Goal: Task Accomplishment & Management: Complete application form

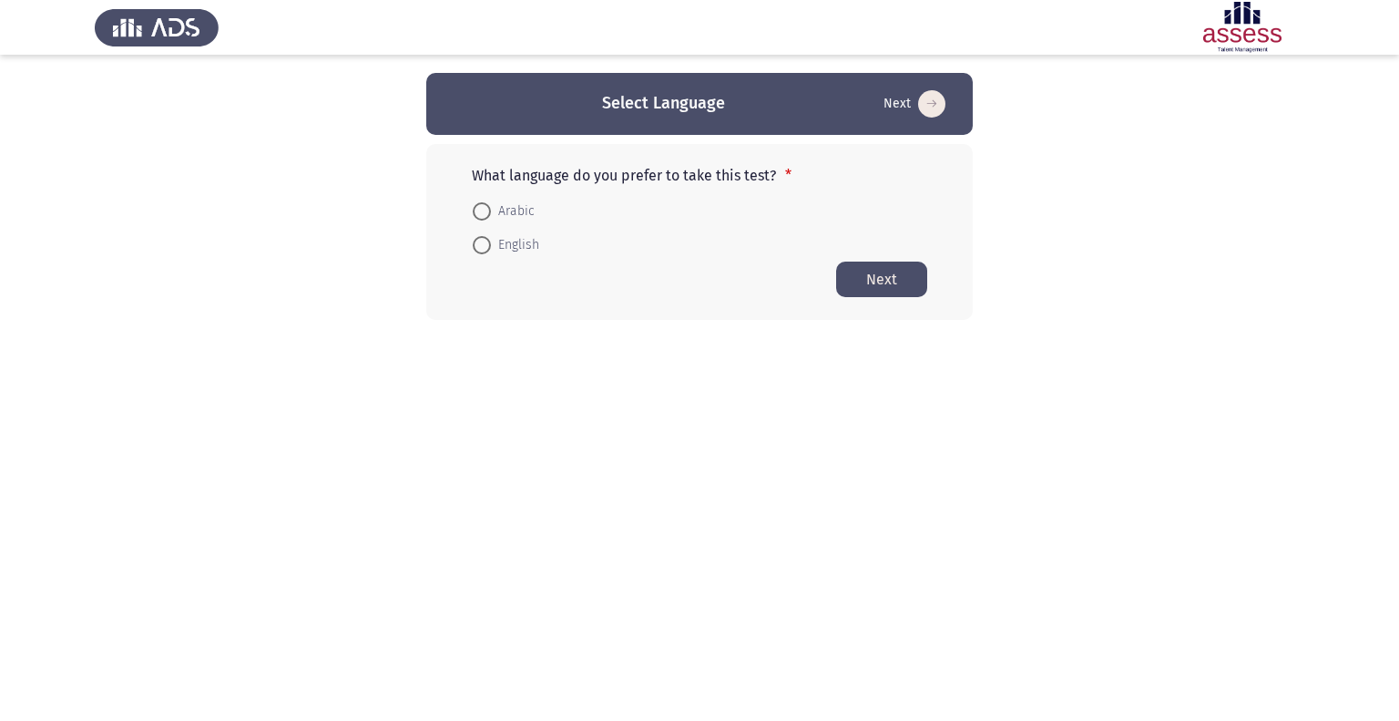
click at [511, 256] on mat-radio-button "English" at bounding box center [506, 245] width 90 height 34
click at [512, 247] on span "English" at bounding box center [515, 245] width 48 height 22
click at [491, 247] on input "English" at bounding box center [482, 245] width 18 height 18
radio input "true"
click at [885, 284] on button "Next" at bounding box center [881, 279] width 91 height 36
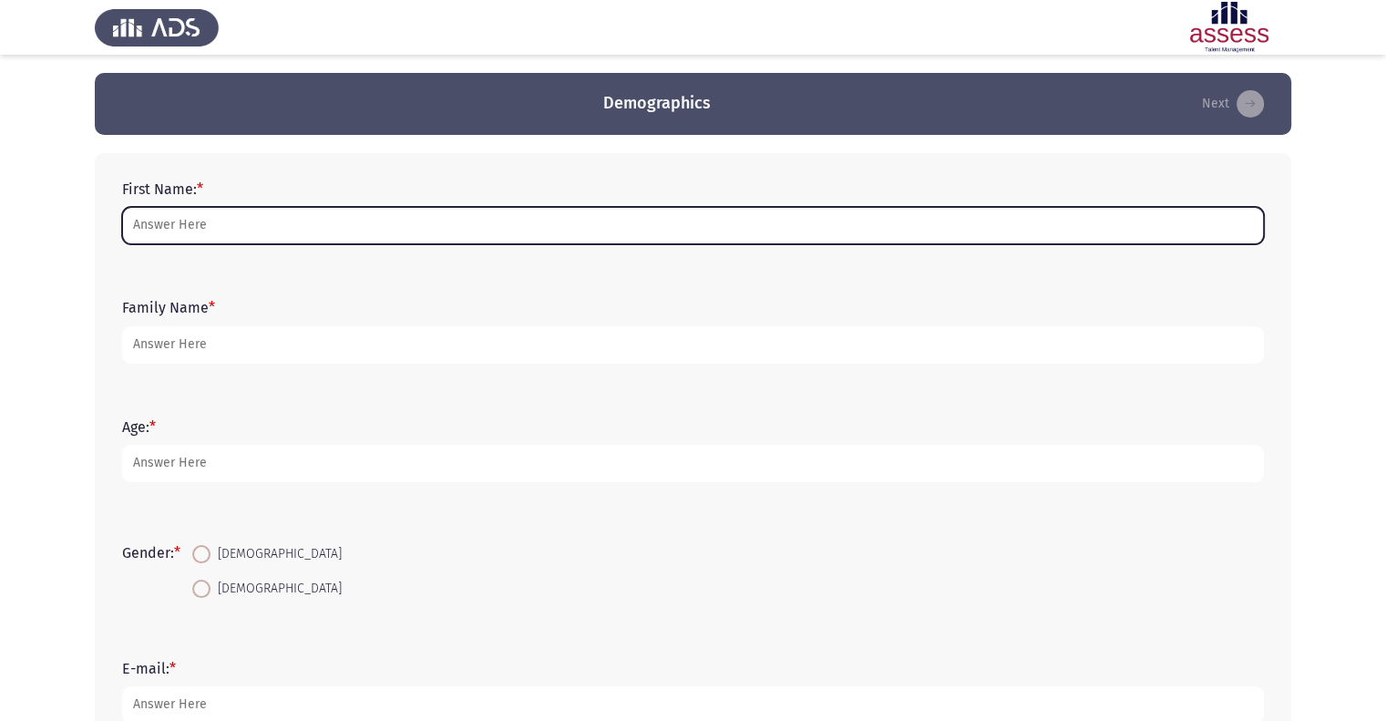
click at [608, 234] on input "First Name: *" at bounding box center [692, 225] width 1141 height 37
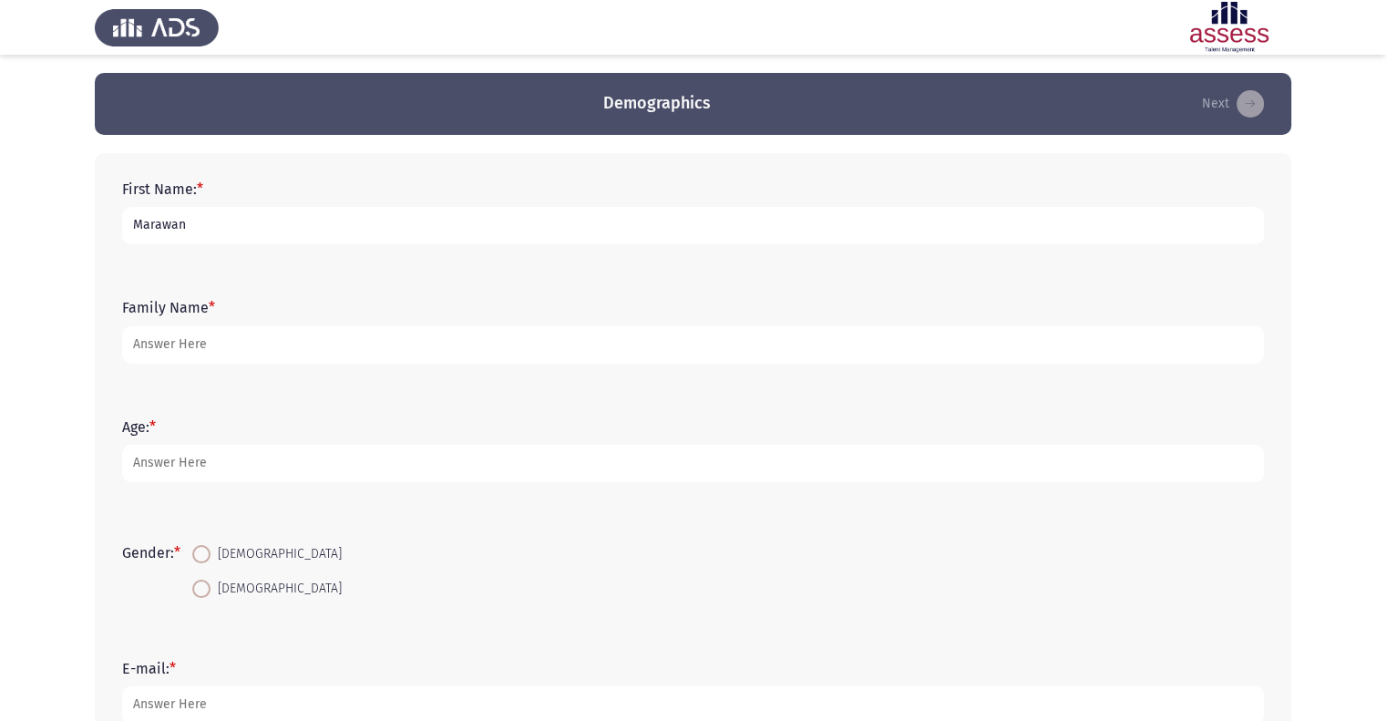
type input "Marawan"
type input "Khalil"
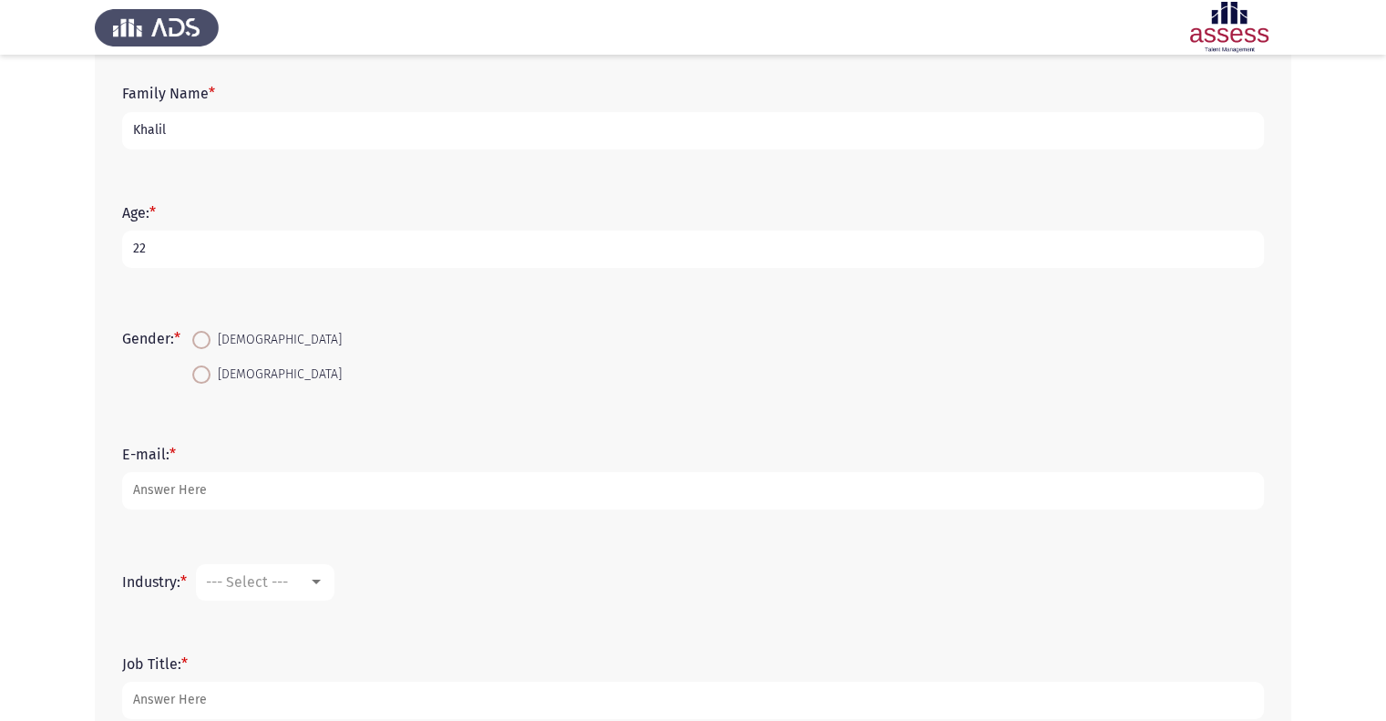
scroll to position [222, 0]
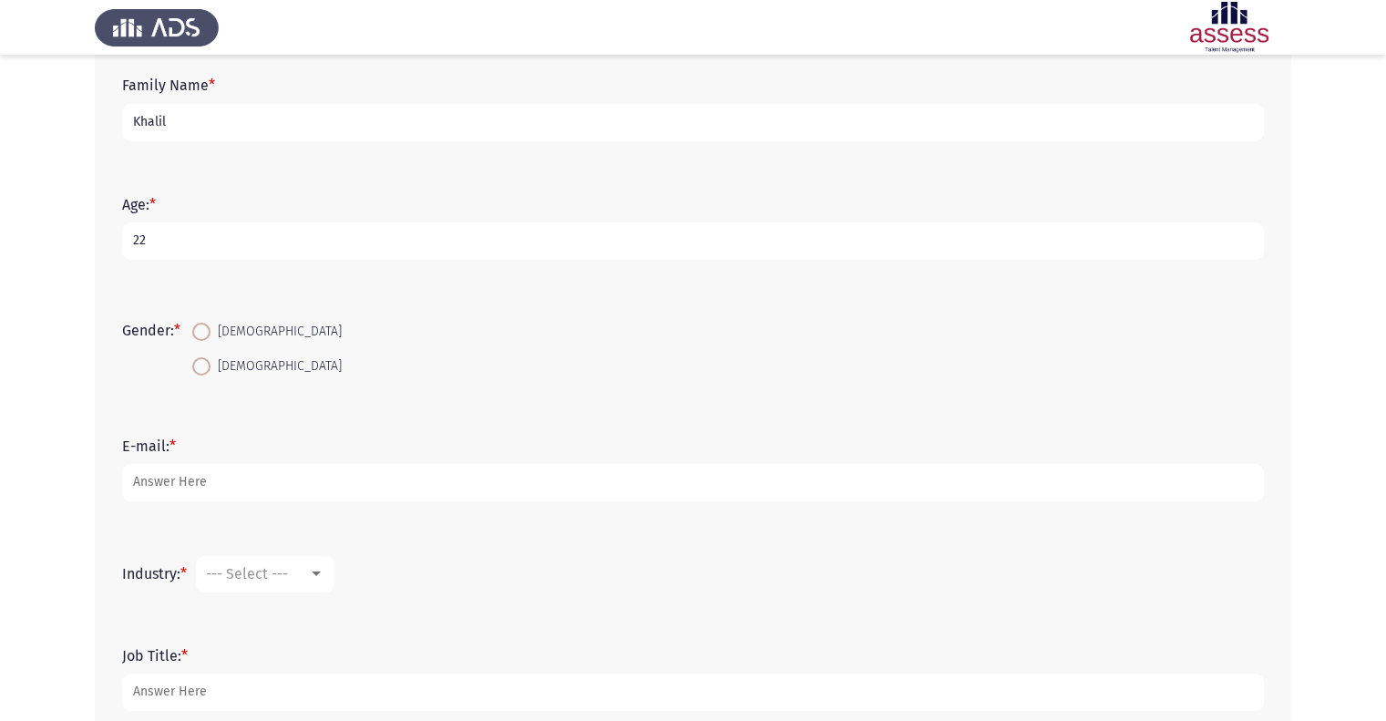
type input "22"
click at [237, 333] on span "[DEMOGRAPHIC_DATA]" at bounding box center [275, 332] width 131 height 22
click at [210, 333] on input "[DEMOGRAPHIC_DATA]" at bounding box center [201, 331] width 18 height 18
radio input "true"
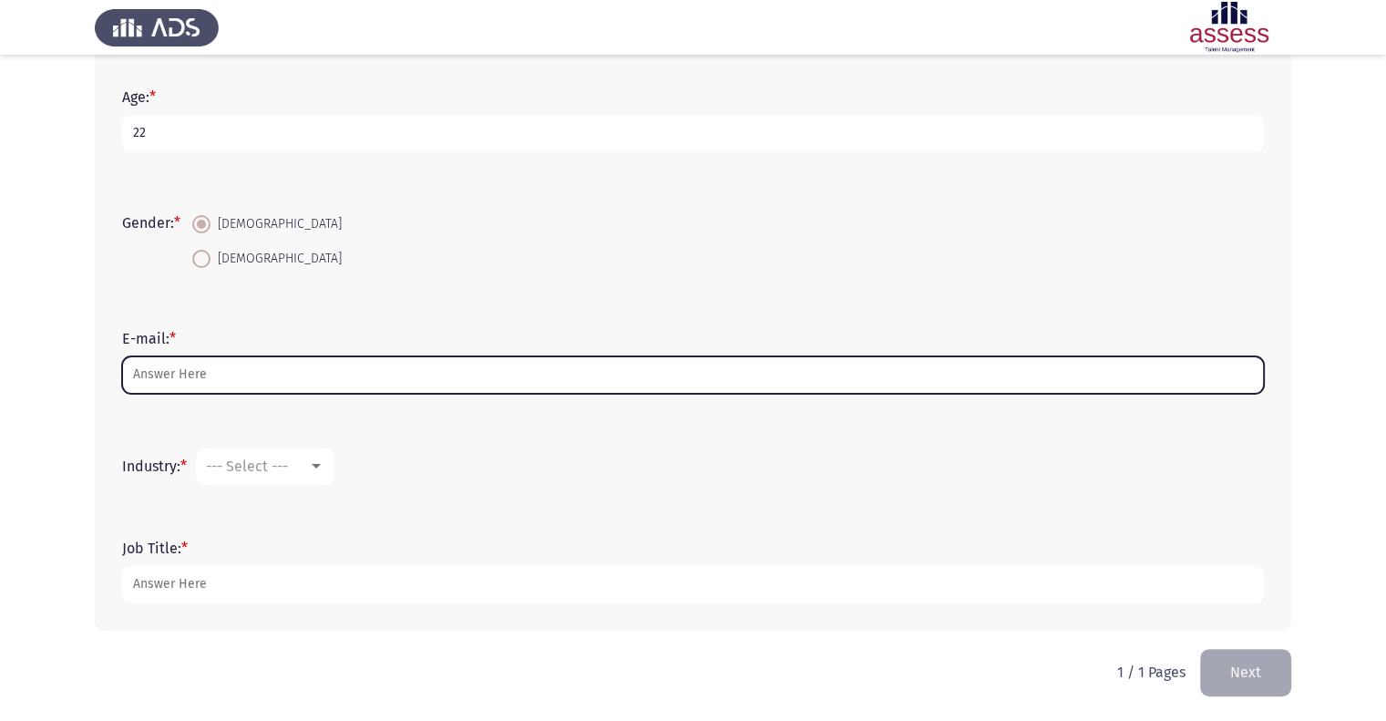
click at [221, 380] on input "E-mail: *" at bounding box center [692, 374] width 1141 height 37
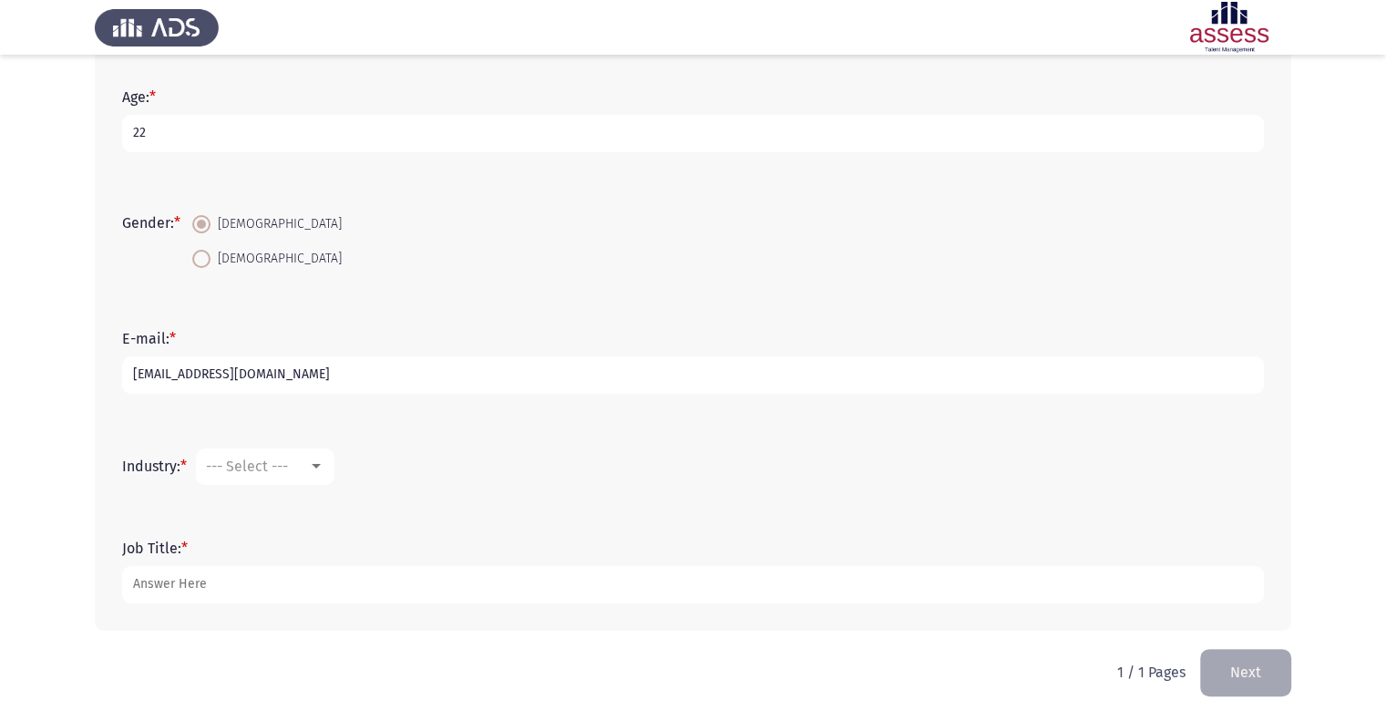
type input "[EMAIL_ADDRESS][DOMAIN_NAME]"
click at [259, 458] on span "--- Select ---" at bounding box center [247, 465] width 82 height 17
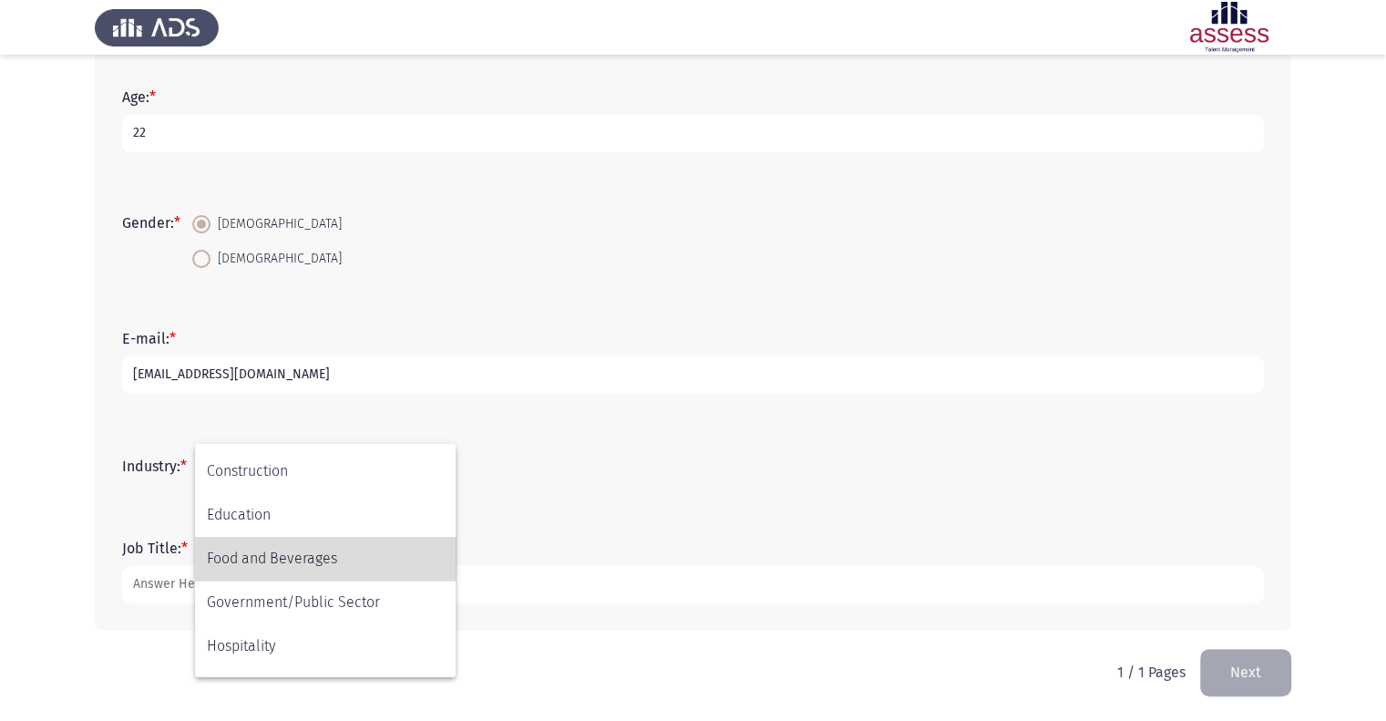
click at [305, 553] on span "Food and Beverages" at bounding box center [325, 559] width 237 height 44
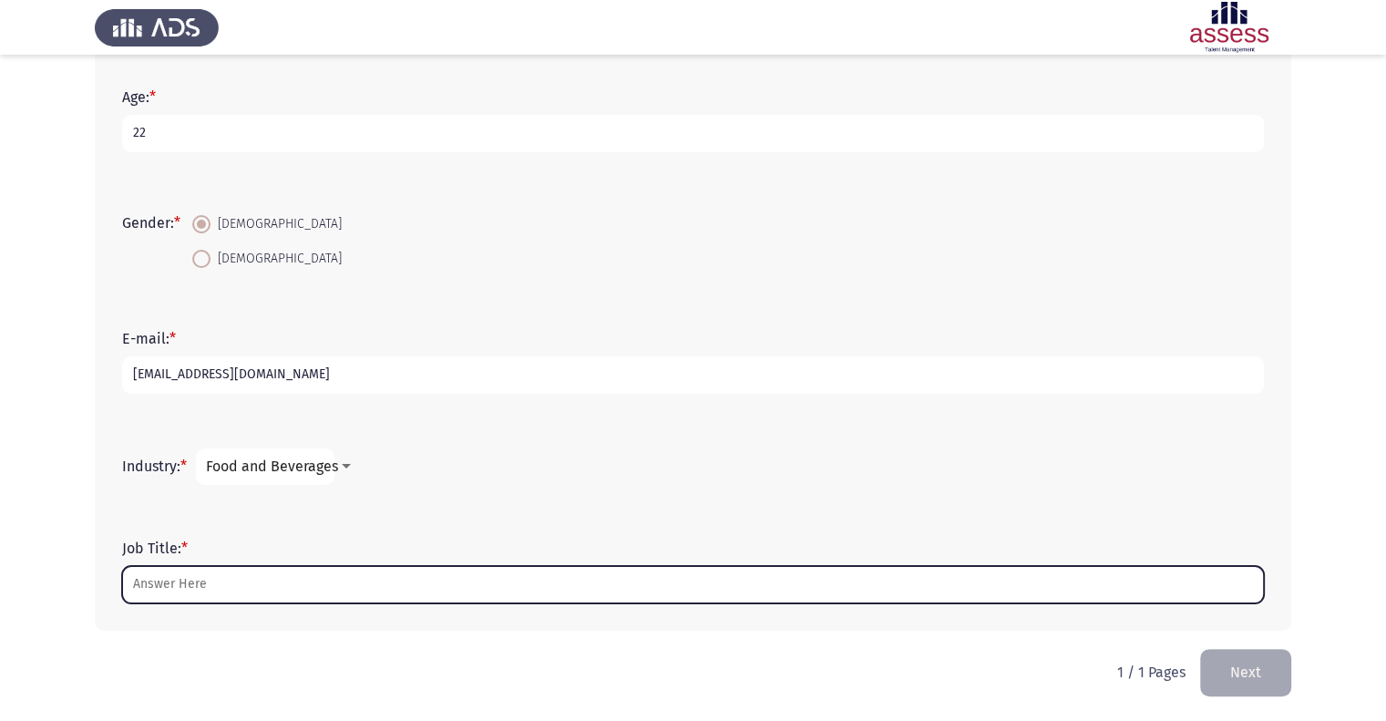
click at [313, 574] on input "Job Title: *" at bounding box center [692, 584] width 1141 height 37
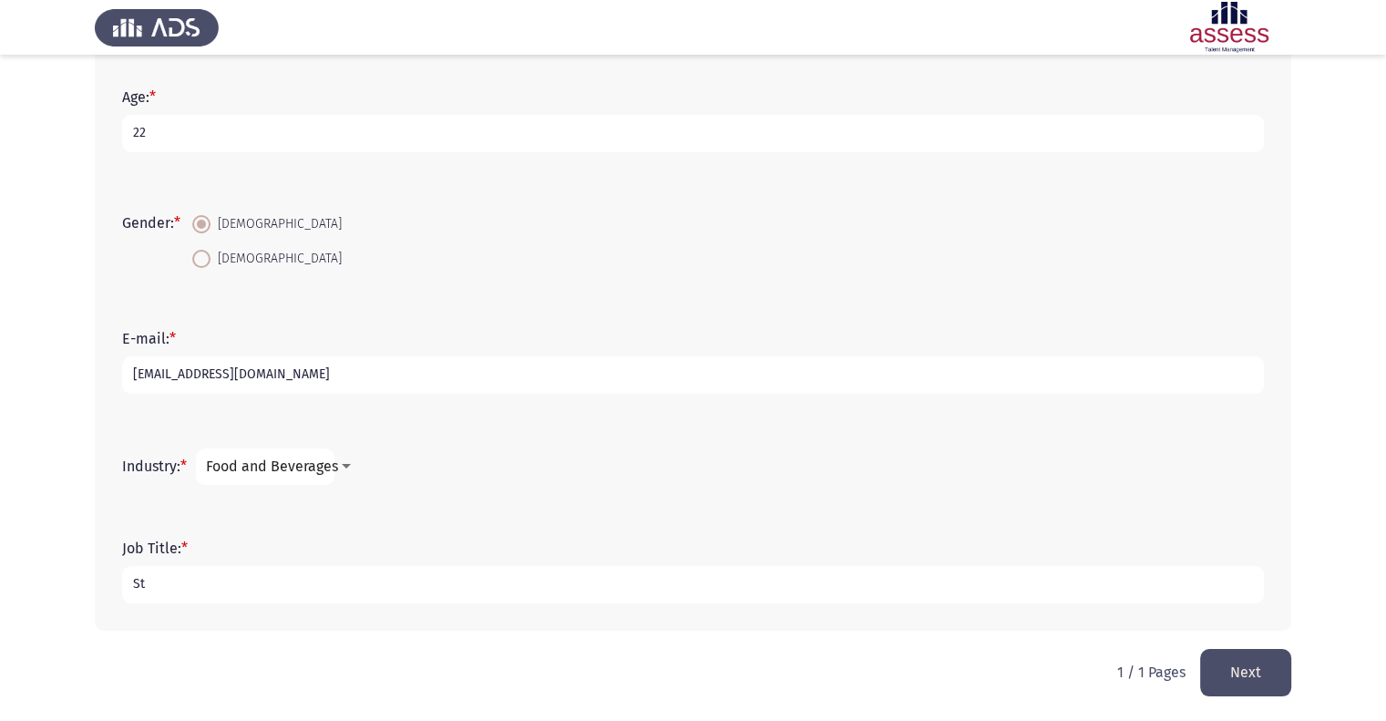
type input "S"
type input "Fresh Graduate"
click at [1217, 678] on button "Next" at bounding box center [1245, 672] width 91 height 46
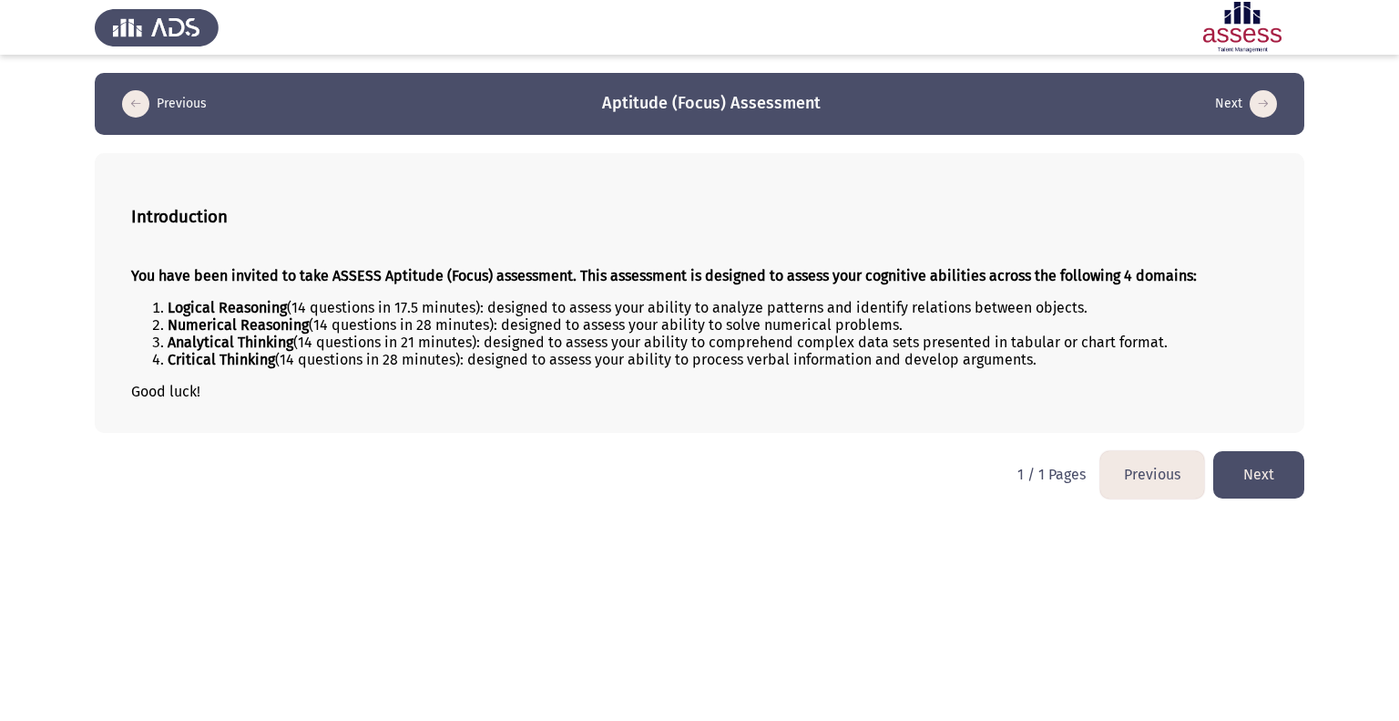
click at [1251, 467] on button "Next" at bounding box center [1258, 474] width 91 height 46
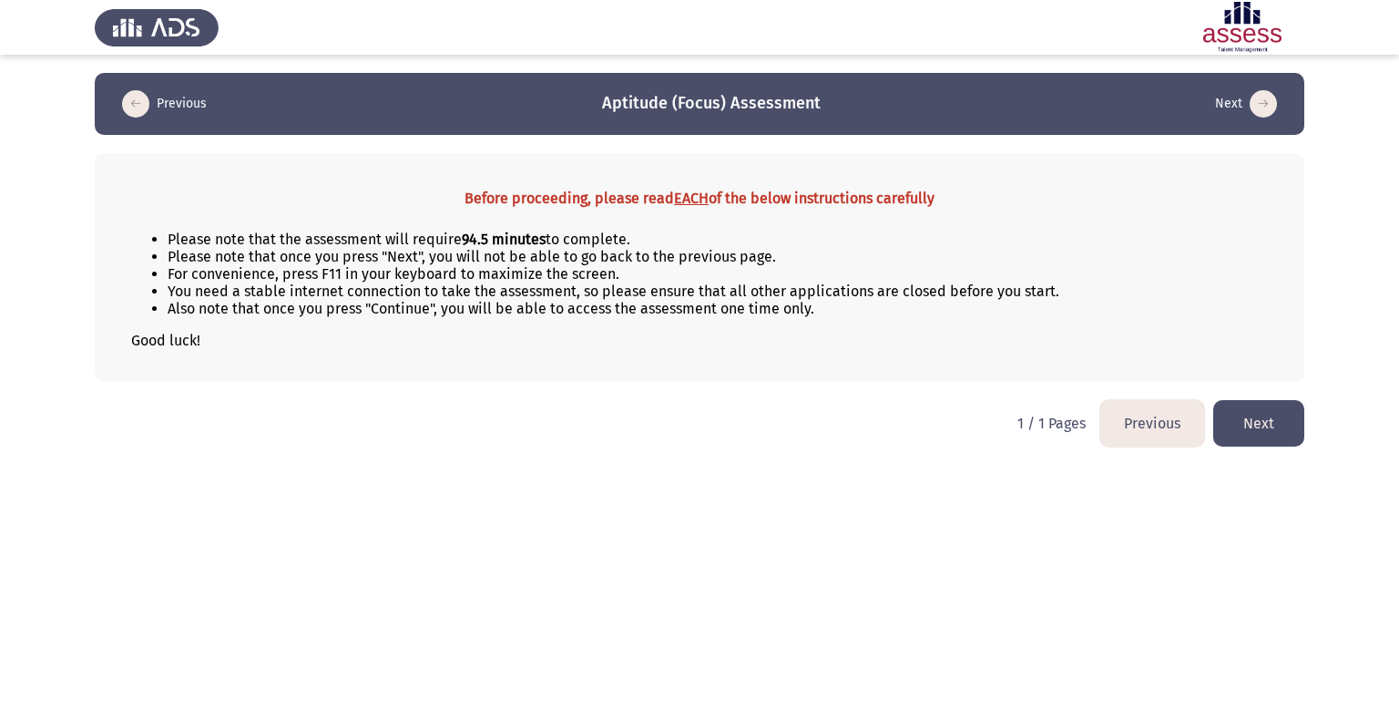
click at [1264, 422] on button "Next" at bounding box center [1258, 423] width 91 height 46
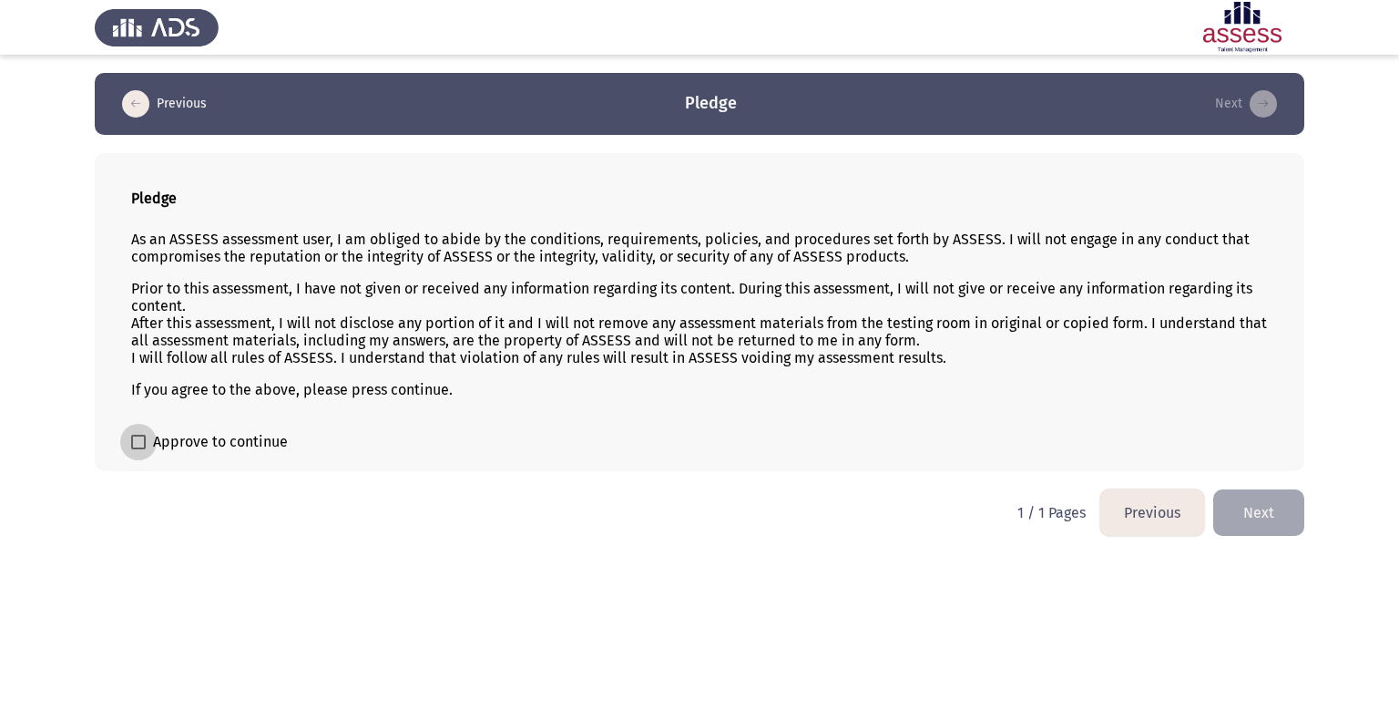
click at [240, 440] on span "Approve to continue" at bounding box center [220, 442] width 135 height 22
click at [138, 449] on input "Approve to continue" at bounding box center [138, 449] width 1 height 1
checkbox input "true"
click at [1253, 510] on button "Next" at bounding box center [1258, 512] width 91 height 46
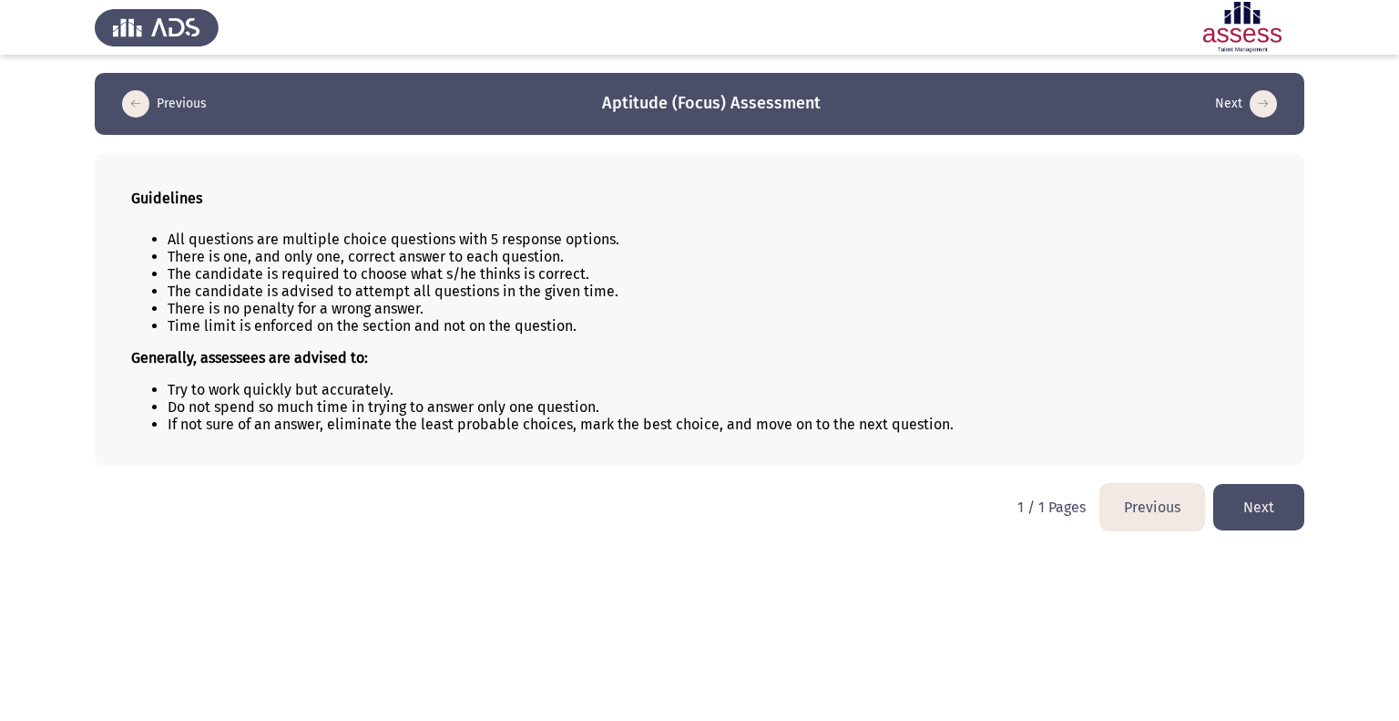
click at [1263, 527] on button "Next" at bounding box center [1258, 507] width 91 height 46
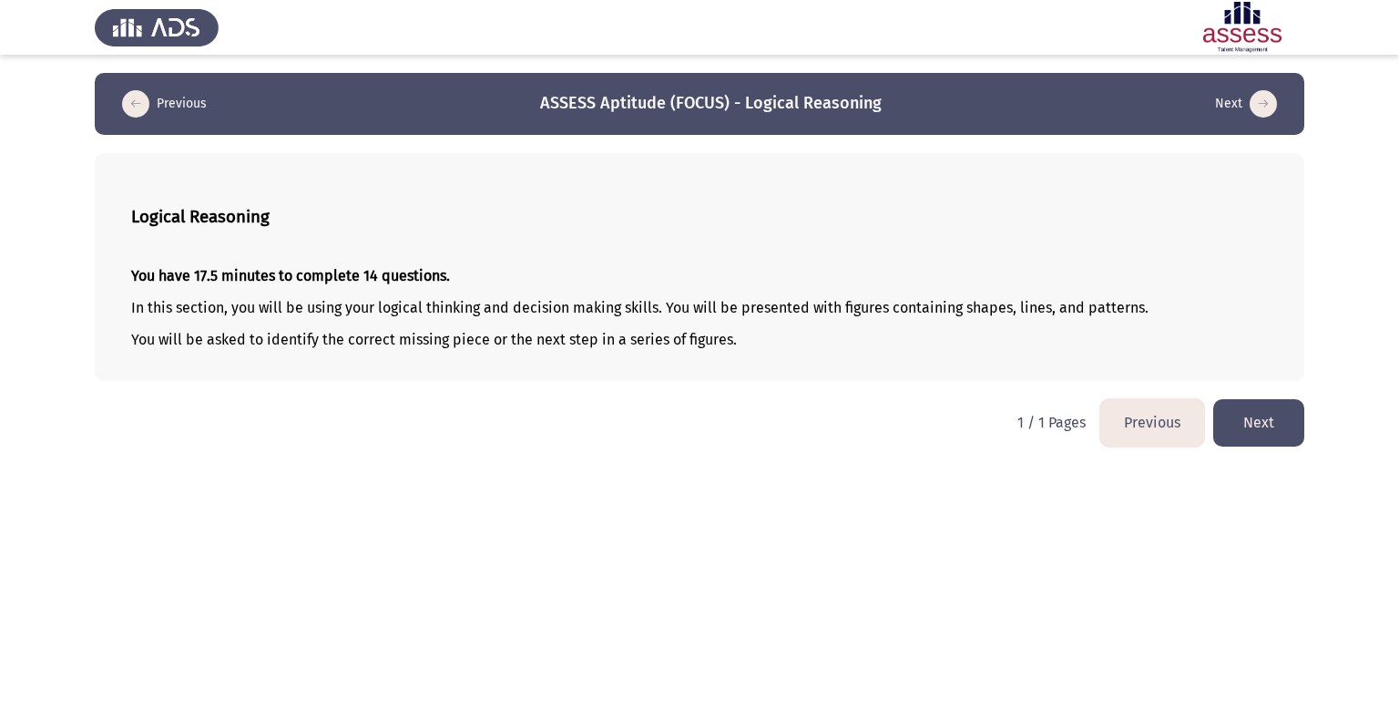
click at [1227, 426] on button "Next" at bounding box center [1258, 422] width 91 height 46
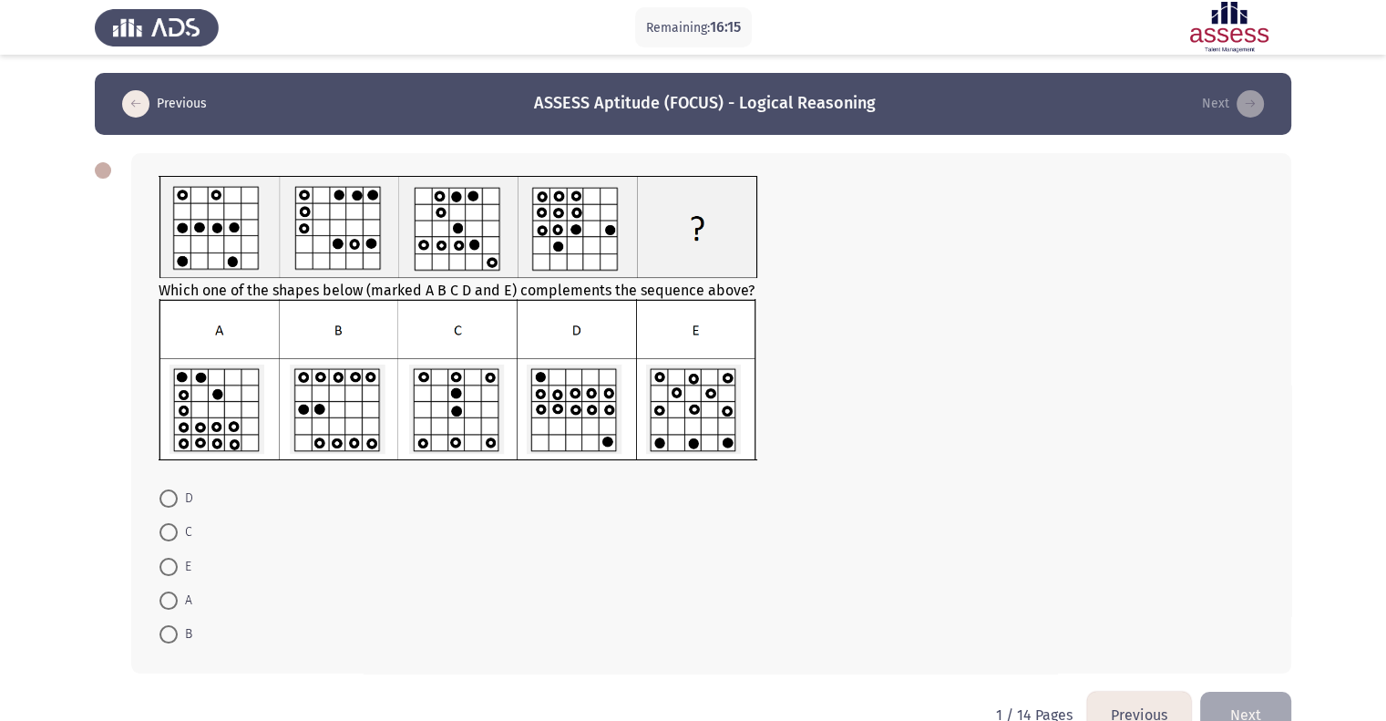
click at [169, 602] on span at bounding box center [168, 600] width 18 height 18
click at [169, 602] on input "A" at bounding box center [168, 600] width 18 height 18
radio input "true"
click at [1261, 699] on button "Next" at bounding box center [1245, 714] width 91 height 46
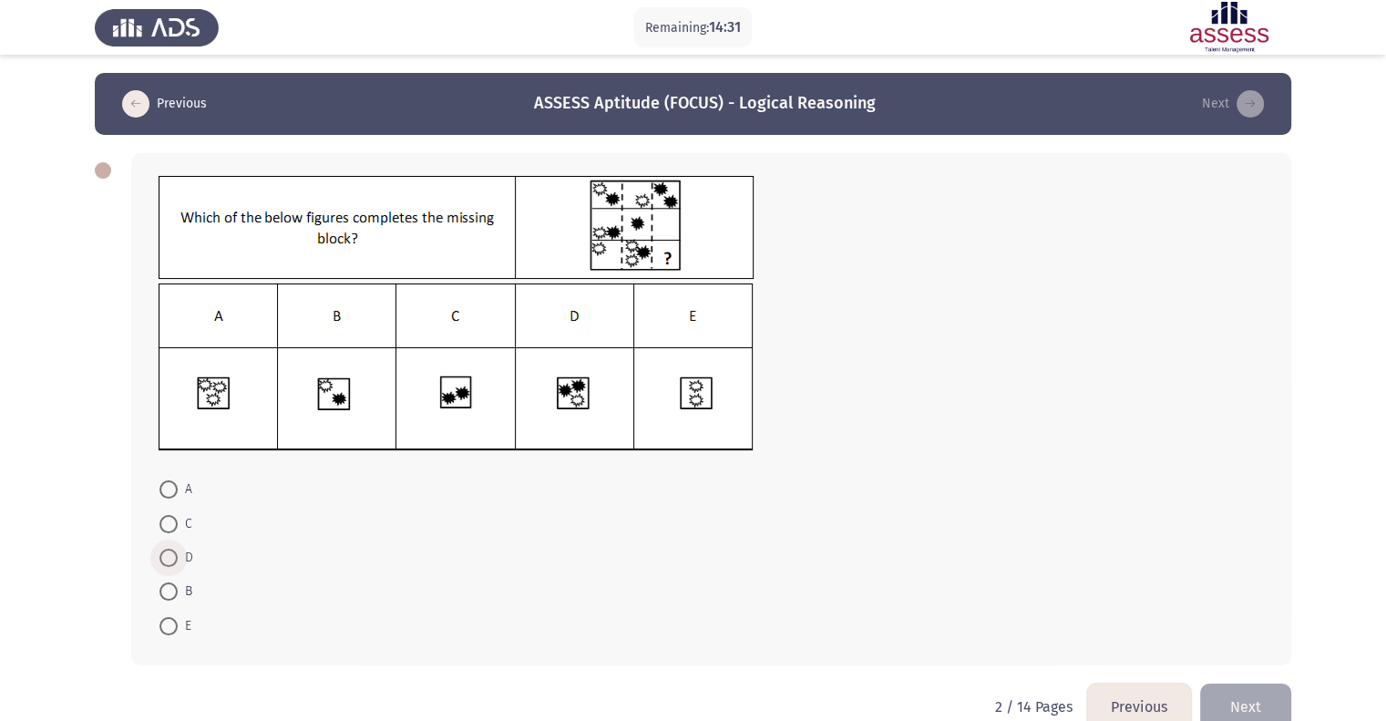
click at [165, 558] on span at bounding box center [168, 557] width 18 height 18
click at [165, 558] on input "D" at bounding box center [168, 557] width 18 height 18
radio input "true"
click at [1234, 696] on button "Next" at bounding box center [1245, 704] width 91 height 46
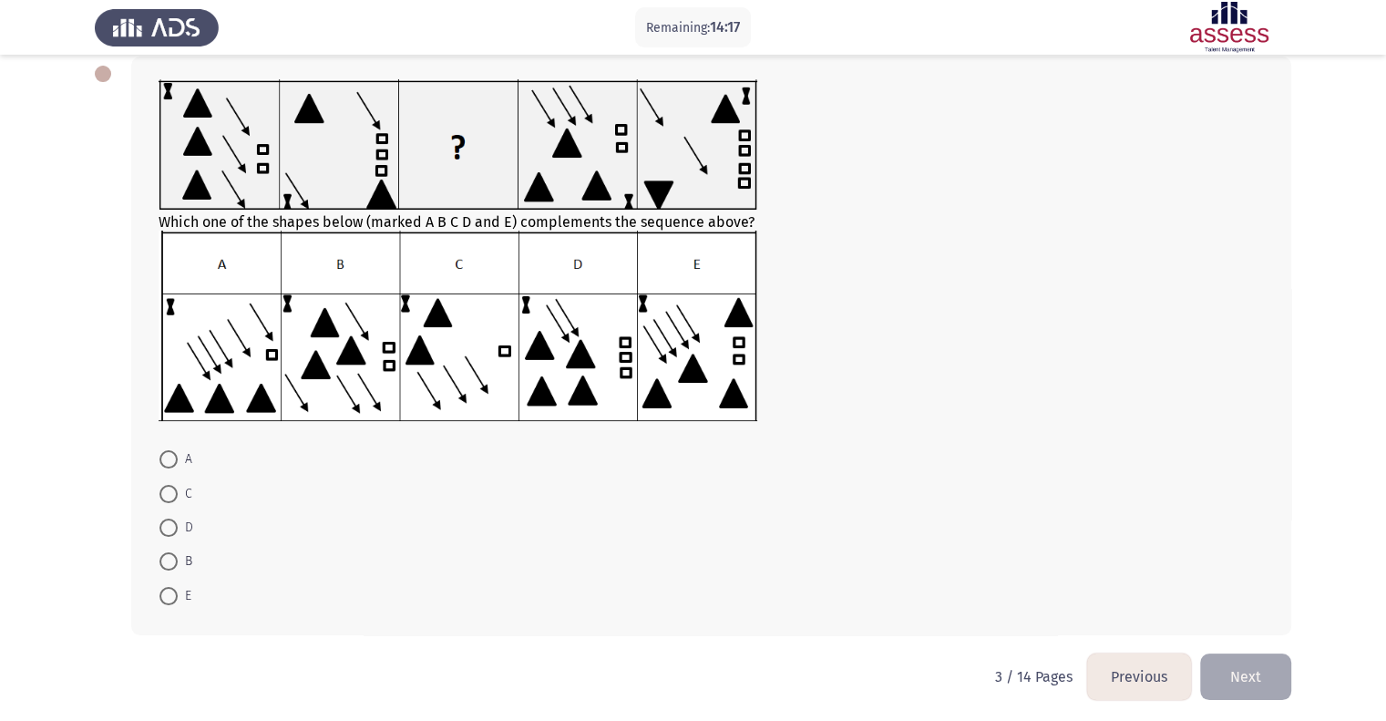
scroll to position [97, 0]
click at [178, 455] on span "A" at bounding box center [185, 458] width 15 height 22
click at [178, 455] on input "A" at bounding box center [168, 458] width 18 height 18
radio input "true"
click at [1263, 687] on button "Next" at bounding box center [1245, 673] width 91 height 46
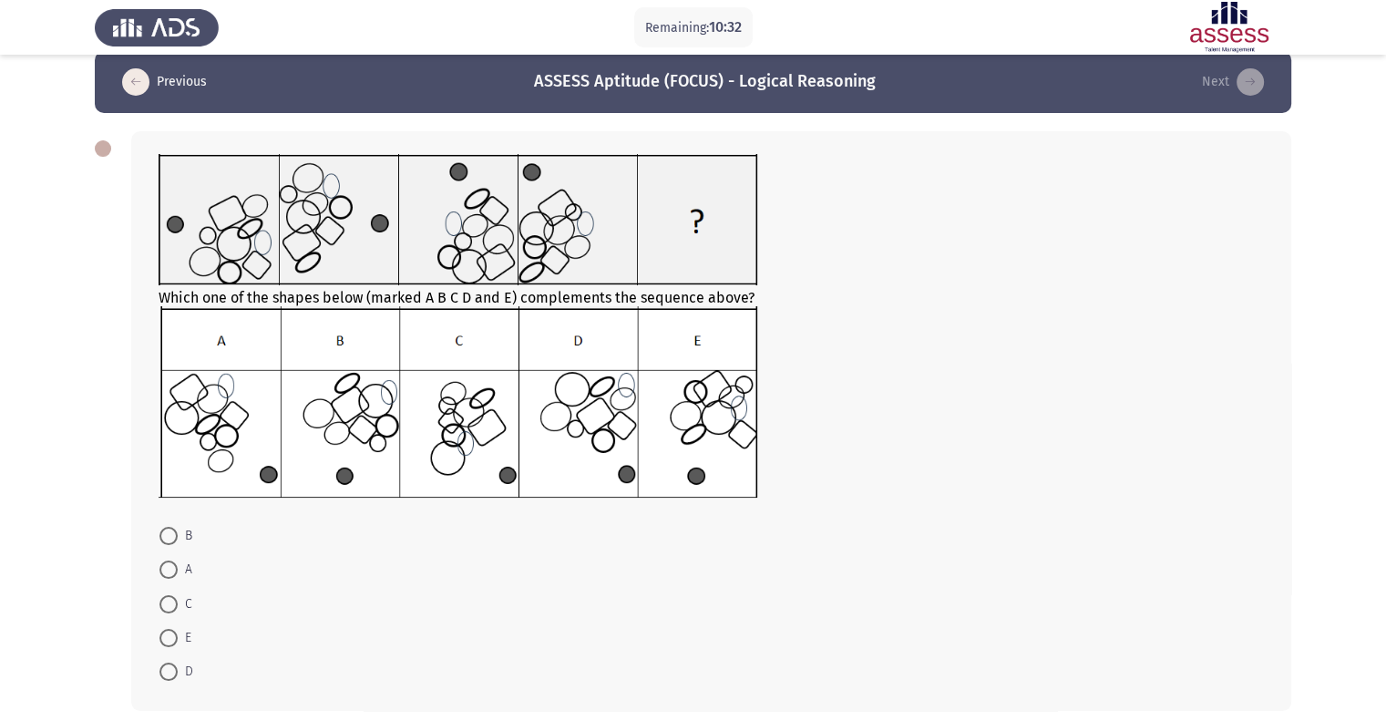
scroll to position [11, 0]
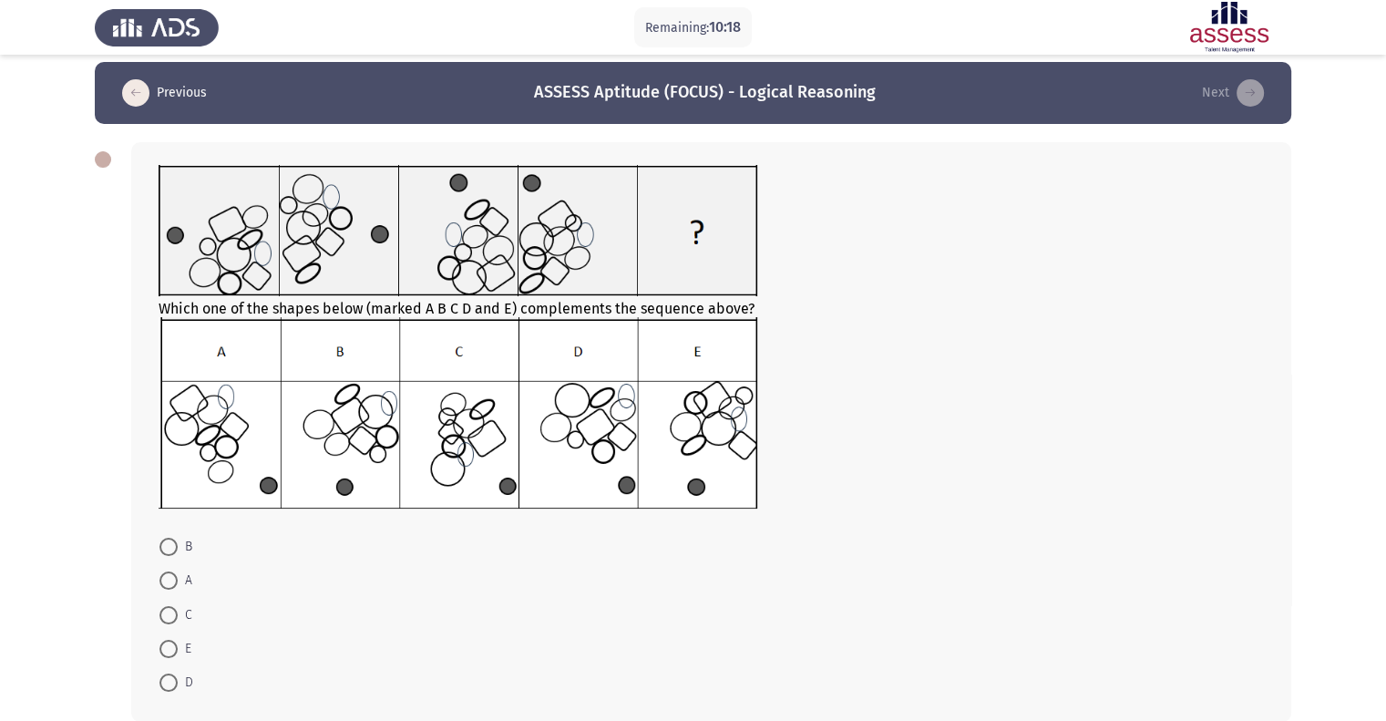
click at [678, 405] on img at bounding box center [458, 412] width 599 height 191
click at [160, 649] on span at bounding box center [168, 649] width 18 height 18
click at [160, 649] on input "E" at bounding box center [168, 649] width 18 height 18
radio input "true"
click at [176, 673] on span at bounding box center [168, 681] width 18 height 18
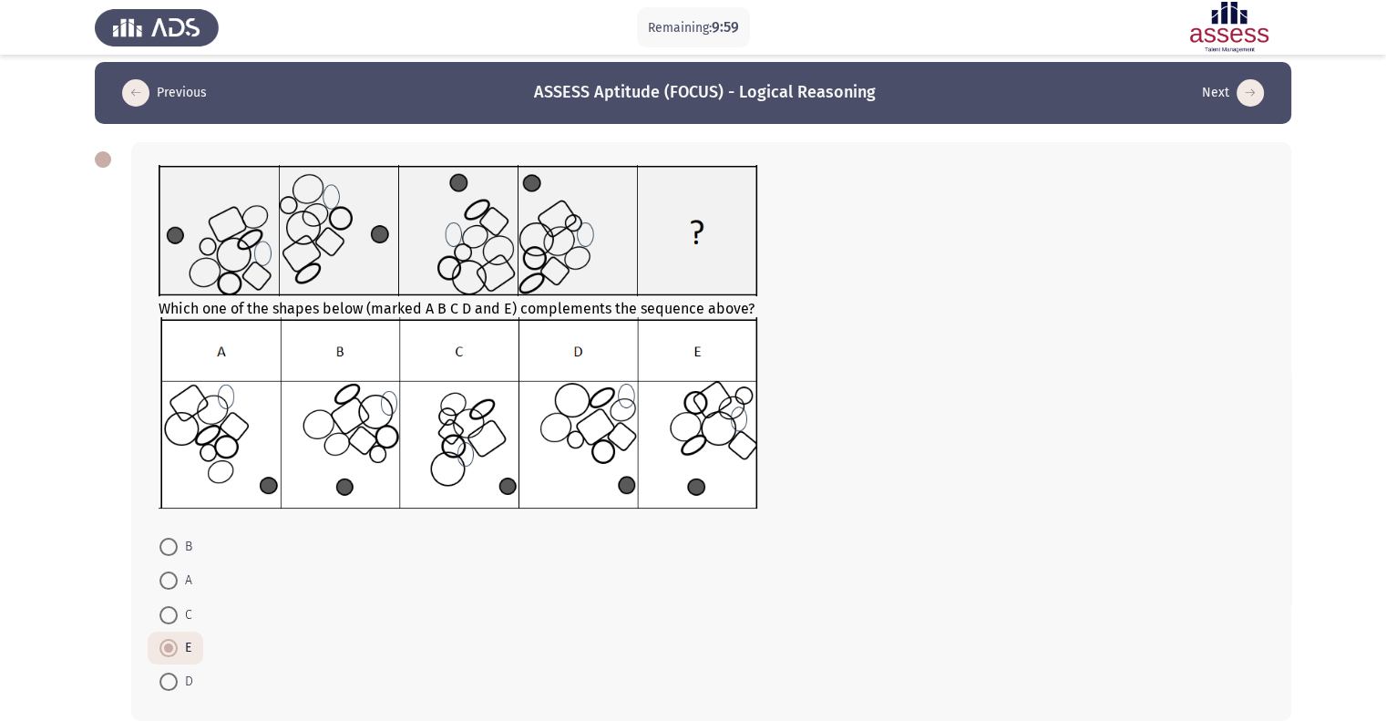
click at [176, 673] on input "D" at bounding box center [168, 681] width 18 height 18
radio input "true"
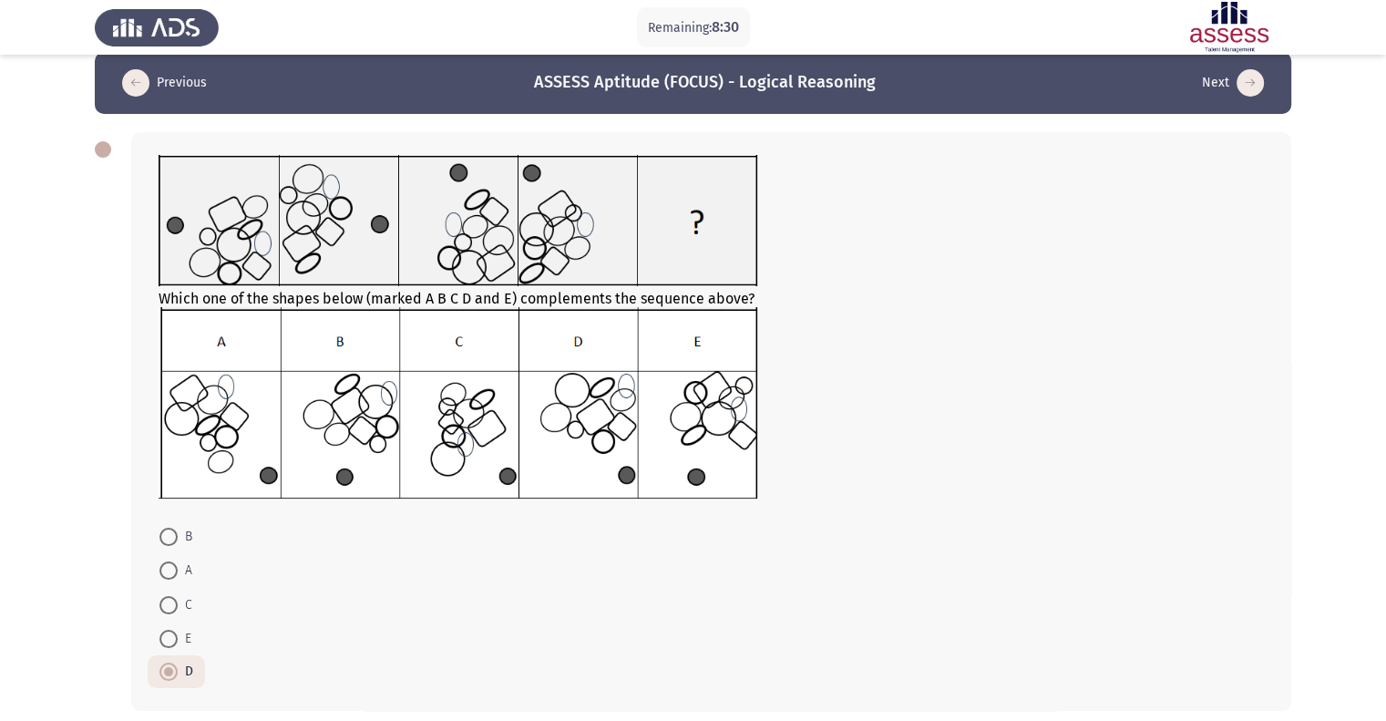
scroll to position [0, 0]
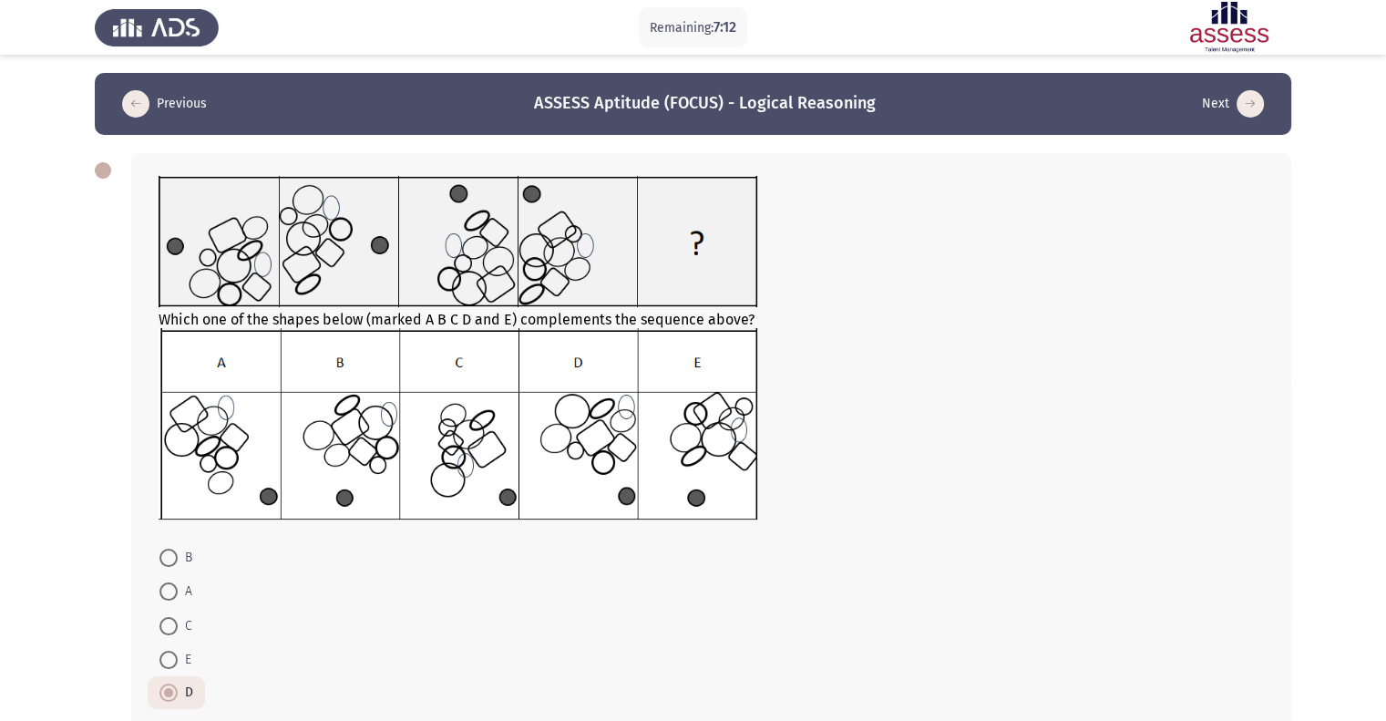
click at [592, 487] on img at bounding box center [458, 423] width 599 height 191
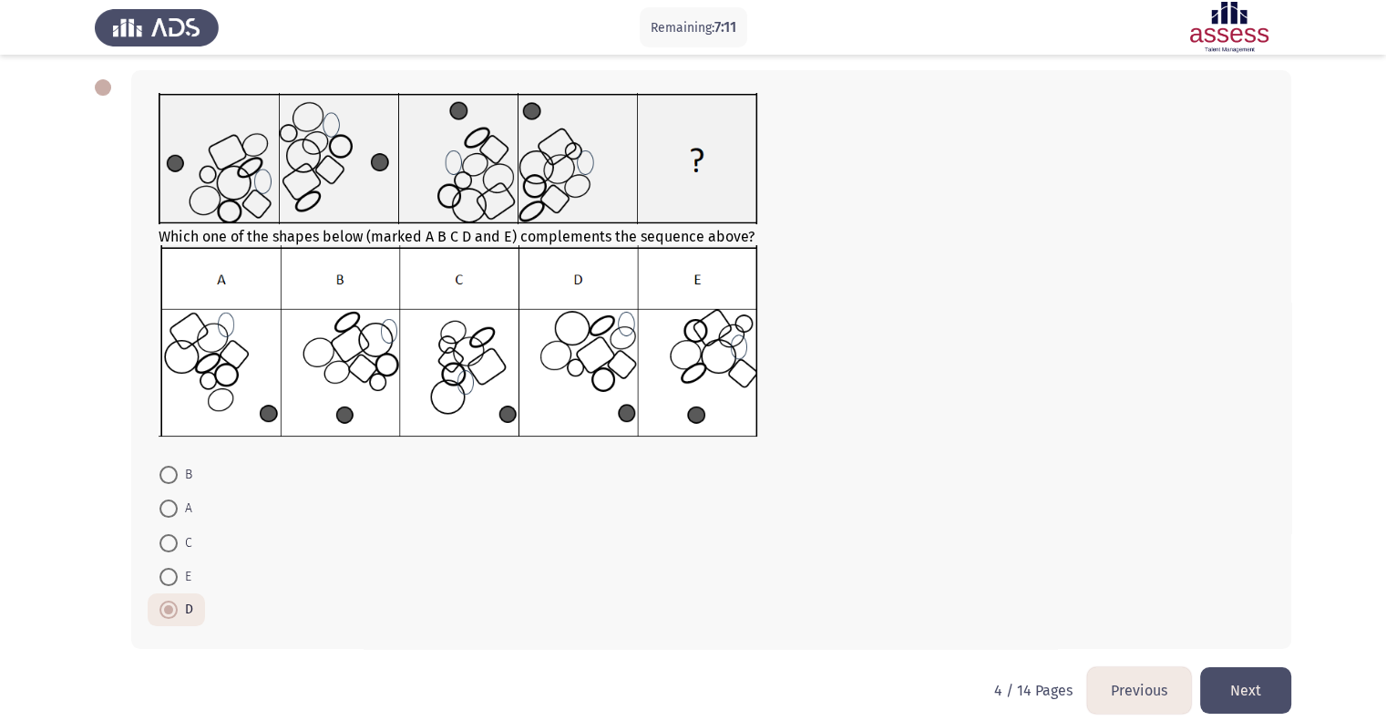
scroll to position [91, 0]
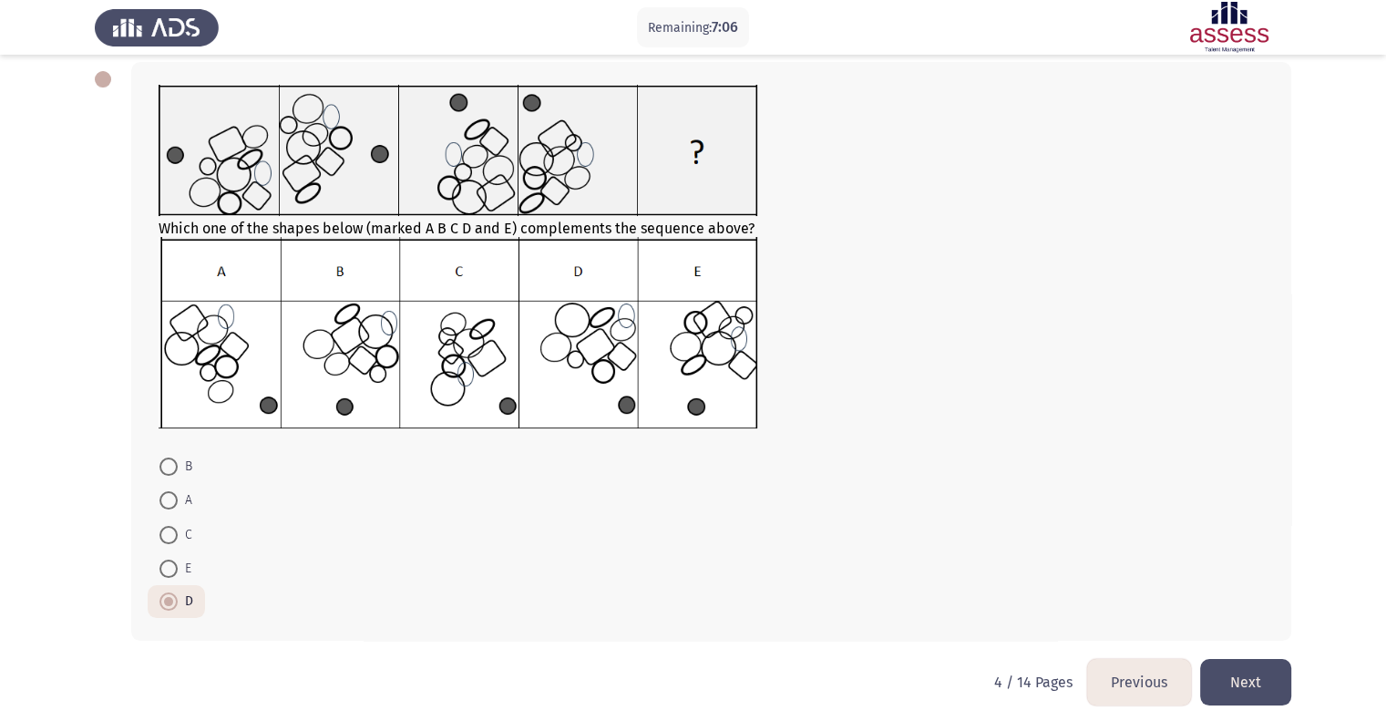
click at [171, 600] on span at bounding box center [168, 601] width 9 height 9
click at [171, 600] on input "D" at bounding box center [168, 601] width 18 height 18
click at [1238, 675] on button "Next" at bounding box center [1245, 682] width 91 height 46
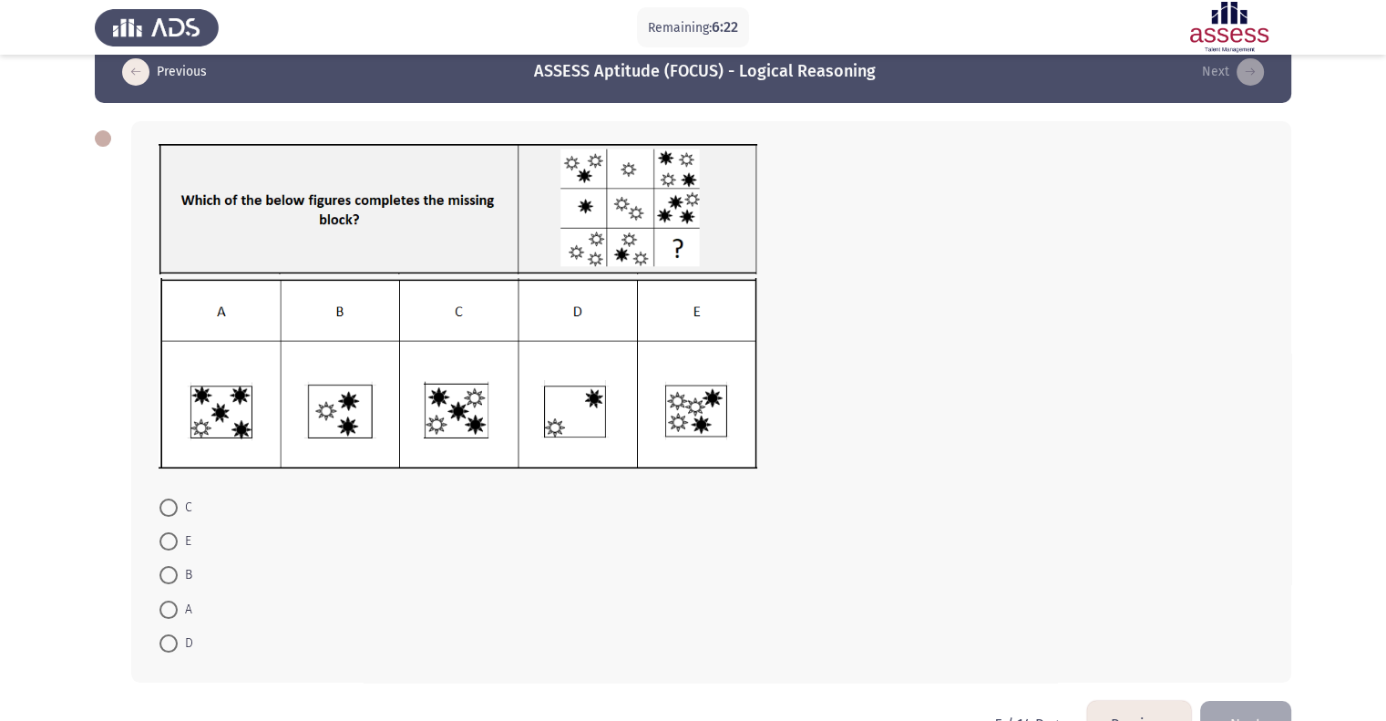
scroll to position [84, 0]
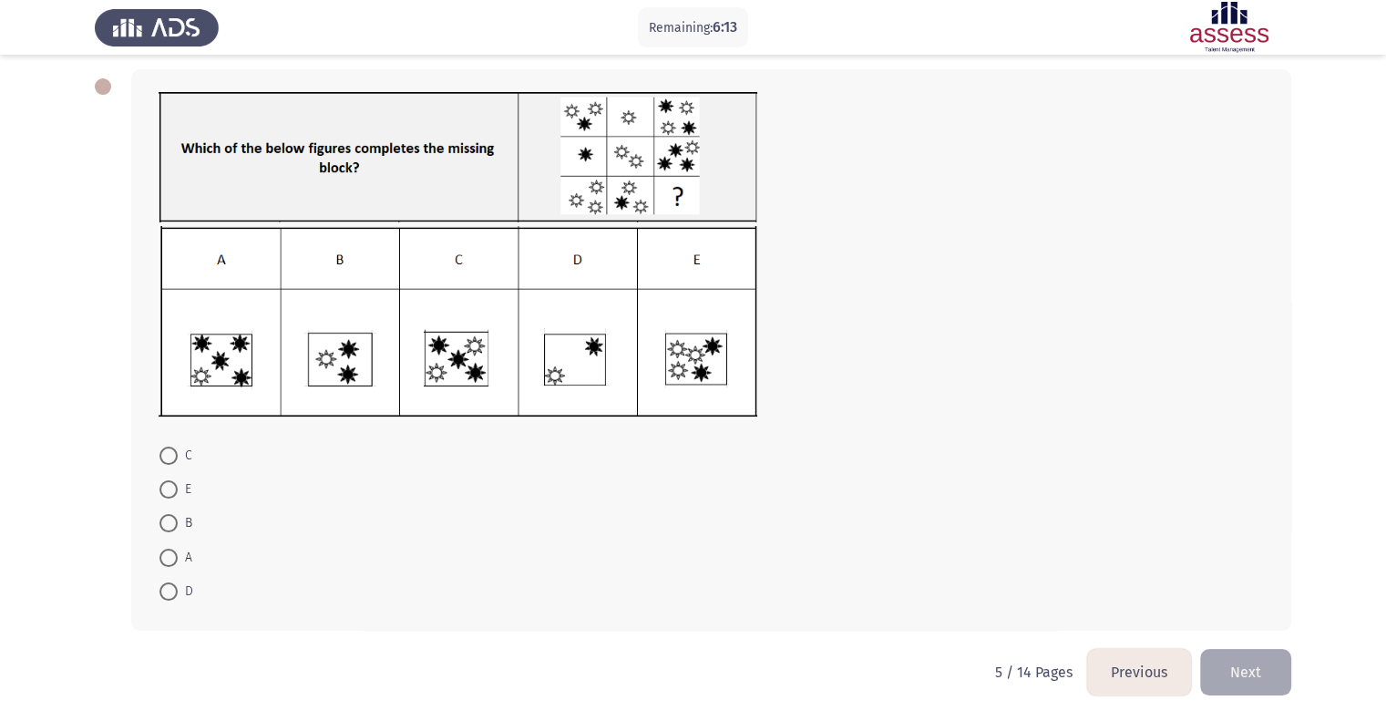
click at [343, 345] on img at bounding box center [458, 321] width 599 height 191
click at [180, 527] on span "B" at bounding box center [185, 523] width 15 height 22
click at [178, 527] on input "B" at bounding box center [168, 523] width 18 height 18
radio input "true"
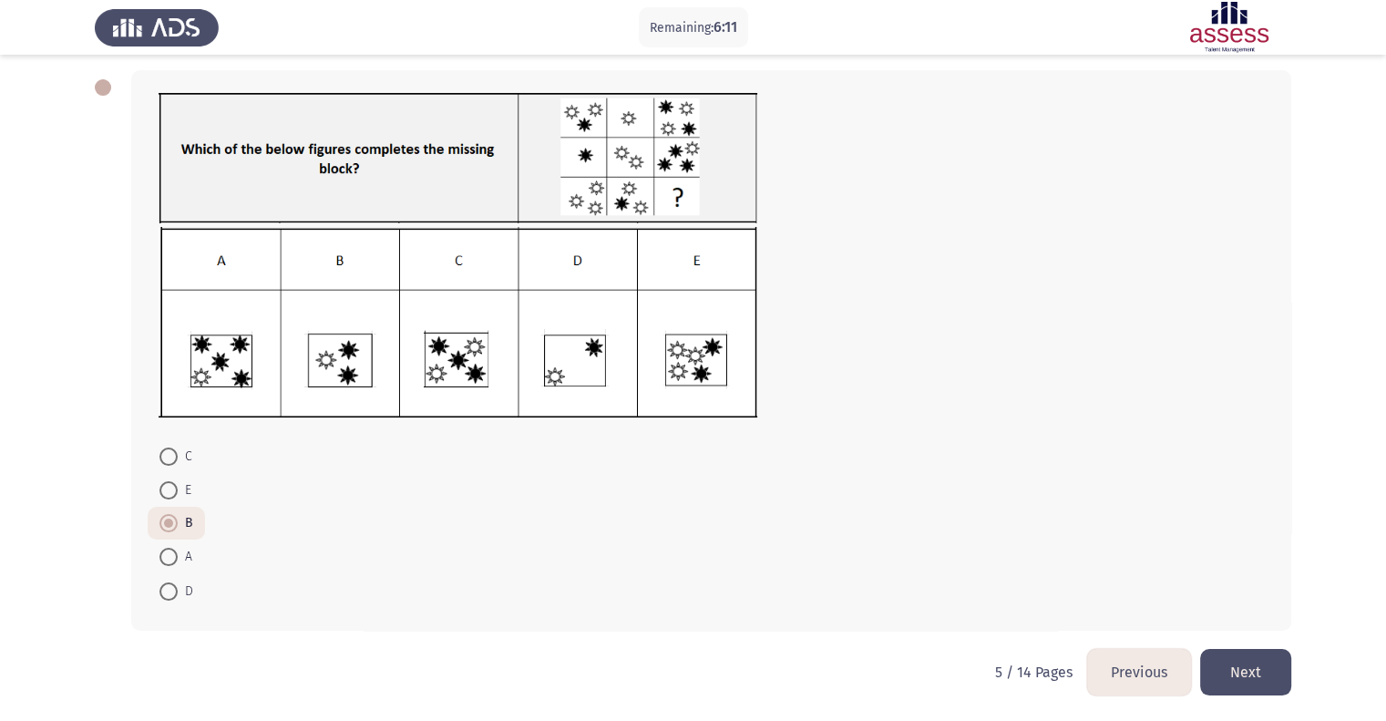
click at [1228, 654] on button "Next" at bounding box center [1245, 672] width 91 height 46
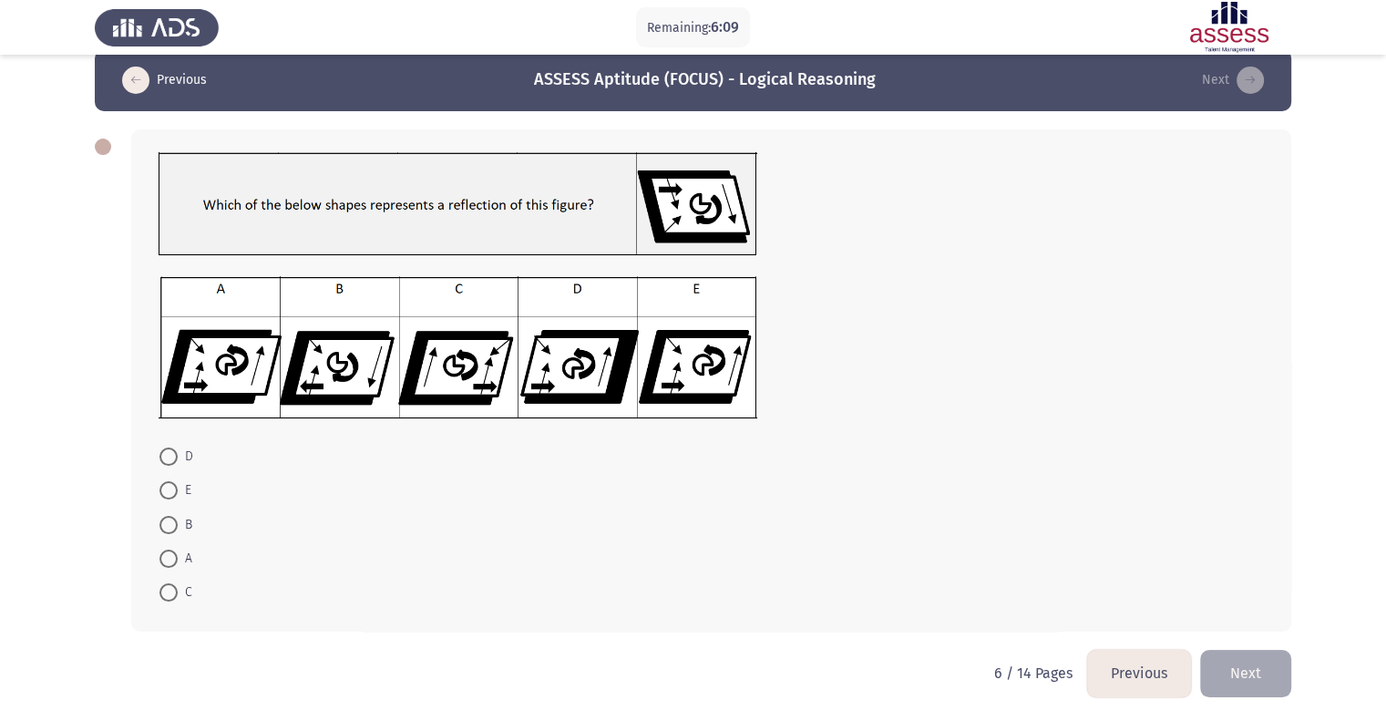
scroll to position [25, 0]
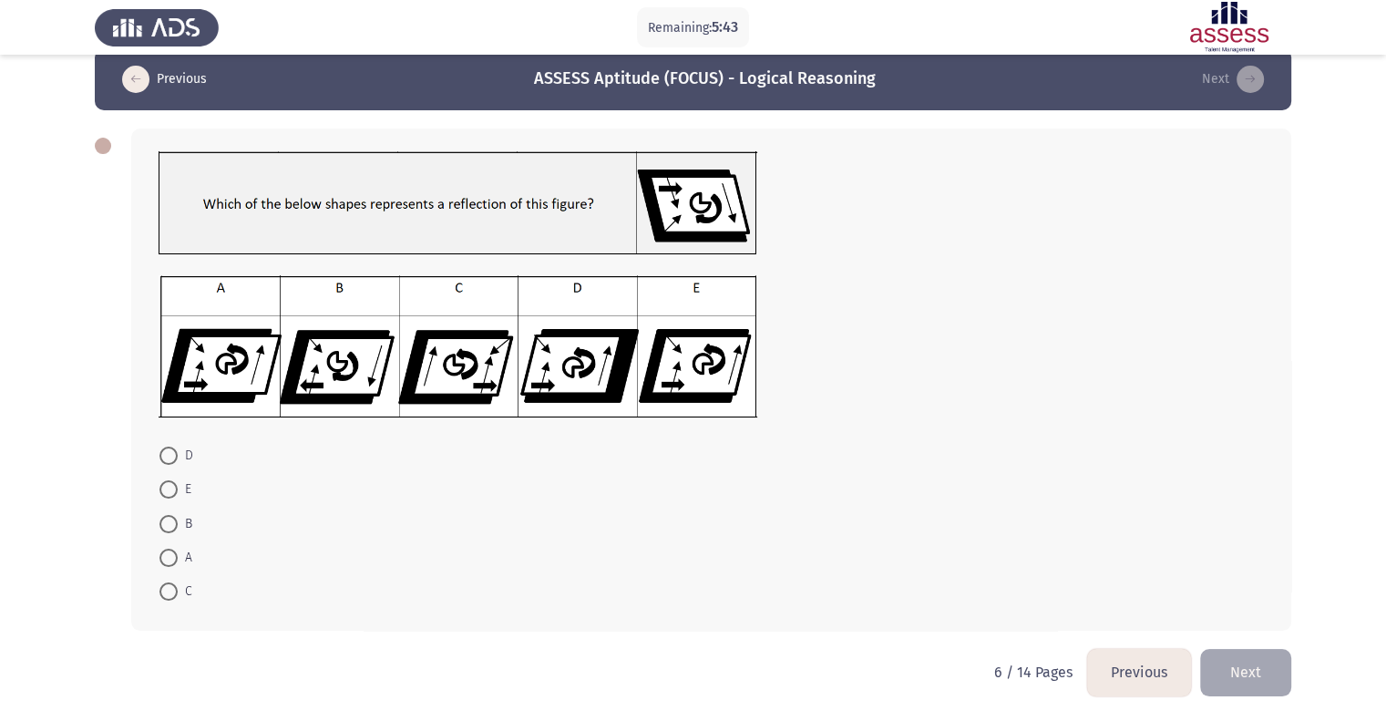
click at [165, 549] on span at bounding box center [168, 557] width 18 height 18
click at [165, 549] on input "A" at bounding box center [168, 557] width 18 height 18
radio input "true"
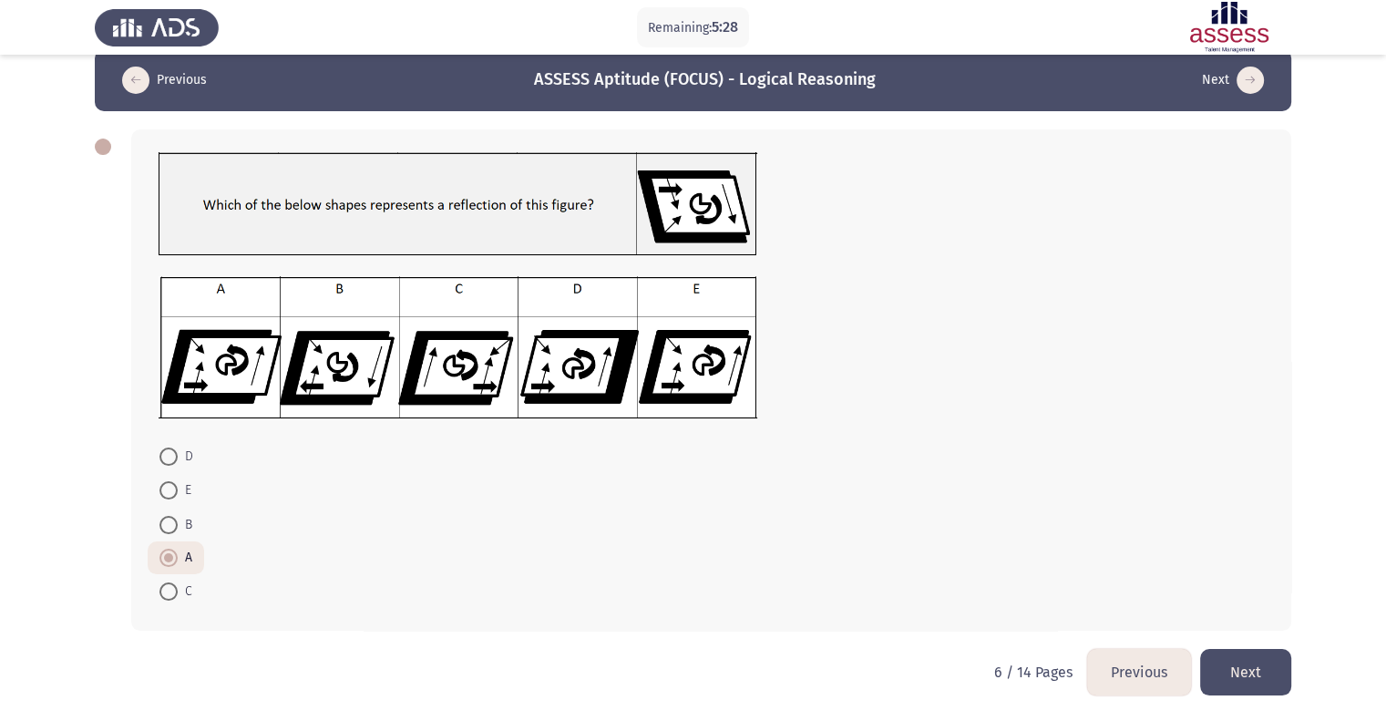
click at [182, 456] on span "D" at bounding box center [185, 456] width 15 height 22
click at [178, 456] on input "D" at bounding box center [168, 456] width 18 height 18
radio input "true"
click at [1252, 678] on button "Next" at bounding box center [1245, 672] width 91 height 46
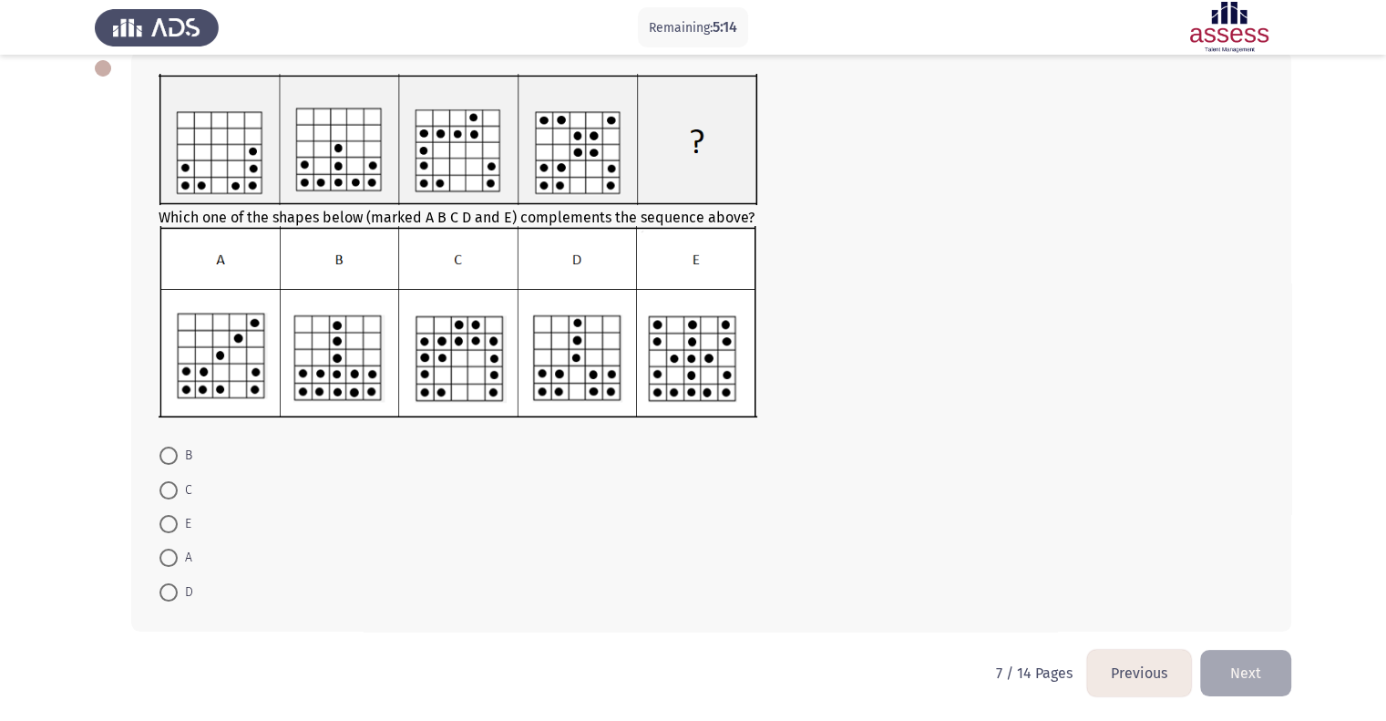
scroll to position [102, 0]
click at [175, 502] on mat-radio-button "C" at bounding box center [176, 489] width 56 height 34
click at [176, 517] on span at bounding box center [168, 524] width 18 height 18
click at [176, 517] on input "E" at bounding box center [168, 524] width 18 height 18
radio input "true"
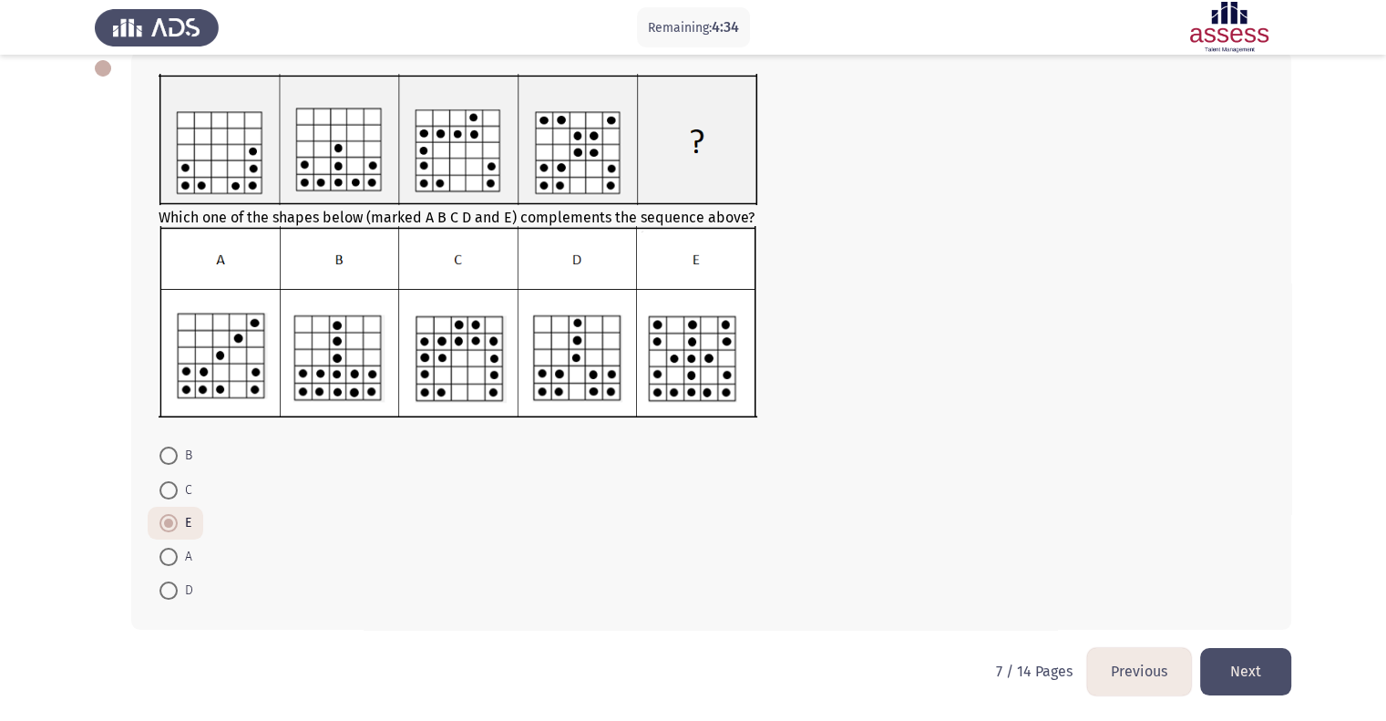
click at [1224, 655] on button "Next" at bounding box center [1245, 671] width 91 height 46
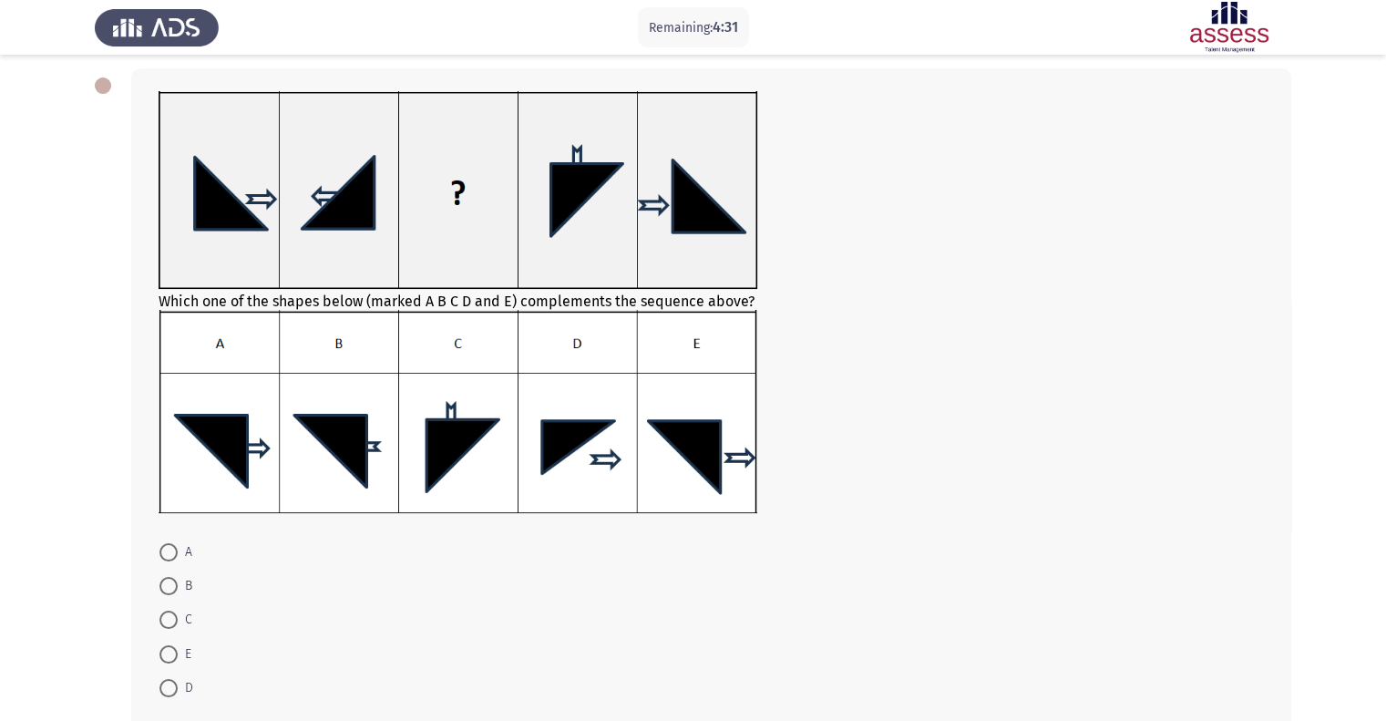
scroll to position [91, 0]
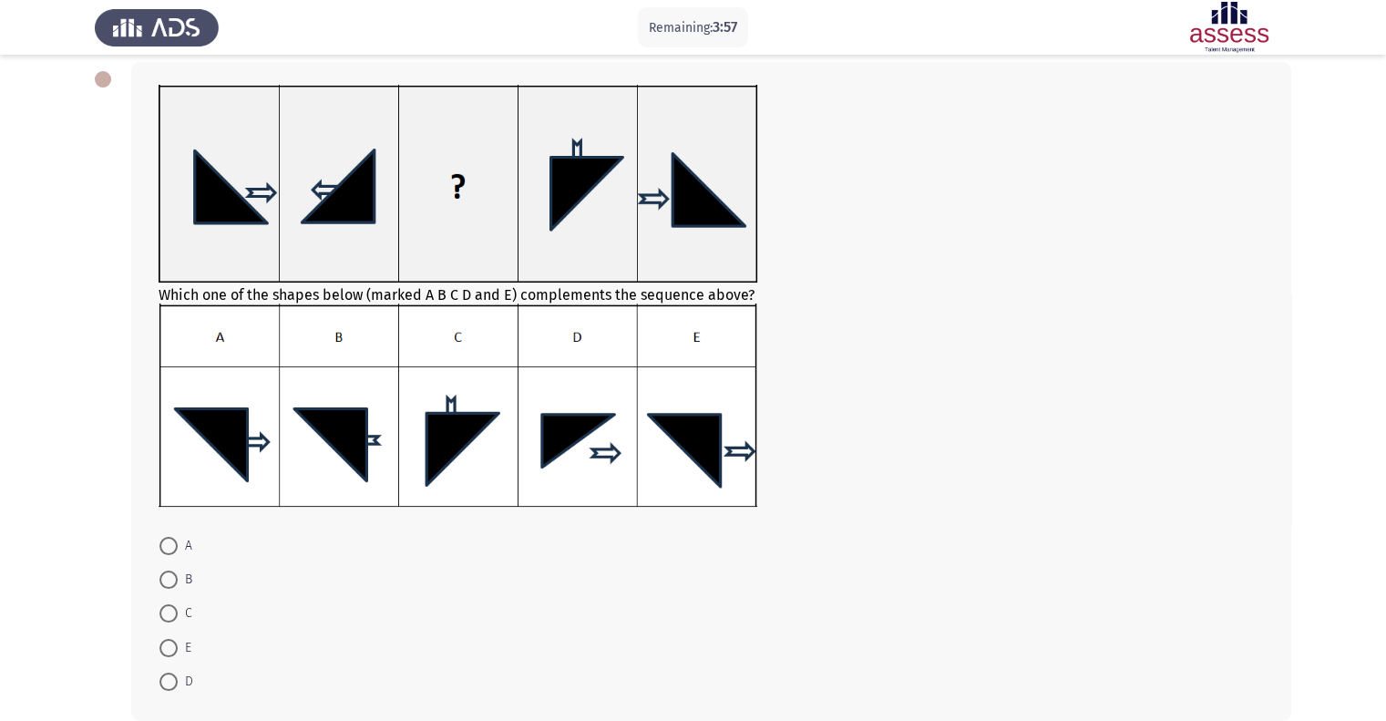
click at [169, 582] on span at bounding box center [168, 579] width 18 height 18
click at [169, 582] on input "B" at bounding box center [168, 579] width 18 height 18
radio input "true"
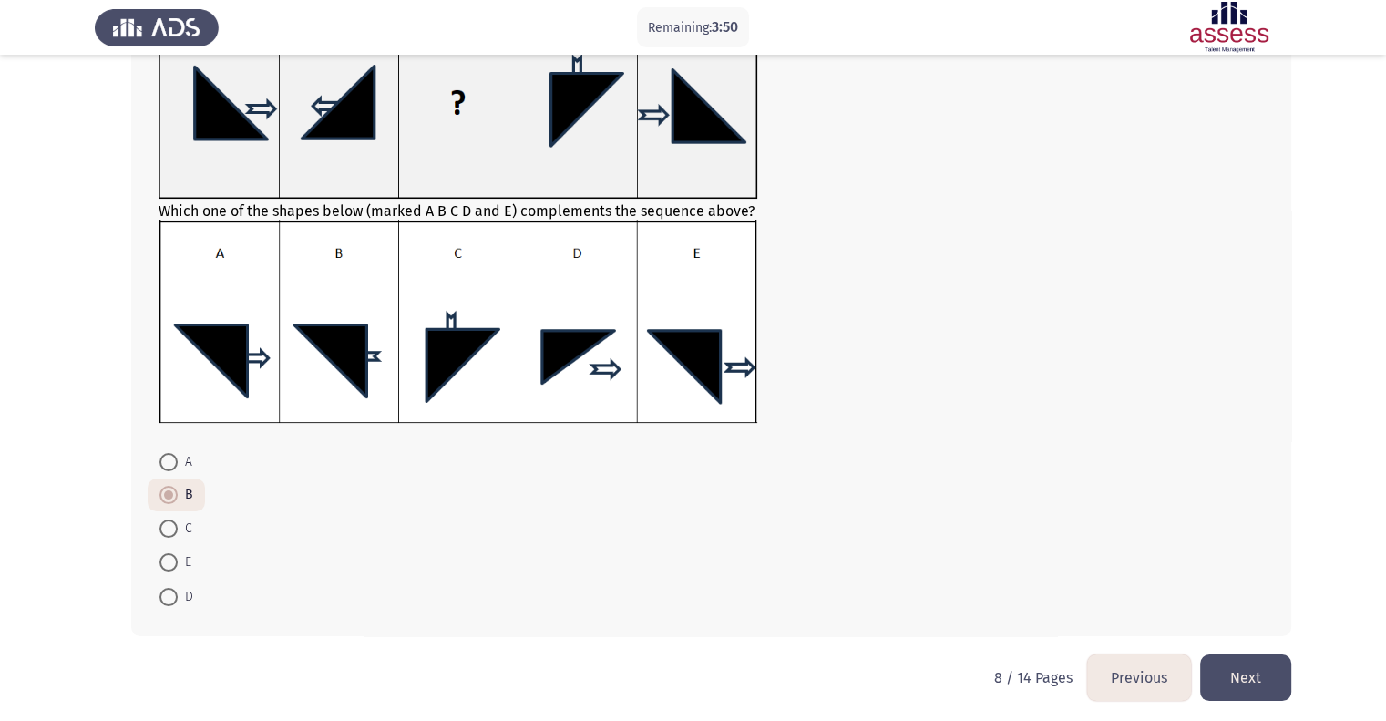
scroll to position [180, 0]
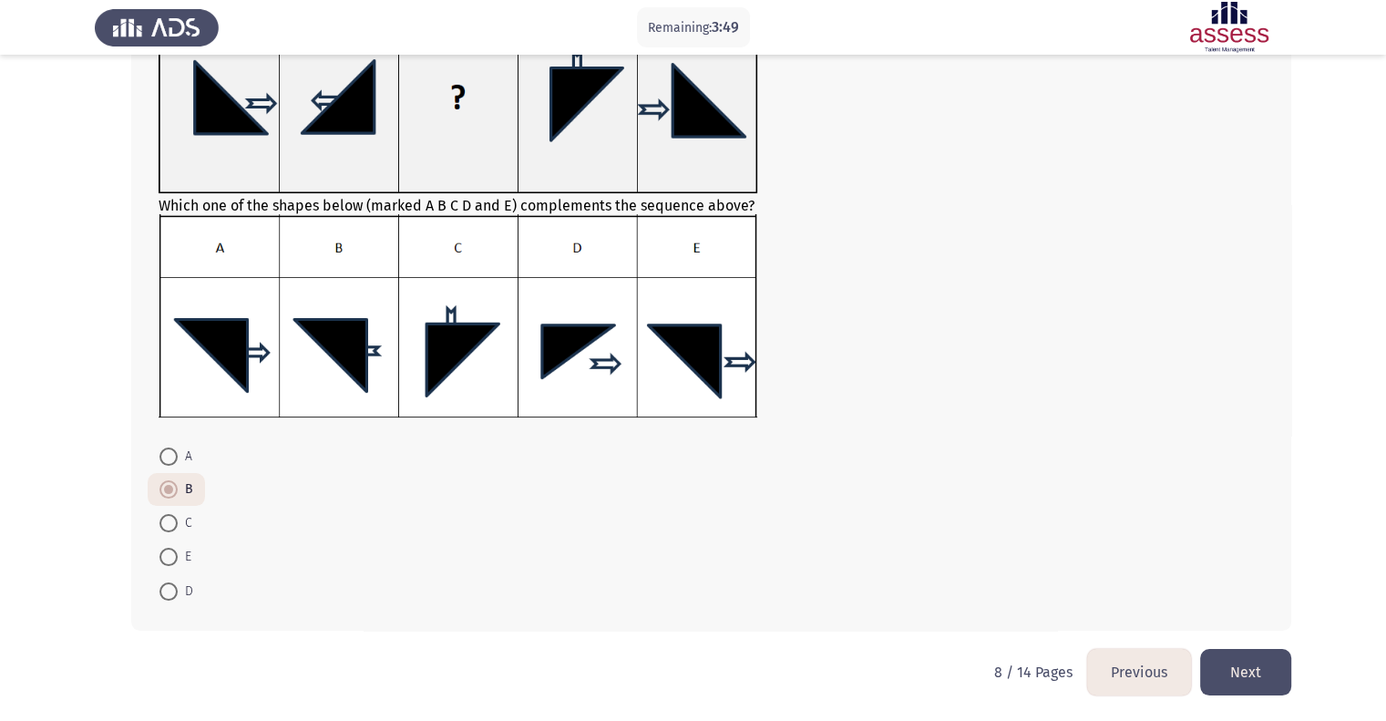
click at [1250, 658] on button "Next" at bounding box center [1245, 672] width 91 height 46
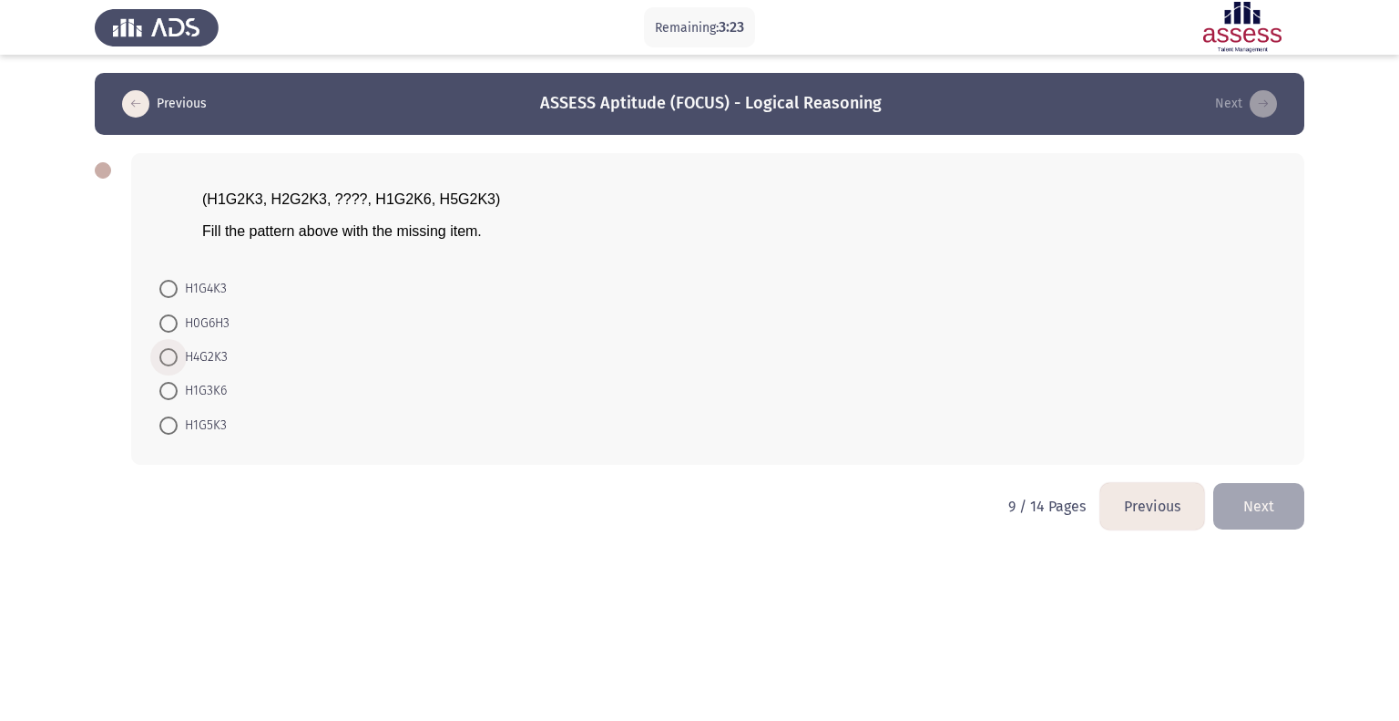
click at [211, 353] on span "H4G2K3" at bounding box center [203, 357] width 50 height 22
click at [178, 353] on input "H4G2K3" at bounding box center [168, 357] width 18 height 18
radio input "true"
click at [1257, 498] on button "Next" at bounding box center [1258, 504] width 91 height 46
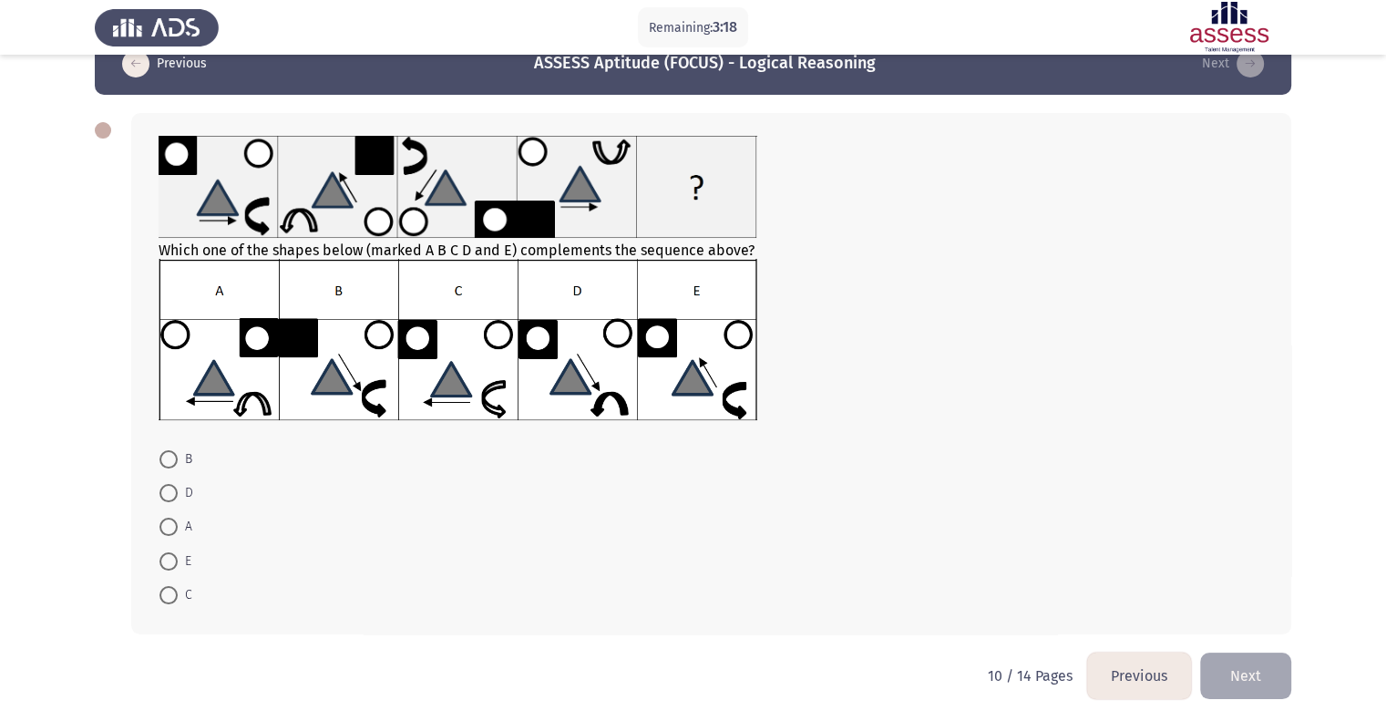
scroll to position [44, 0]
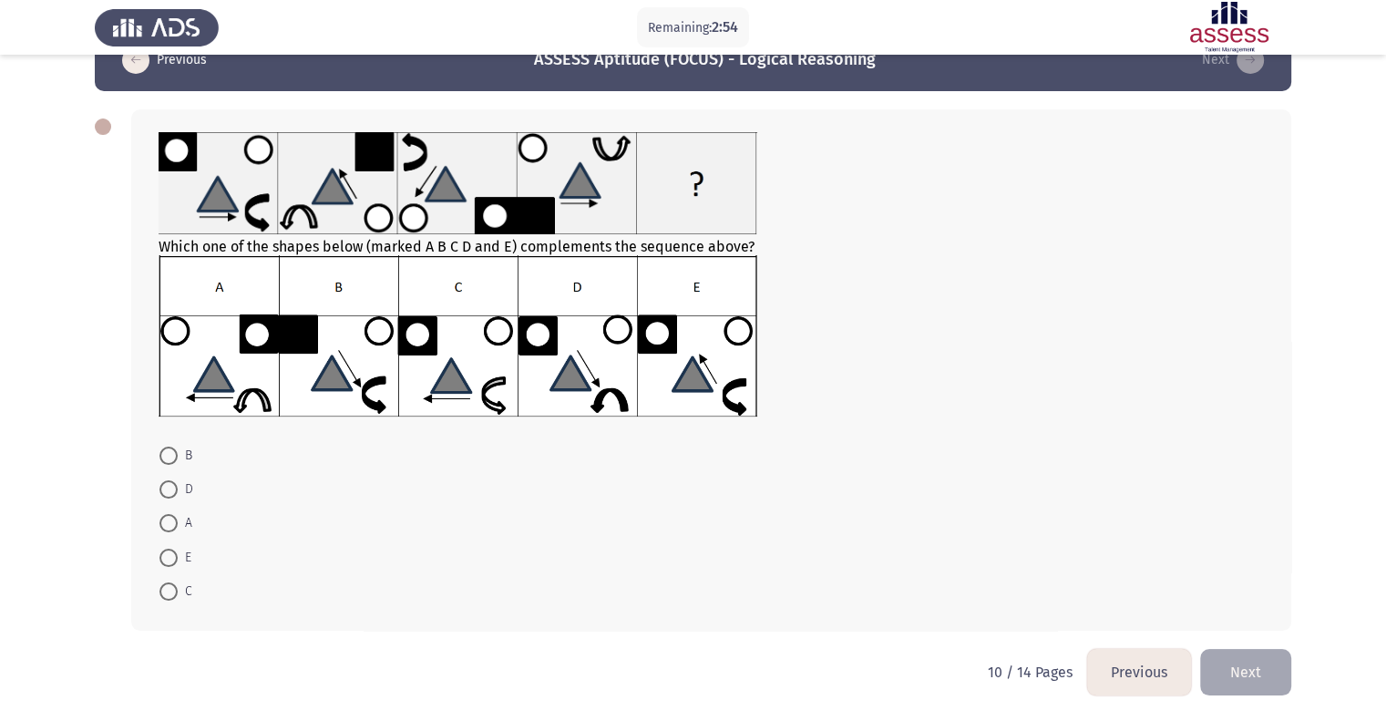
drag, startPoint x: 173, startPoint y: 549, endPoint x: 692, endPoint y: 557, distance: 519.3
click at [174, 549] on span at bounding box center [168, 557] width 18 height 18
click at [174, 549] on input "E" at bounding box center [168, 557] width 18 height 18
radio input "true"
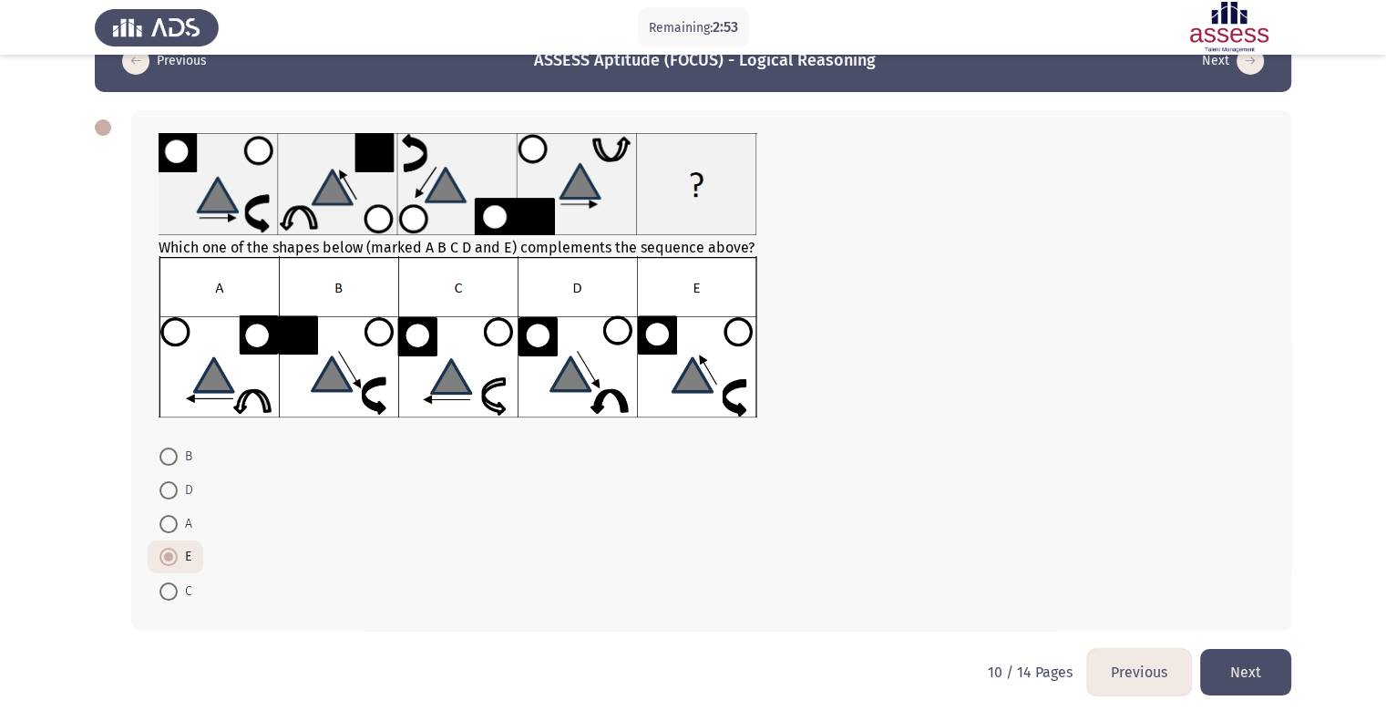
click at [1236, 651] on button "Next" at bounding box center [1245, 672] width 91 height 46
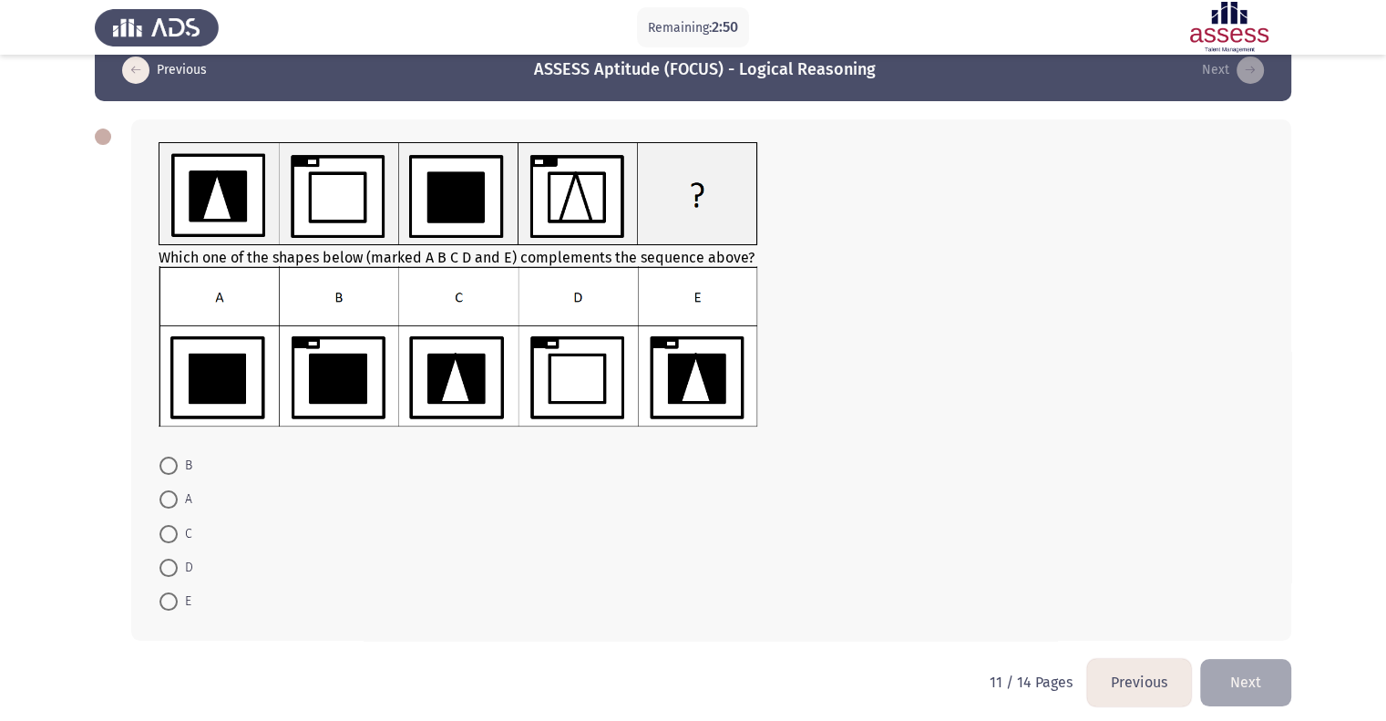
scroll to position [44, 0]
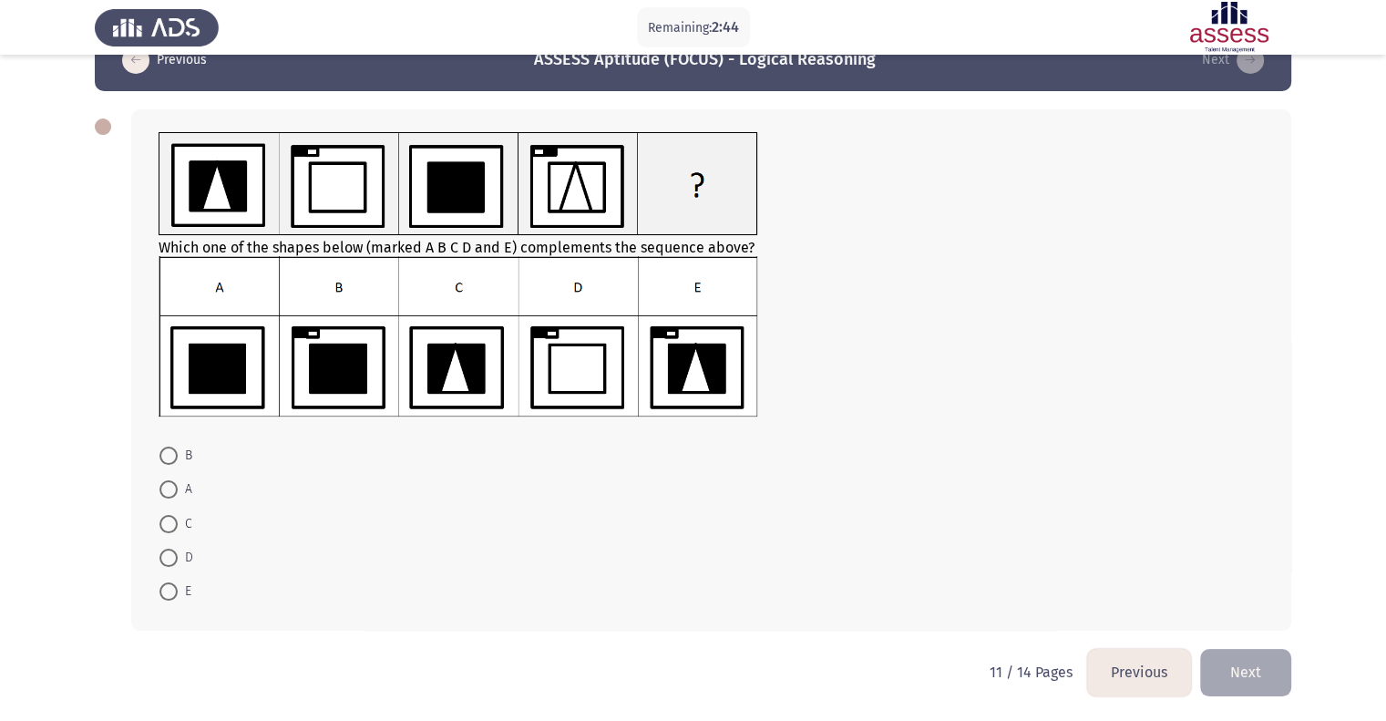
click at [332, 373] on img at bounding box center [458, 336] width 599 height 161
click at [177, 463] on span at bounding box center [168, 455] width 18 height 18
click at [177, 463] on input "B" at bounding box center [168, 455] width 18 height 18
radio input "true"
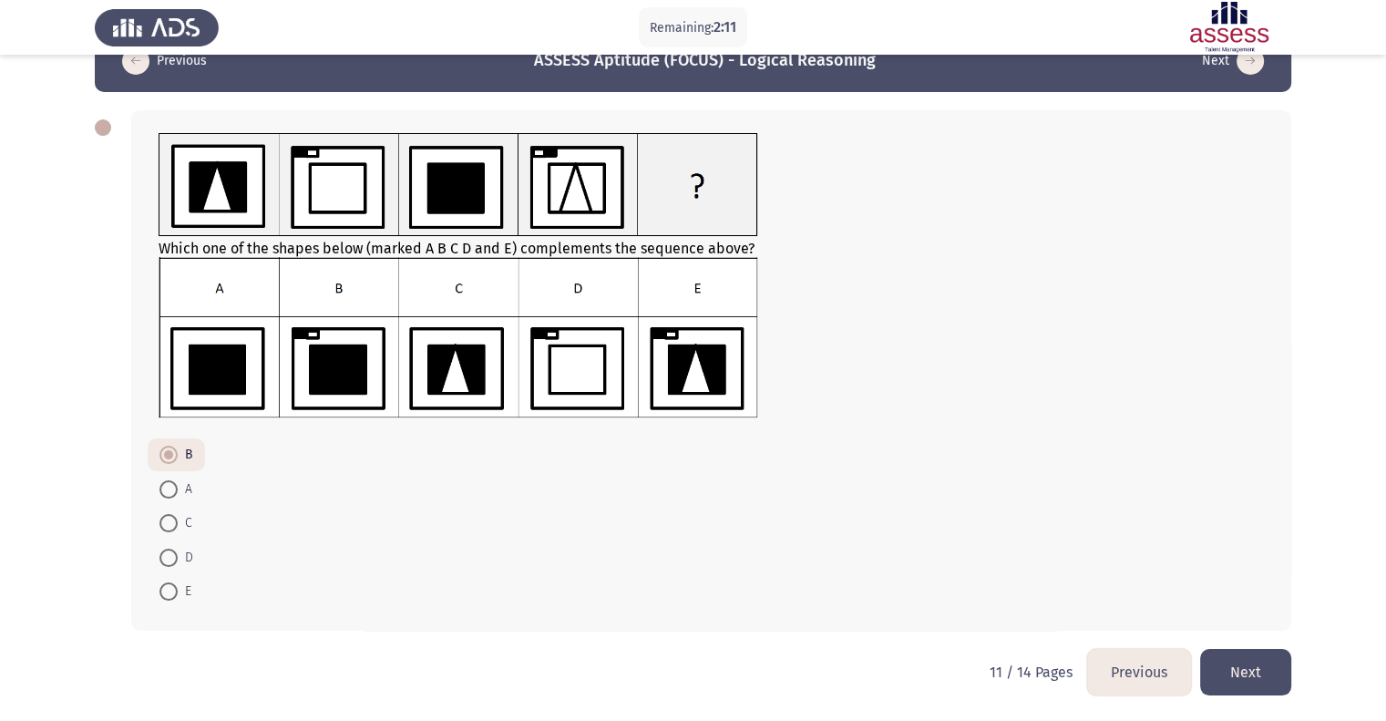
click at [1265, 662] on button "Next" at bounding box center [1245, 672] width 91 height 46
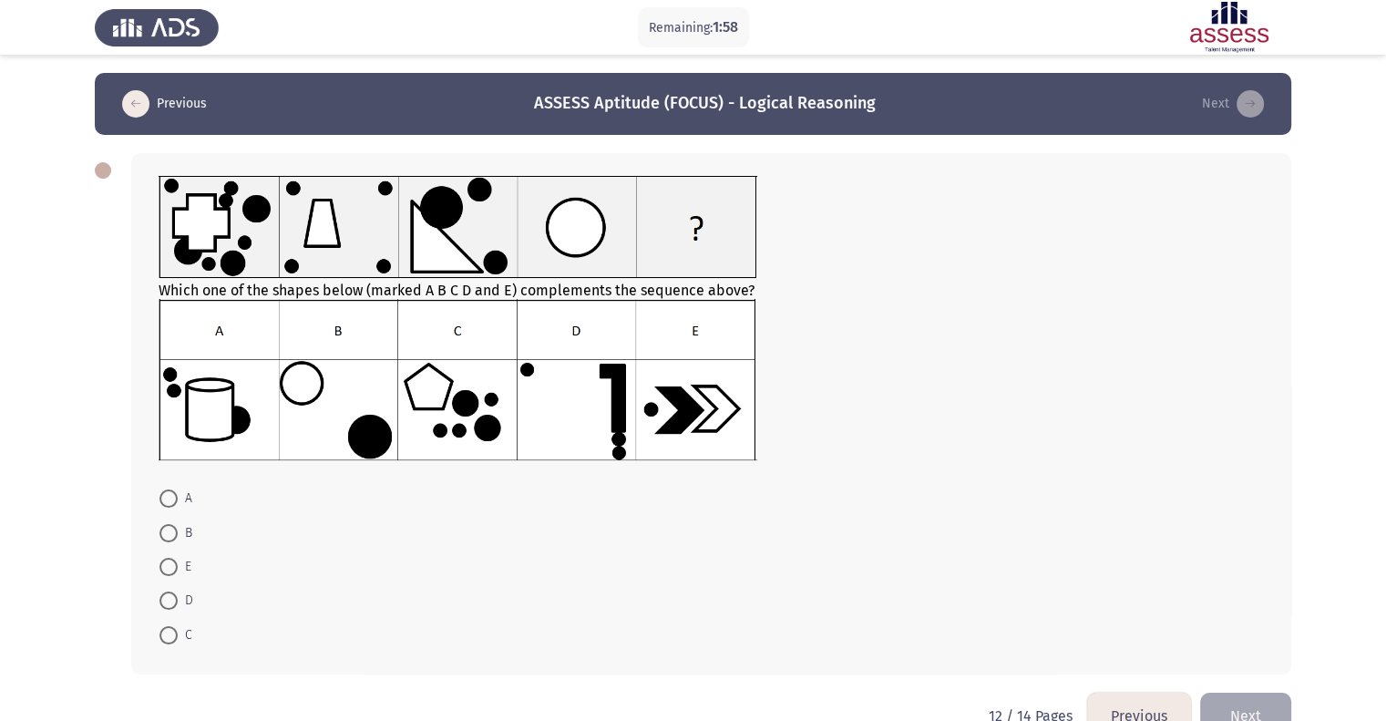
click at [178, 525] on span "B" at bounding box center [185, 533] width 15 height 22
click at [178, 525] on input "B" at bounding box center [168, 533] width 18 height 18
radio input "true"
click at [1264, 710] on button "Next" at bounding box center [1245, 714] width 91 height 46
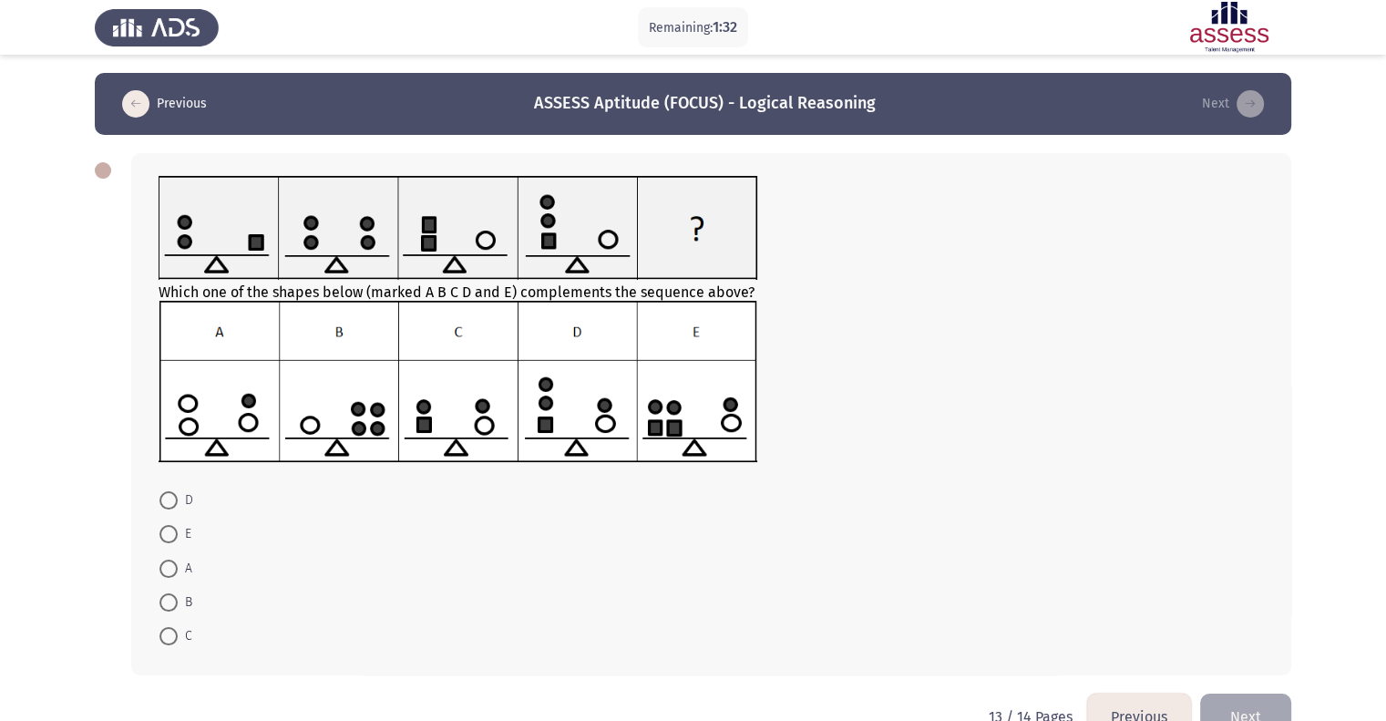
click at [175, 546] on mat-radio-button "E" at bounding box center [176, 534] width 56 height 34
click at [177, 542] on span at bounding box center [168, 534] width 18 height 18
click at [177, 542] on input "E" at bounding box center [168, 534] width 18 height 18
radio input "true"
click at [1252, 699] on button "Next" at bounding box center [1245, 715] width 91 height 46
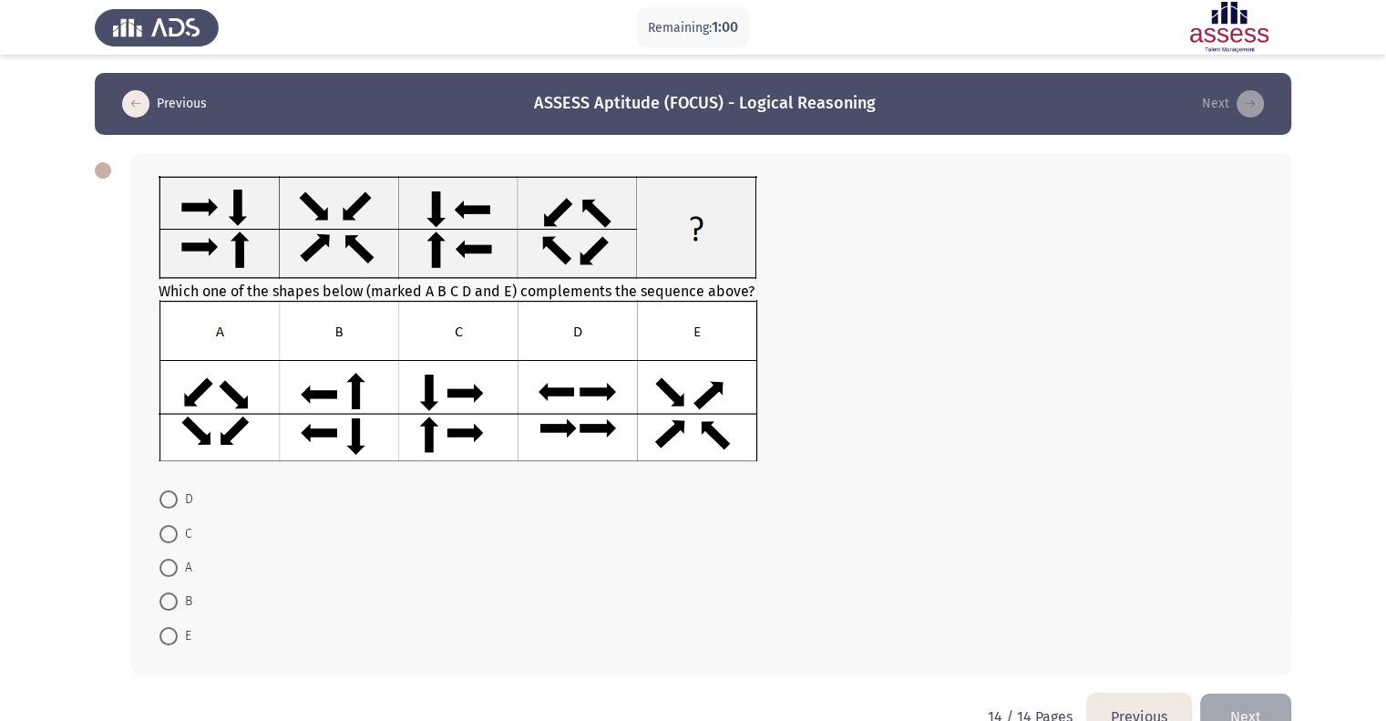
click at [171, 641] on span at bounding box center [168, 636] width 18 height 18
click at [171, 641] on input "E" at bounding box center [168, 636] width 18 height 18
radio input "true"
click at [1248, 705] on button "Next" at bounding box center [1245, 714] width 91 height 46
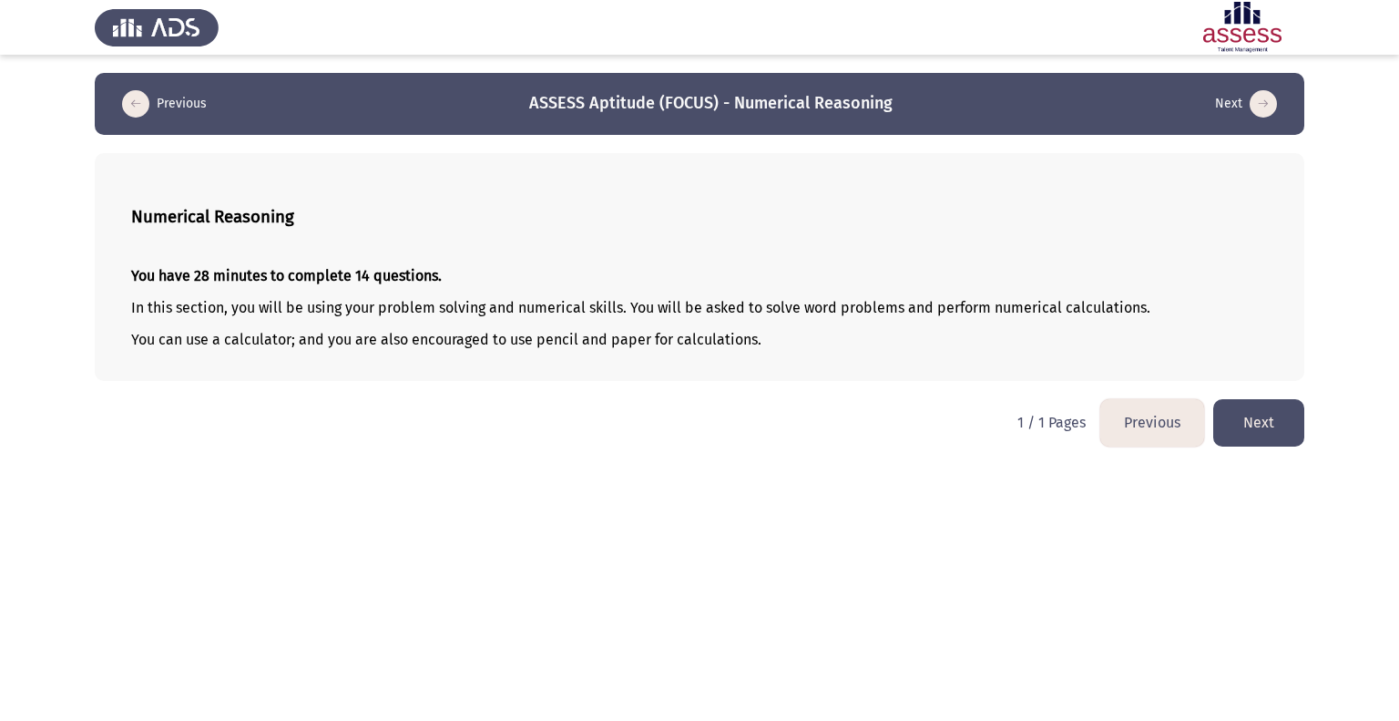
click at [1248, 433] on button "Next" at bounding box center [1258, 422] width 91 height 46
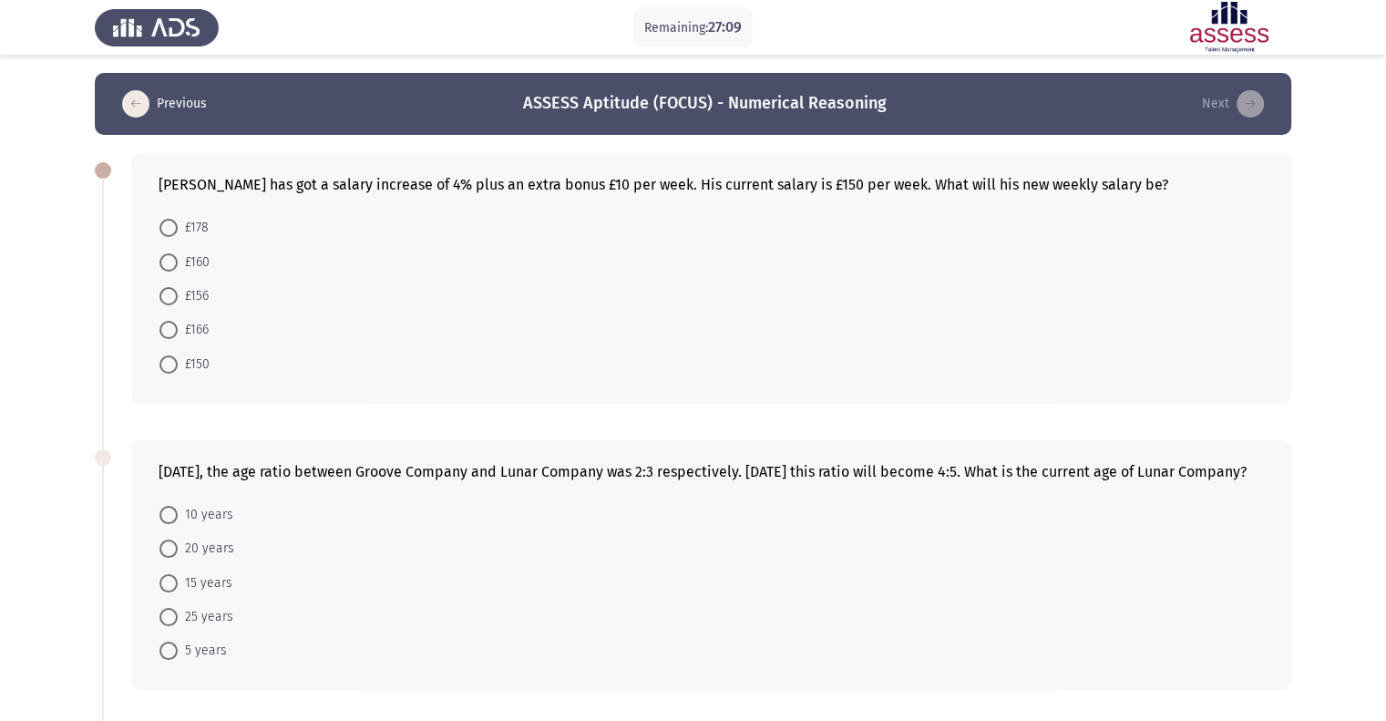
click at [179, 323] on span "£166" at bounding box center [193, 330] width 31 height 22
click at [178, 323] on input "£166" at bounding box center [168, 330] width 18 height 18
radio input "true"
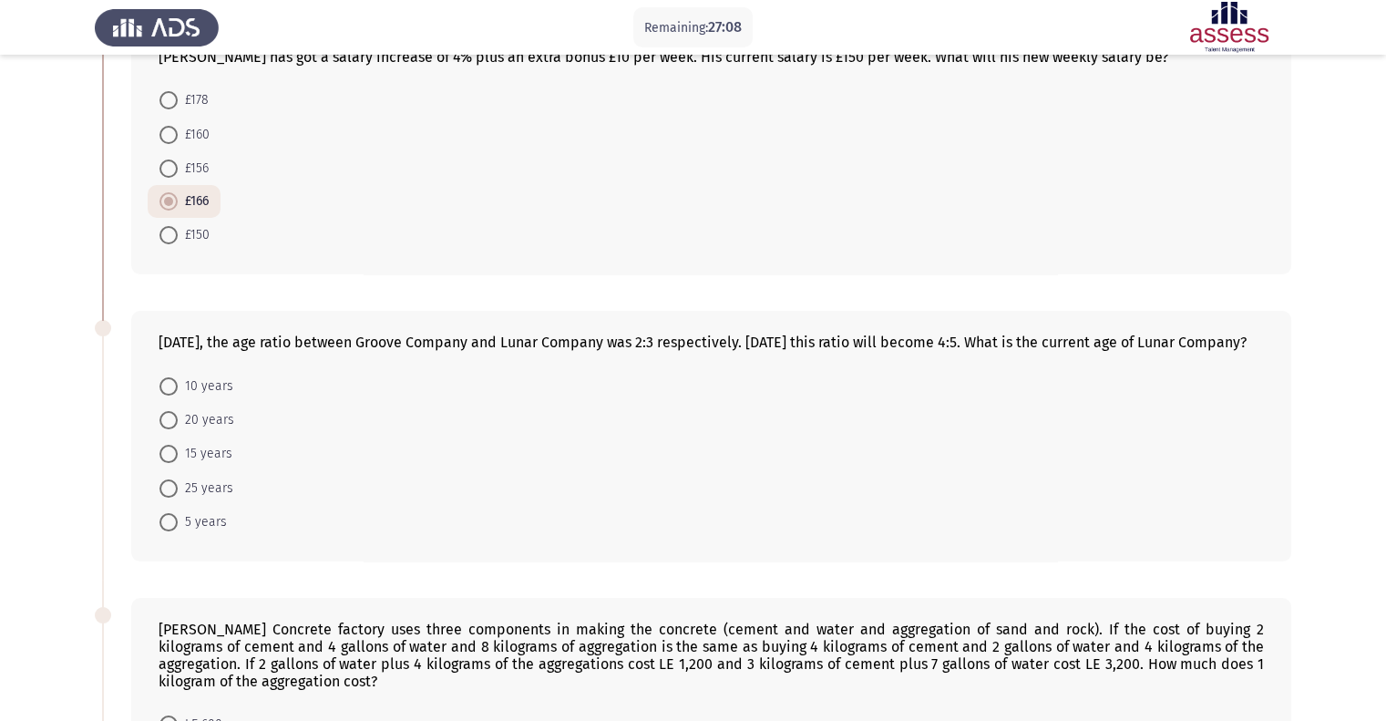
scroll to position [182, 0]
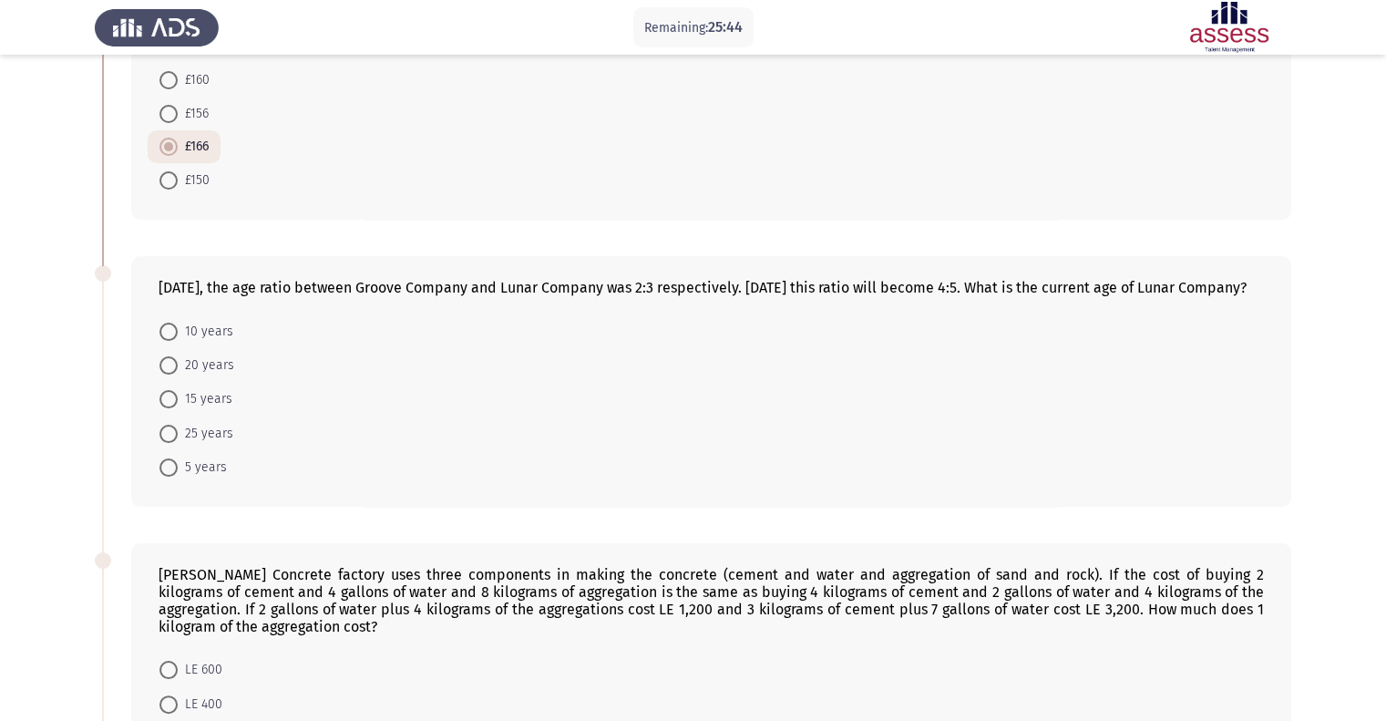
click at [189, 343] on span "10 years" at bounding box center [206, 332] width 56 height 22
click at [178, 341] on input "10 years" at bounding box center [168, 331] width 18 height 18
radio input "true"
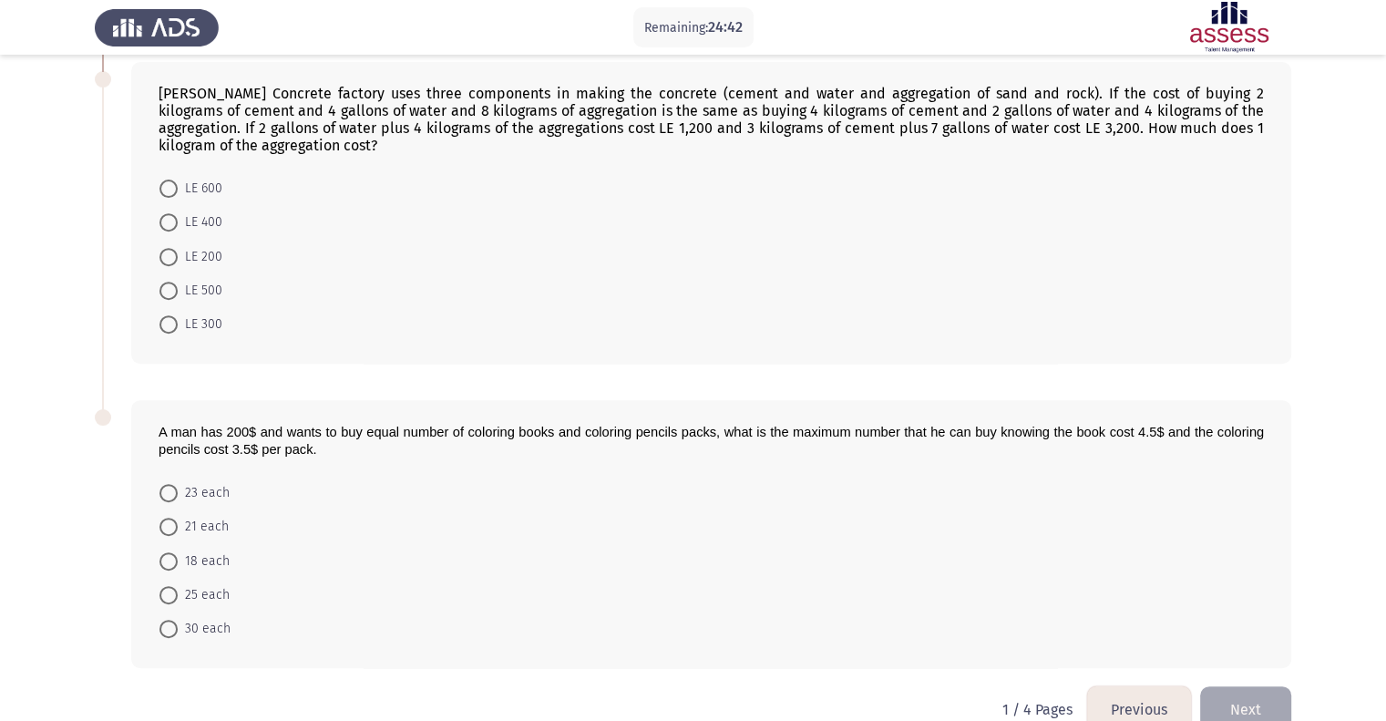
scroll to position [717, 0]
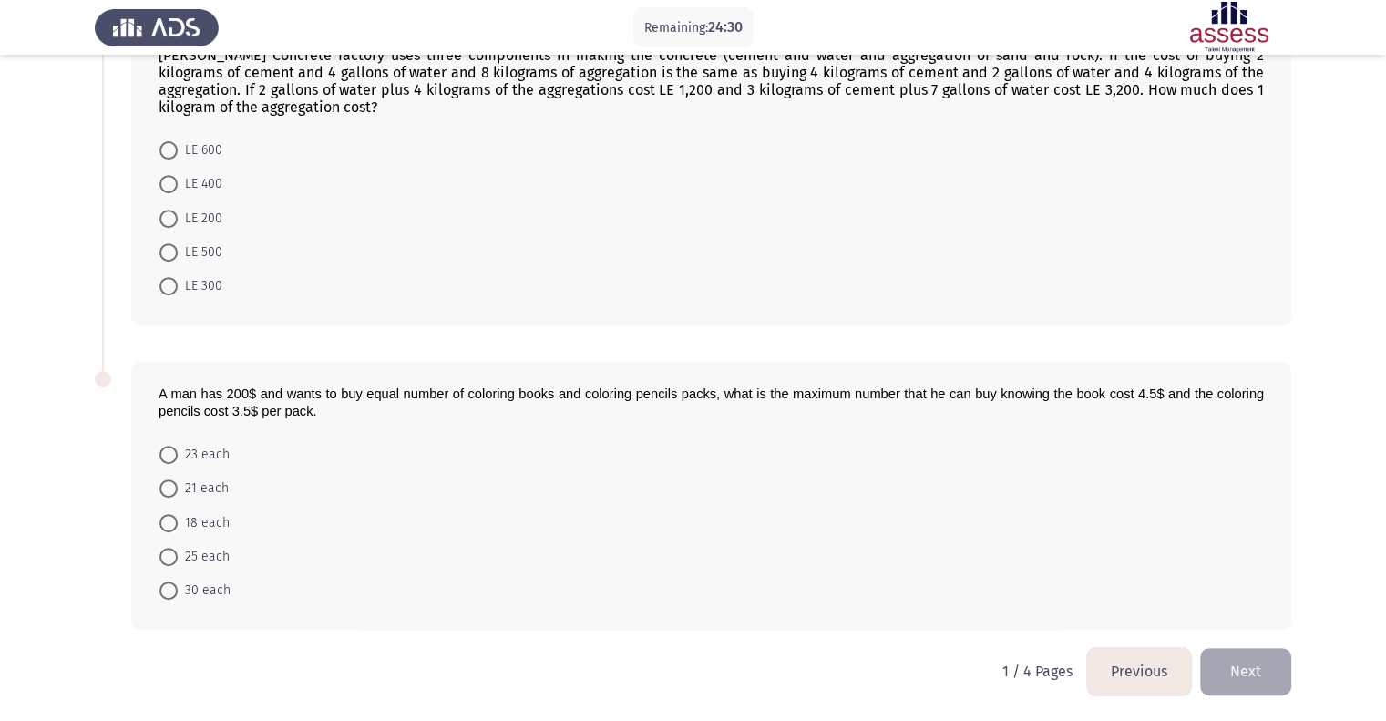
drag, startPoint x: 1137, startPoint y: 389, endPoint x: 1156, endPoint y: 393, distance: 19.5
click at [1156, 393] on span "packs, what is the maximum number that he can buy knowing the book cost 4.5$ an…" at bounding box center [711, 402] width 1105 height 32
drag, startPoint x: 215, startPoint y: 553, endPoint x: 239, endPoint y: 569, distance: 28.8
click at [215, 553] on span "25 each" at bounding box center [204, 557] width 52 height 22
click at [178, 553] on input "25 each" at bounding box center [168, 557] width 18 height 18
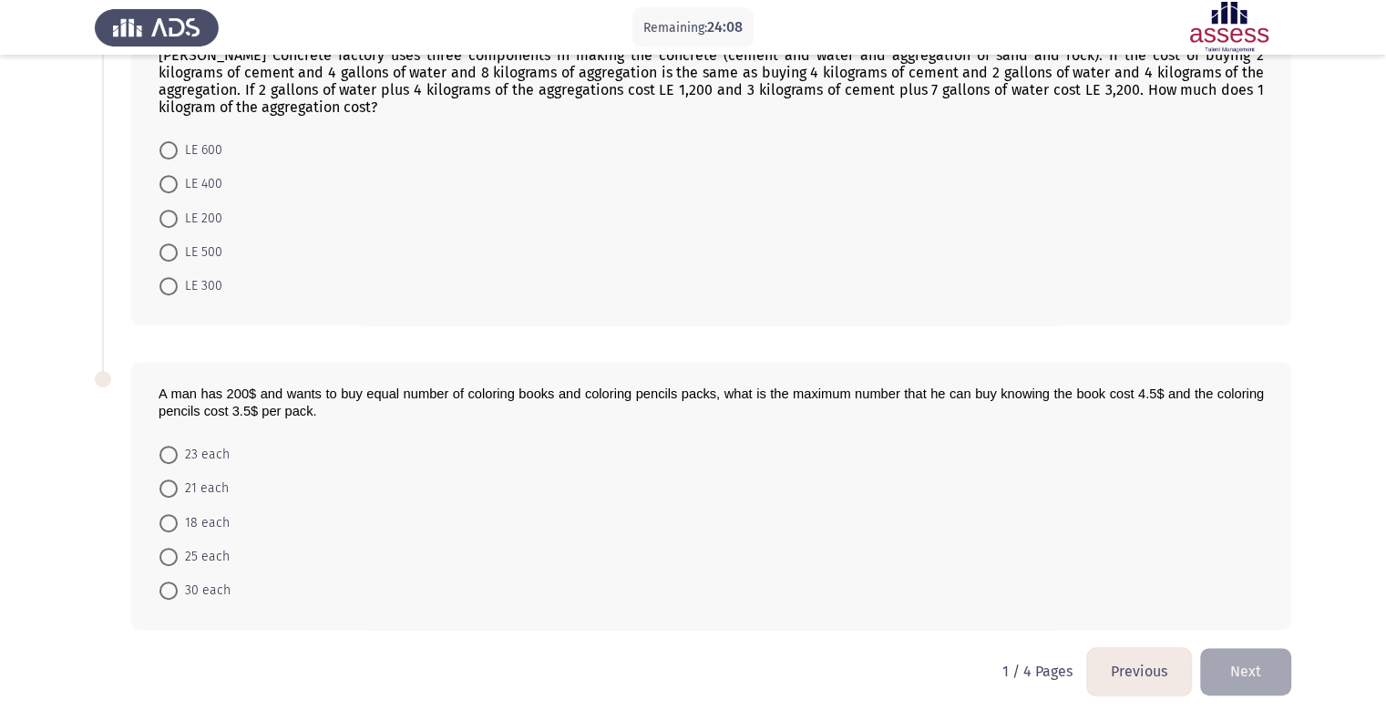
radio input "true"
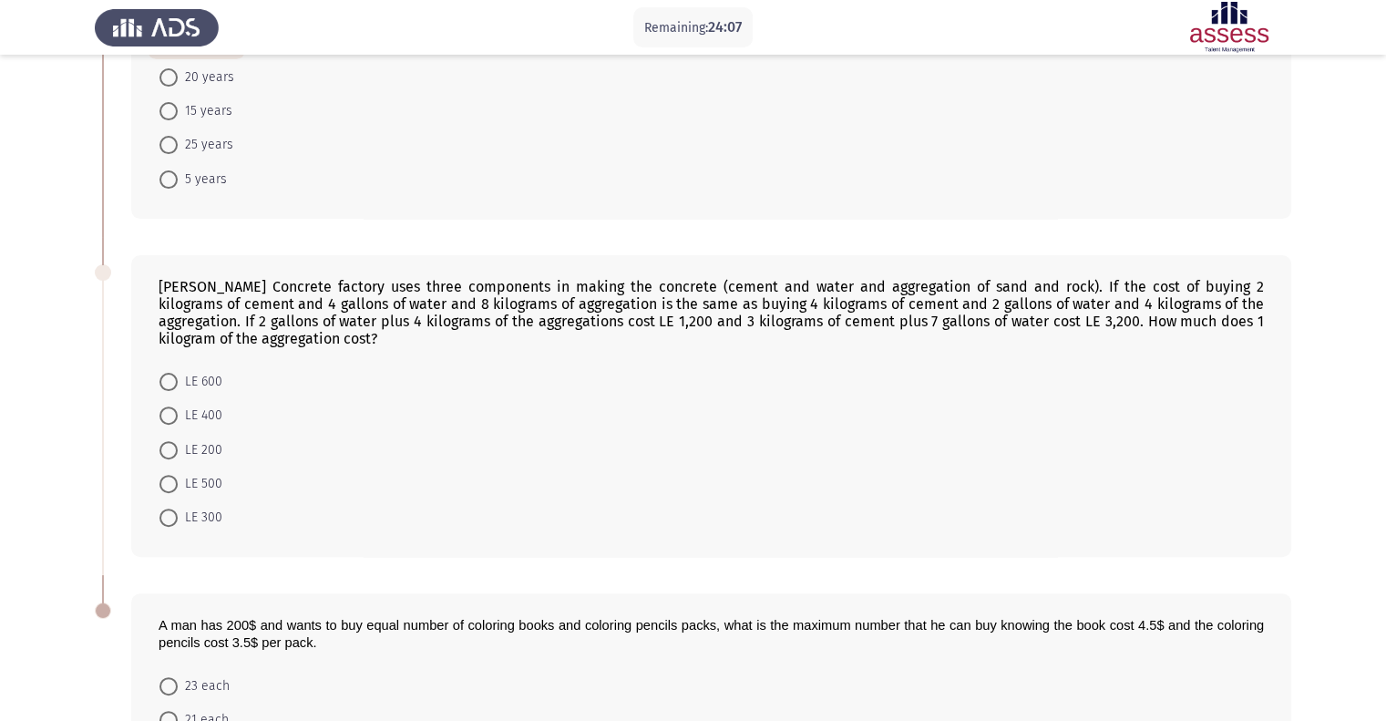
scroll to position [442, 0]
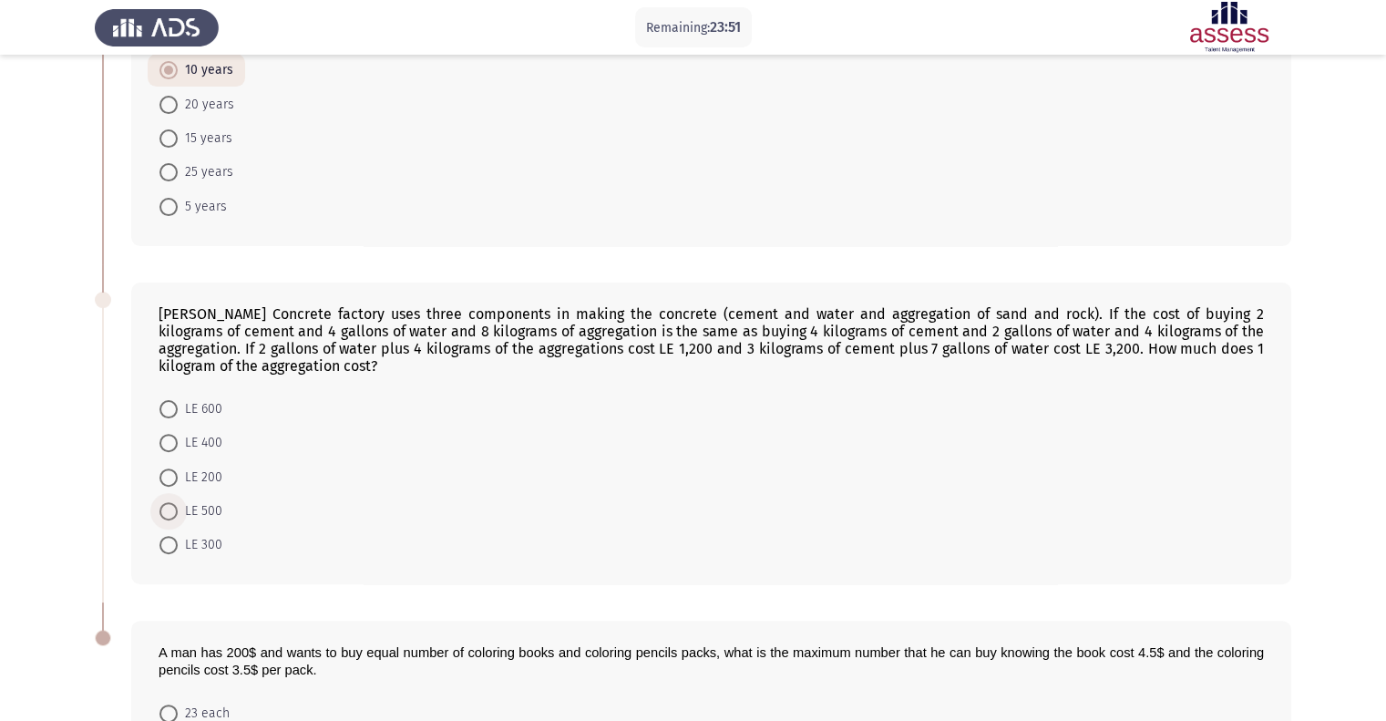
click at [199, 522] on span "LE 500" at bounding box center [200, 511] width 45 height 22
click at [178, 520] on input "LE 500" at bounding box center [168, 511] width 18 height 18
radio input "true"
click at [198, 487] on span "LE 200" at bounding box center [200, 477] width 45 height 22
click at [178, 486] on input "LE 200" at bounding box center [168, 477] width 18 height 18
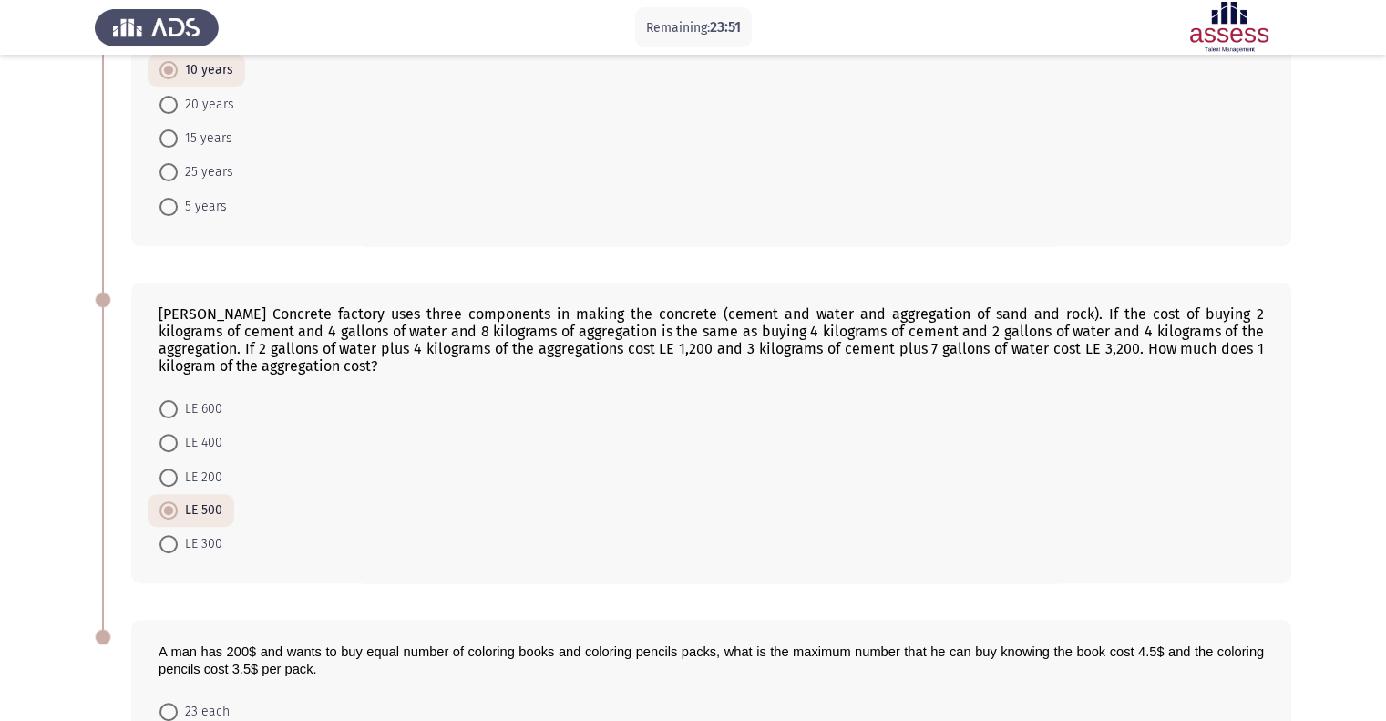
radio input "true"
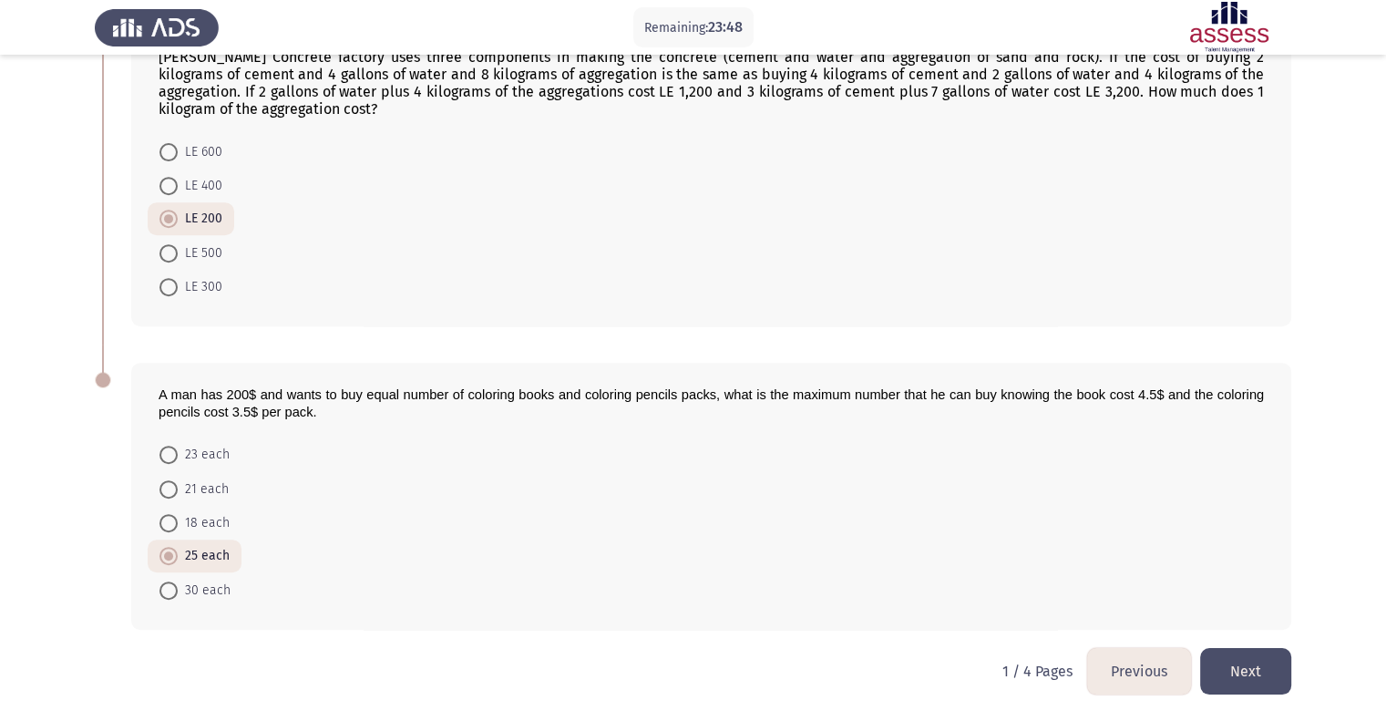
scroll to position [714, 0]
click at [1258, 671] on button "Next" at bounding box center [1245, 671] width 91 height 46
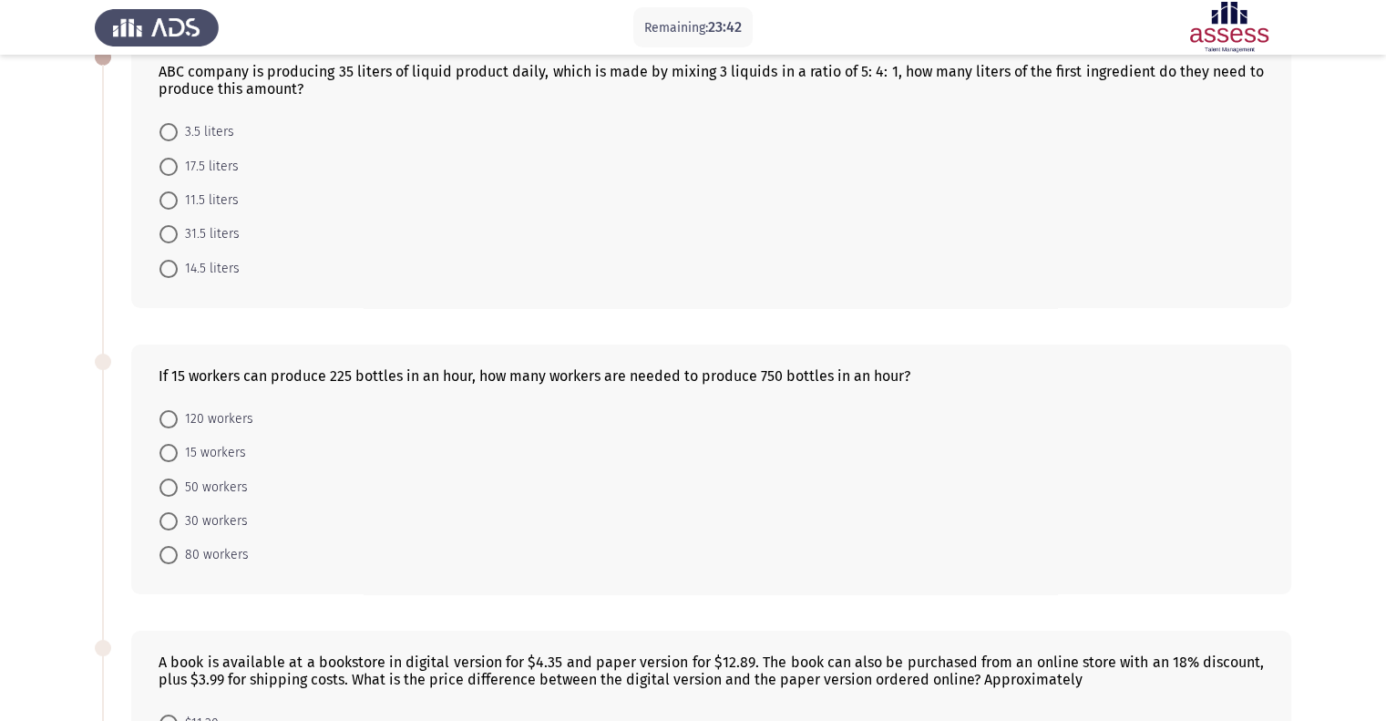
scroll to position [46, 0]
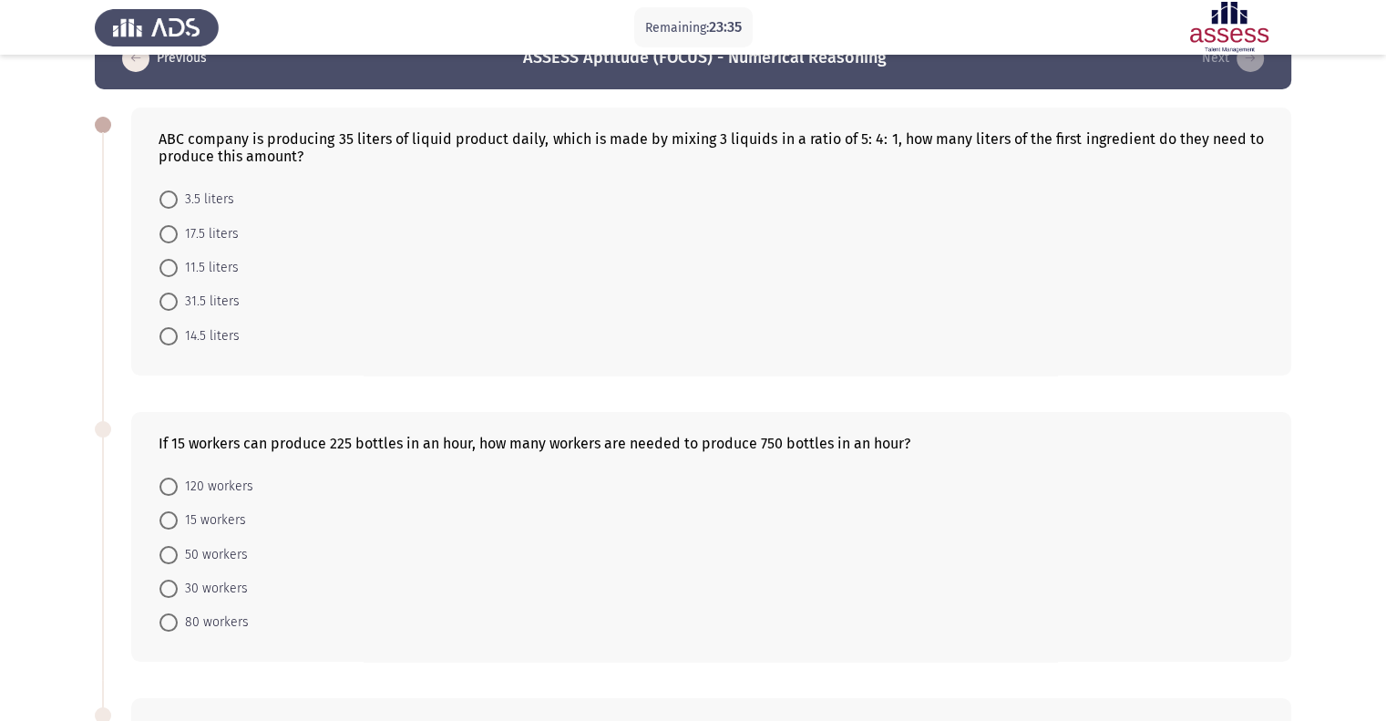
drag, startPoint x: 510, startPoint y: 138, endPoint x: 623, endPoint y: 138, distance: 113.0
click at [623, 138] on div "ABC company is producing 35 liters of liquid product daily, which is made by mi…" at bounding box center [711, 147] width 1105 height 35
click at [199, 232] on span "17.5 liters" at bounding box center [208, 234] width 61 height 22
click at [178, 232] on input "17.5 liters" at bounding box center [168, 234] width 18 height 18
radio input "true"
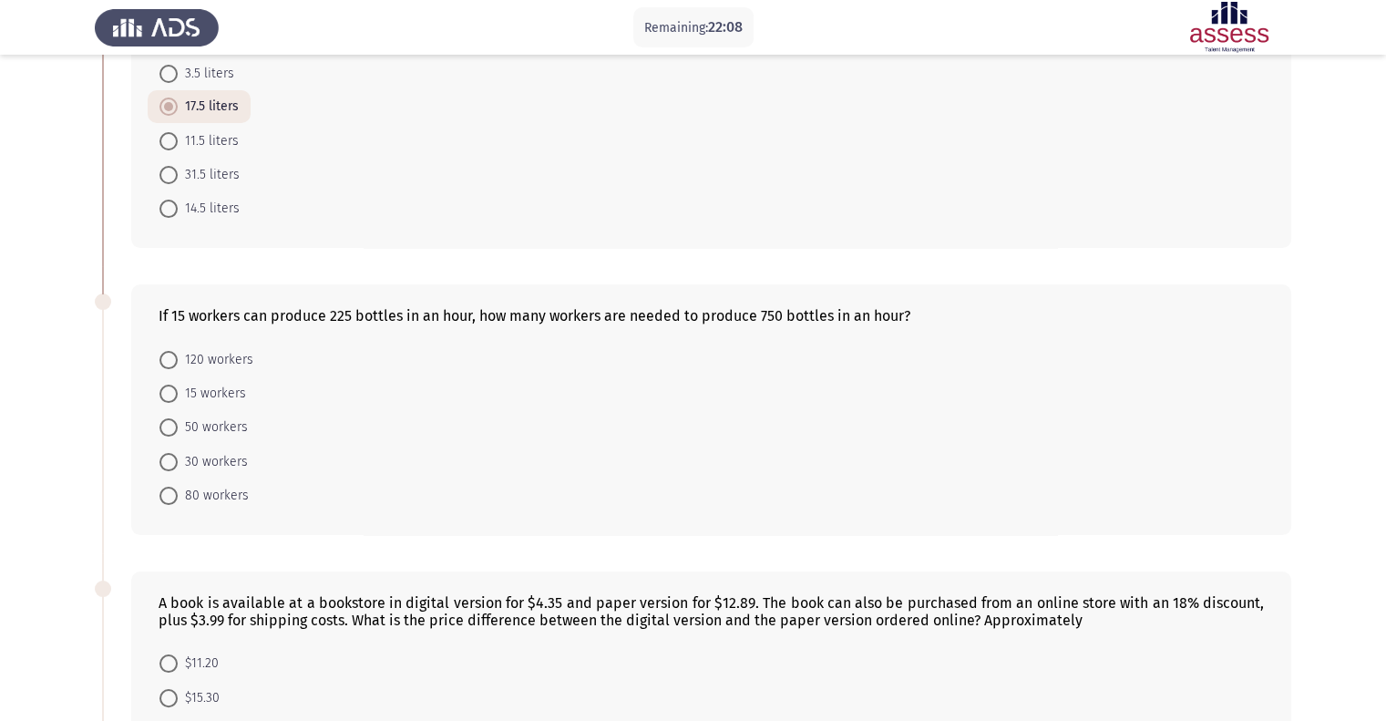
scroll to position [228, 0]
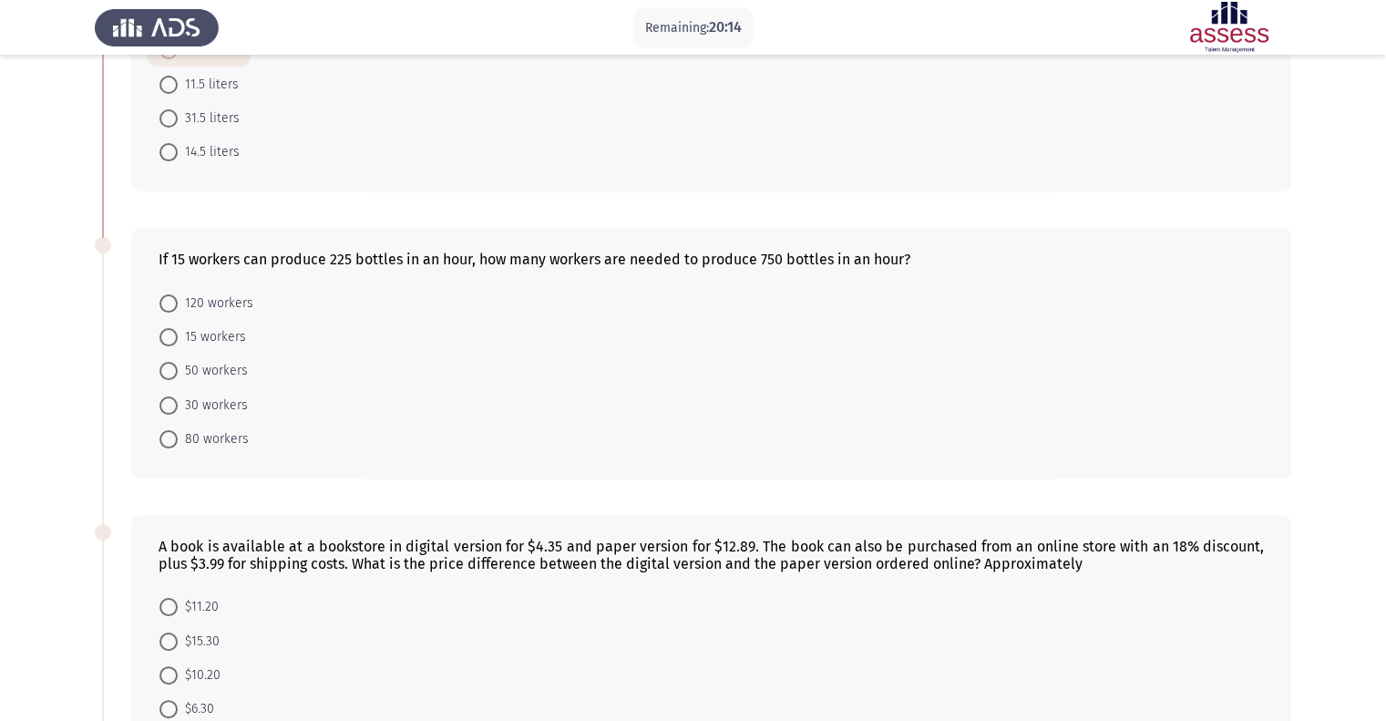
click at [175, 368] on span at bounding box center [168, 371] width 18 height 18
click at [175, 368] on input "50 workers" at bounding box center [168, 371] width 18 height 18
radio input "true"
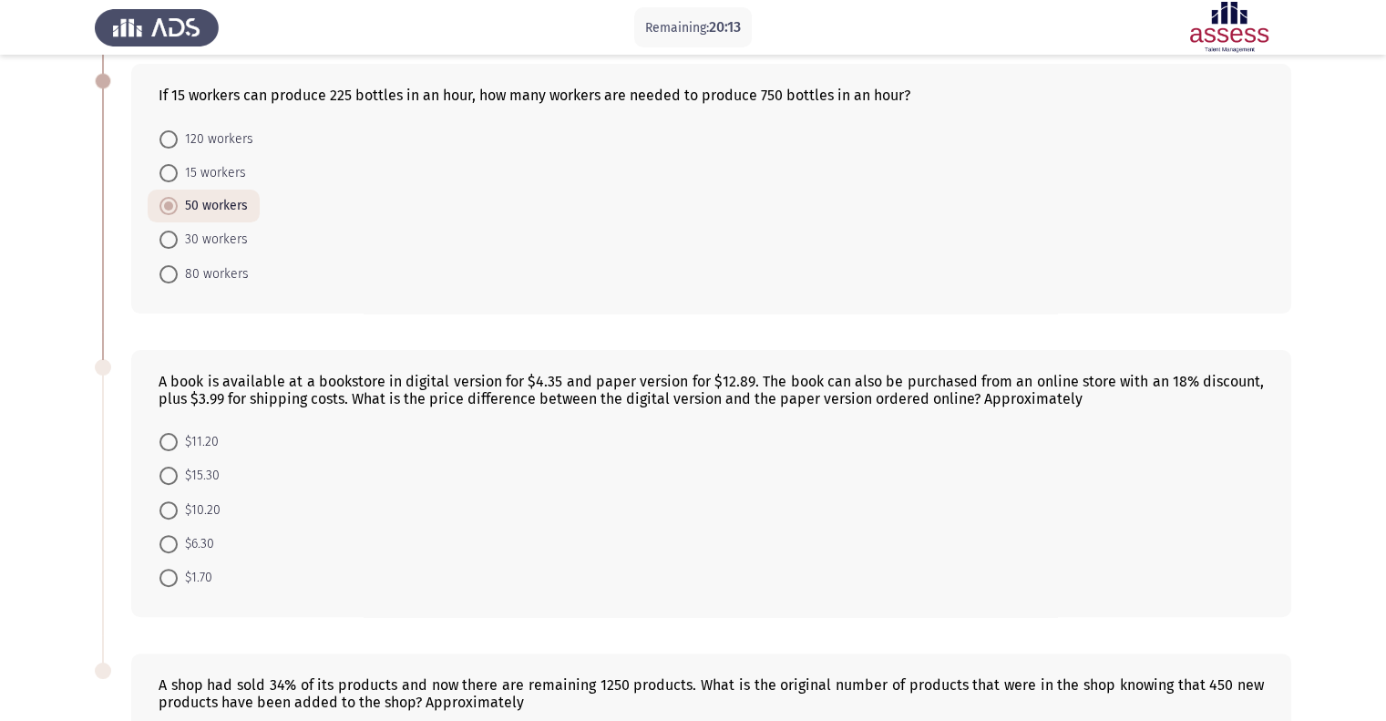
scroll to position [501, 0]
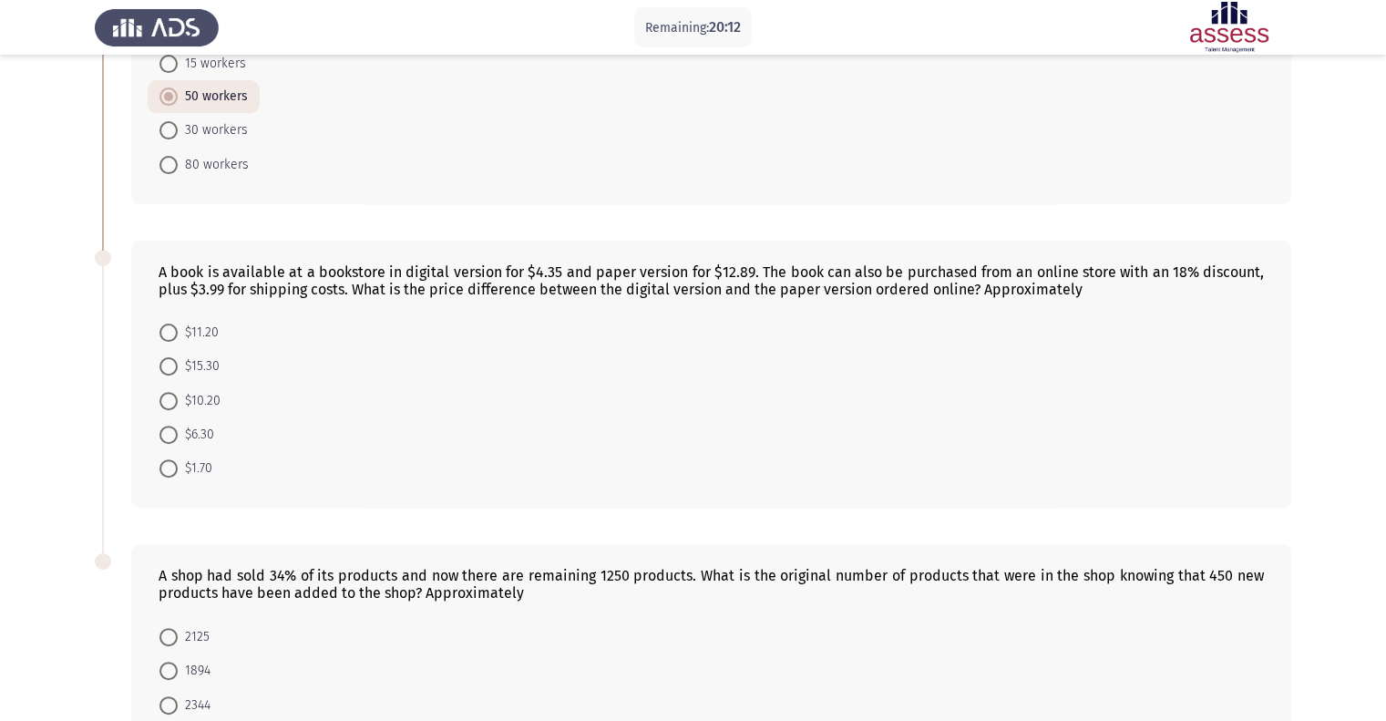
drag, startPoint x: 286, startPoint y: 264, endPoint x: 457, endPoint y: 264, distance: 171.3
click at [457, 264] on div "A book is available at a bookstore in digital version for $4.35 and paper versi…" at bounding box center [711, 280] width 1105 height 35
drag, startPoint x: 437, startPoint y: 271, endPoint x: 553, endPoint y: 265, distance: 115.9
click at [553, 265] on div "A book is available at a bookstore in digital version for $4.35 and paper versi…" at bounding box center [711, 280] width 1105 height 35
click at [200, 390] on span "$10.20" at bounding box center [199, 401] width 43 height 22
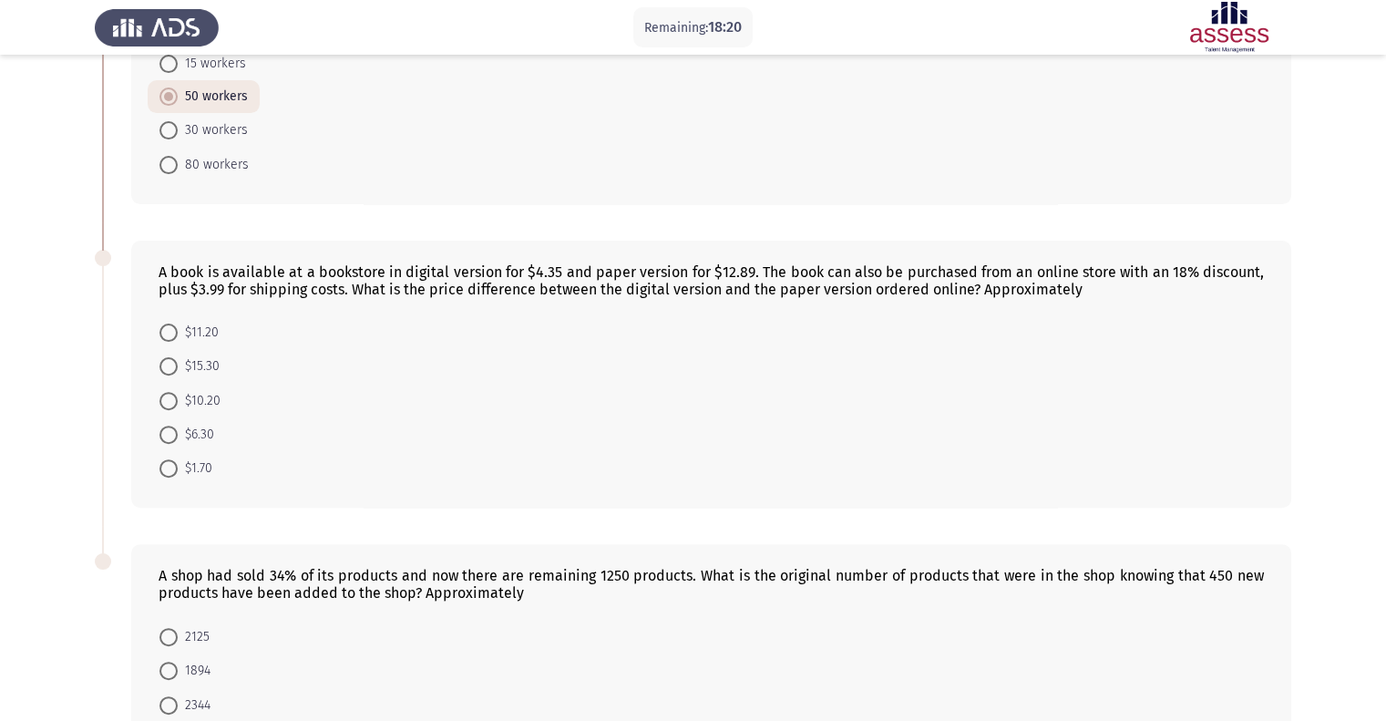
click at [178, 392] on input "$10.20" at bounding box center [168, 401] width 18 height 18
radio input "true"
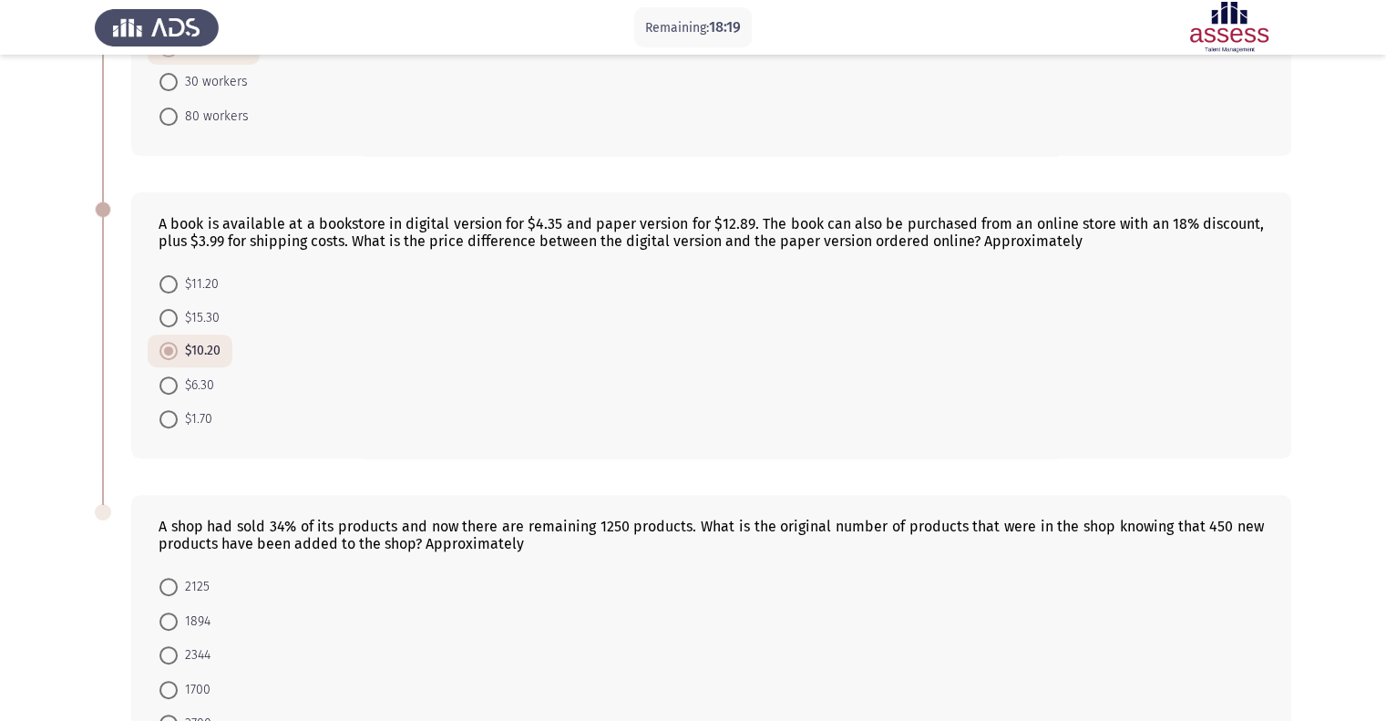
scroll to position [681, 0]
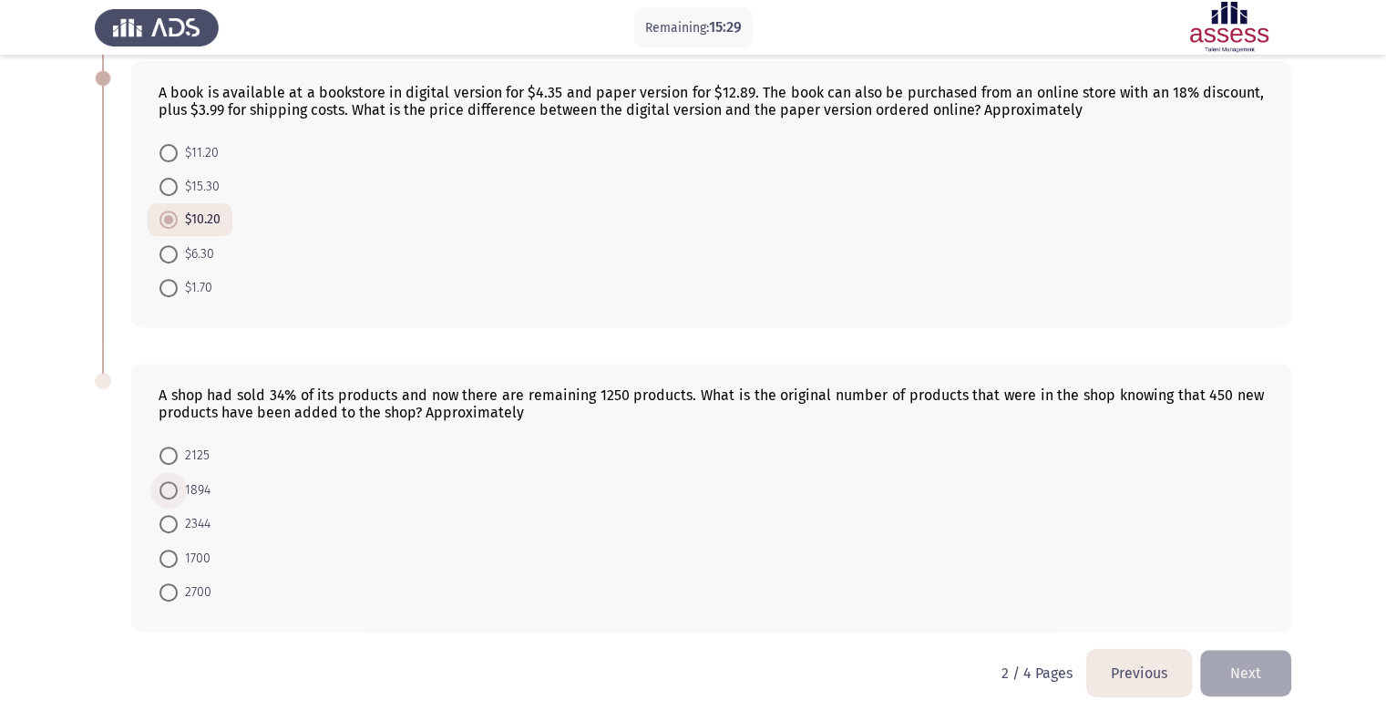
click at [188, 485] on span "1894" at bounding box center [194, 490] width 33 height 22
click at [178, 485] on input "1894" at bounding box center [168, 490] width 18 height 18
radio input "true"
click at [1234, 660] on button "Next" at bounding box center [1245, 673] width 91 height 46
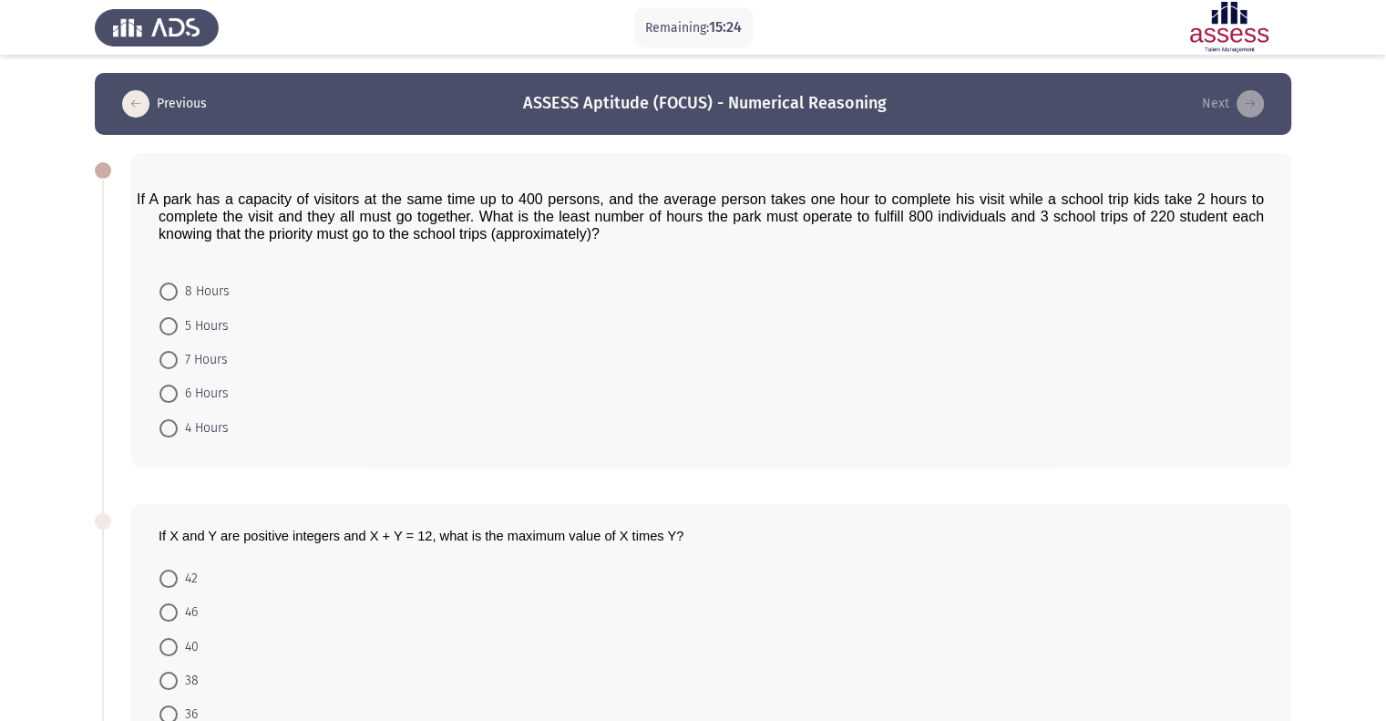
scroll to position [759, 0]
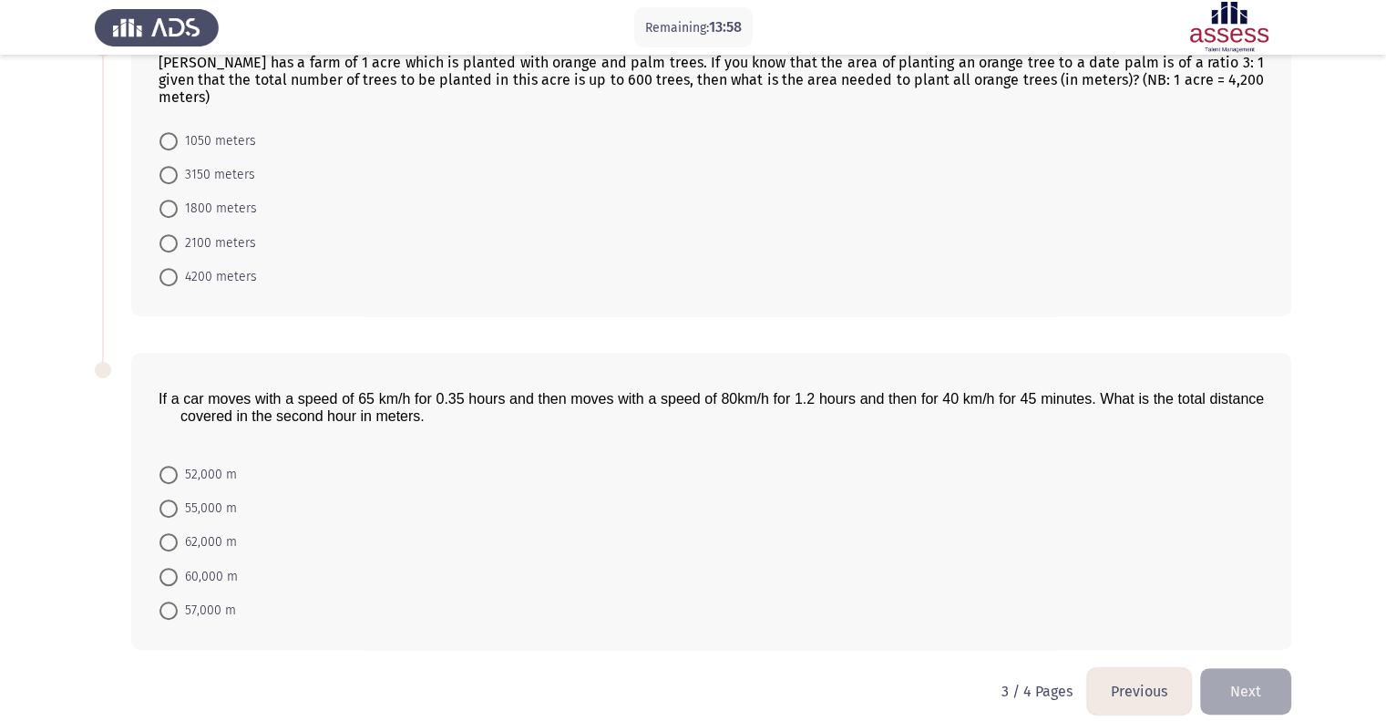
click at [169, 533] on span at bounding box center [168, 542] width 18 height 18
click at [169, 533] on input "62,000 m" at bounding box center [168, 542] width 18 height 18
radio input "true"
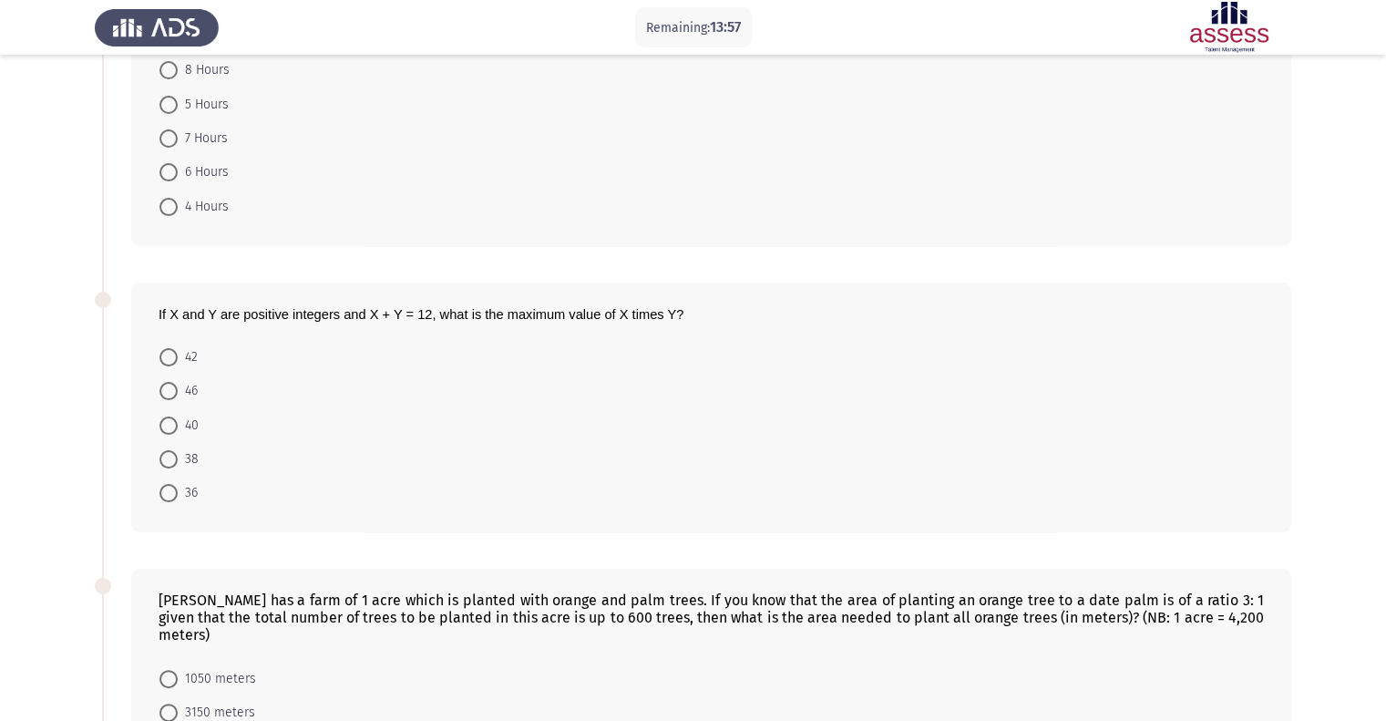
scroll to position [0, 0]
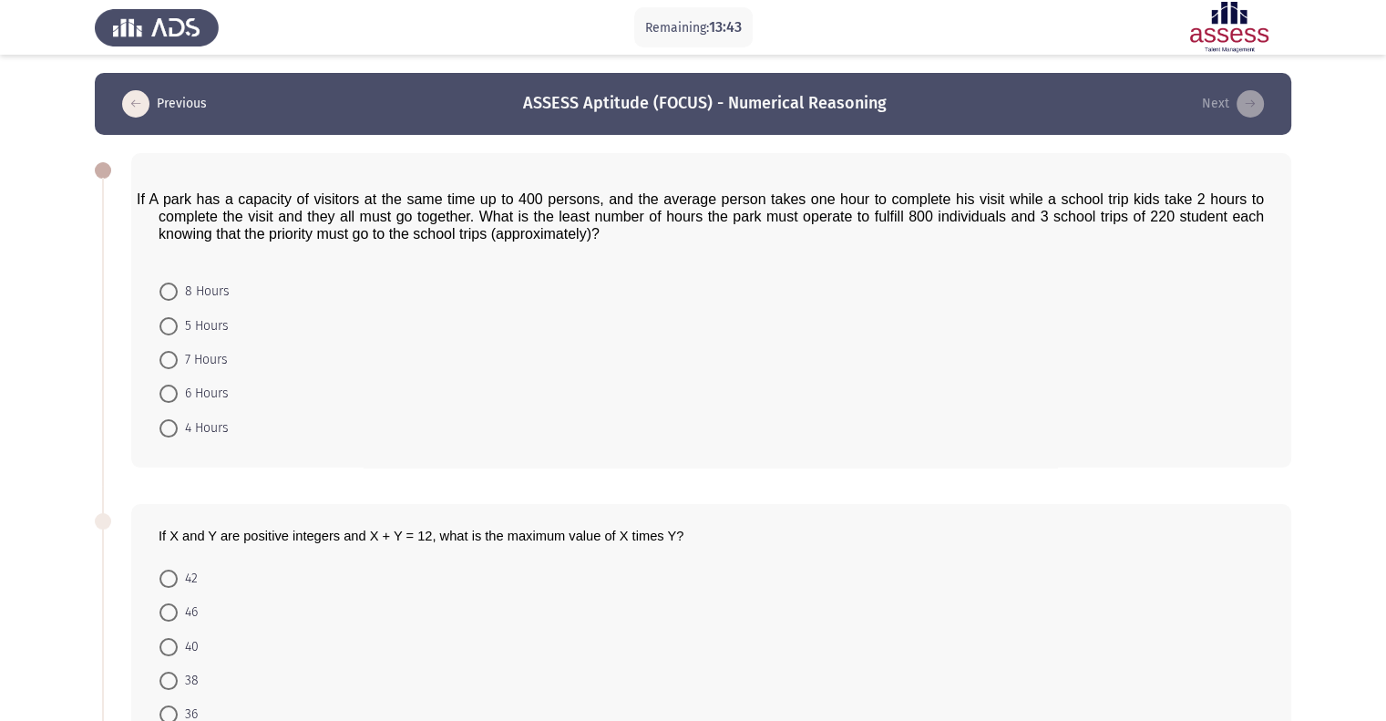
click at [199, 353] on span "7 Hours" at bounding box center [203, 360] width 50 height 22
click at [178, 353] on input "7 Hours" at bounding box center [168, 360] width 18 height 18
radio input "true"
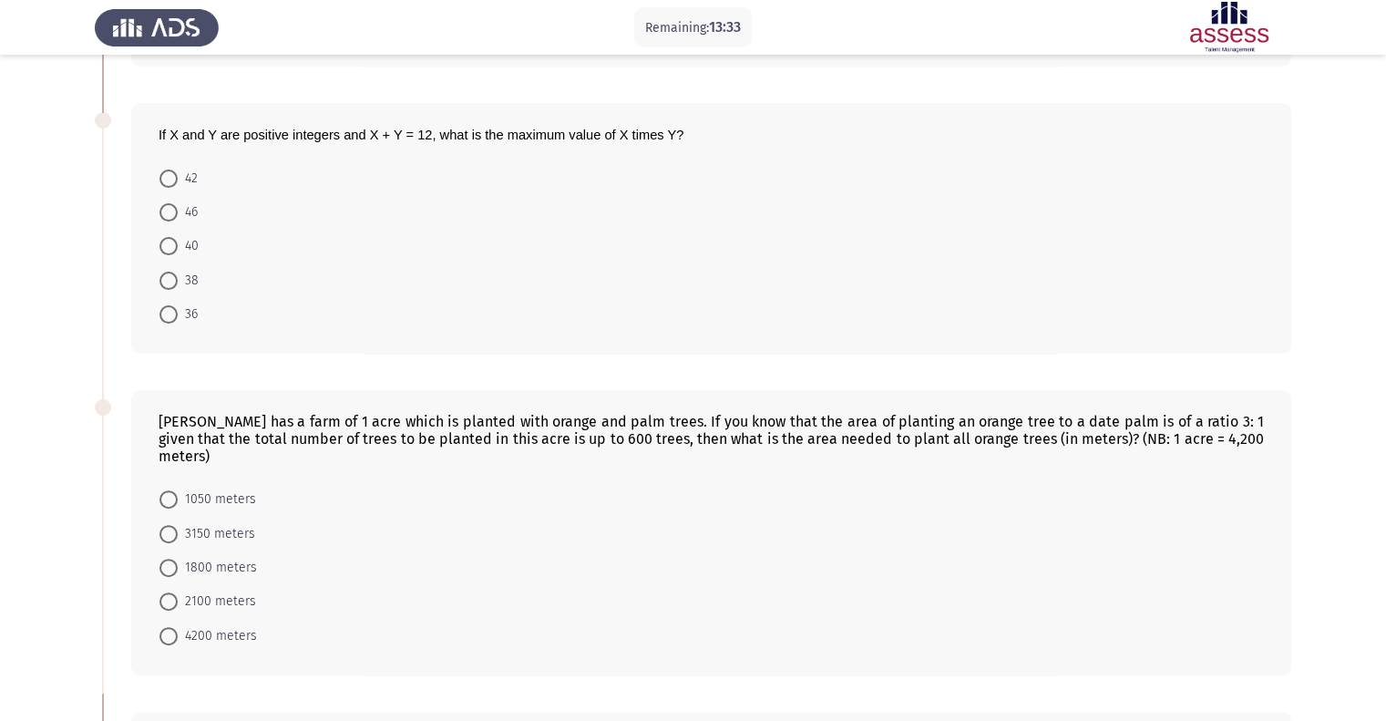
scroll to position [394, 0]
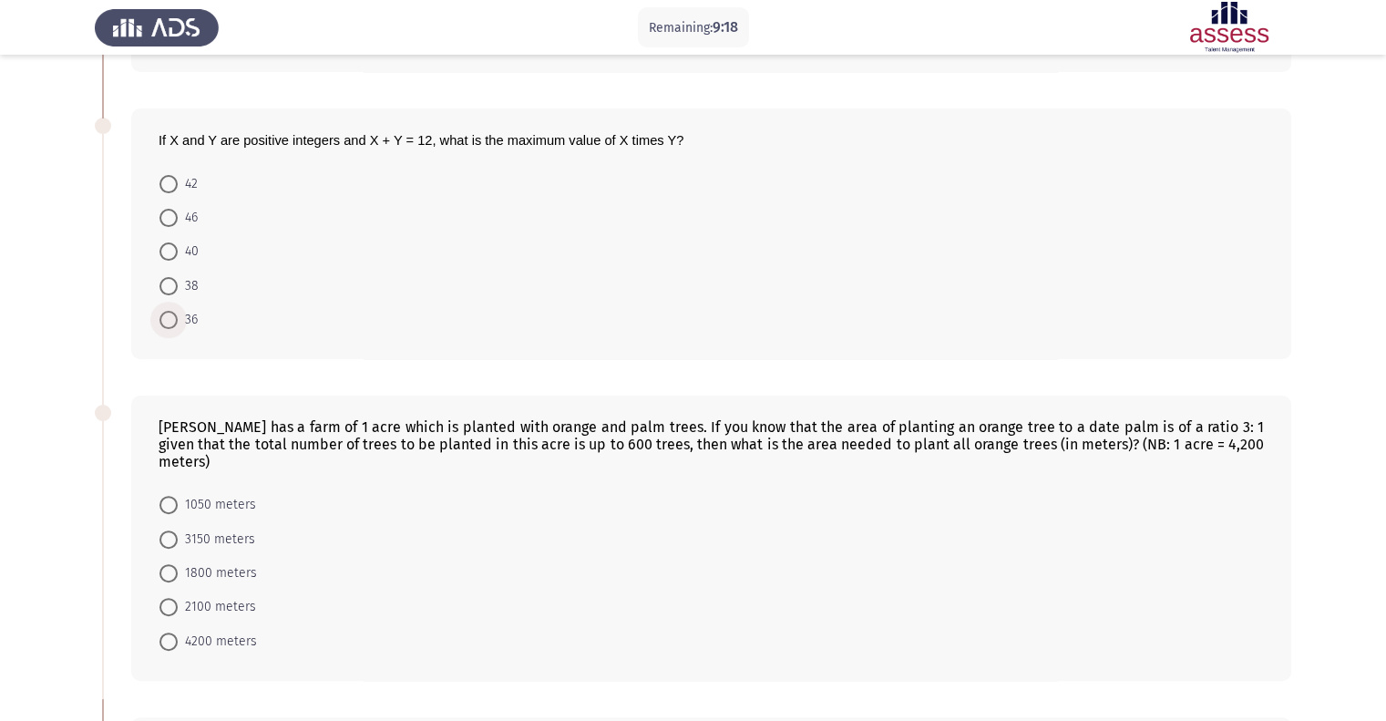
click at [175, 324] on span at bounding box center [168, 320] width 18 height 18
click at [175, 324] on input "36" at bounding box center [168, 320] width 18 height 18
radio input "true"
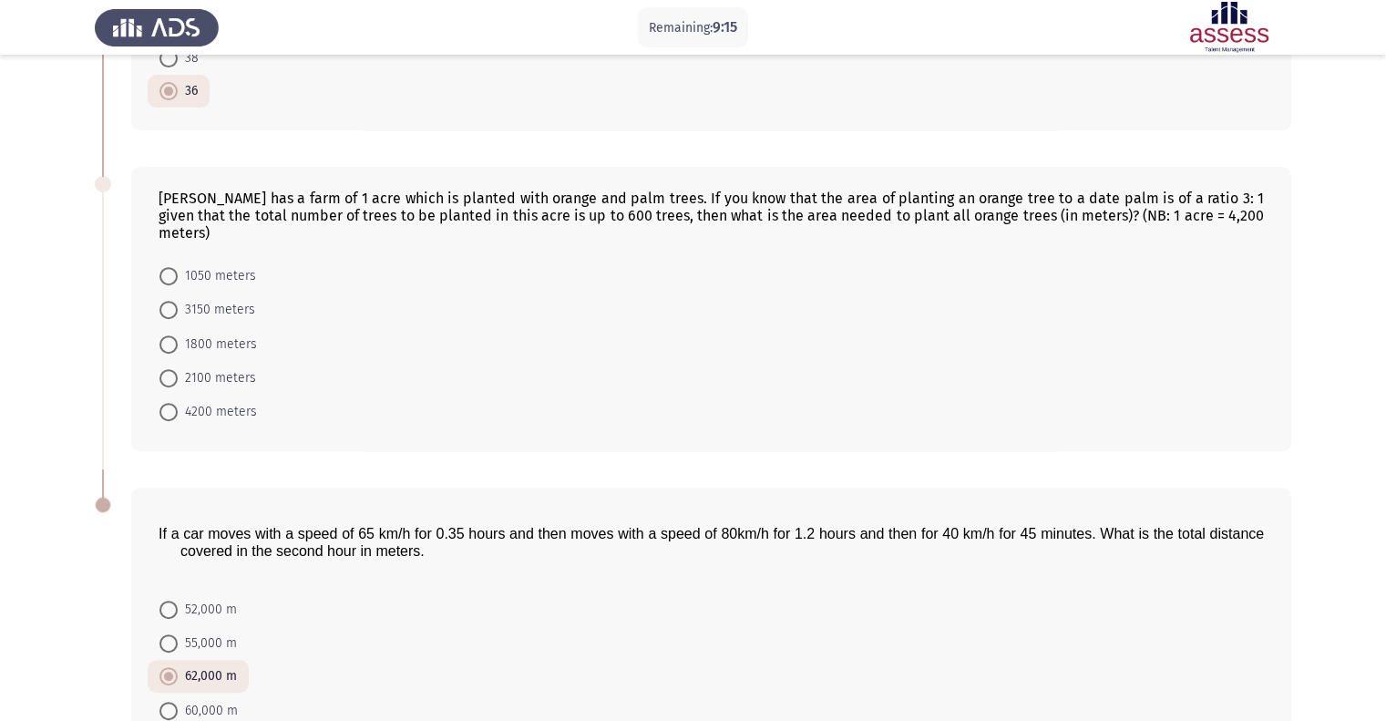
scroll to position [622, 0]
click at [164, 300] on span at bounding box center [168, 309] width 18 height 18
click at [164, 300] on input "3150 meters" at bounding box center [168, 309] width 18 height 18
radio input "true"
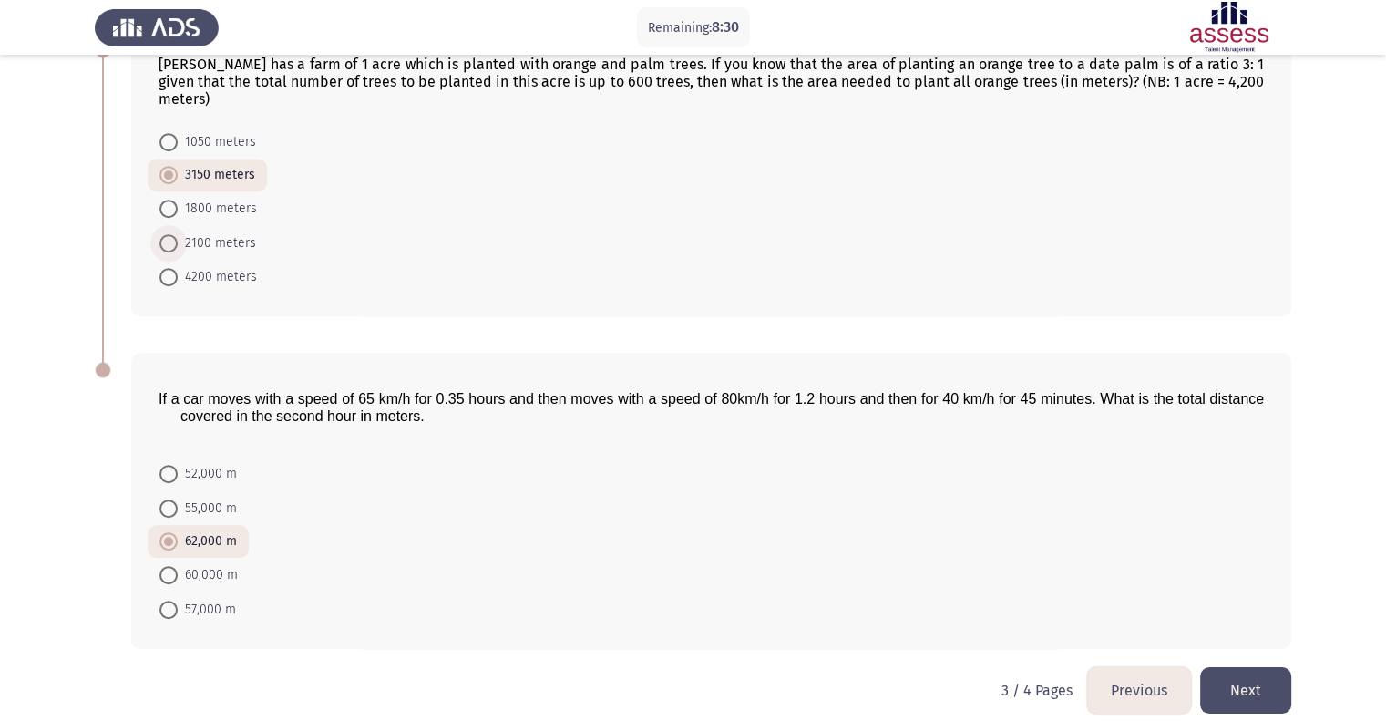
click at [217, 232] on span "2100 meters" at bounding box center [217, 243] width 78 height 22
click at [178, 234] on input "2100 meters" at bounding box center [168, 243] width 18 height 18
radio input "true"
click at [204, 165] on span "3150 meters" at bounding box center [216, 176] width 77 height 22
click at [178, 167] on input "3150 meters" at bounding box center [168, 176] width 18 height 18
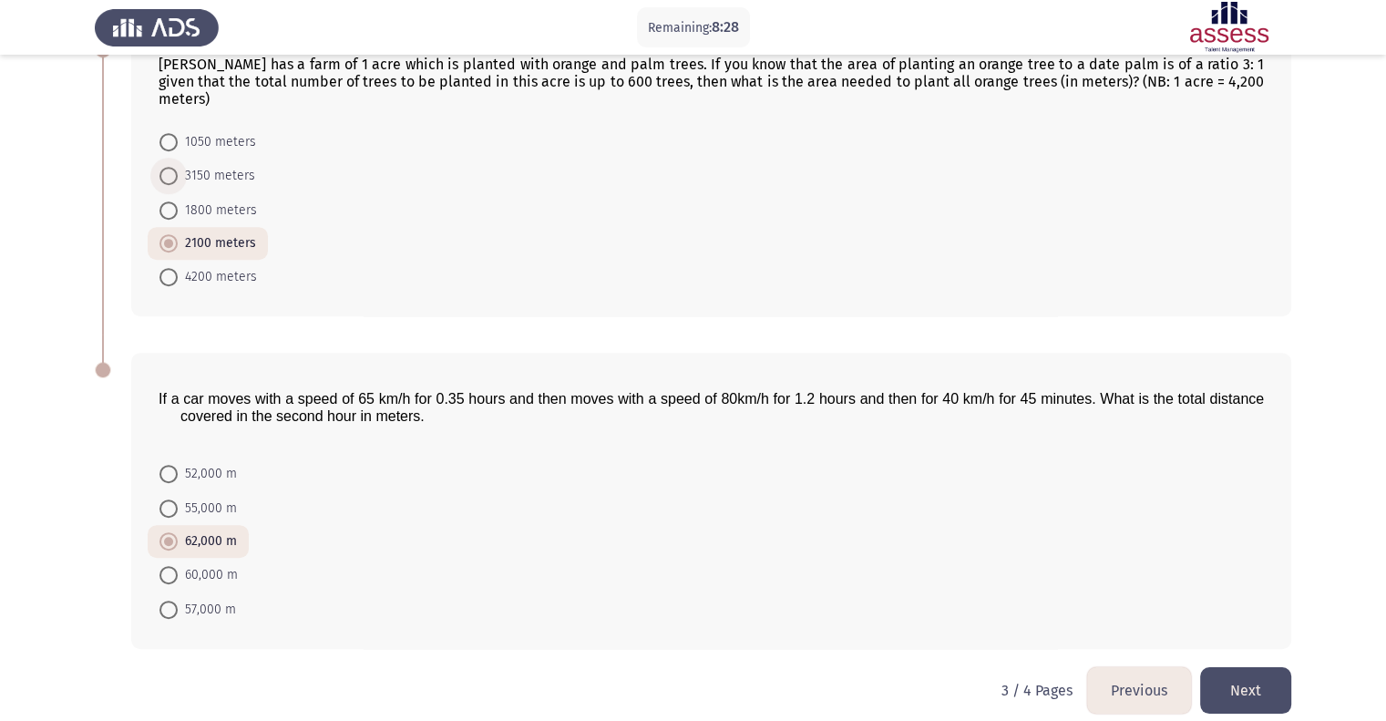
radio input "true"
click at [1264, 670] on button "Next" at bounding box center [1245, 690] width 91 height 46
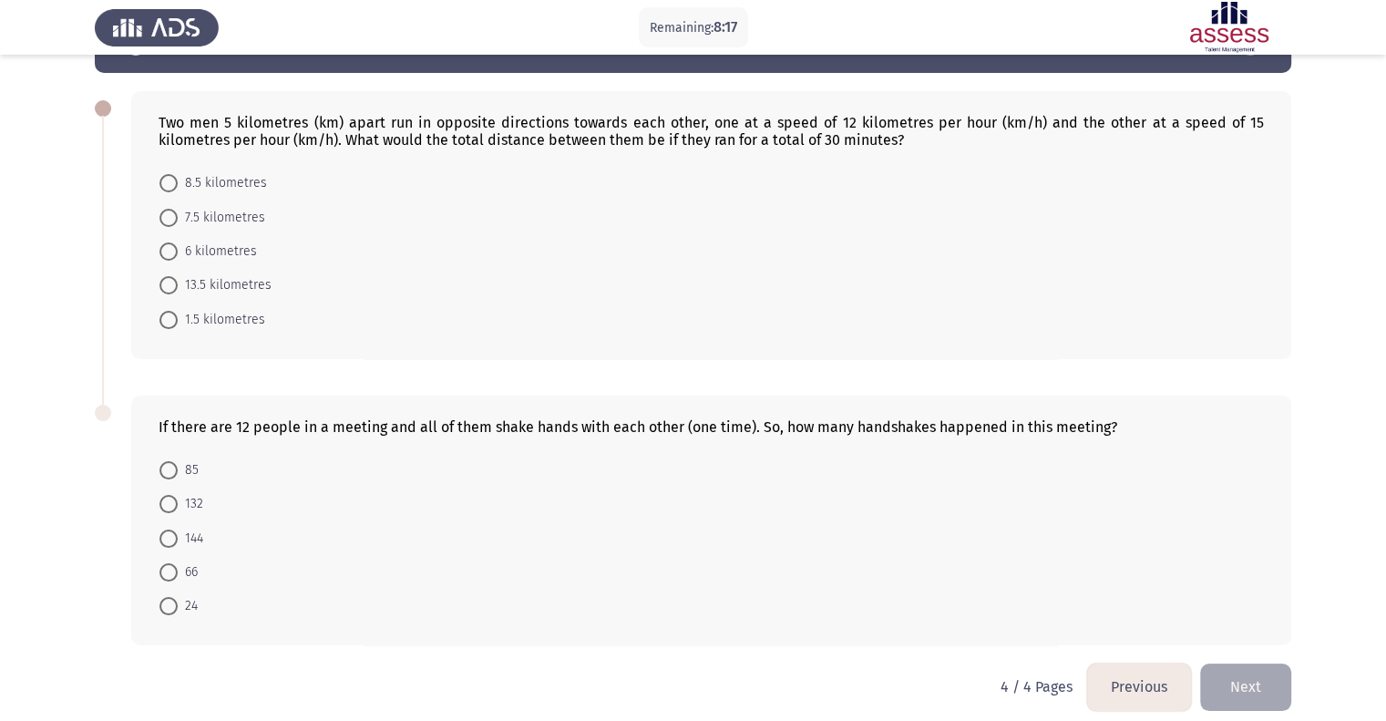
scroll to position [61, 0]
click at [213, 190] on span "8.5 kilometres" at bounding box center [222, 184] width 89 height 22
click at [178, 190] on input "8.5 kilometres" at bounding box center [168, 184] width 18 height 18
radio input "true"
click at [191, 499] on span "132" at bounding box center [191, 504] width 26 height 22
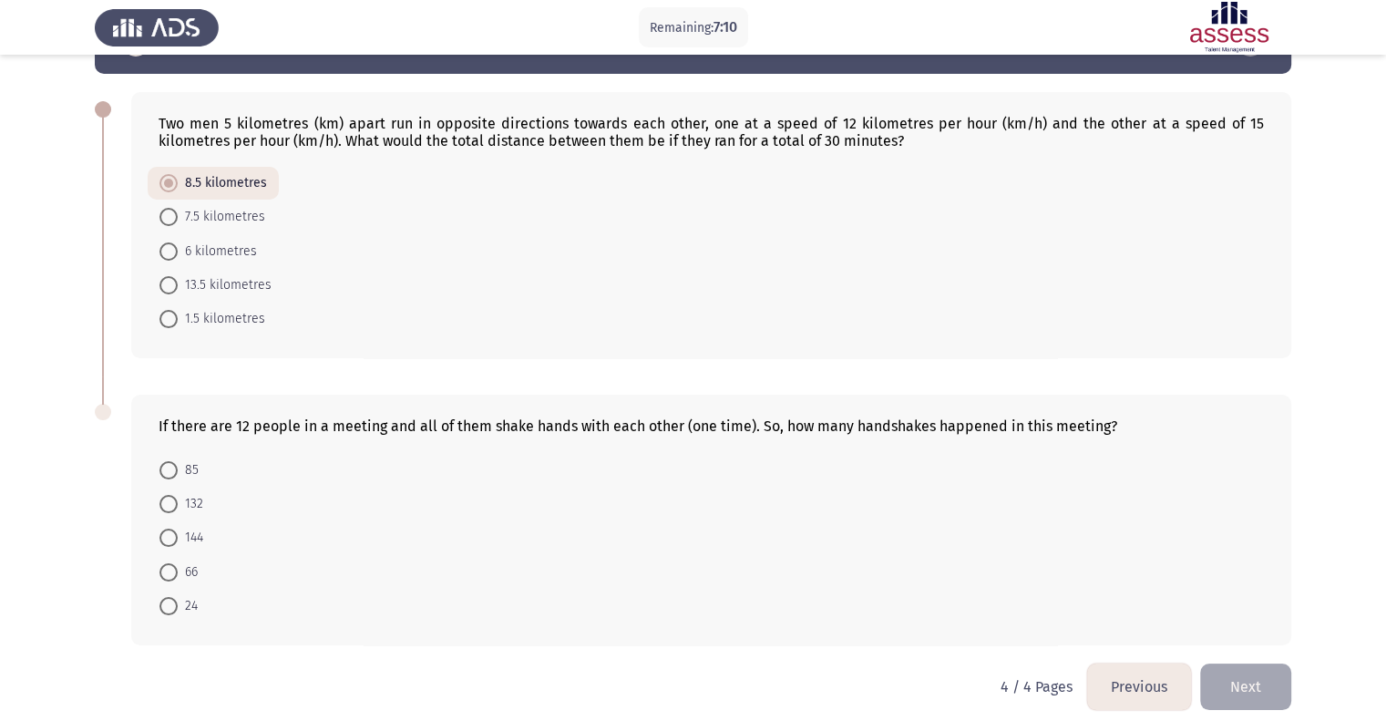
click at [178, 499] on input "132" at bounding box center [168, 504] width 18 height 18
radio input "true"
click at [1268, 677] on button "Next" at bounding box center [1245, 685] width 91 height 46
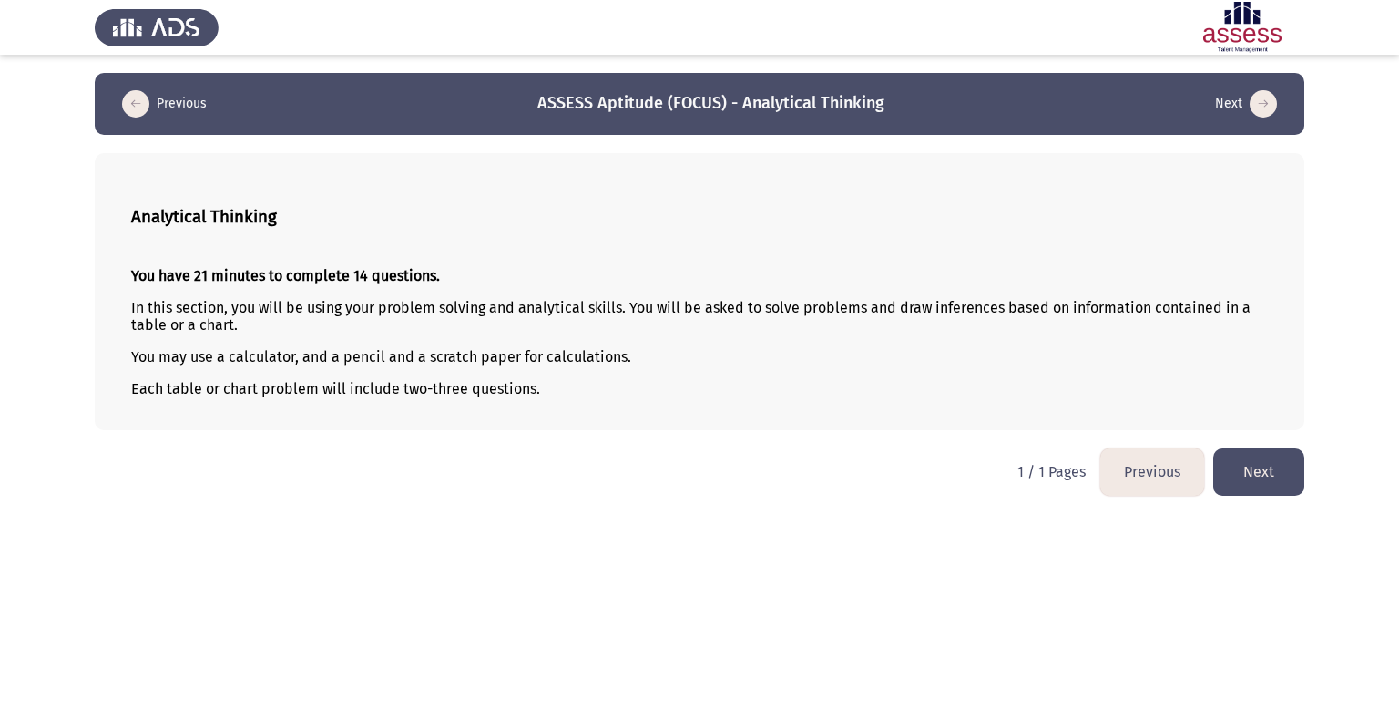
click at [1285, 476] on button "Next" at bounding box center [1258, 471] width 91 height 46
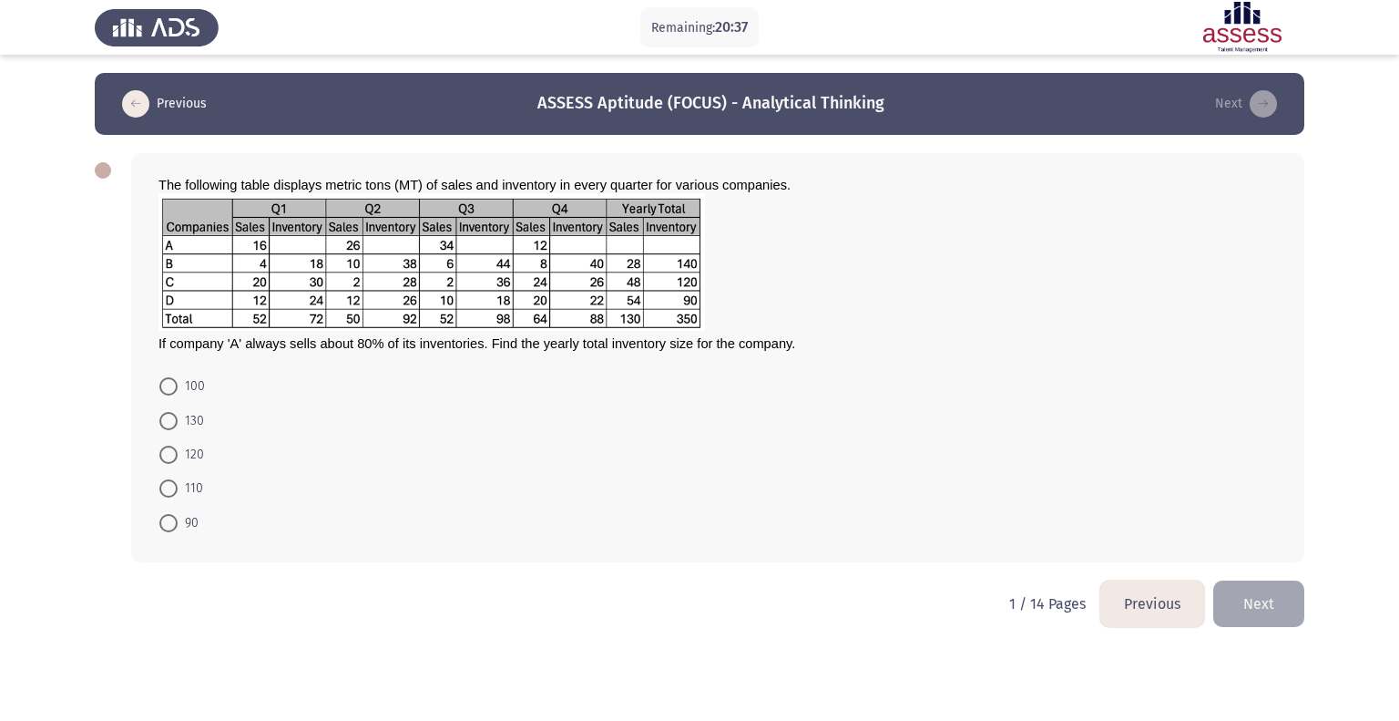
click at [343, 347] on span "If company 'A' always sells about 80% of its inventories. Find the yearly total…" at bounding box center [477, 343] width 637 height 15
click at [683, 418] on form "100 130 120 110 90" at bounding box center [718, 454] width 1119 height 170
click at [200, 380] on span "100" at bounding box center [191, 386] width 27 height 22
click at [178, 380] on input "100" at bounding box center [168, 386] width 18 height 18
radio input "true"
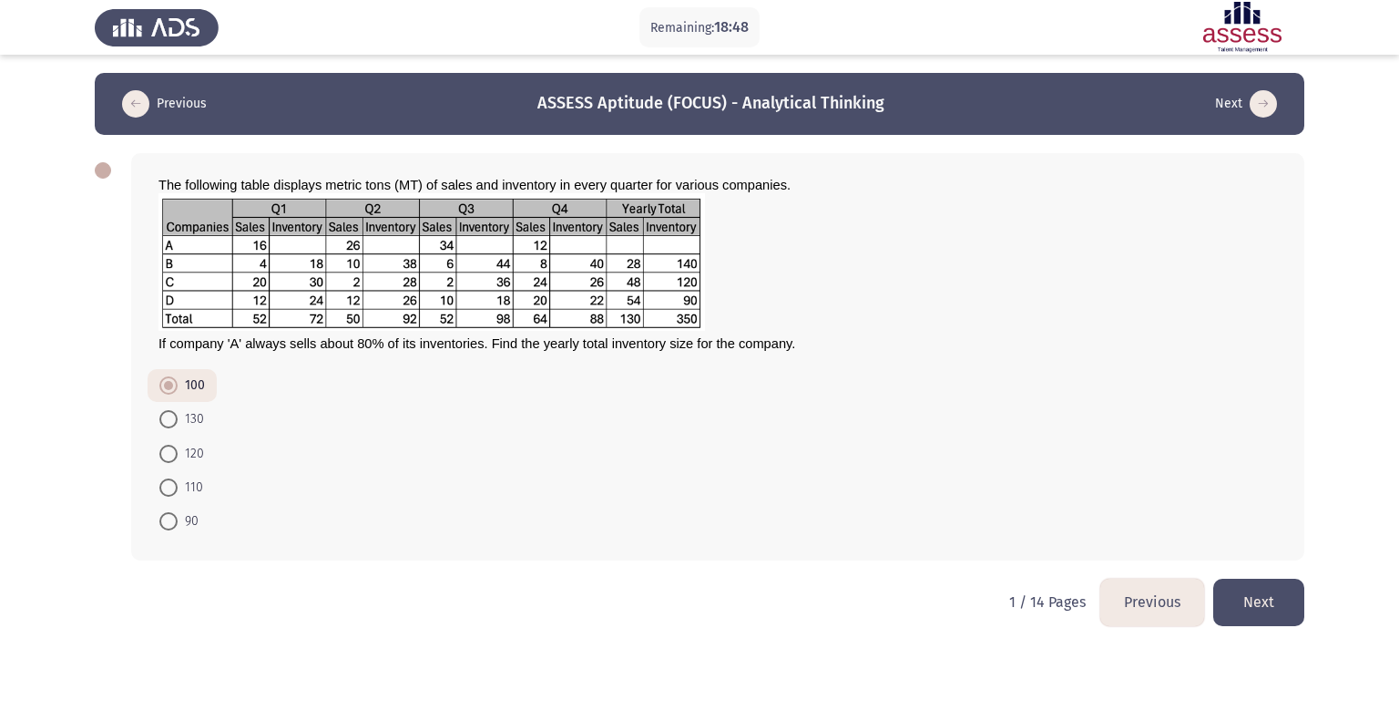
click at [1248, 619] on button "Next" at bounding box center [1258, 601] width 91 height 46
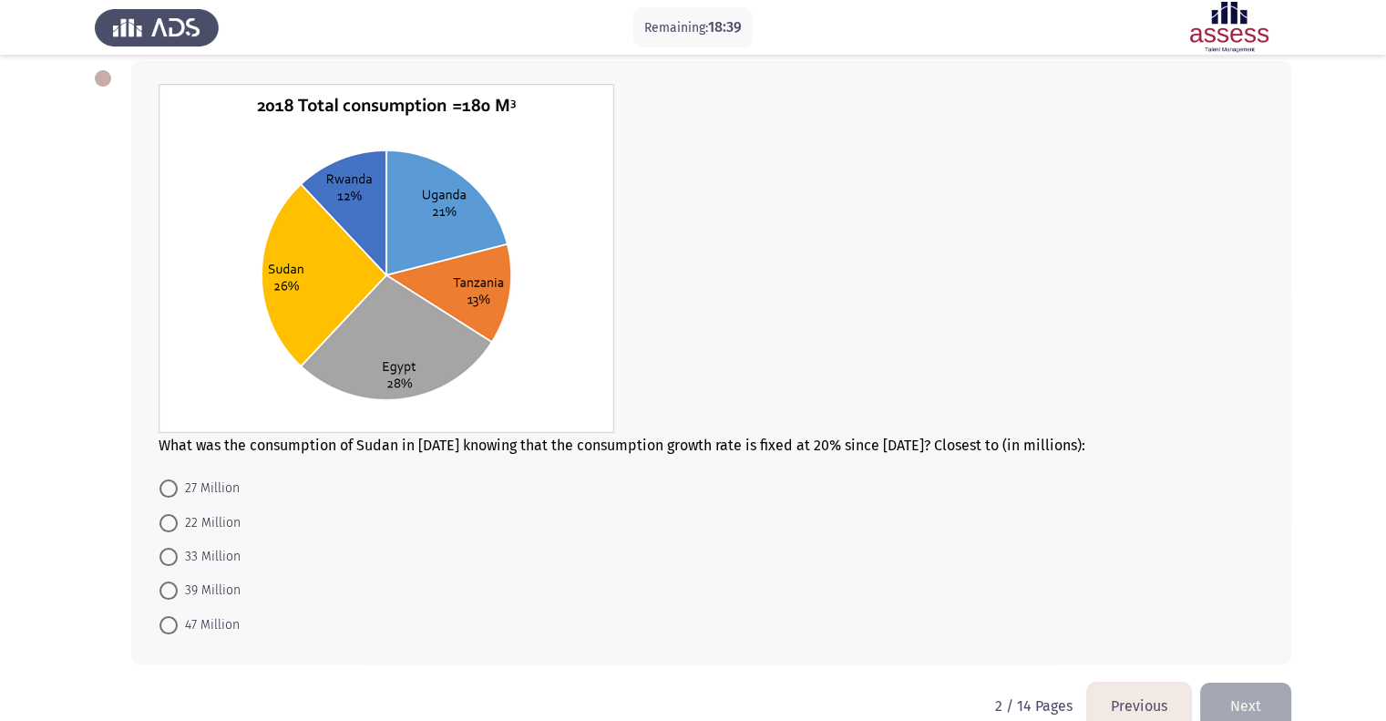
scroll to position [91, 0]
click at [224, 550] on span "33 Million" at bounding box center [209, 558] width 63 height 22
click at [178, 550] on input "33 Million" at bounding box center [168, 557] width 18 height 18
radio input "true"
click at [1216, 704] on button "Next" at bounding box center [1245, 704] width 91 height 46
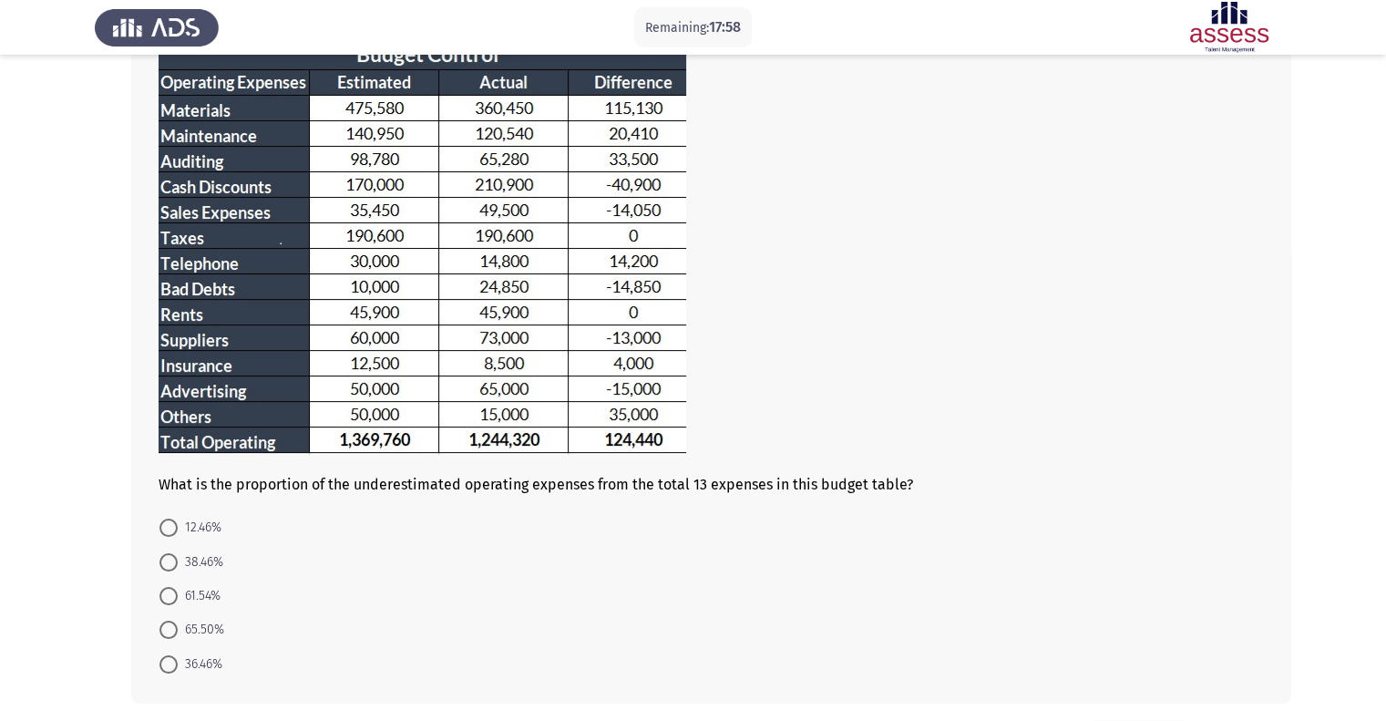
scroll to position [131, 0]
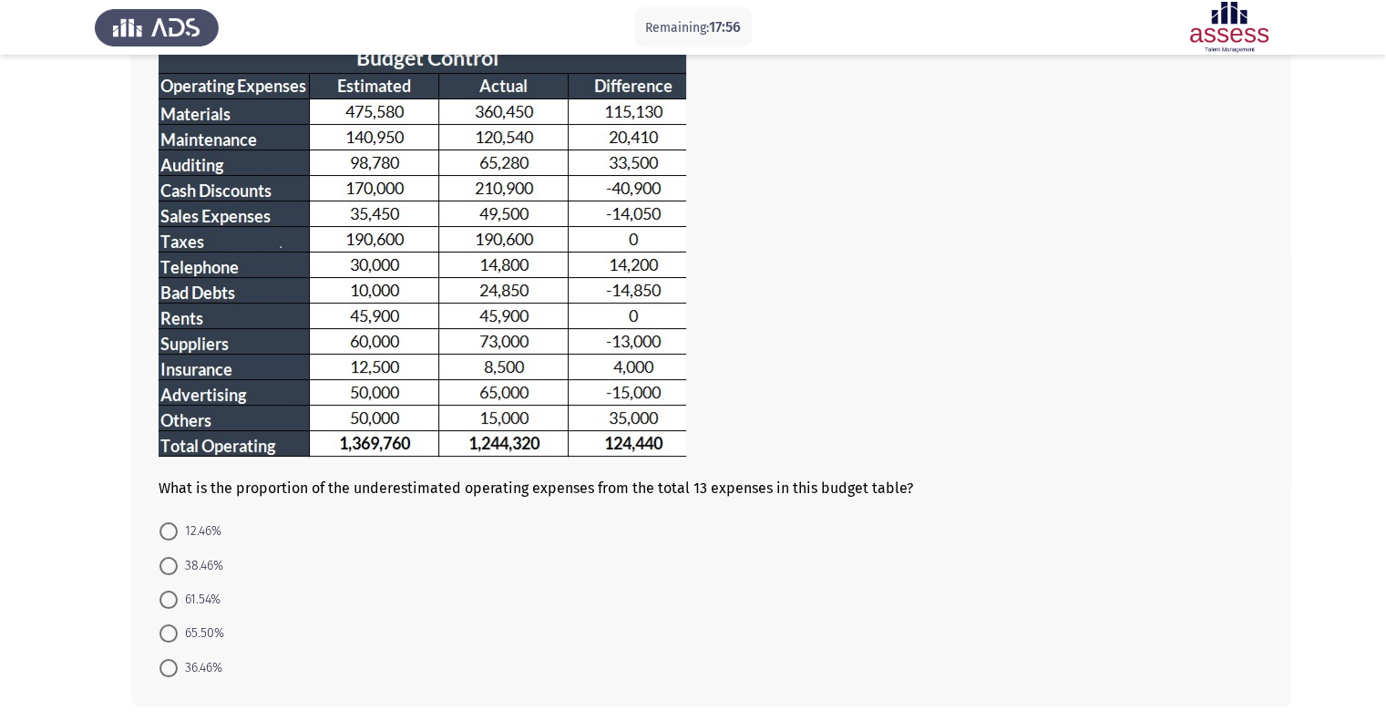
click at [197, 561] on span "38.46%" at bounding box center [201, 566] width 46 height 22
click at [178, 561] on input "38.46%" at bounding box center [168, 566] width 18 height 18
radio input "true"
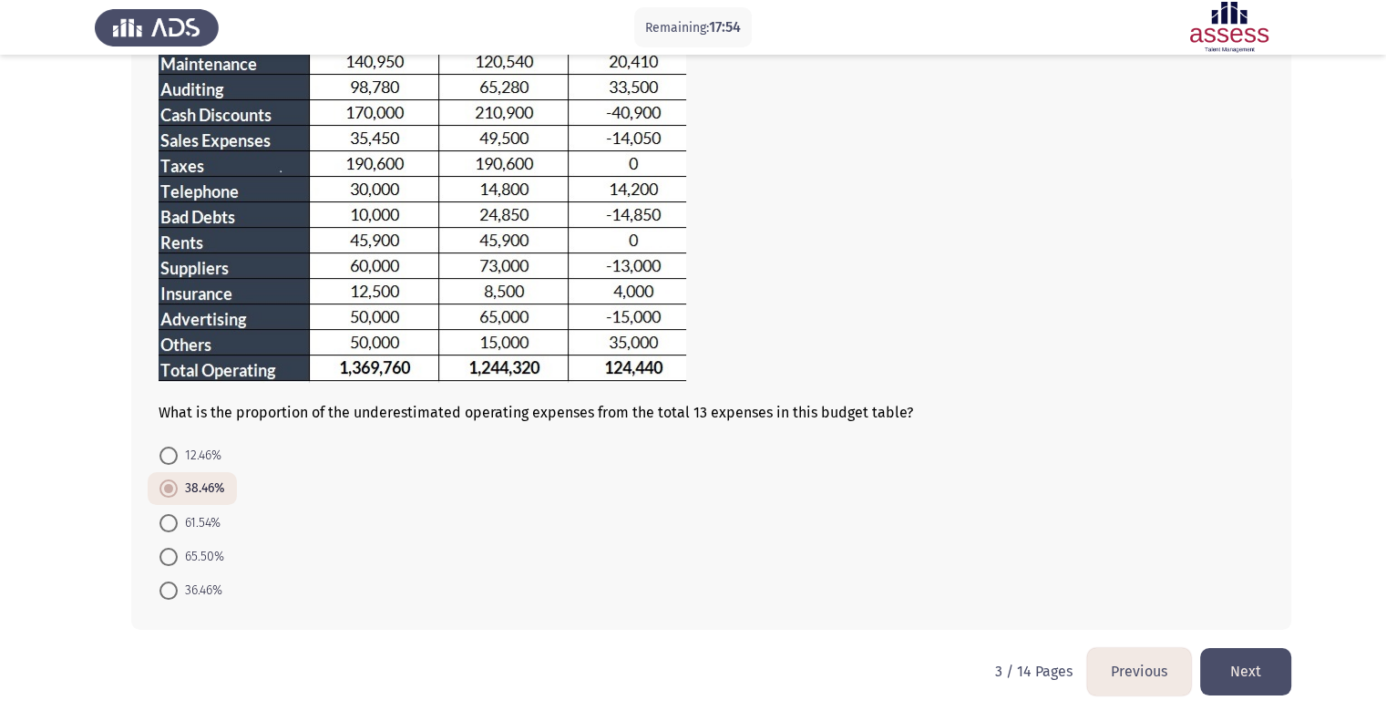
click at [1257, 681] on button "Next" at bounding box center [1245, 671] width 91 height 46
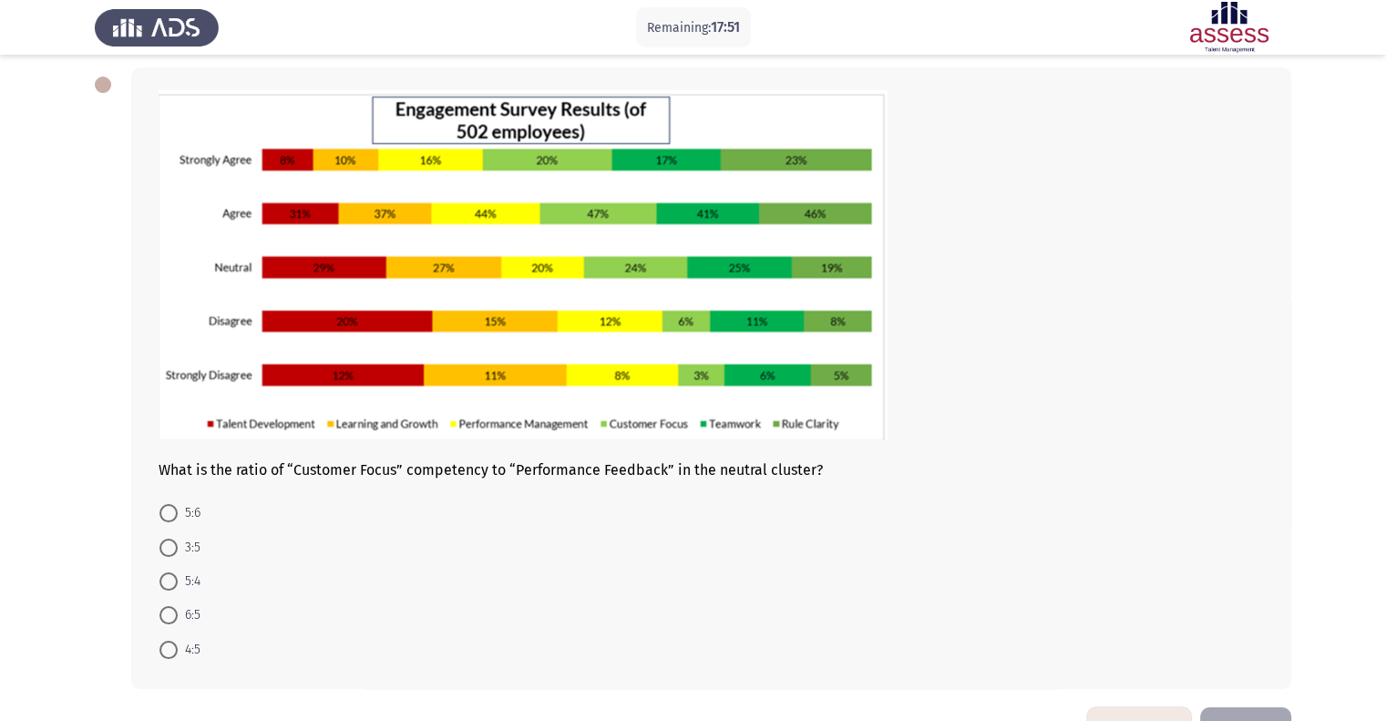
scroll to position [143, 0]
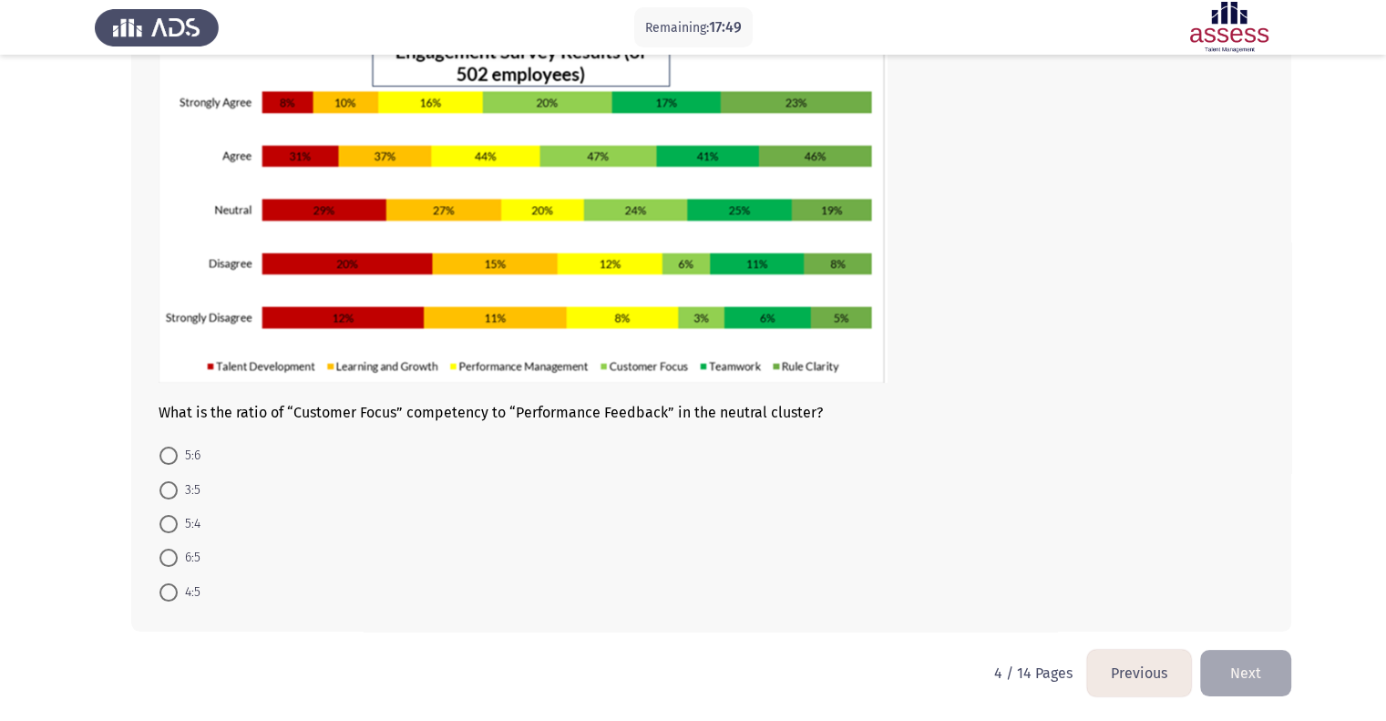
click at [1163, 674] on button "Previous" at bounding box center [1139, 673] width 104 height 46
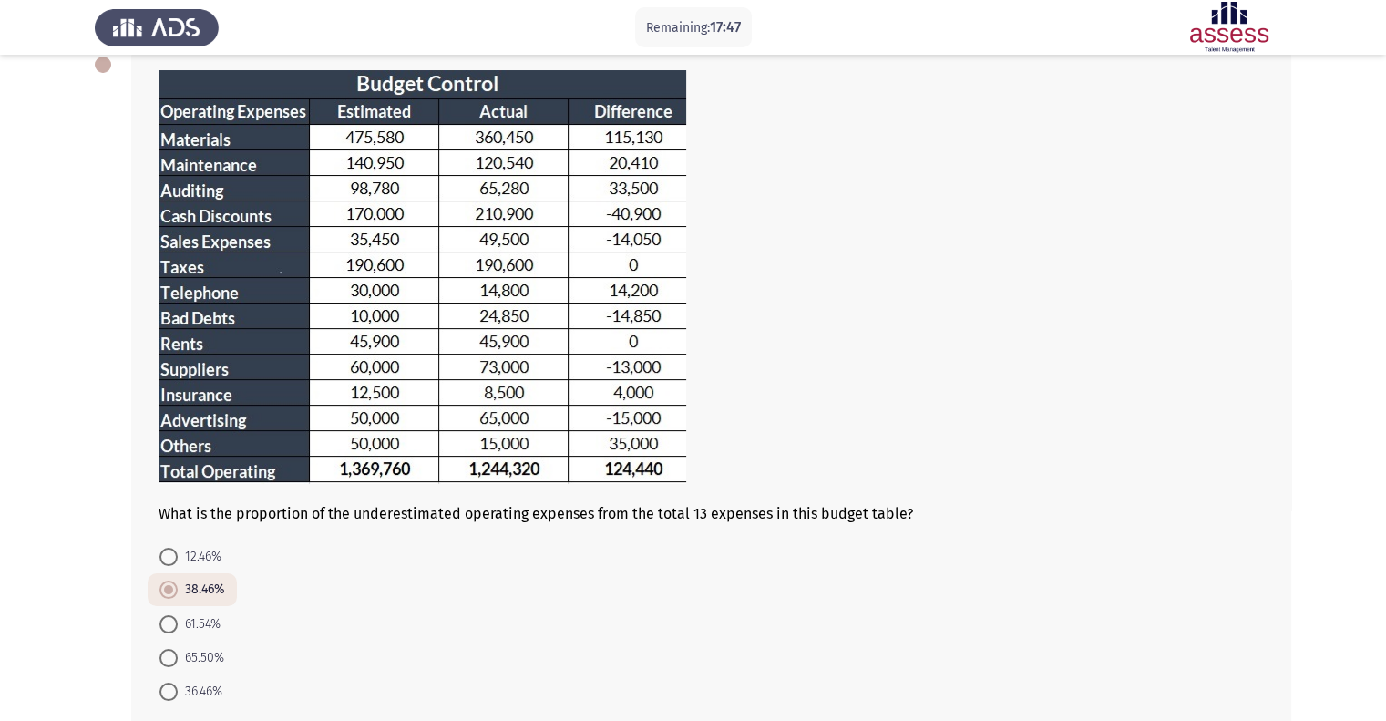
scroll to position [108, 0]
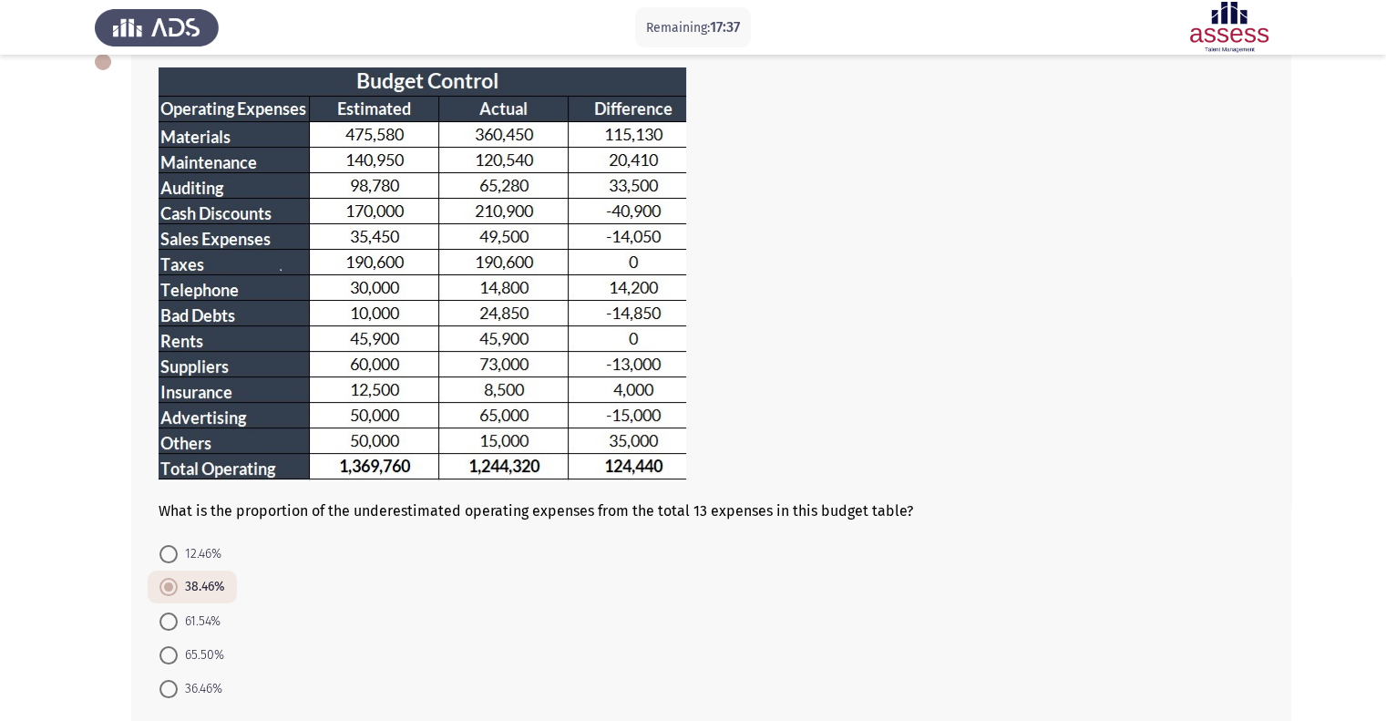
click at [188, 564] on span "12.46%" at bounding box center [200, 554] width 44 height 22
click at [178, 563] on input "12.46%" at bounding box center [168, 554] width 18 height 18
radio input "true"
click at [161, 576] on label "38.46%" at bounding box center [191, 587] width 64 height 22
click at [161, 578] on input "38.46%" at bounding box center [168, 587] width 18 height 18
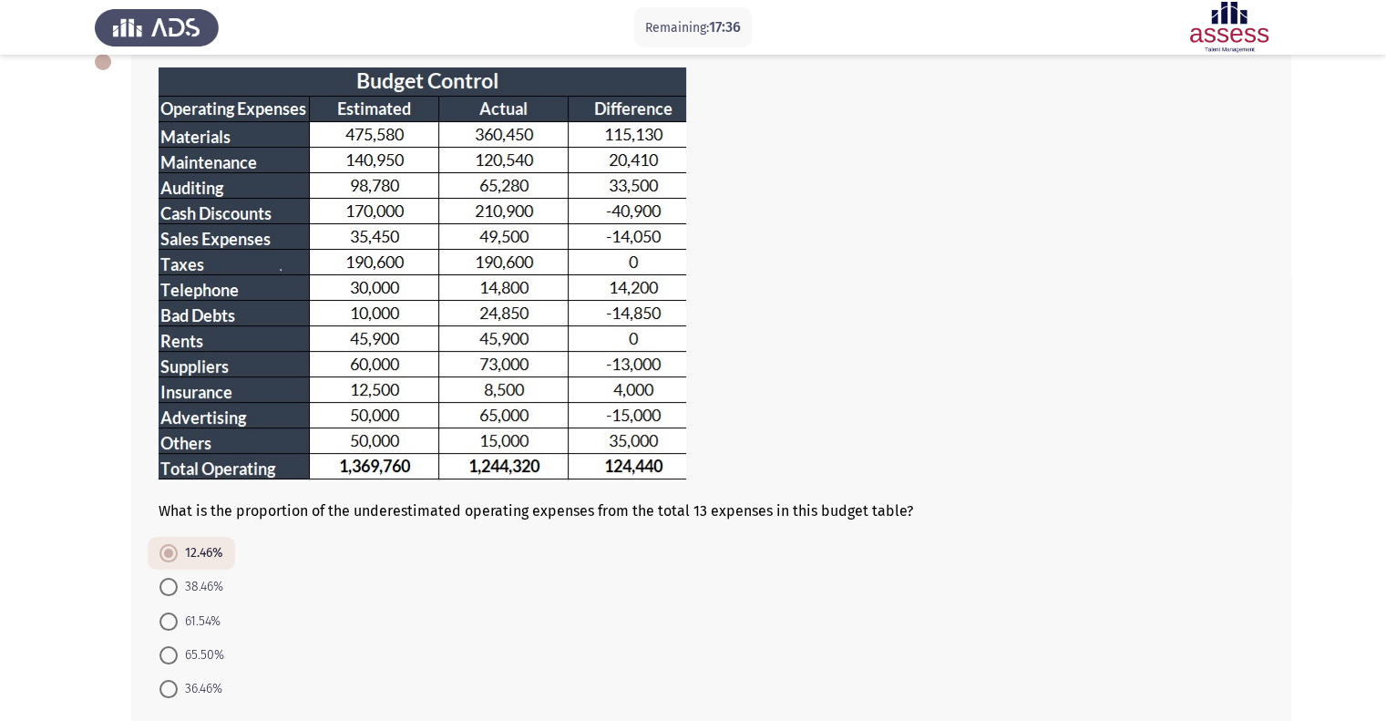
radio input "true"
click at [168, 586] on span at bounding box center [168, 586] width 9 height 9
click at [168, 586] on input "38.46%" at bounding box center [168, 587] width 18 height 18
click at [316, 590] on form "12.46% 38.46% 61.54% 65.50% 36.46%" at bounding box center [711, 621] width 1105 height 169
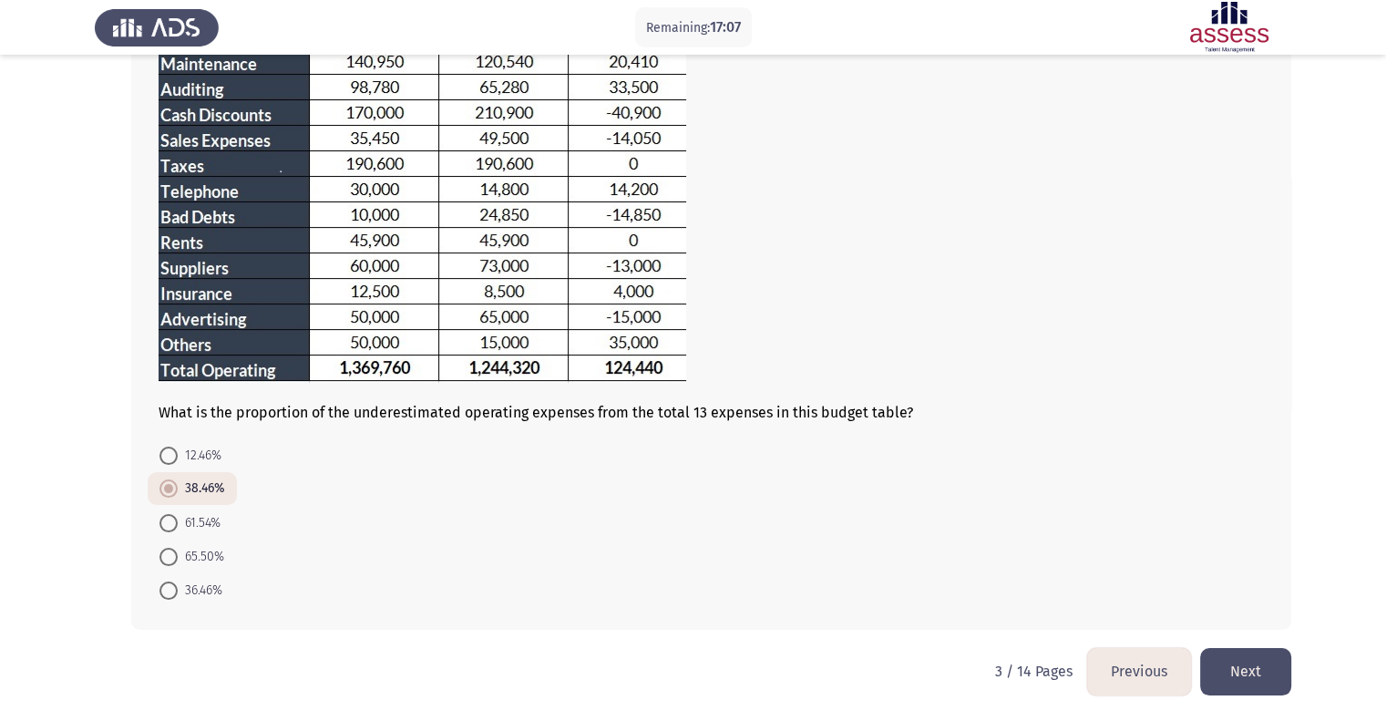
scroll to position [206, 0]
click at [1235, 664] on button "Next" at bounding box center [1245, 672] width 91 height 46
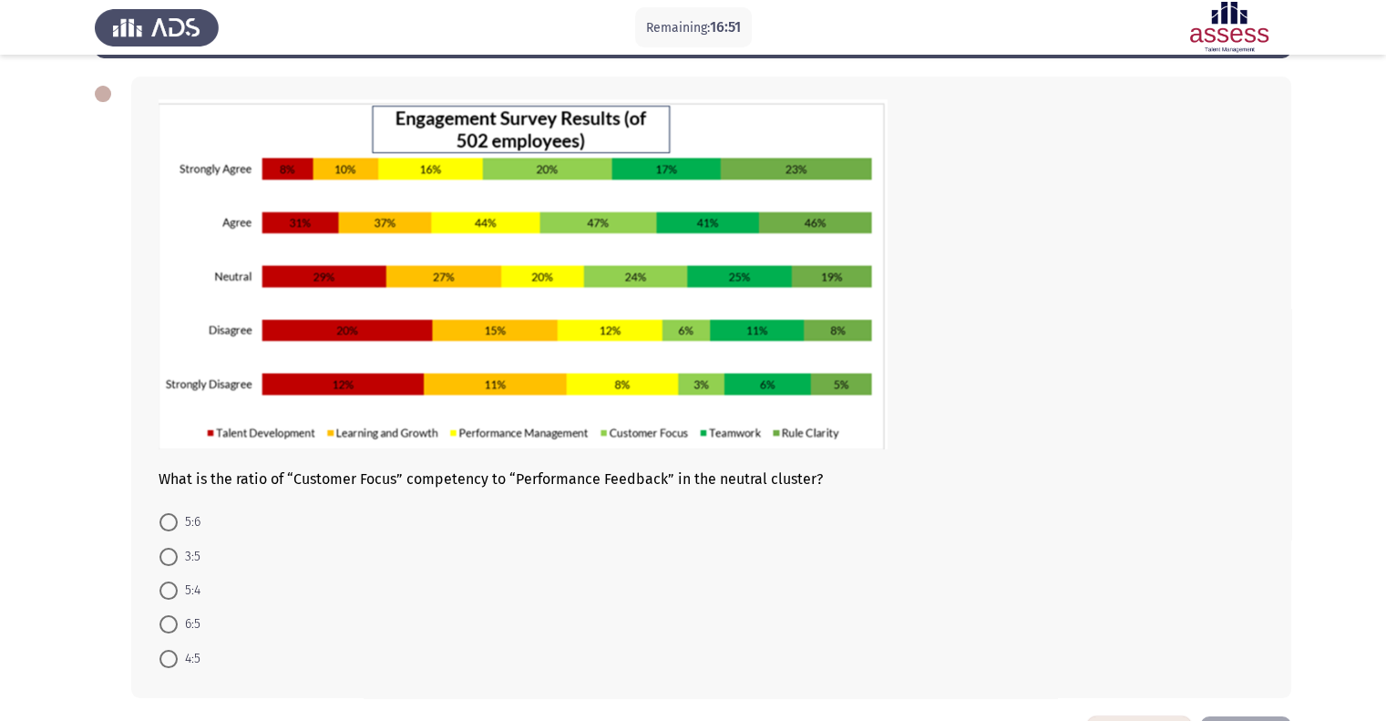
scroll to position [77, 0]
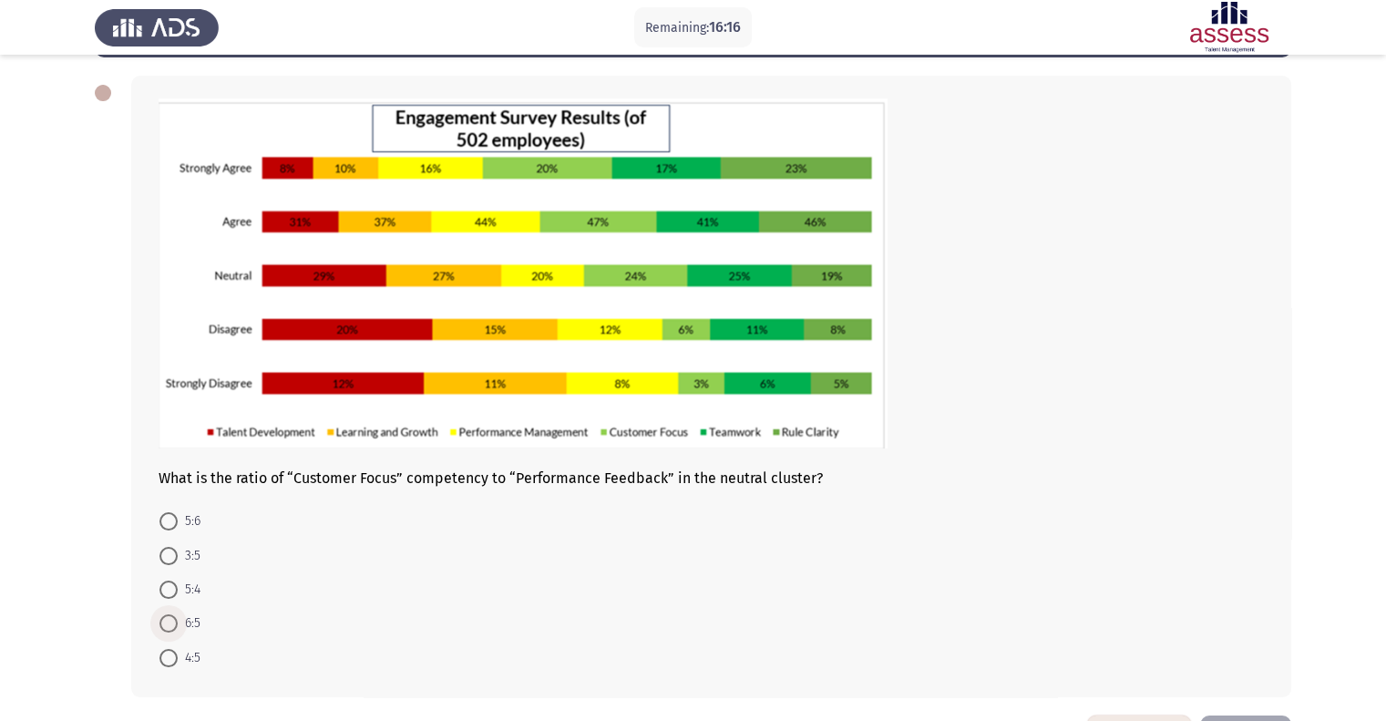
click at [193, 625] on span "6:5" at bounding box center [189, 623] width 23 height 22
click at [178, 625] on input "6:5" at bounding box center [168, 623] width 18 height 18
radio input "true"
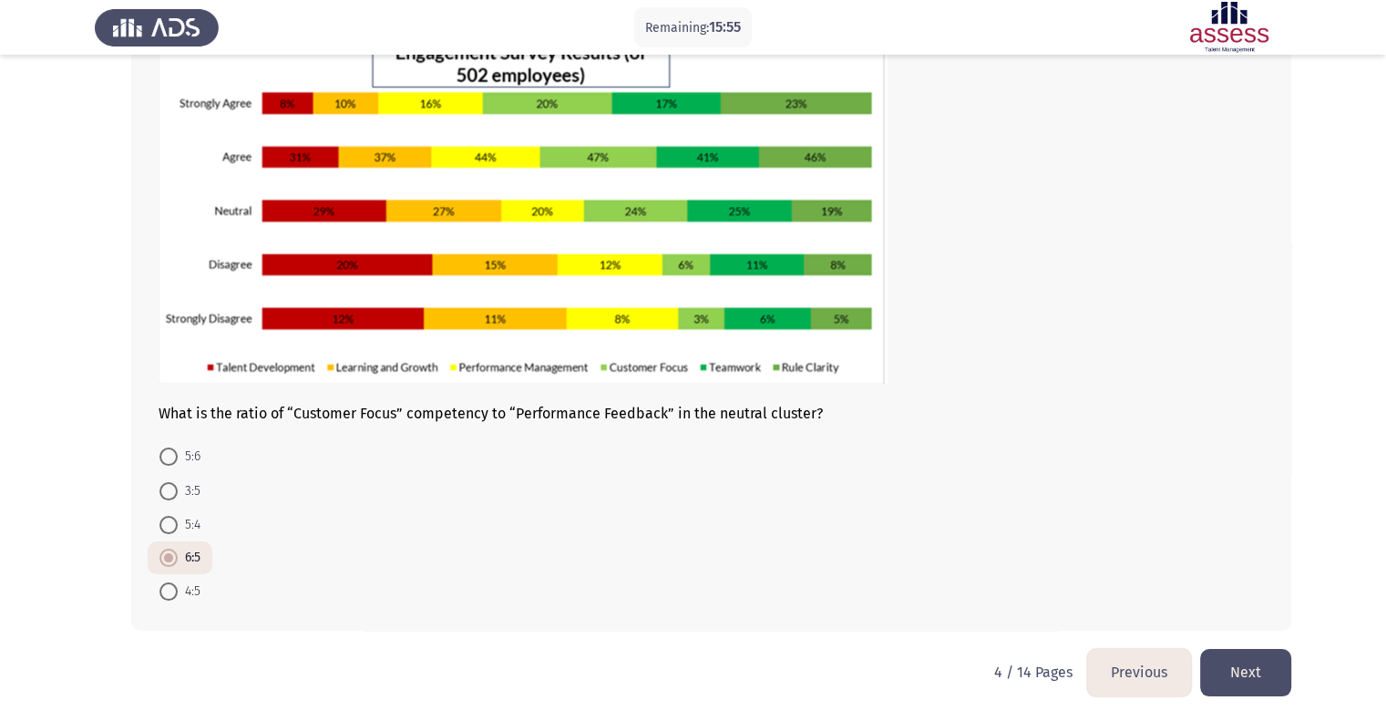
click at [1233, 660] on button "Next" at bounding box center [1245, 672] width 91 height 46
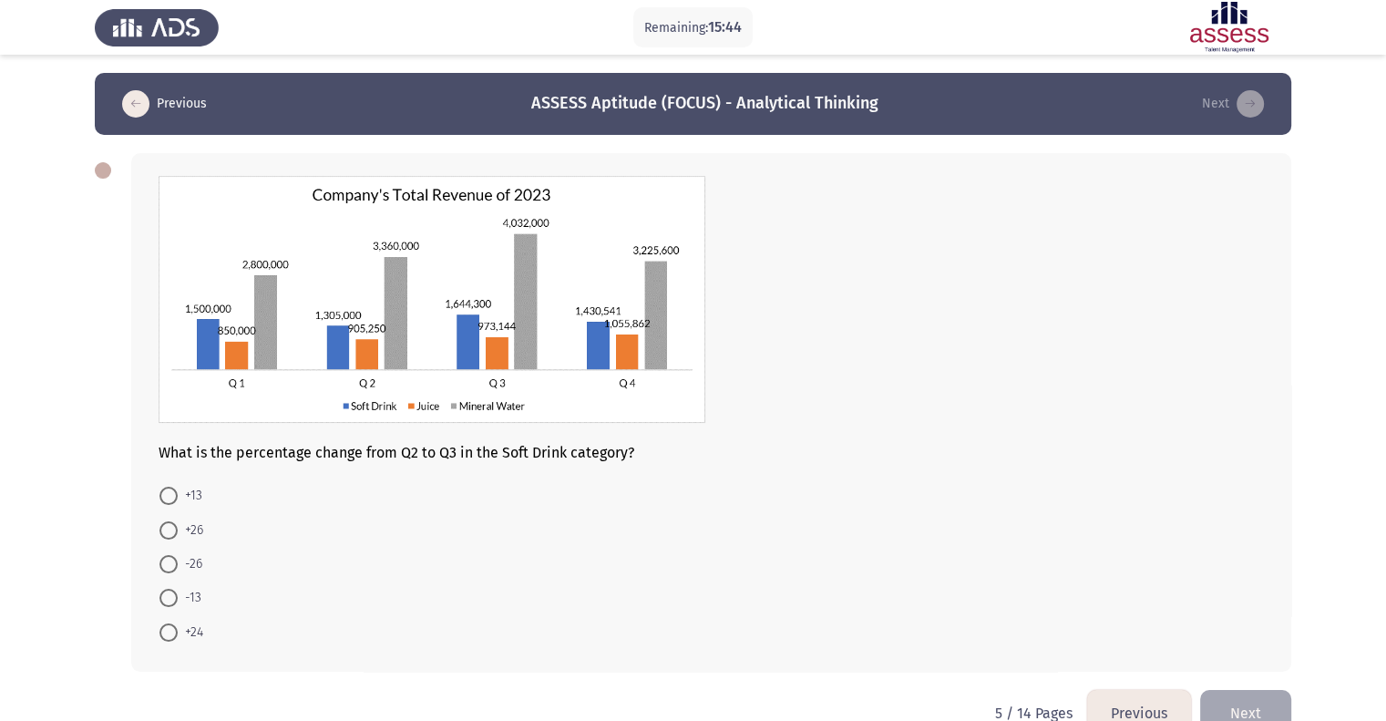
scroll to position [40, 0]
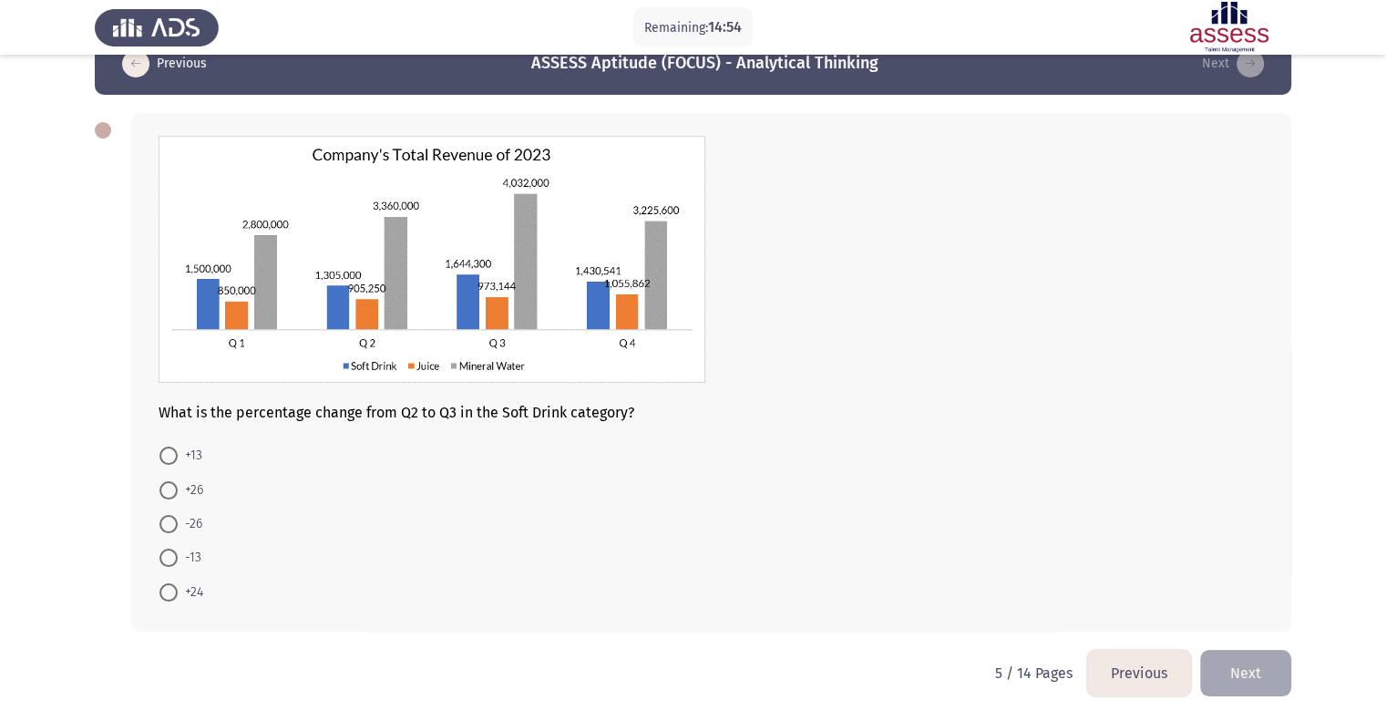
click at [185, 475] on mat-radio-button "+26" at bounding box center [181, 489] width 67 height 34
click at [191, 486] on span "+26" at bounding box center [191, 490] width 26 height 22
click at [178, 486] on input "+26" at bounding box center [168, 490] width 18 height 18
radio input "true"
click at [1235, 681] on button "Next" at bounding box center [1245, 671] width 91 height 46
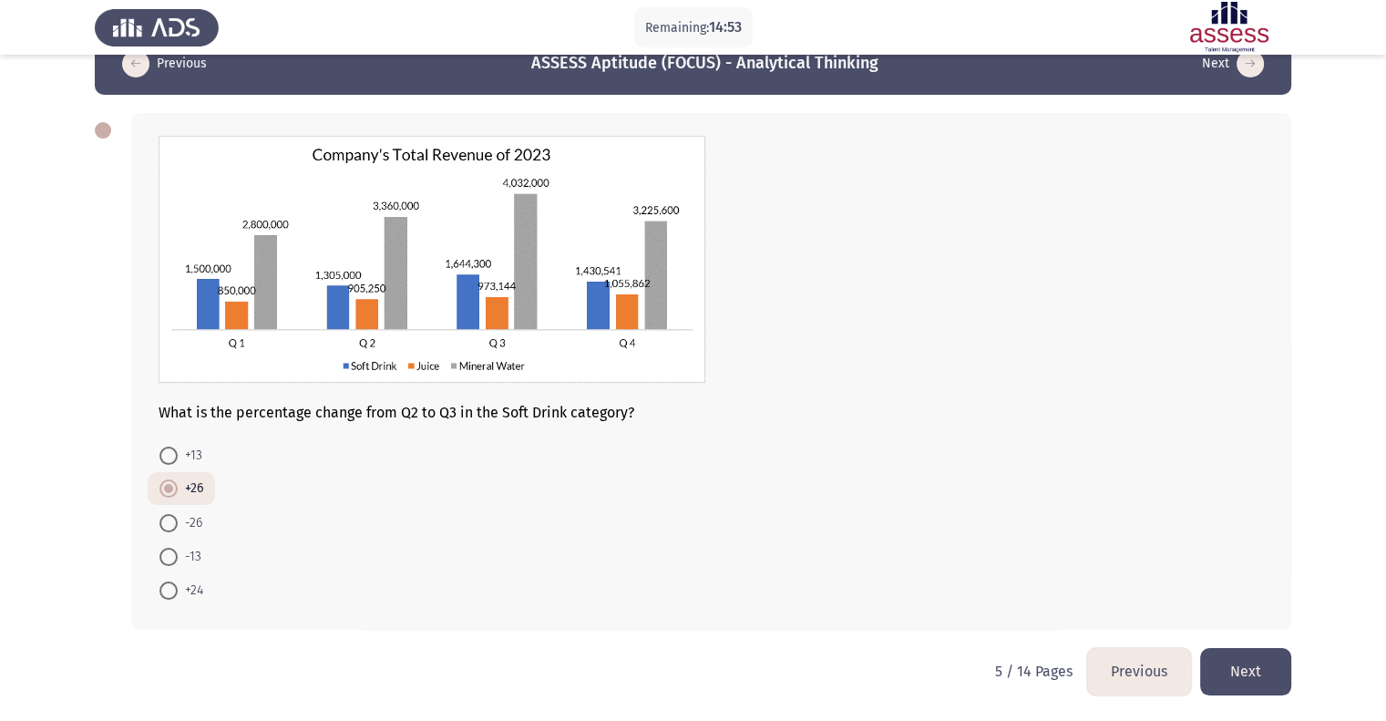
scroll to position [0, 0]
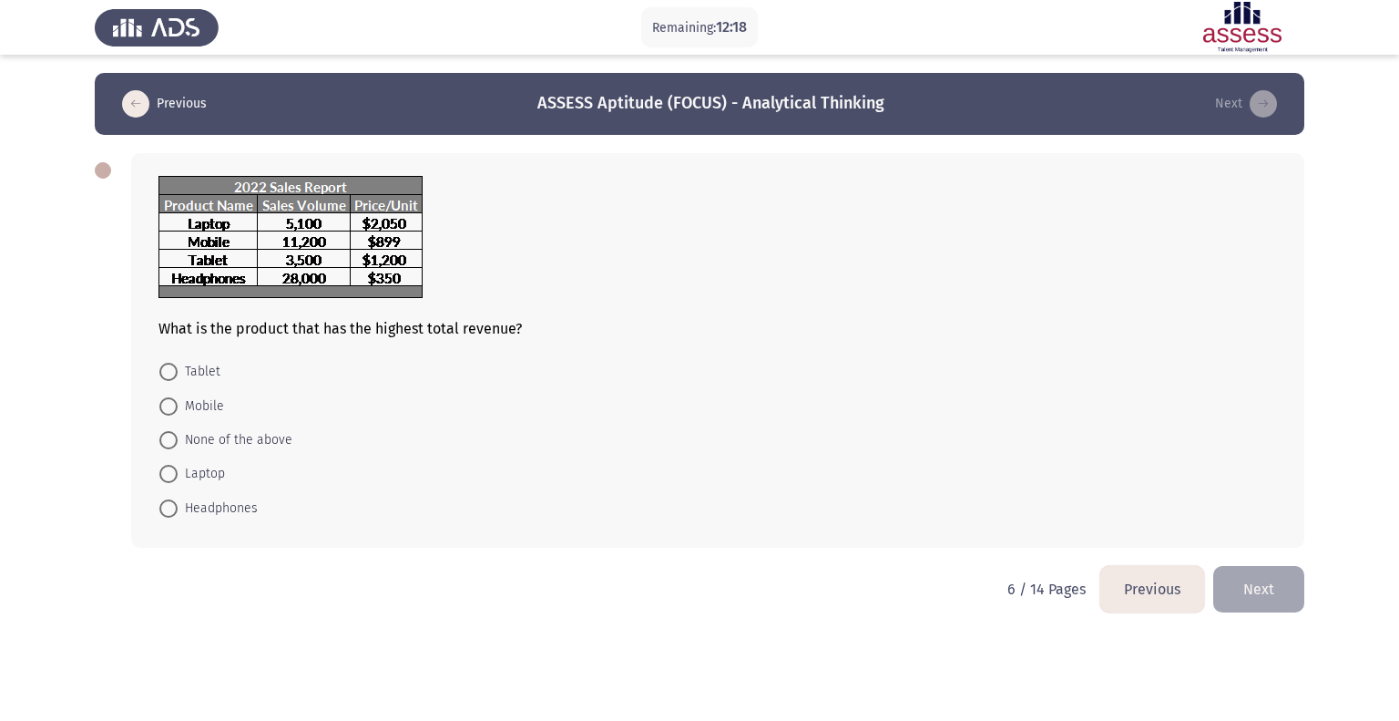
click at [204, 485] on mat-radio-button "Laptop" at bounding box center [192, 473] width 89 height 34
click at [205, 479] on span "Laptop" at bounding box center [201, 474] width 47 height 22
click at [178, 479] on input "Laptop" at bounding box center [168, 474] width 18 height 18
radio input "true"
click at [1243, 582] on button "Next" at bounding box center [1258, 587] width 91 height 46
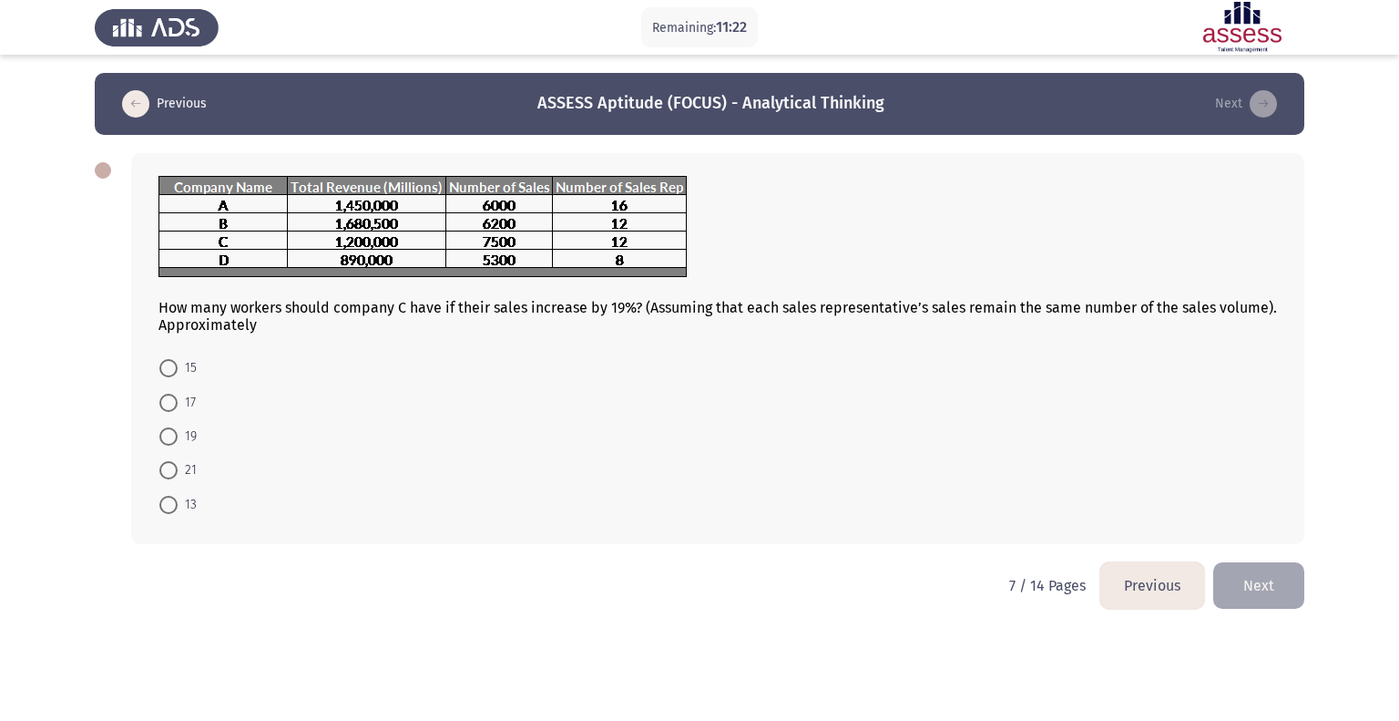
drag, startPoint x: 160, startPoint y: 305, endPoint x: 265, endPoint y: 321, distance: 105.9
click at [265, 321] on div "How many workers should company C have if their sales increase by 19%? (Assumin…" at bounding box center [718, 255] width 1119 height 158
click at [182, 404] on span "17" at bounding box center [187, 403] width 18 height 22
click at [178, 404] on input "17" at bounding box center [168, 403] width 18 height 18
radio input "true"
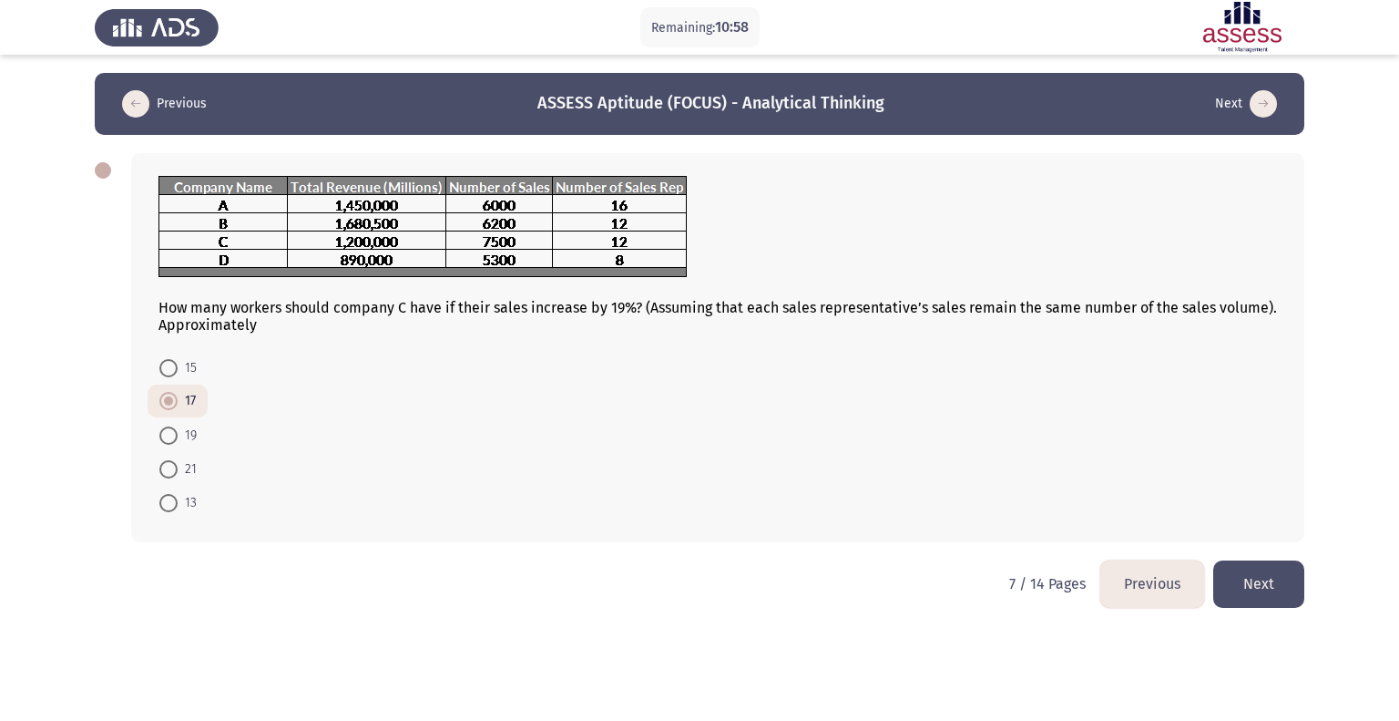
click at [1238, 574] on button "Next" at bounding box center [1258, 583] width 91 height 46
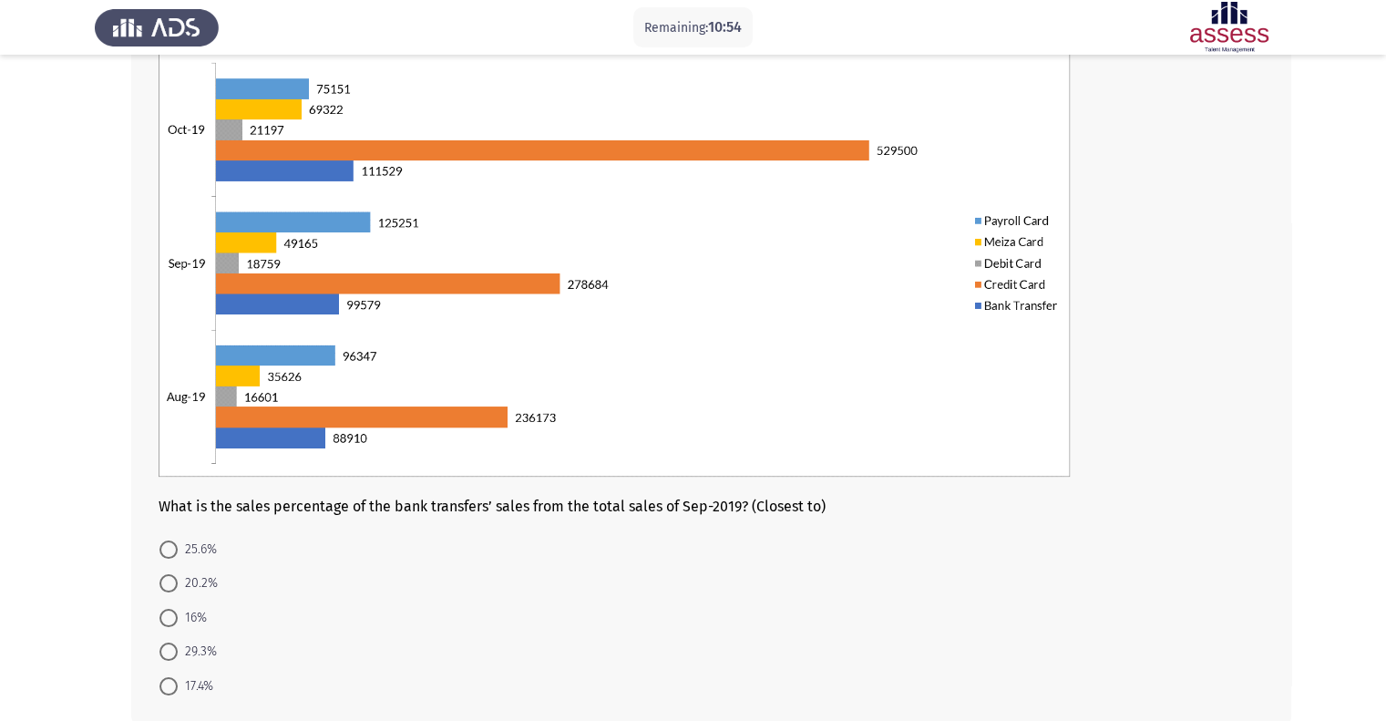
scroll to position [157, 0]
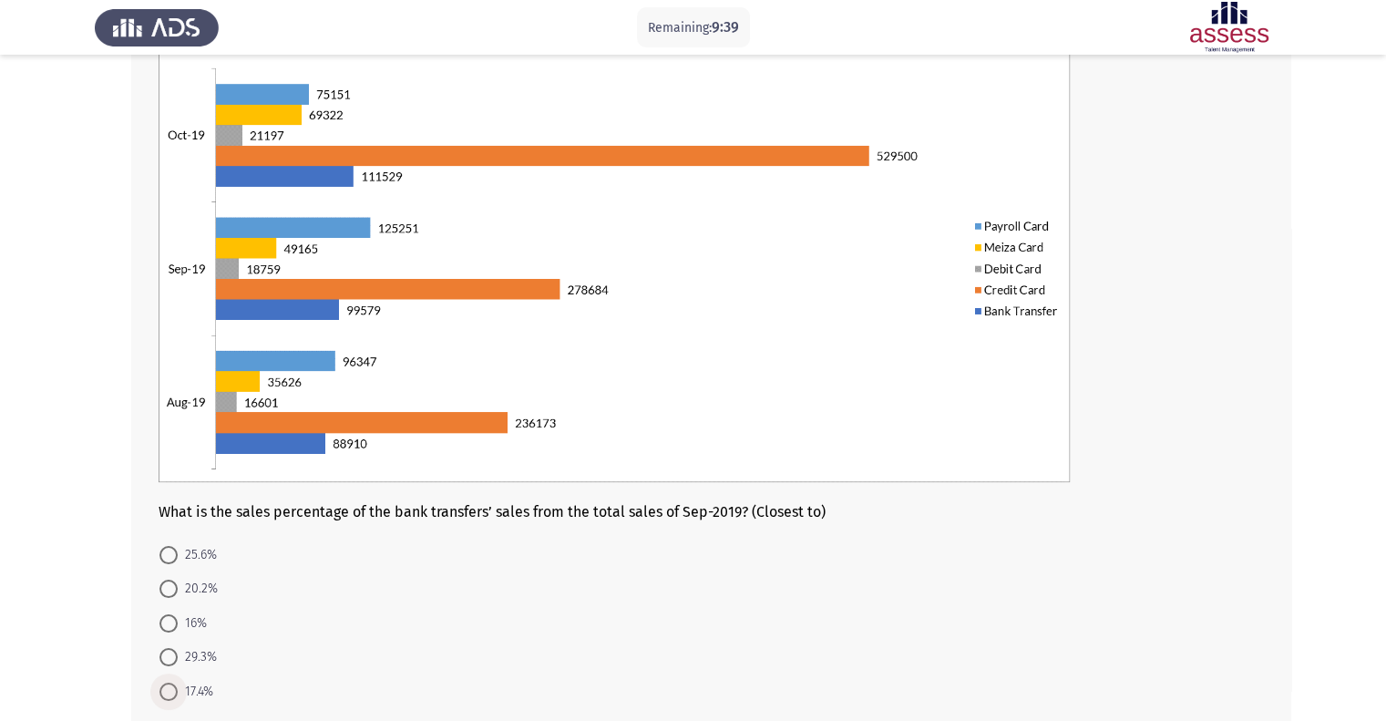
click at [177, 682] on span at bounding box center [168, 691] width 18 height 18
click at [177, 682] on input "17.4%" at bounding box center [168, 691] width 18 height 18
radio input "true"
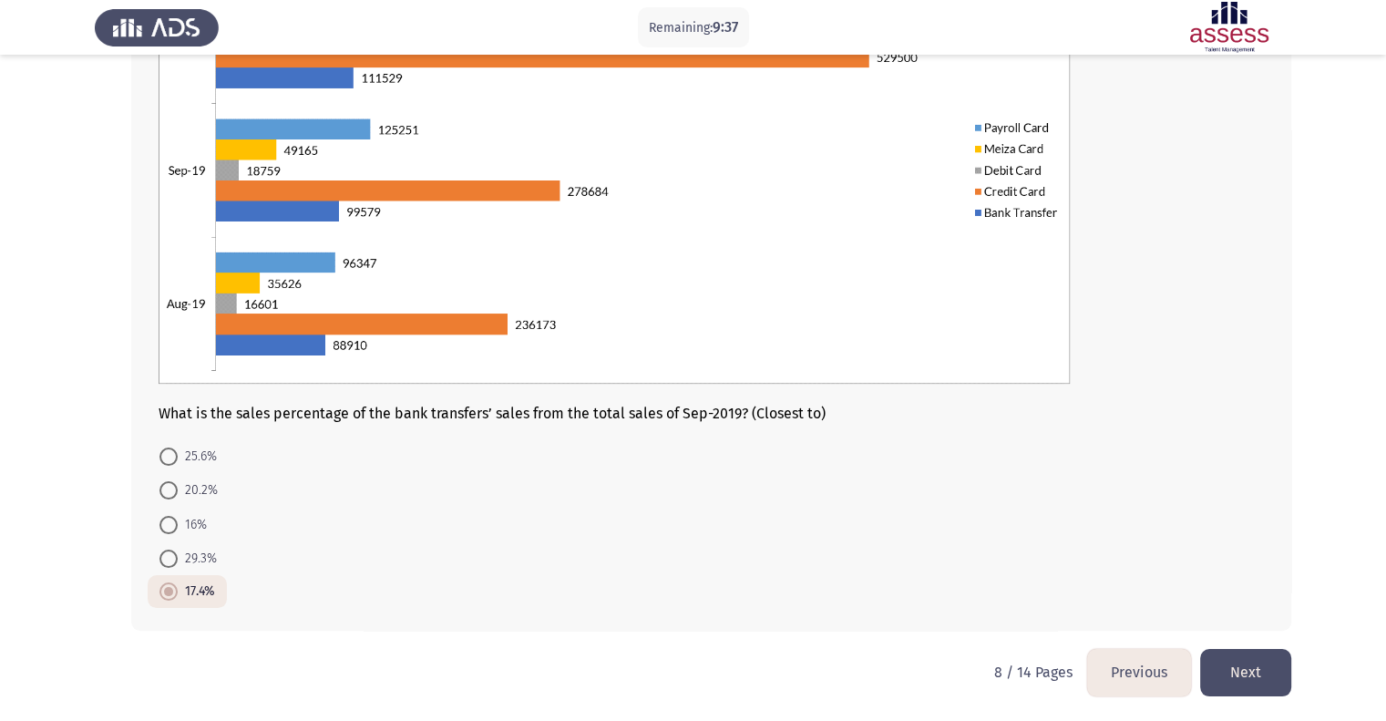
click at [1268, 665] on button "Next" at bounding box center [1245, 672] width 91 height 46
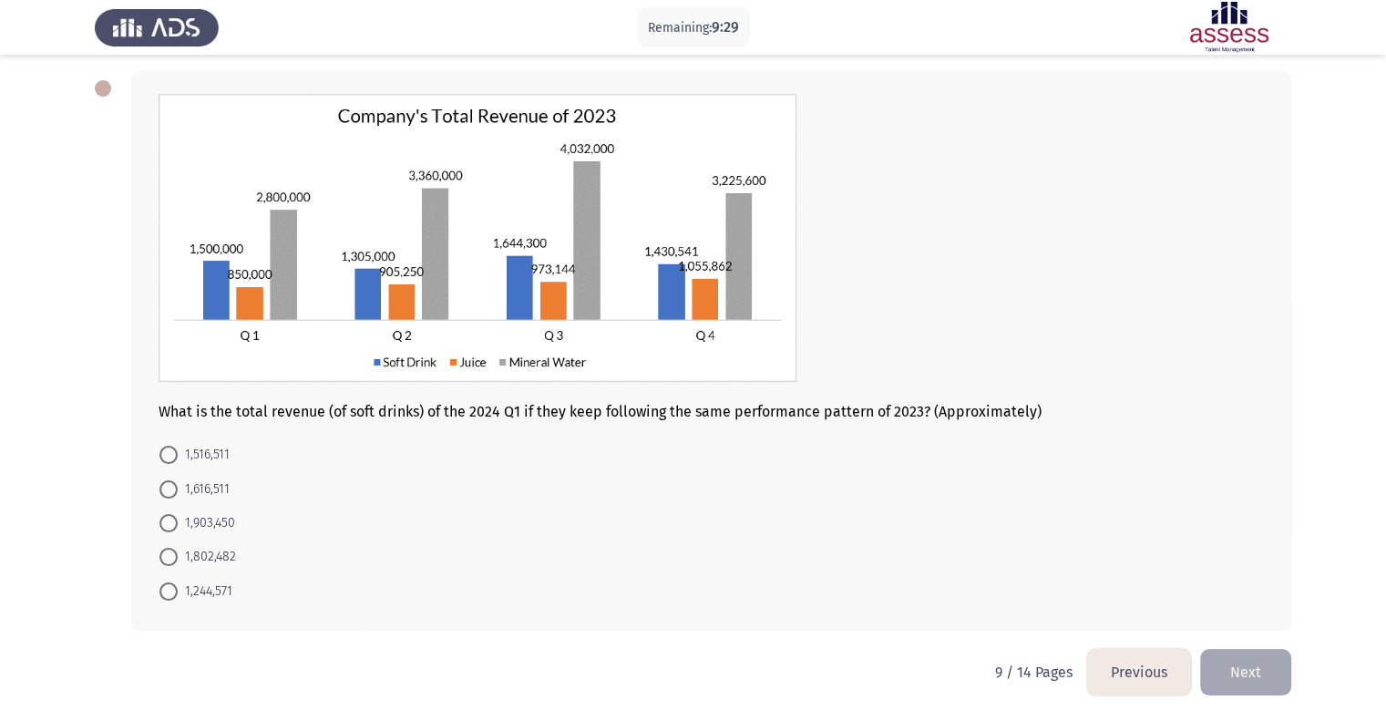
scroll to position [81, 0]
click at [210, 561] on span "1,802,482" at bounding box center [207, 558] width 58 height 22
click at [178, 561] on input "1,802,482" at bounding box center [168, 557] width 18 height 18
radio input "true"
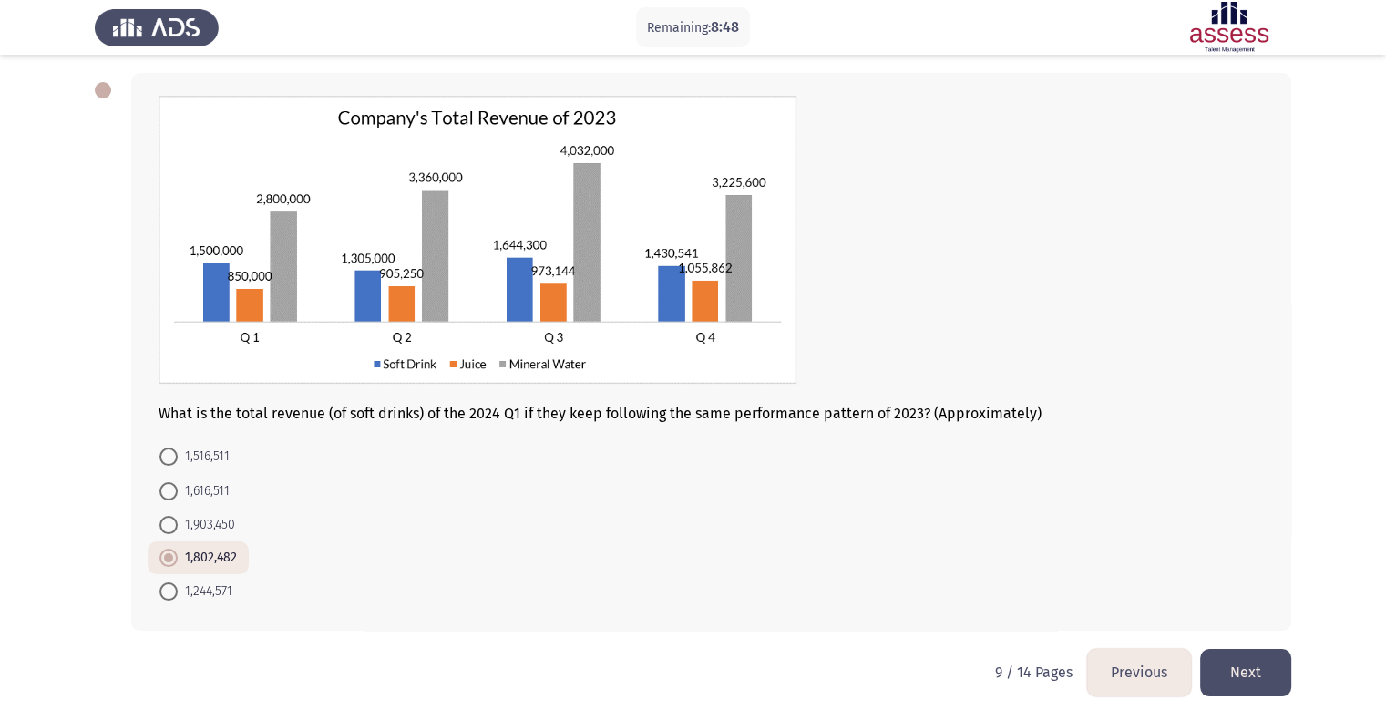
click at [1254, 680] on button "Next" at bounding box center [1245, 672] width 91 height 46
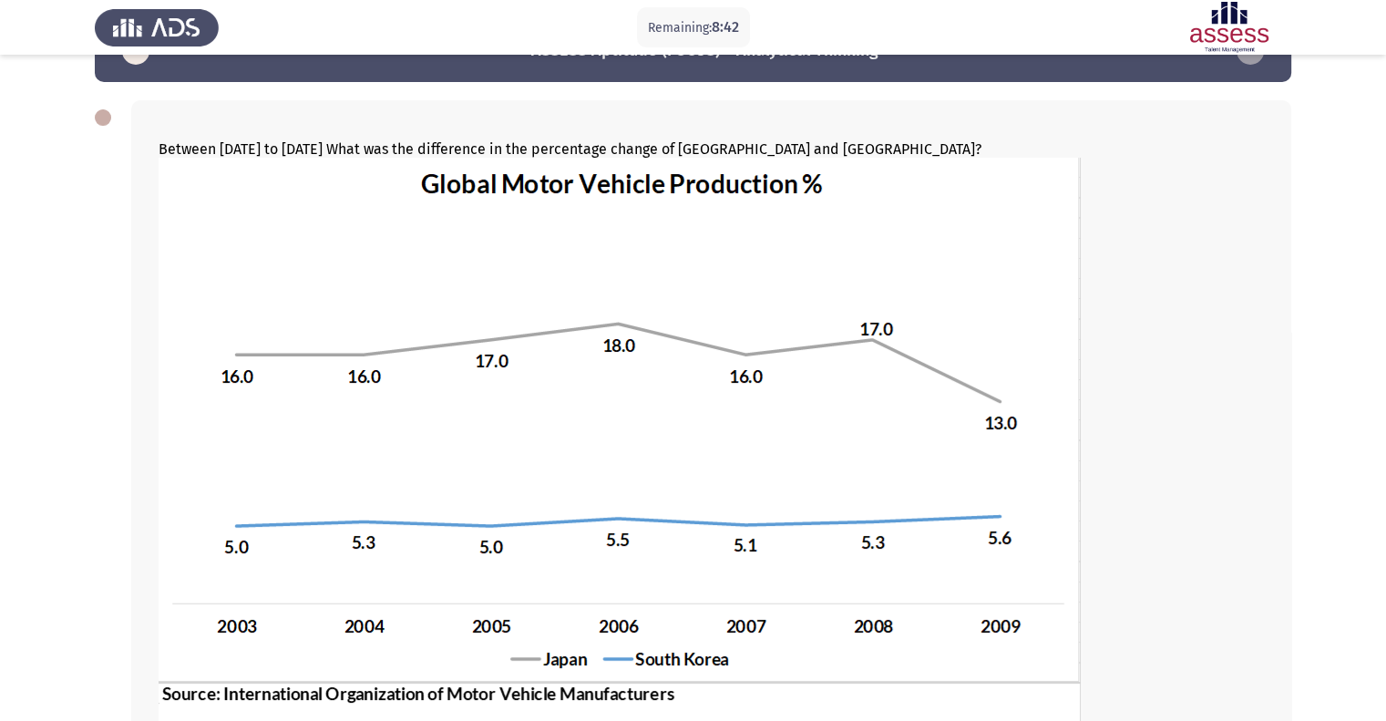
scroll to position [363, 0]
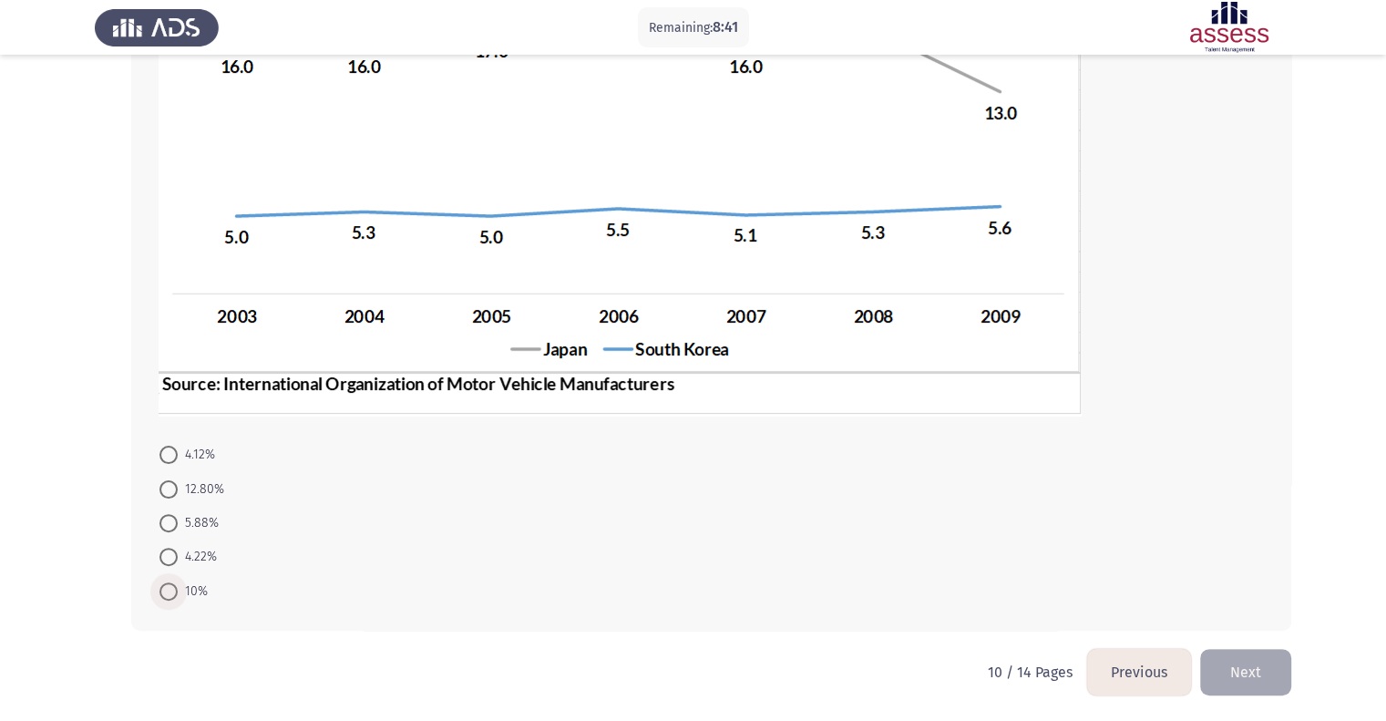
click at [185, 588] on span "10%" at bounding box center [193, 591] width 30 height 22
click at [178, 588] on input "10%" at bounding box center [168, 591] width 18 height 18
radio input "true"
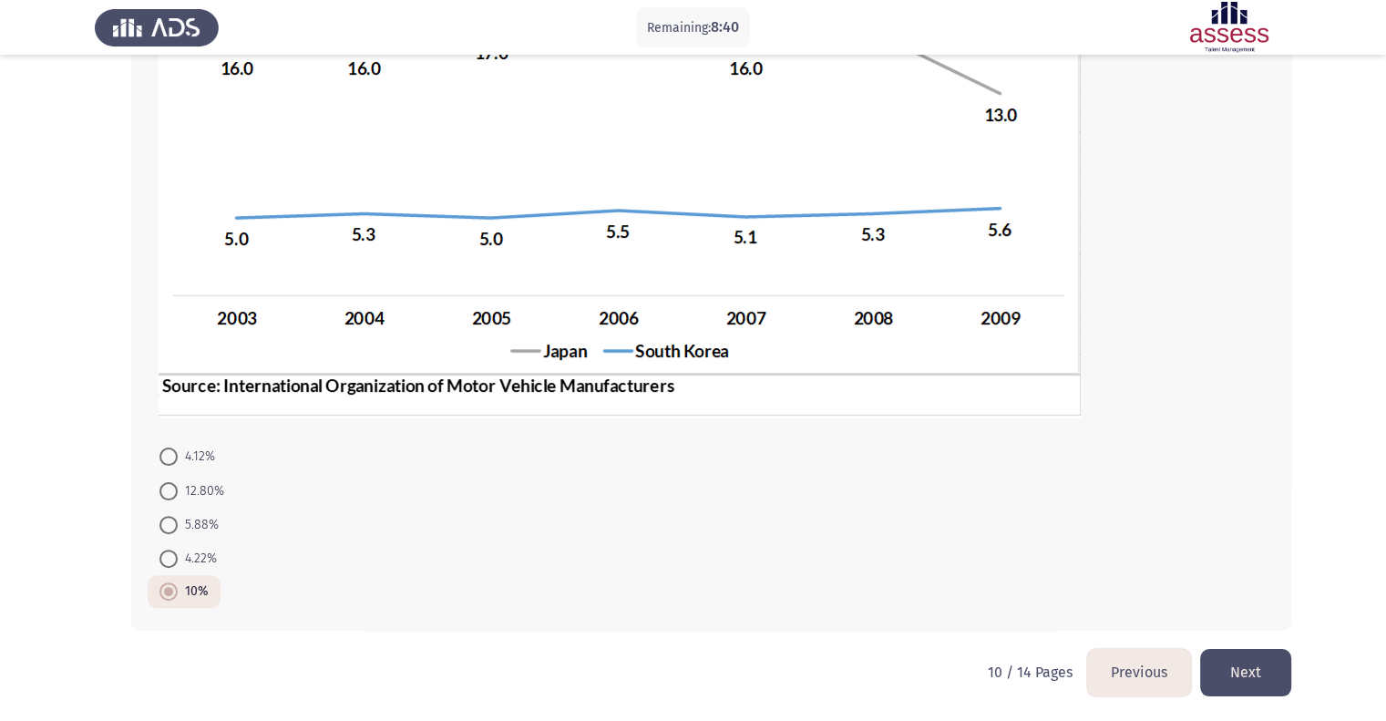
click at [1285, 680] on button "Next" at bounding box center [1245, 672] width 91 height 46
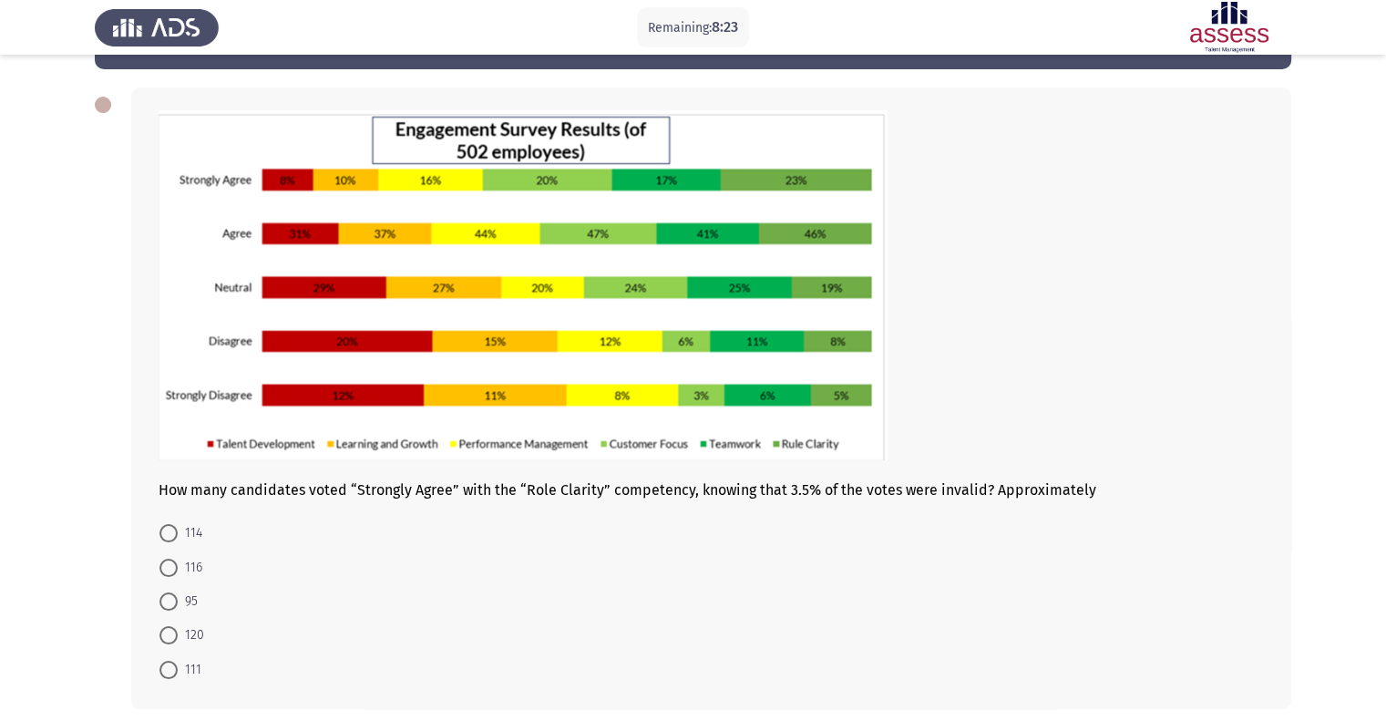
scroll to position [143, 0]
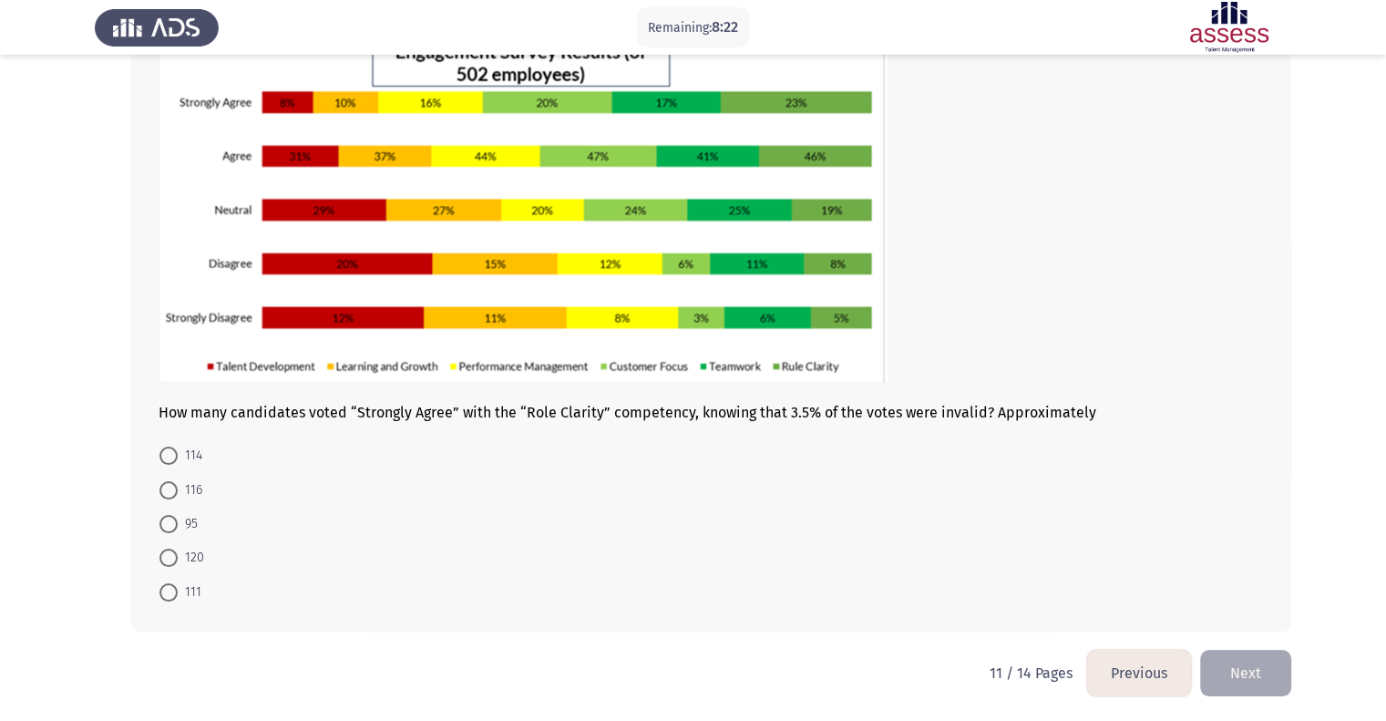
click at [1105, 670] on button "Previous" at bounding box center [1139, 673] width 104 height 46
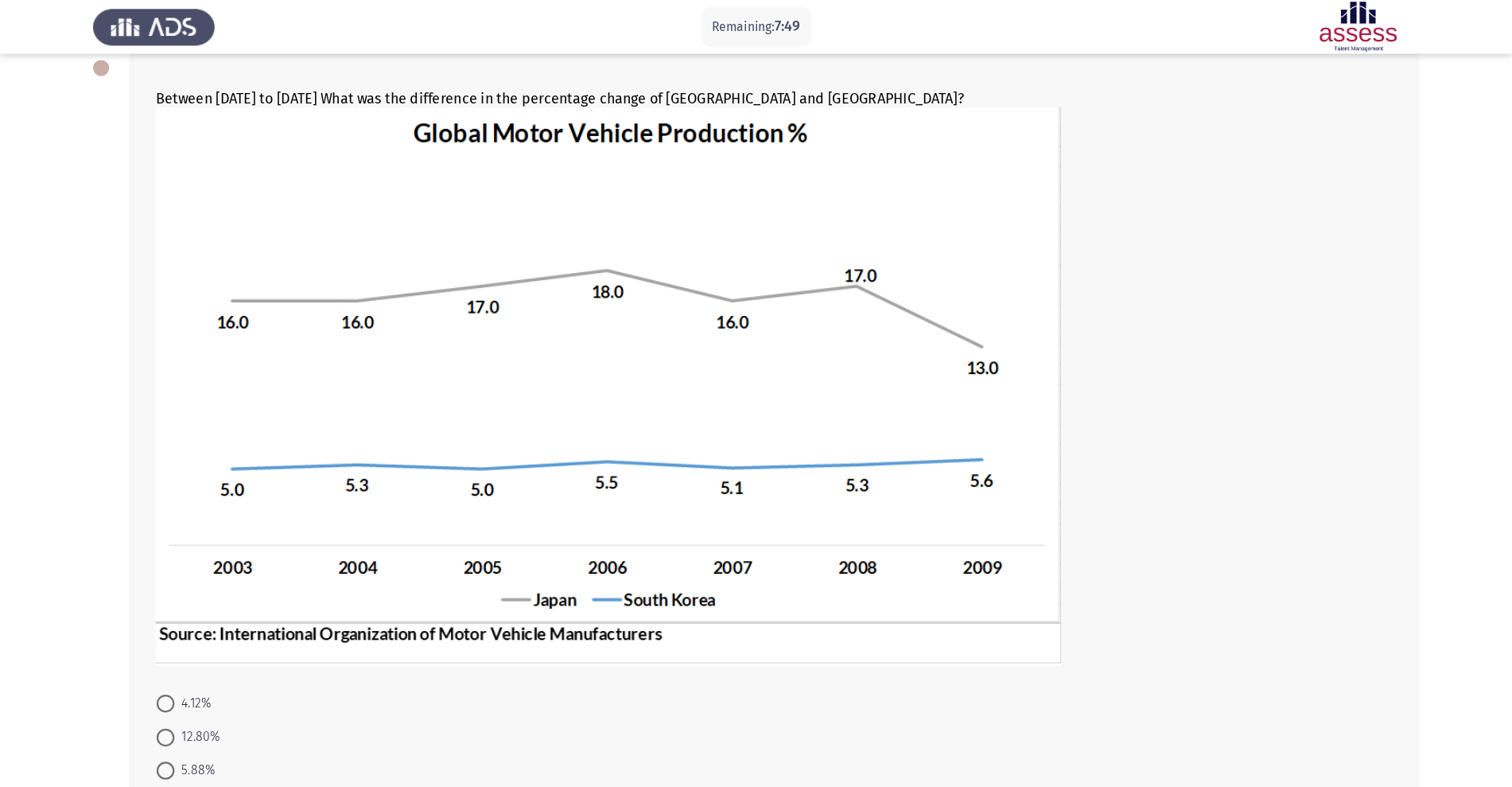
scroll to position [88, 0]
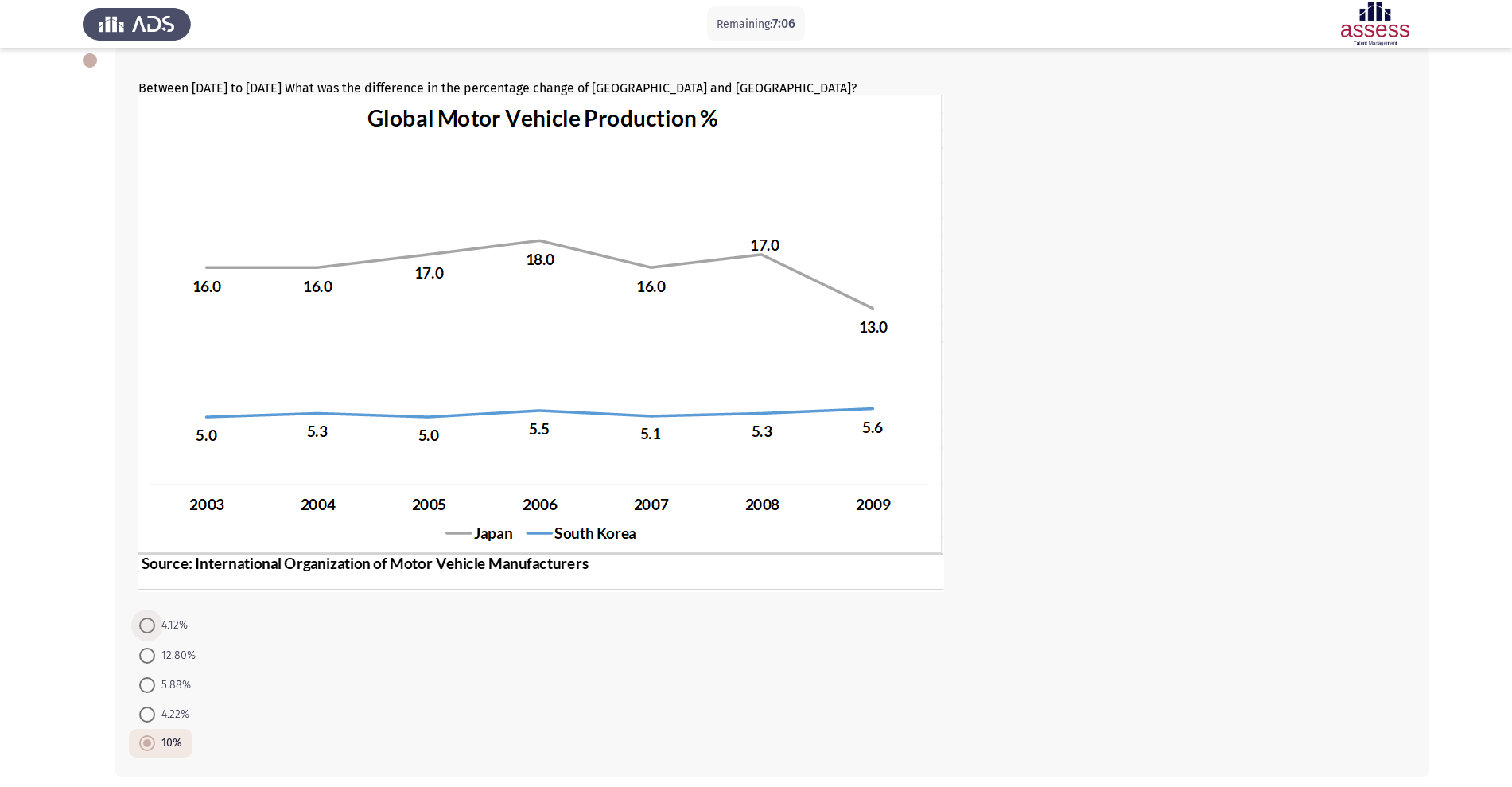
click at [164, 627] on span "4.12%" at bounding box center [171, 625] width 32 height 19
click at [155, 627] on input "4.12%" at bounding box center [147, 625] width 16 height 16
radio input "true"
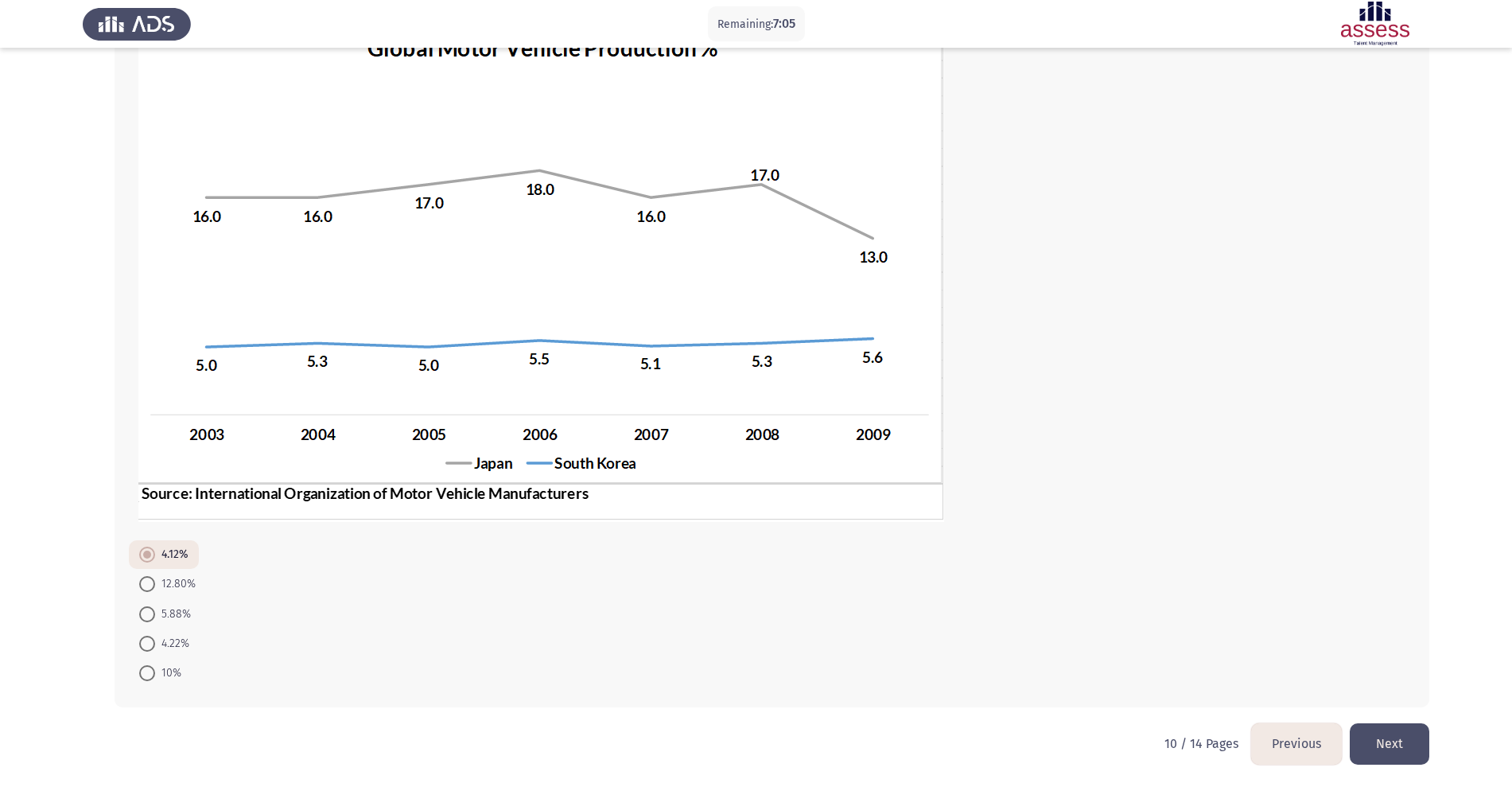
click at [1220, 629] on button "Next" at bounding box center [1389, 743] width 79 height 40
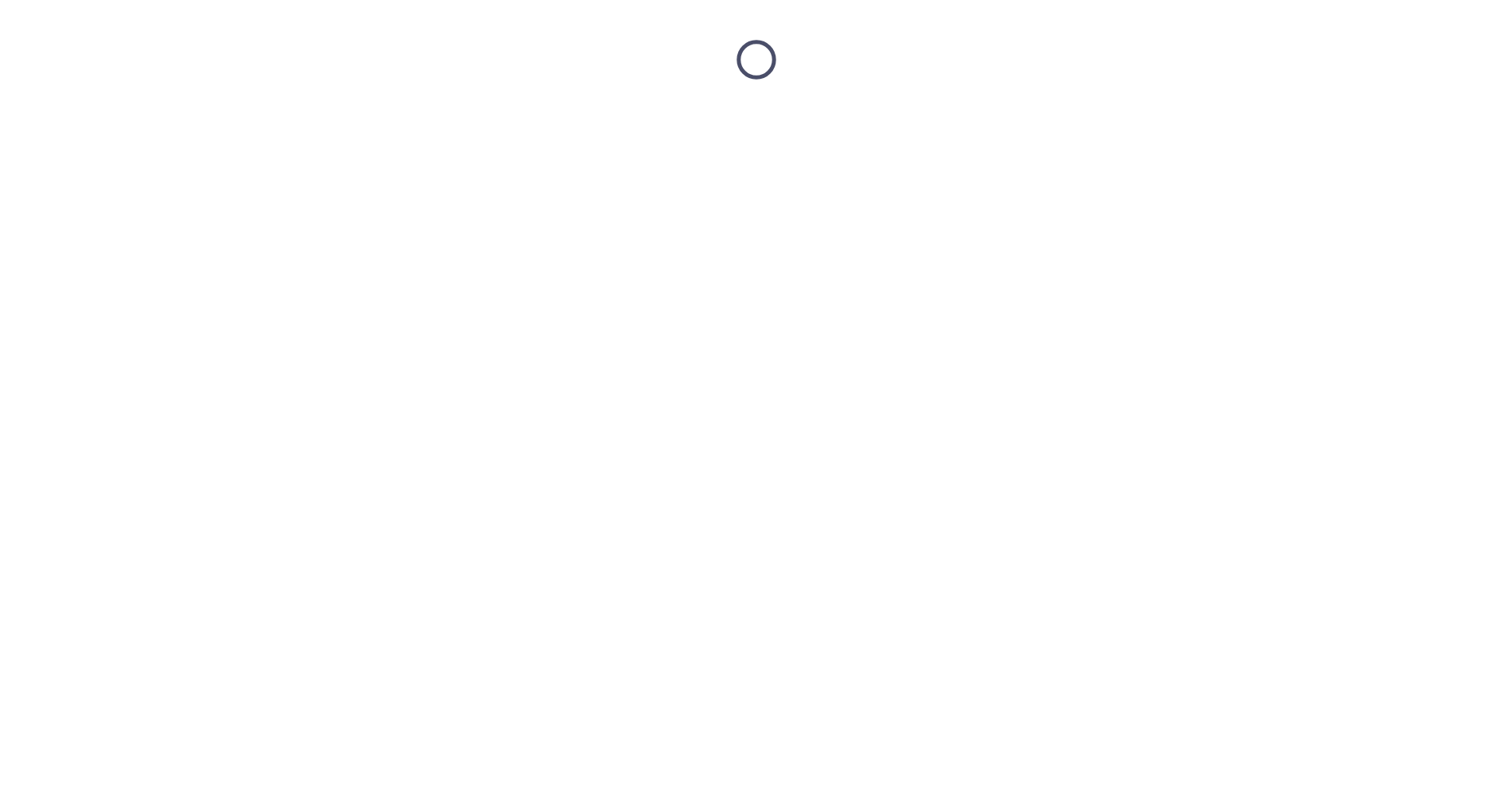
scroll to position [0, 0]
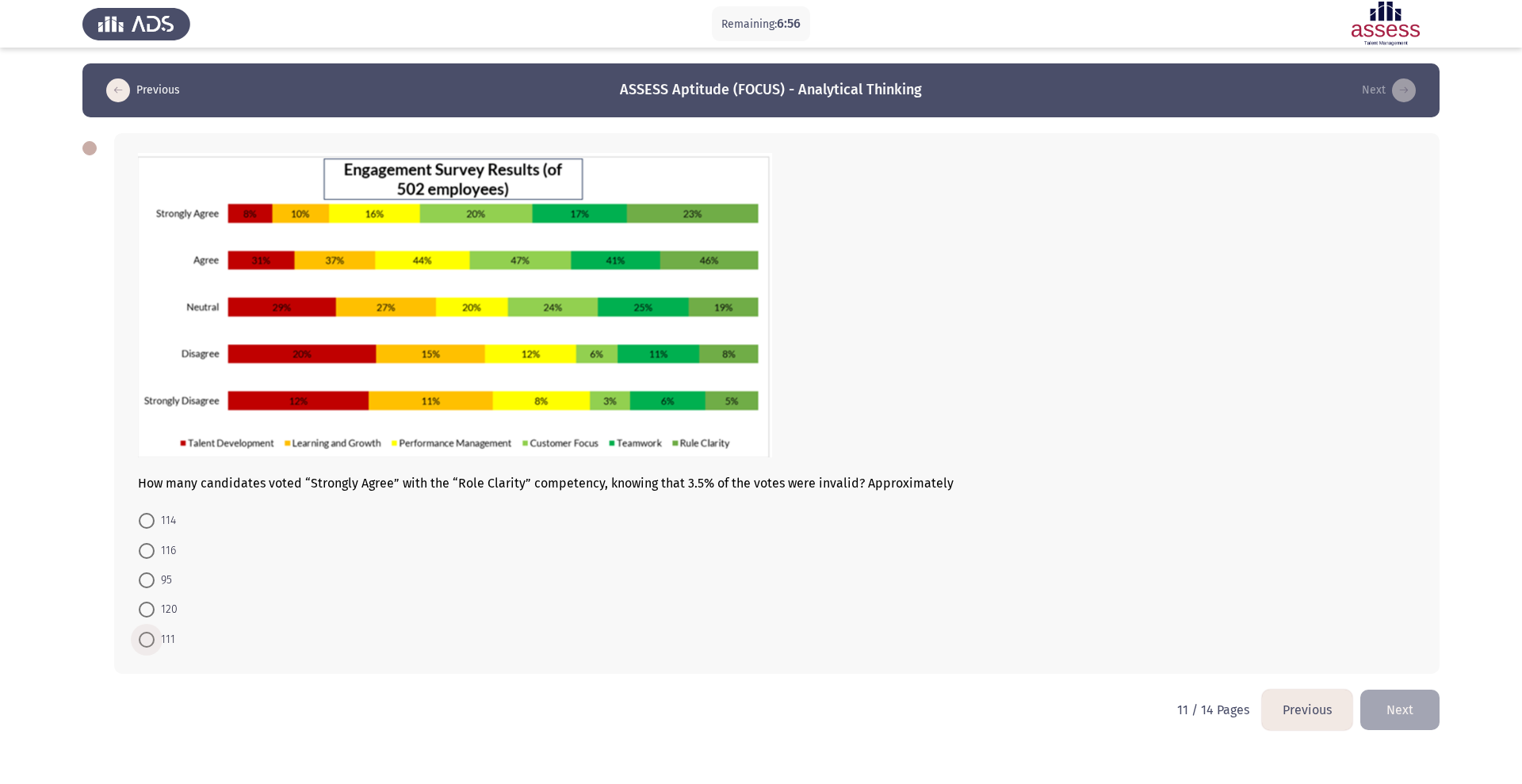
click at [170, 627] on span "111" at bounding box center [165, 640] width 21 height 19
click at [155, 627] on input "111" at bounding box center [146, 640] width 16 height 16
radio input "true"
click at [1217, 627] on button "Next" at bounding box center [1399, 708] width 79 height 40
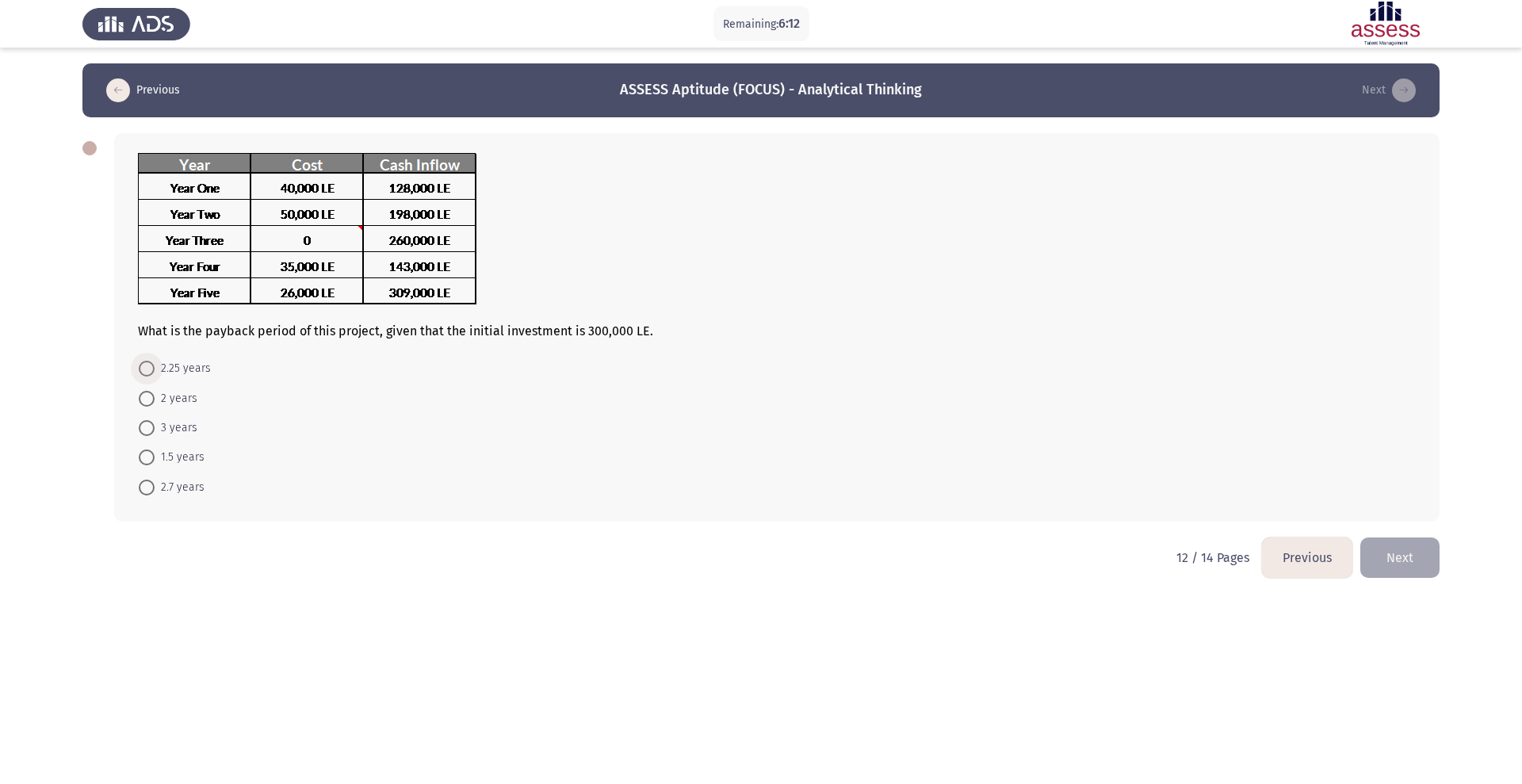
click at [152, 368] on span at bounding box center [146, 369] width 16 height 16
click at [152, 368] on input "2.25 years" at bounding box center [146, 369] width 16 height 16
radio input "true"
click at [1217, 569] on button "Next" at bounding box center [1399, 556] width 79 height 40
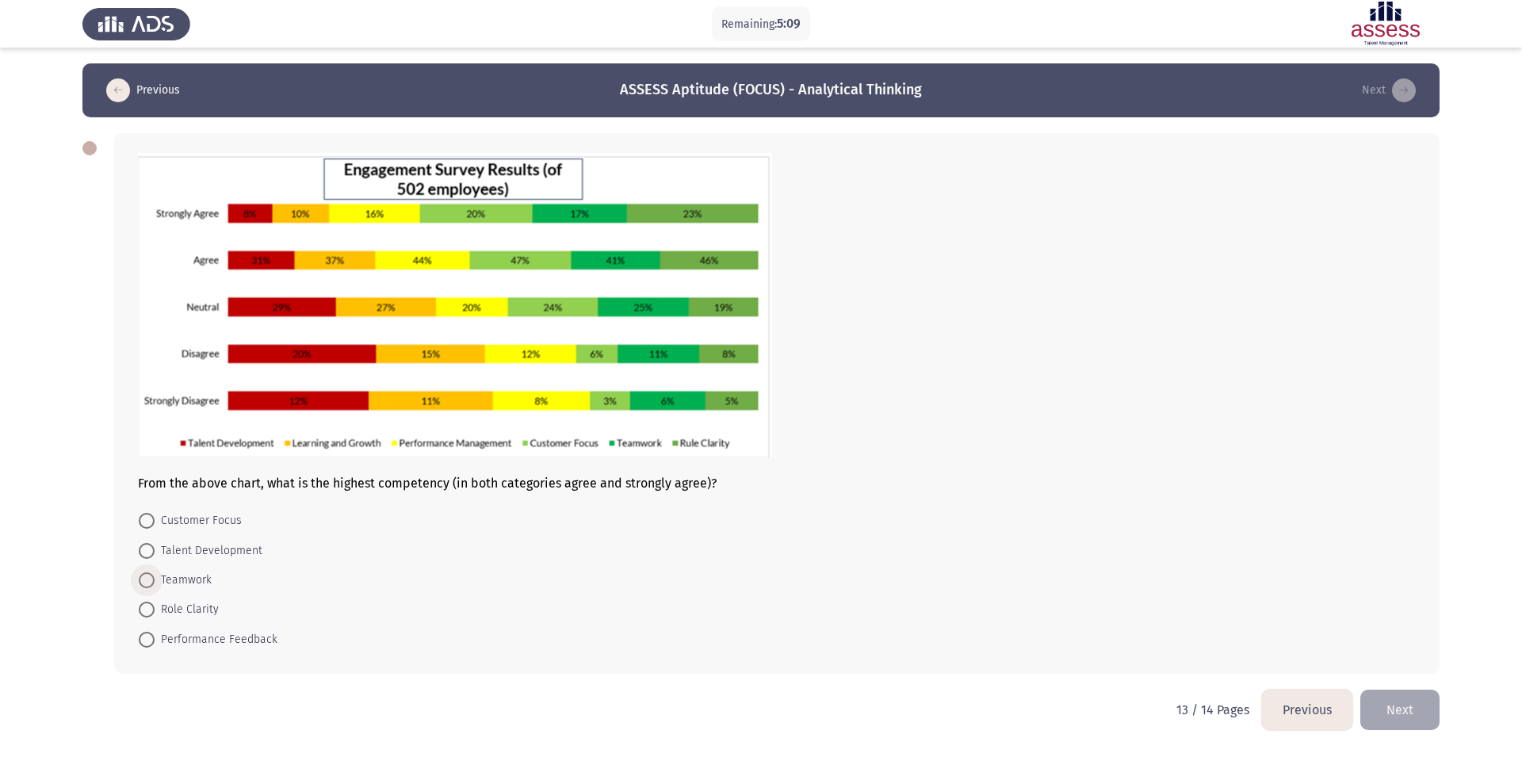
click at [191, 585] on span "Teamwork" at bounding box center [184, 580] width 57 height 19
click at [155, 585] on input "Teamwork" at bounding box center [146, 580] width 16 height 16
radio input "true"
click at [198, 604] on span "Role Clarity" at bounding box center [187, 609] width 64 height 19
click at [155, 604] on input "Role Clarity" at bounding box center [146, 609] width 16 height 16
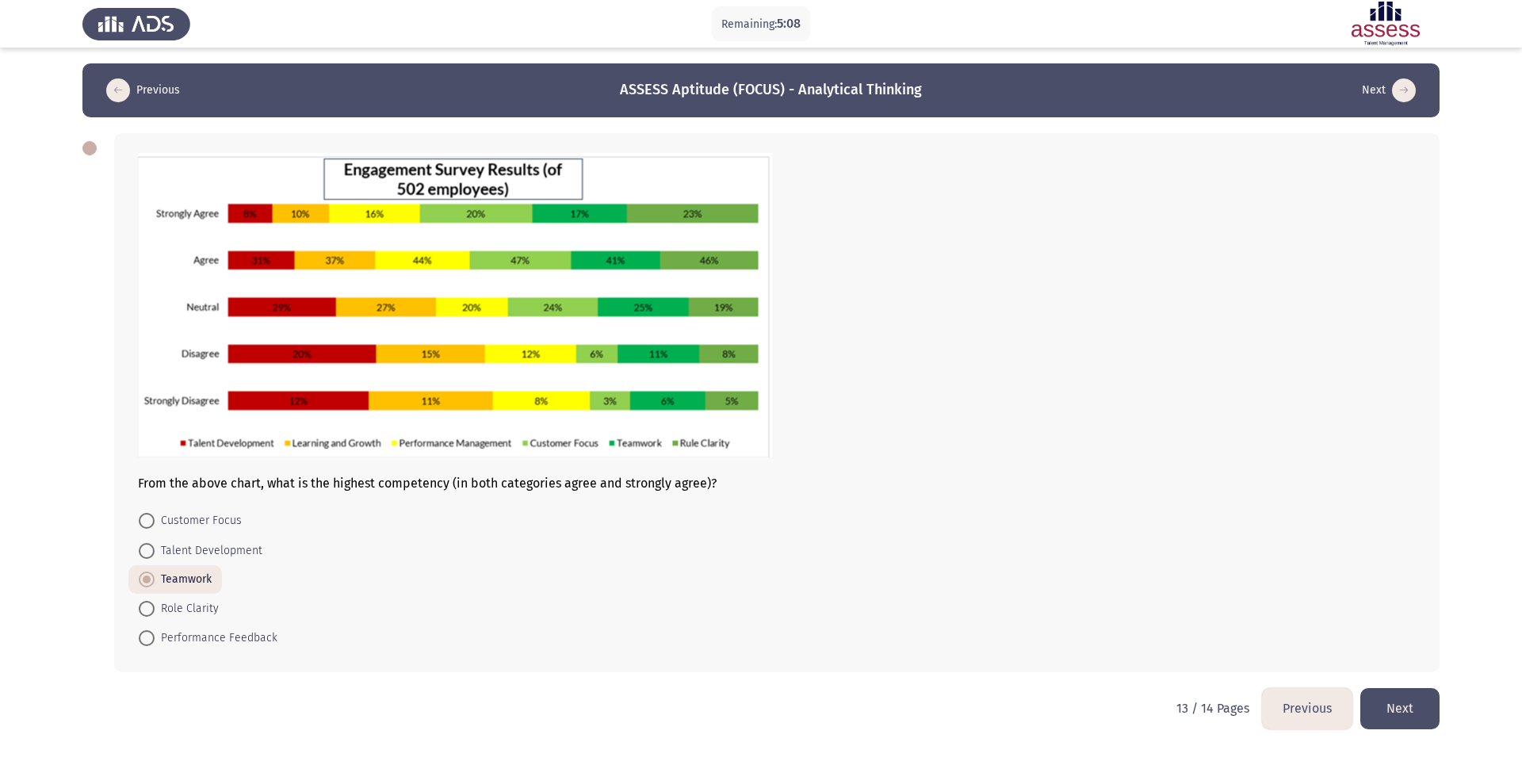
radio input "true"
click at [1217, 627] on button "Next" at bounding box center [1399, 708] width 79 height 40
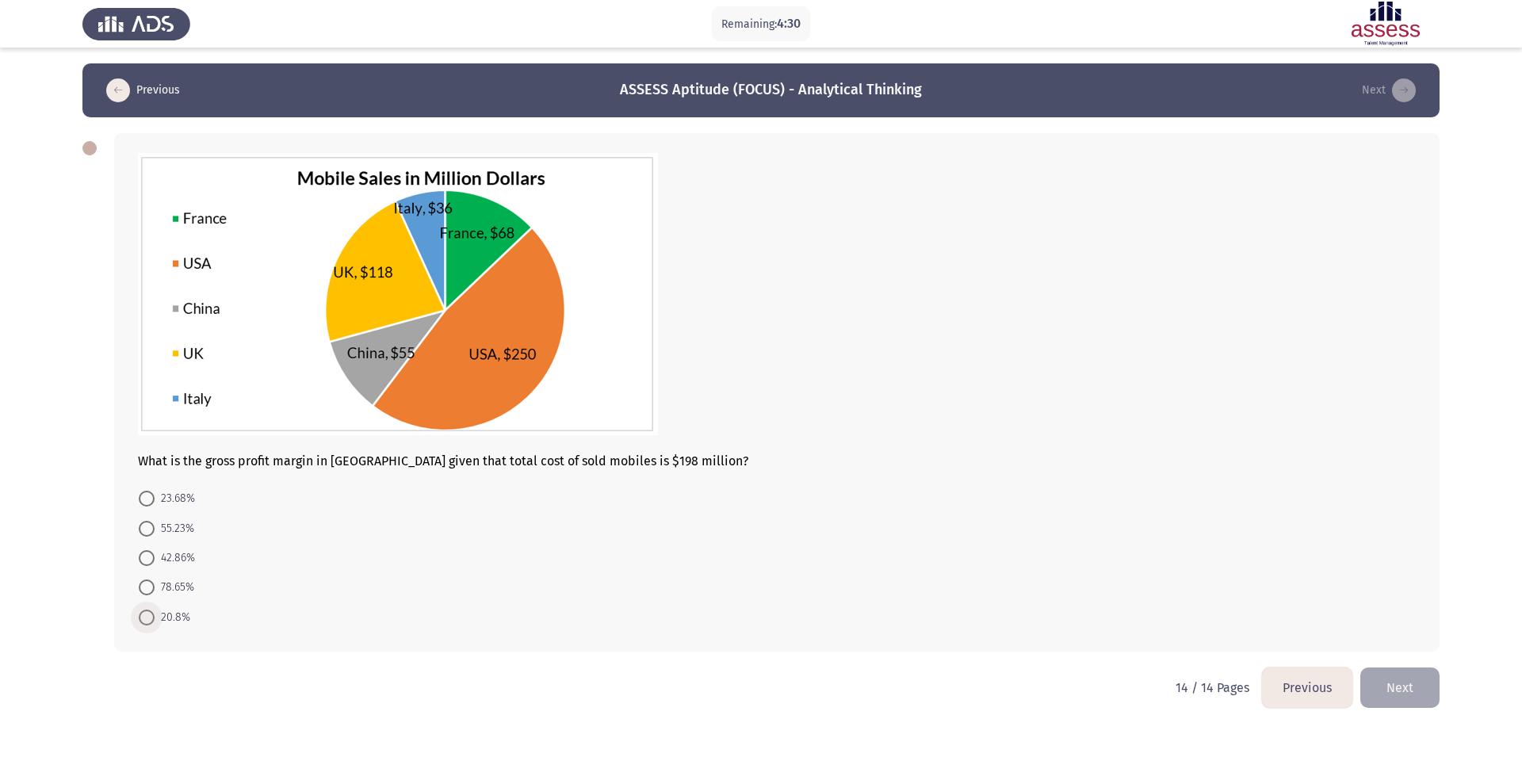
click at [140, 618] on span at bounding box center [146, 618] width 16 height 16
click at [140, 618] on input "20.8%" at bounding box center [146, 618] width 16 height 16
radio input "true"
click at [1217, 627] on button "Next" at bounding box center [1399, 686] width 79 height 40
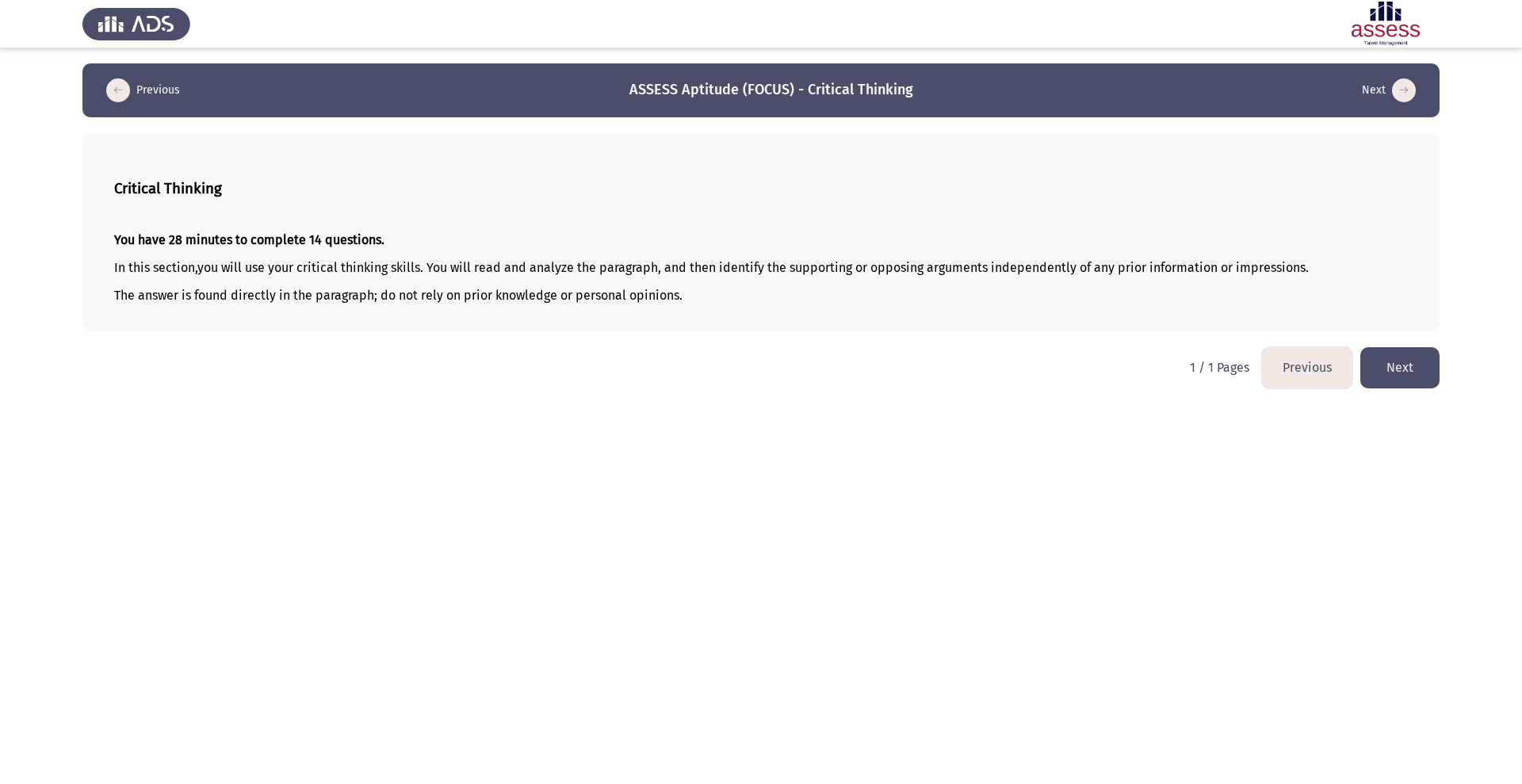
click at [1217, 375] on button "Next" at bounding box center [1399, 367] width 79 height 40
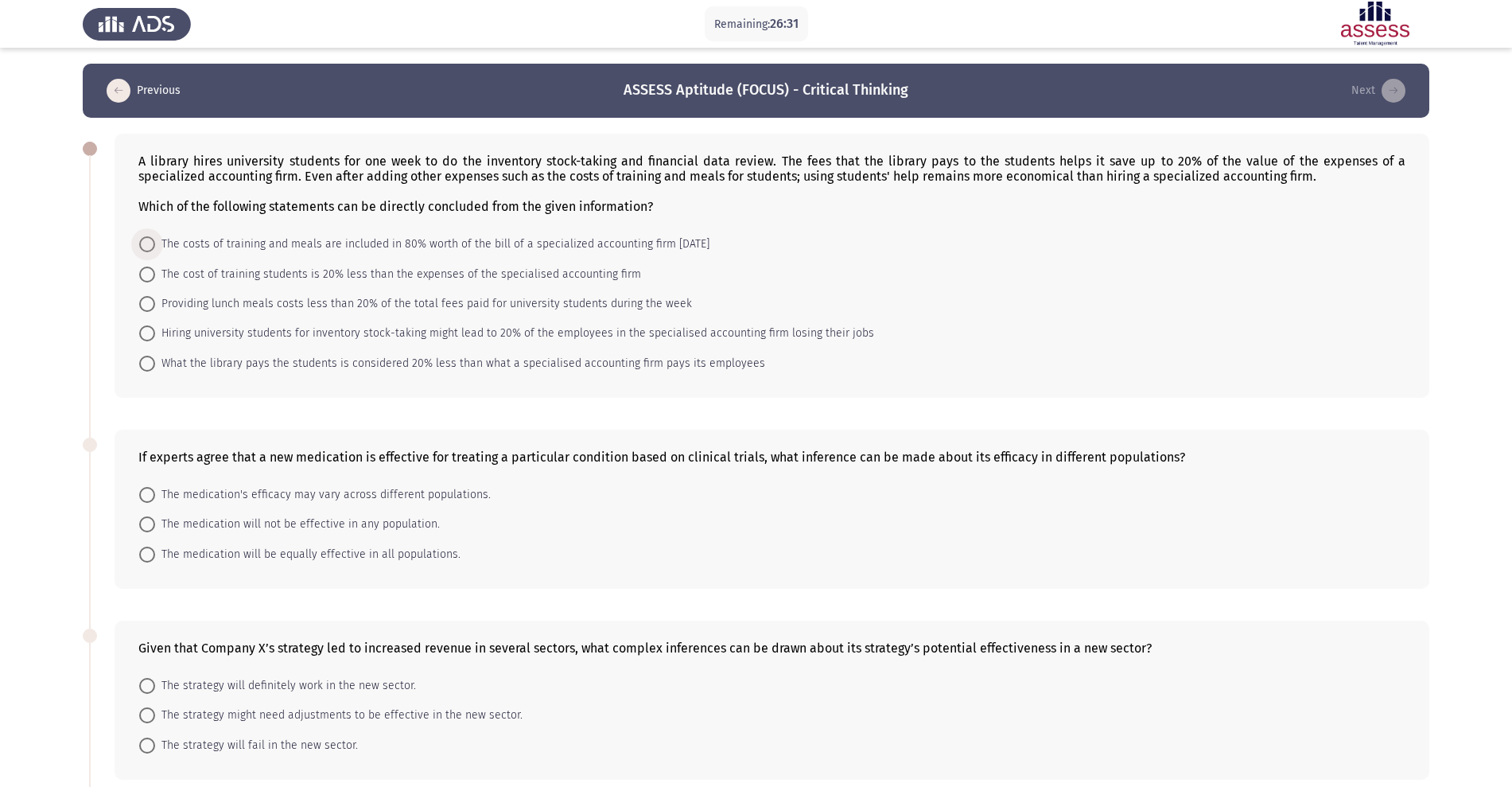
click at [519, 245] on span "The costs of training and meals are included in 80% worth of the bill of a spec…" at bounding box center [432, 245] width 554 height 19
click at [155, 245] on input "The costs of training and meals are included in 80% worth of the bill of a spec…" at bounding box center [147, 245] width 16 height 16
radio input "true"
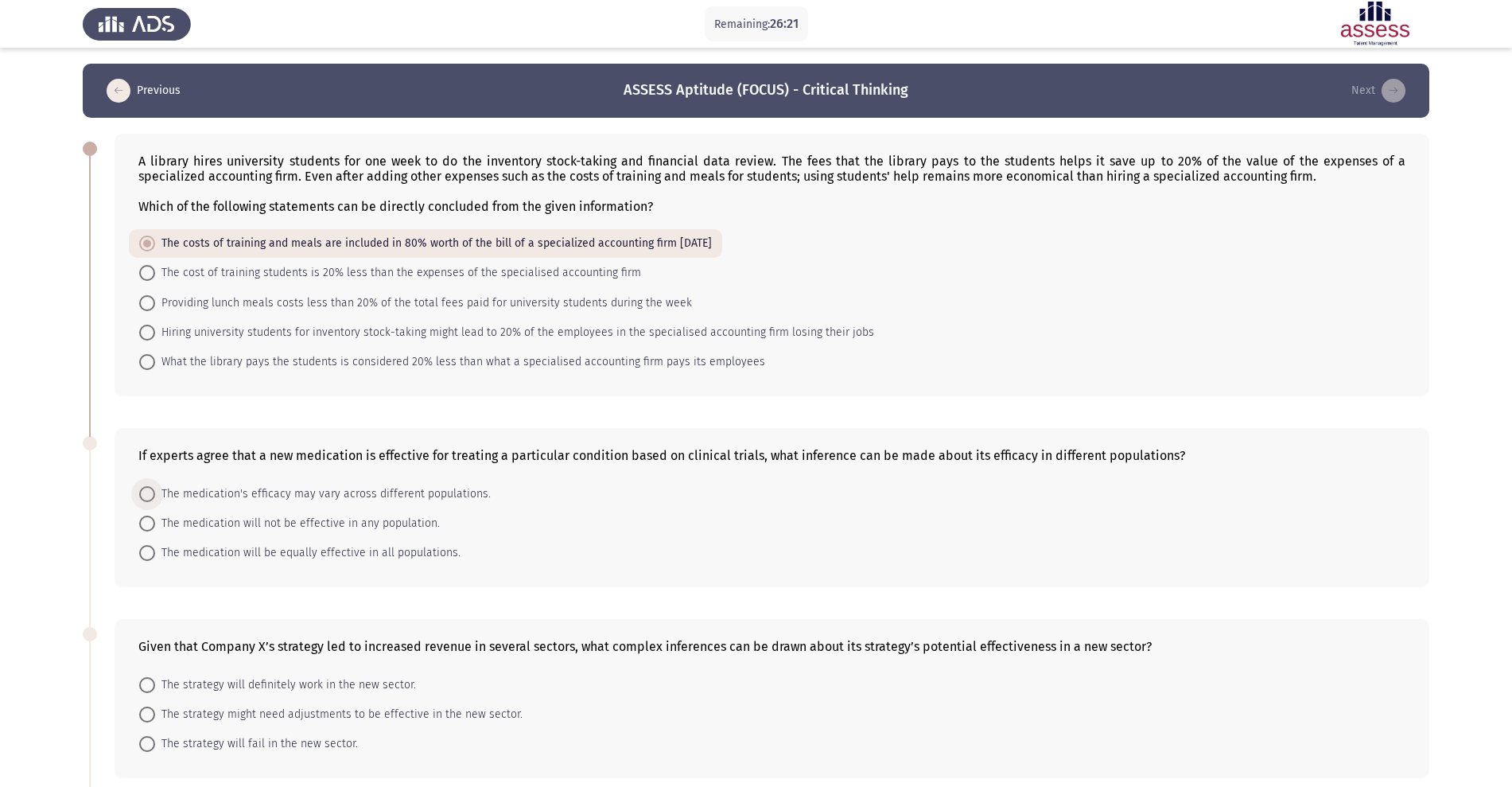
click at [386, 487] on span "The medication's efficacy may vary across different populations." at bounding box center [323, 494] width 335 height 19
click at [155, 487] on input "The medication's efficacy may vary across different populations." at bounding box center [147, 494] width 16 height 16
radio input "true"
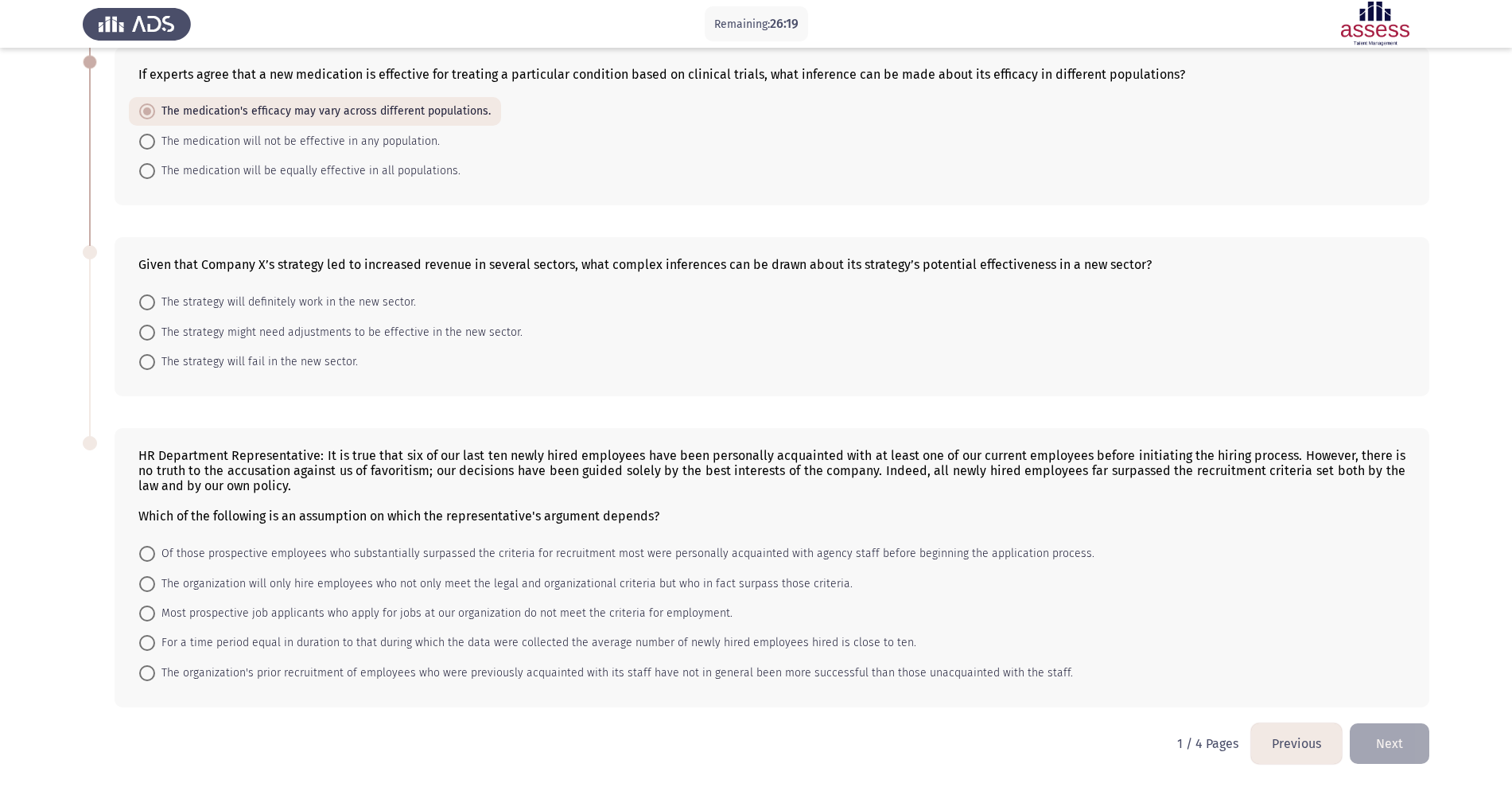
scroll to position [380, 0]
click at [347, 335] on span "The strategy might need adjustments to be effective in the new sector." at bounding box center [339, 334] width 368 height 19
click at [155, 335] on input "The strategy might need adjustments to be effective in the new sector." at bounding box center [147, 334] width 16 height 16
radio input "true"
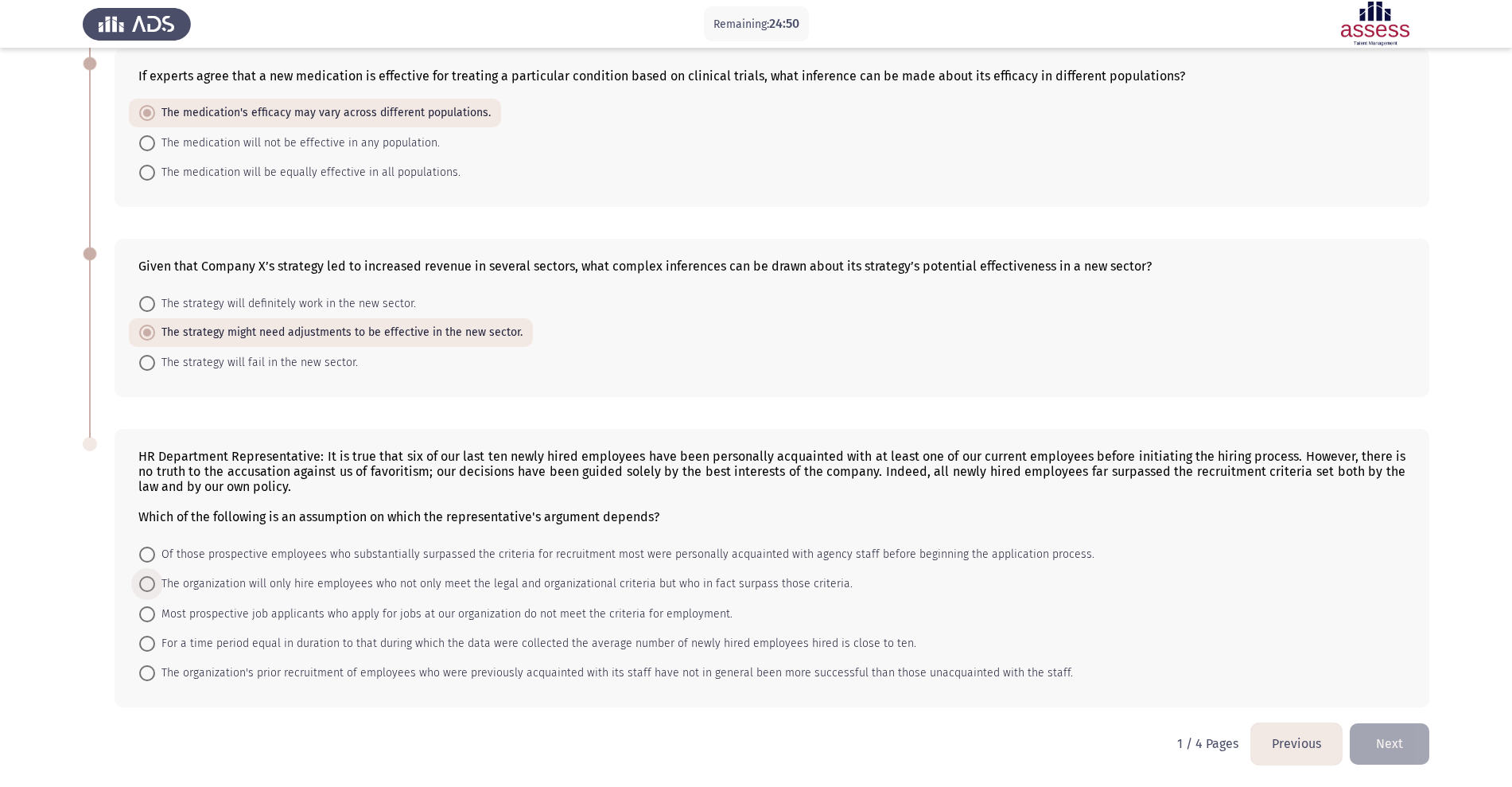
click at [285, 583] on span "The organization will only hire employees who not only meet the legal and organ…" at bounding box center [504, 584] width 698 height 19
click at [155, 583] on input "The organization will only hire employees who not only meet the legal and organ…" at bounding box center [147, 584] width 16 height 16
radio input "true"
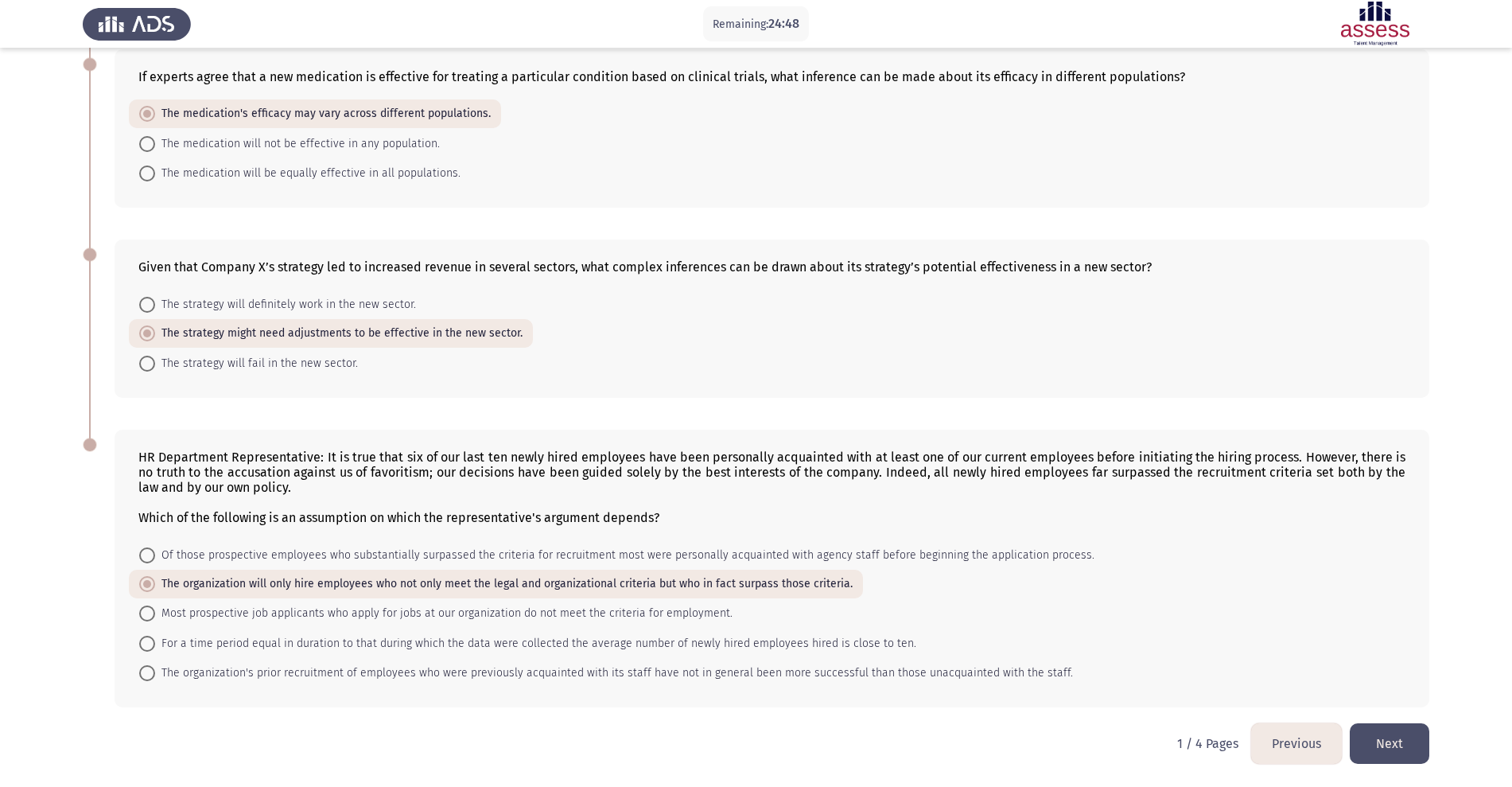
click at [182, 629] on span "The organization's prior recruitment of employees who were previously acquainte…" at bounding box center [614, 673] width 918 height 19
click at [155, 629] on input "The organization's prior recruitment of employees who were previously acquainte…" at bounding box center [147, 673] width 16 height 16
radio input "true"
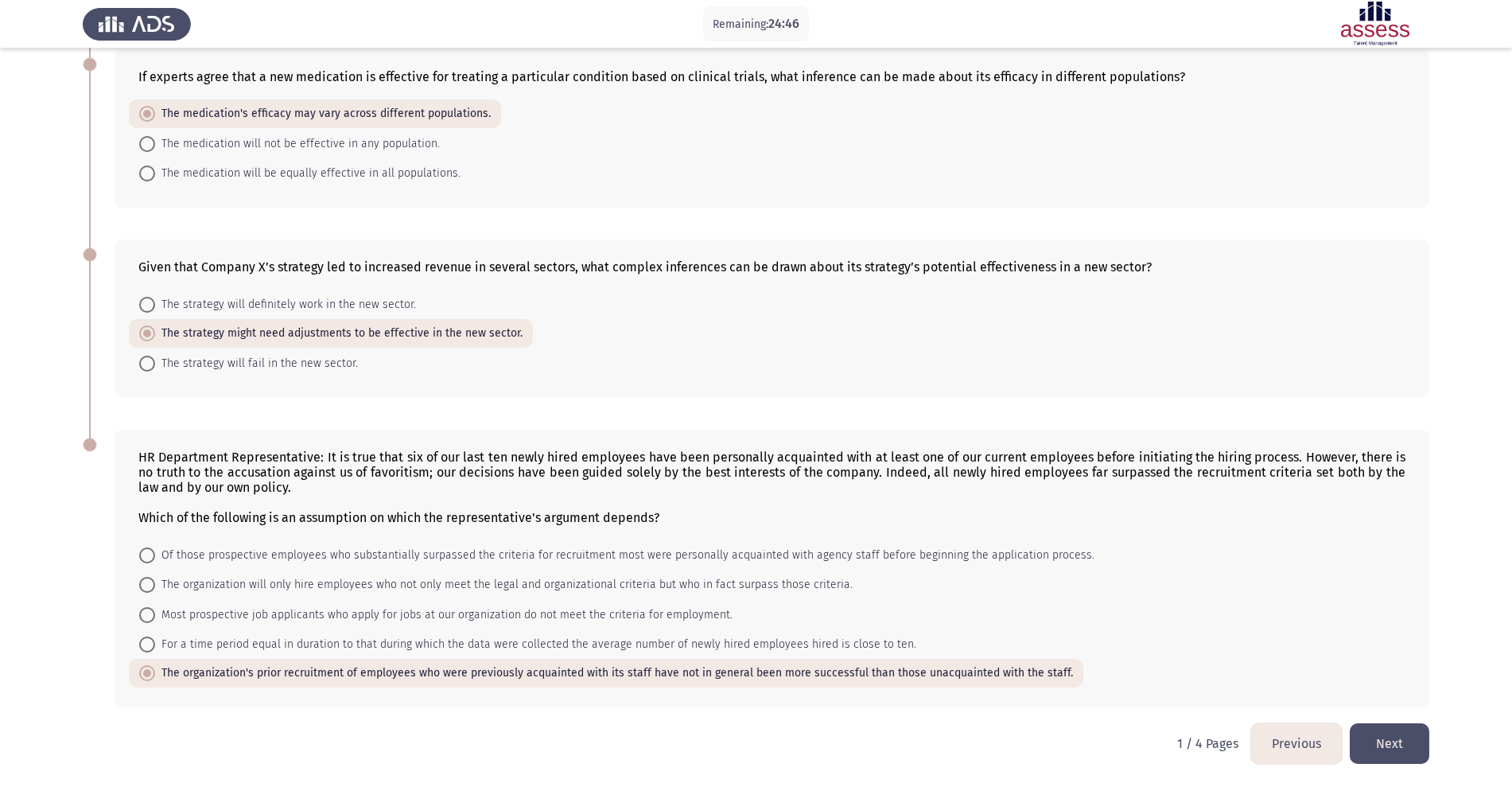
click at [1220, 629] on button "Next" at bounding box center [1389, 743] width 79 height 40
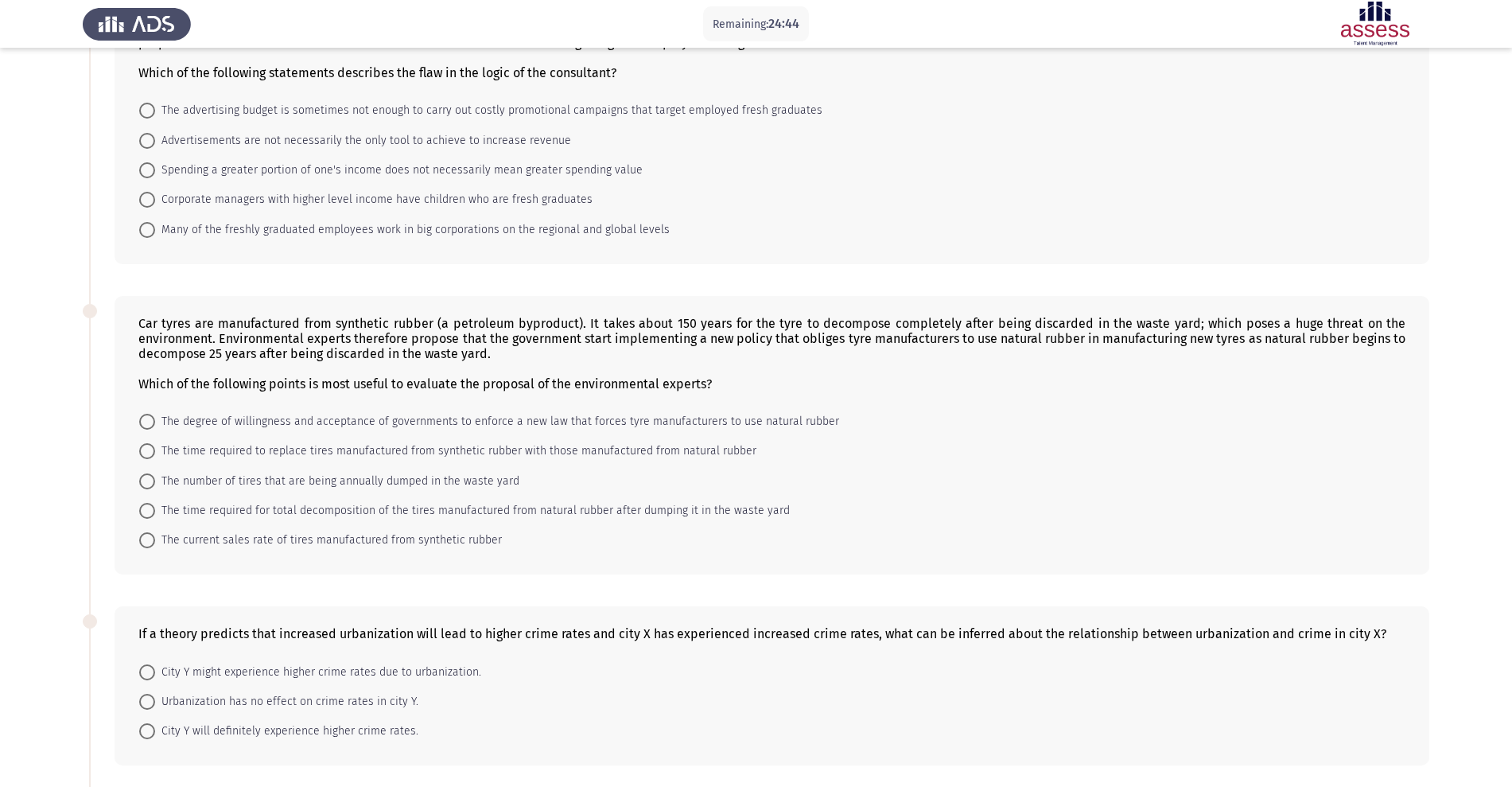
scroll to position [0, 0]
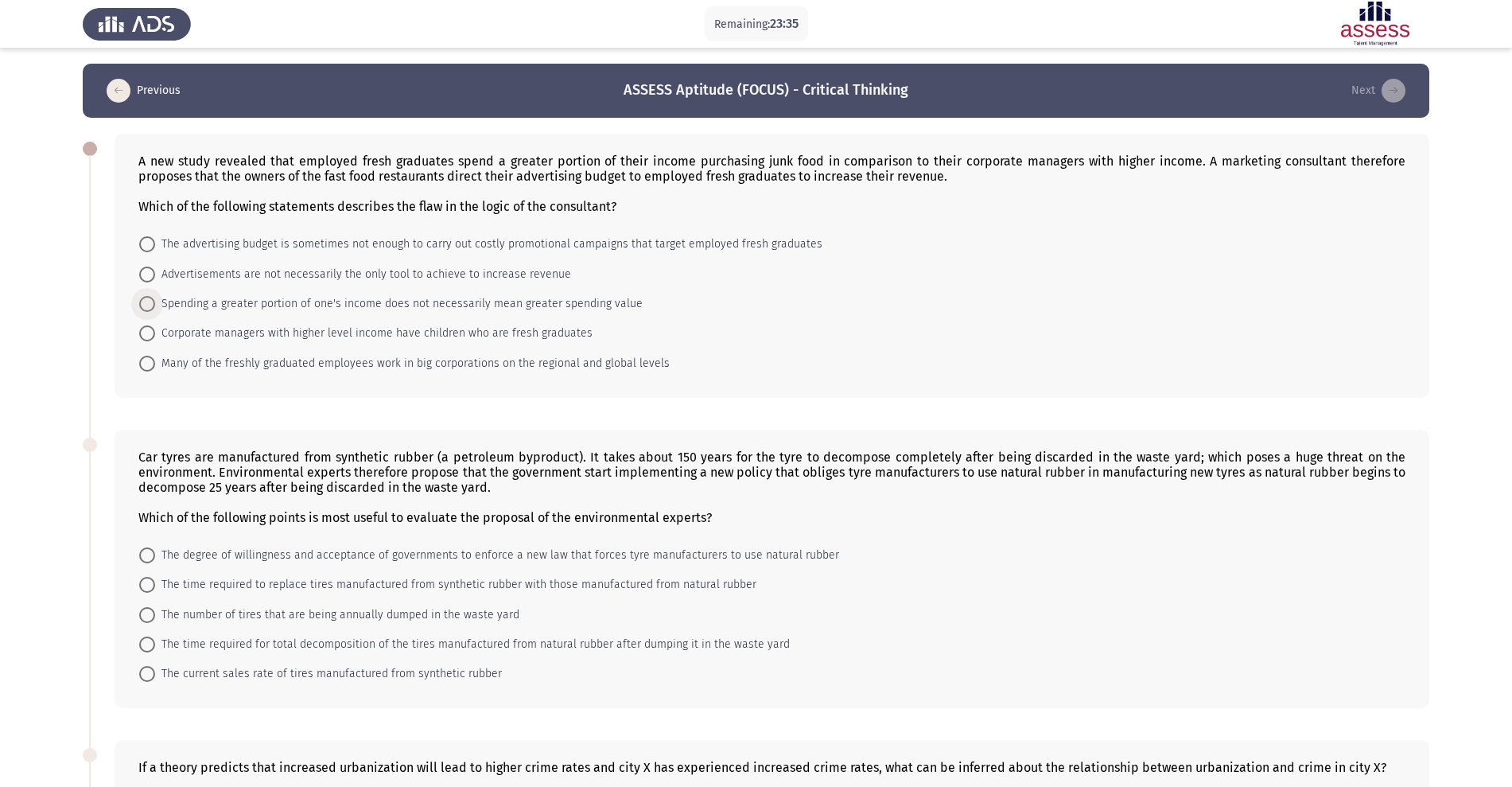
click at [206, 308] on span "Spending a greater portion of one's income does not necessarily mean greater sp…" at bounding box center [399, 304] width 487 height 19
click at [155, 308] on input "Spending a greater portion of one's income does not necessarily mean greater sp…" at bounding box center [147, 304] width 16 height 16
radio input "true"
click at [237, 582] on span "The time required to replace tires manufactured from synthetic rubber with thos…" at bounding box center [456, 584] width 601 height 19
click at [155, 582] on input "The time required to replace tires manufactured from synthetic rubber with thos…" at bounding box center [147, 584] width 16 height 16
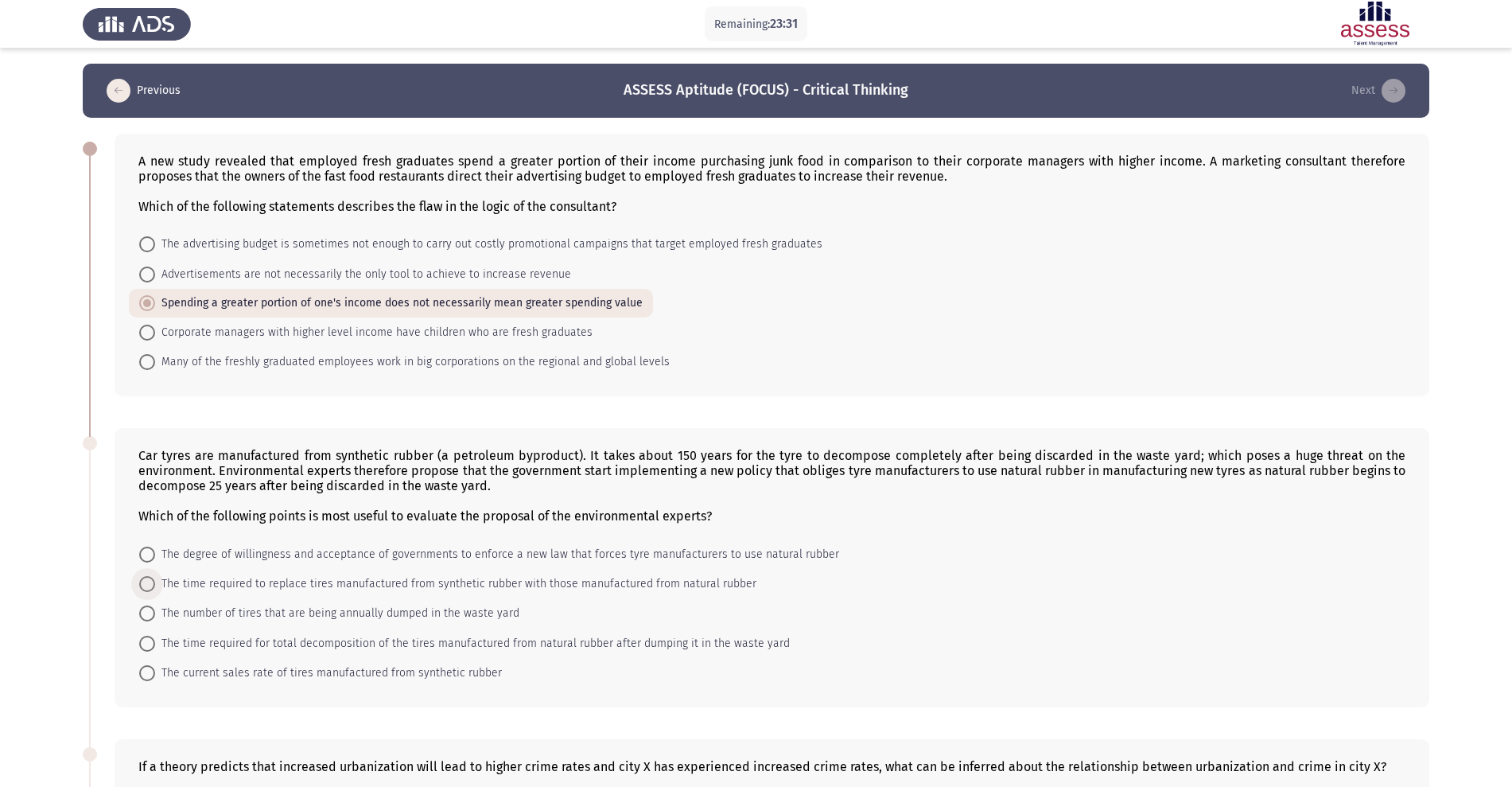
radio input "true"
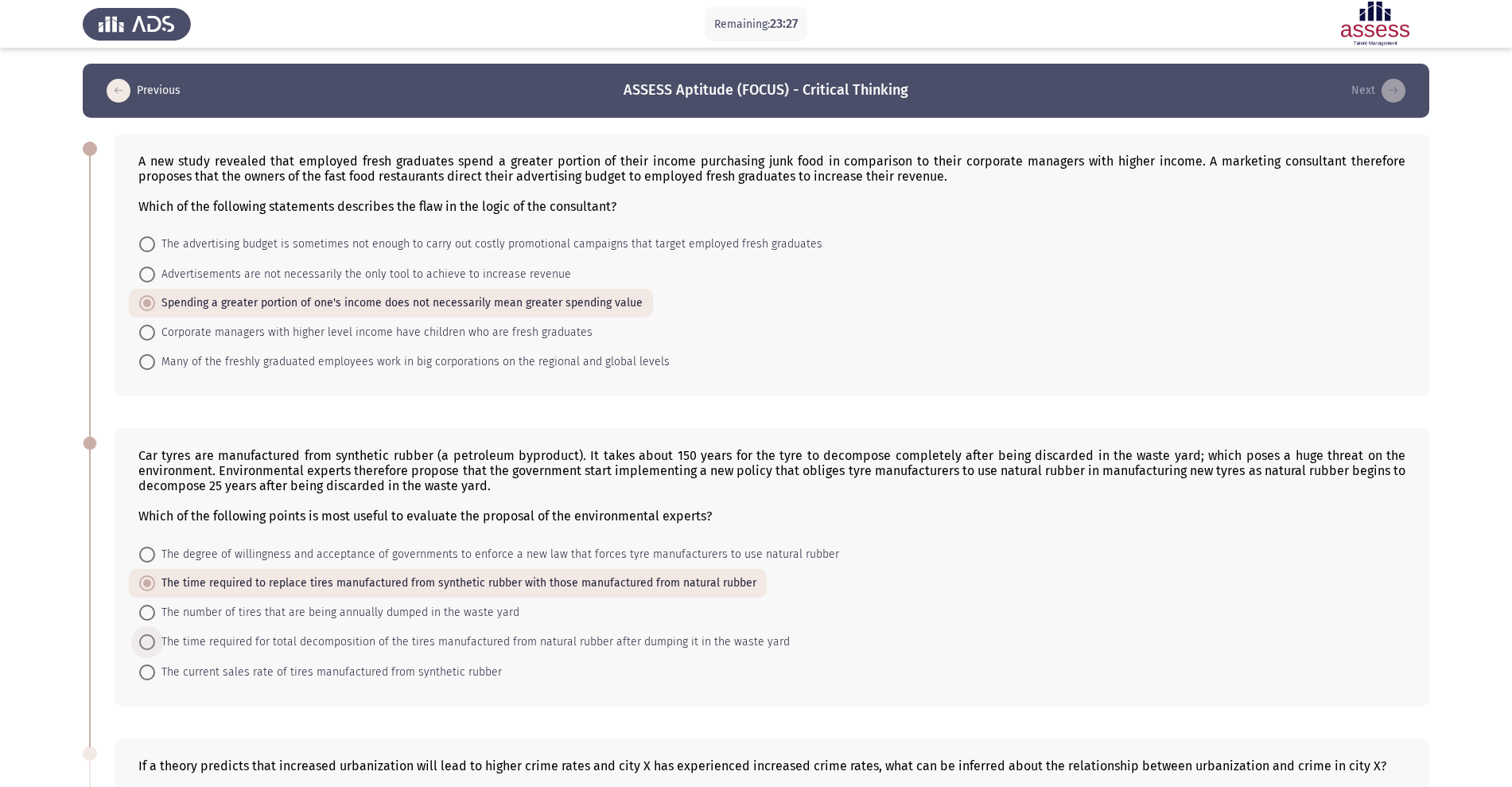
click at [272, 629] on span "The time required for total decomposition of the tires manufactured from natura…" at bounding box center [472, 642] width 635 height 19
click at [155, 629] on input "The time required for total decomposition of the tires manufactured from natura…" at bounding box center [147, 642] width 16 height 16
radio input "true"
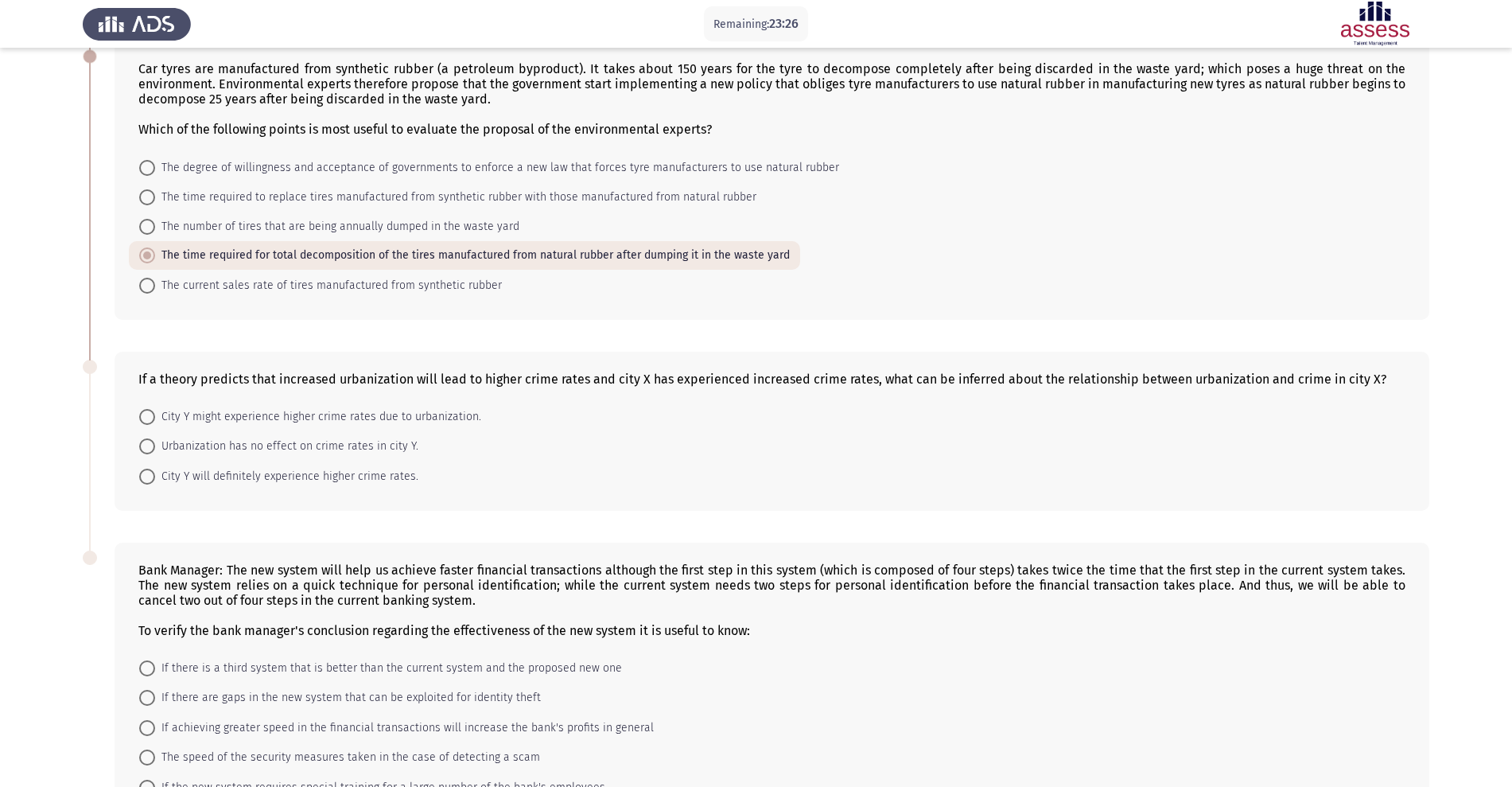
scroll to position [501, 0]
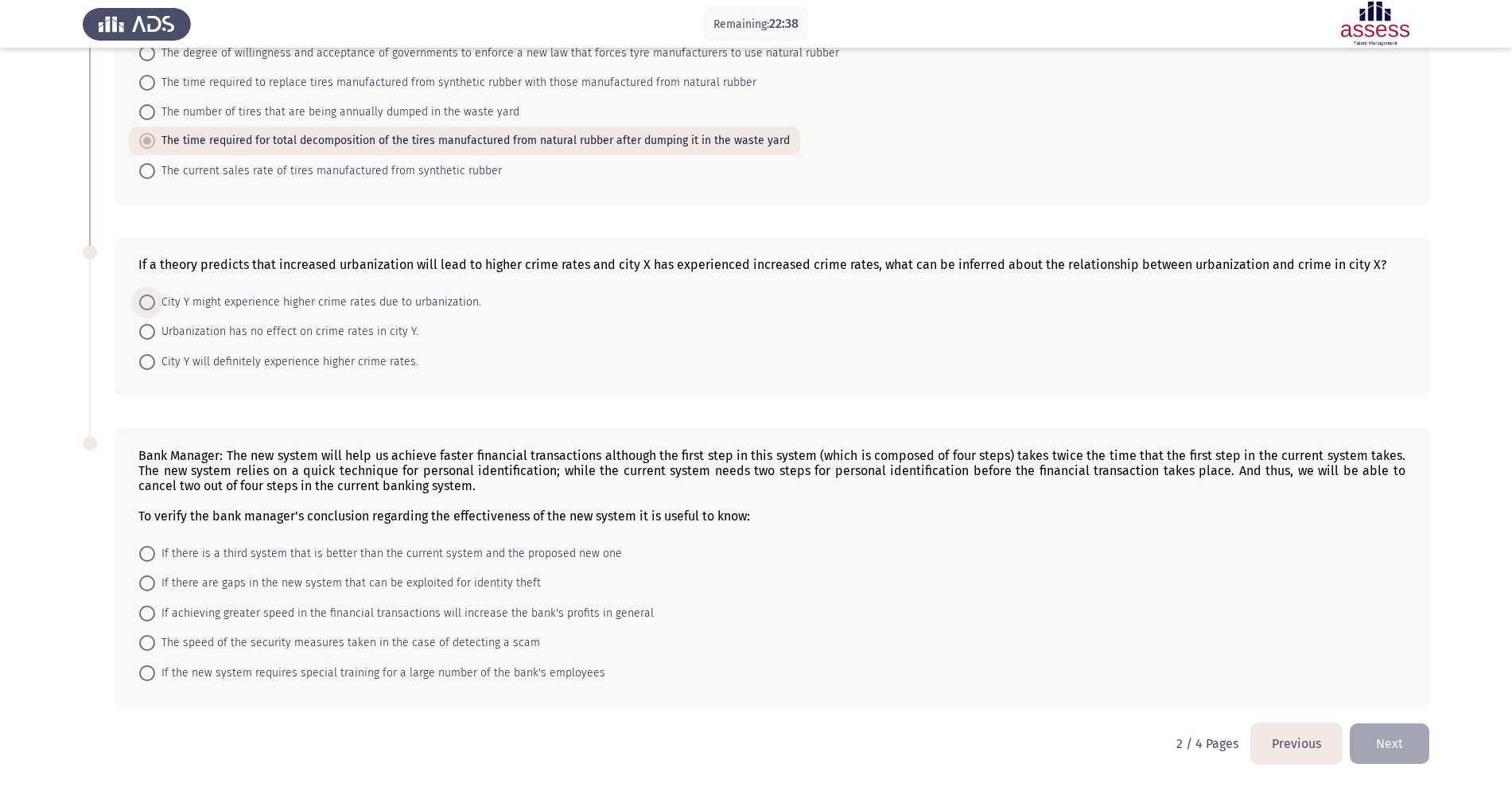
click at [375, 300] on span "City Y might experience higher crime rates due to urbanization." at bounding box center [319, 302] width 326 height 19
click at [155, 300] on input "City Y might experience higher crime rates due to urbanization." at bounding box center [147, 302] width 16 height 16
radio input "true"
click at [365, 586] on span "If there are gaps in the new system that can be exploited for identity theft" at bounding box center [348, 584] width 386 height 19
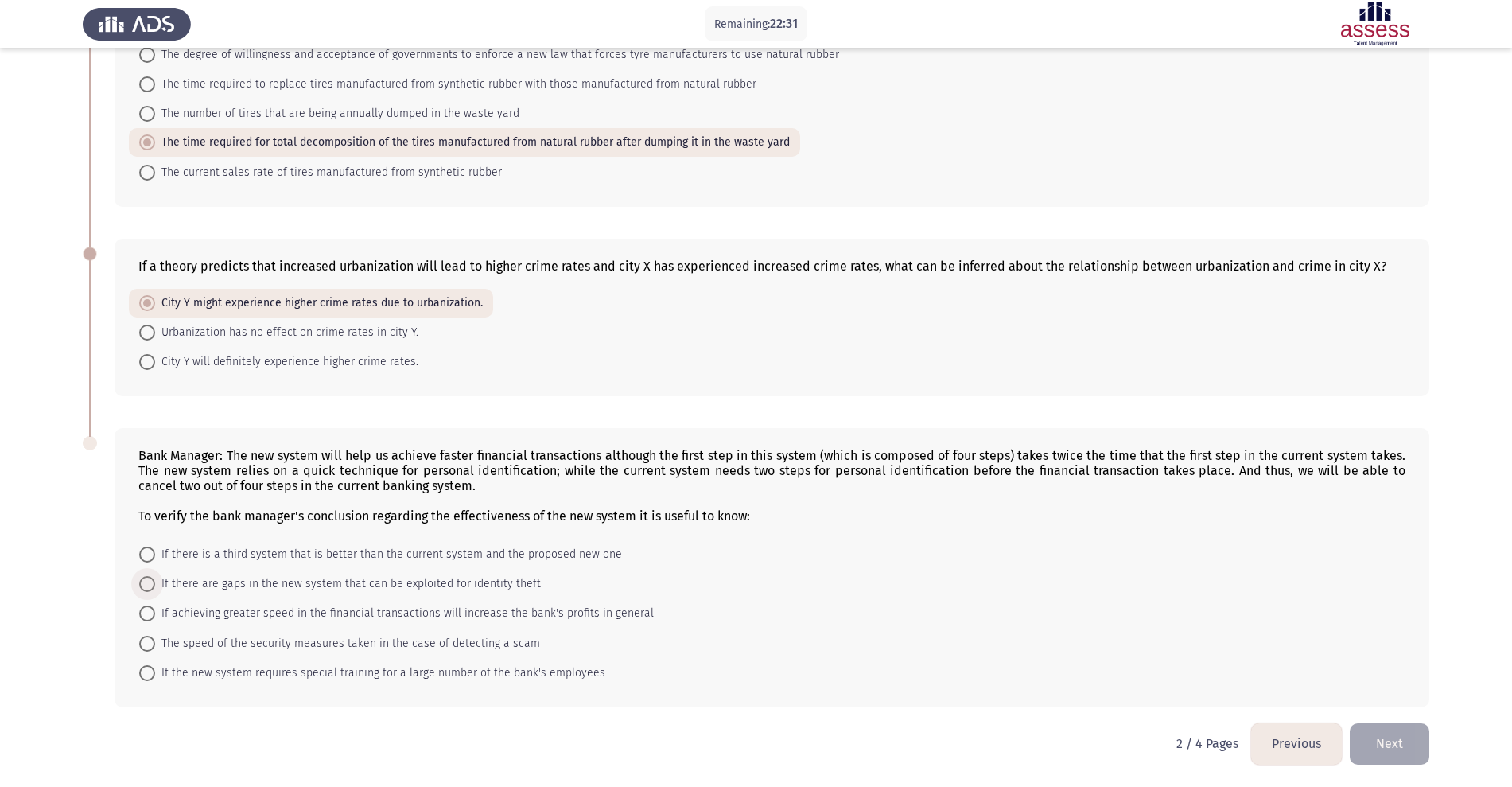
click at [155, 586] on input "If there are gaps in the new system that can be exploited for identity theft" at bounding box center [147, 584] width 16 height 16
radio input "true"
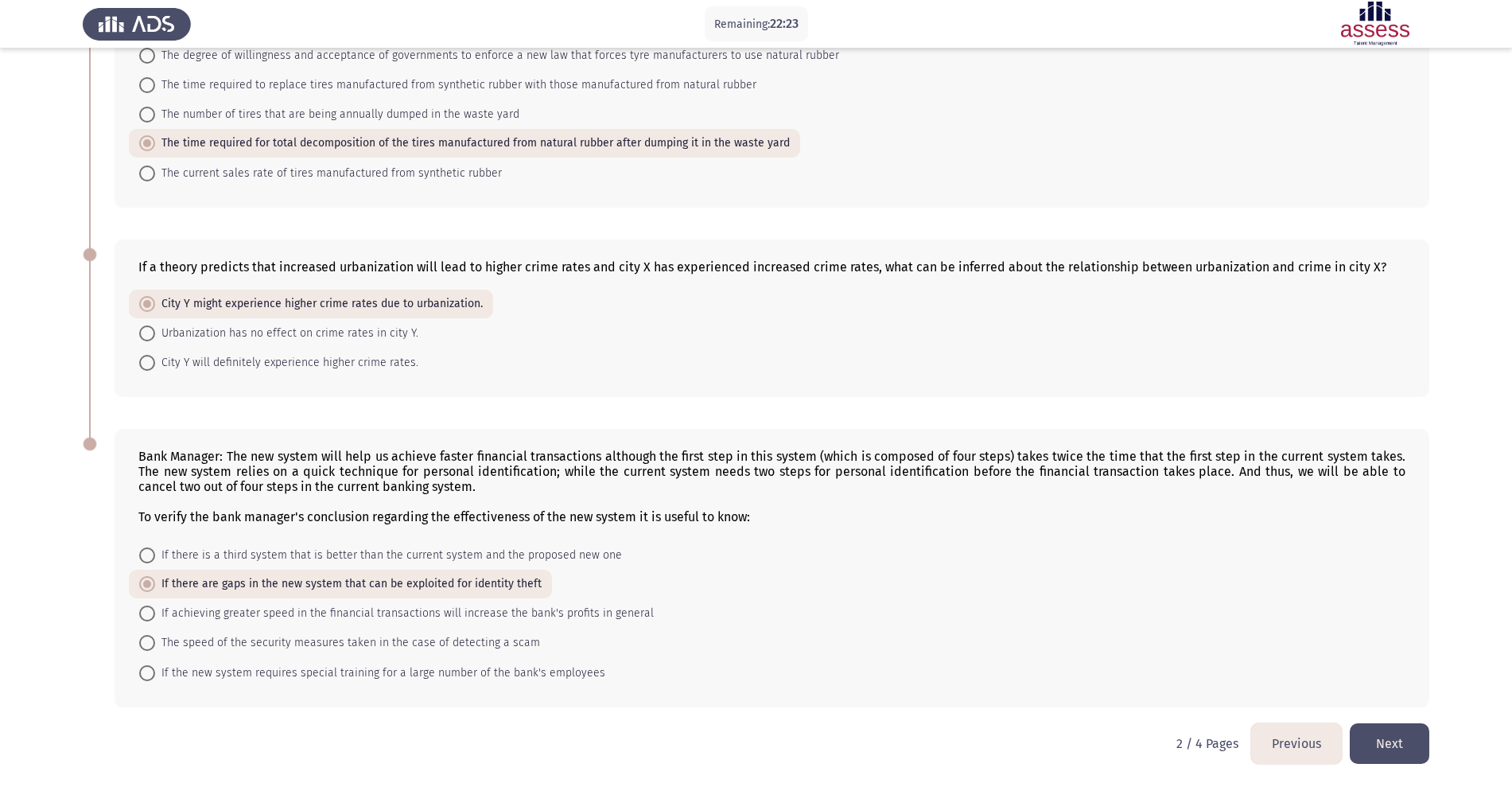
click at [1220, 629] on button "Next" at bounding box center [1389, 743] width 79 height 40
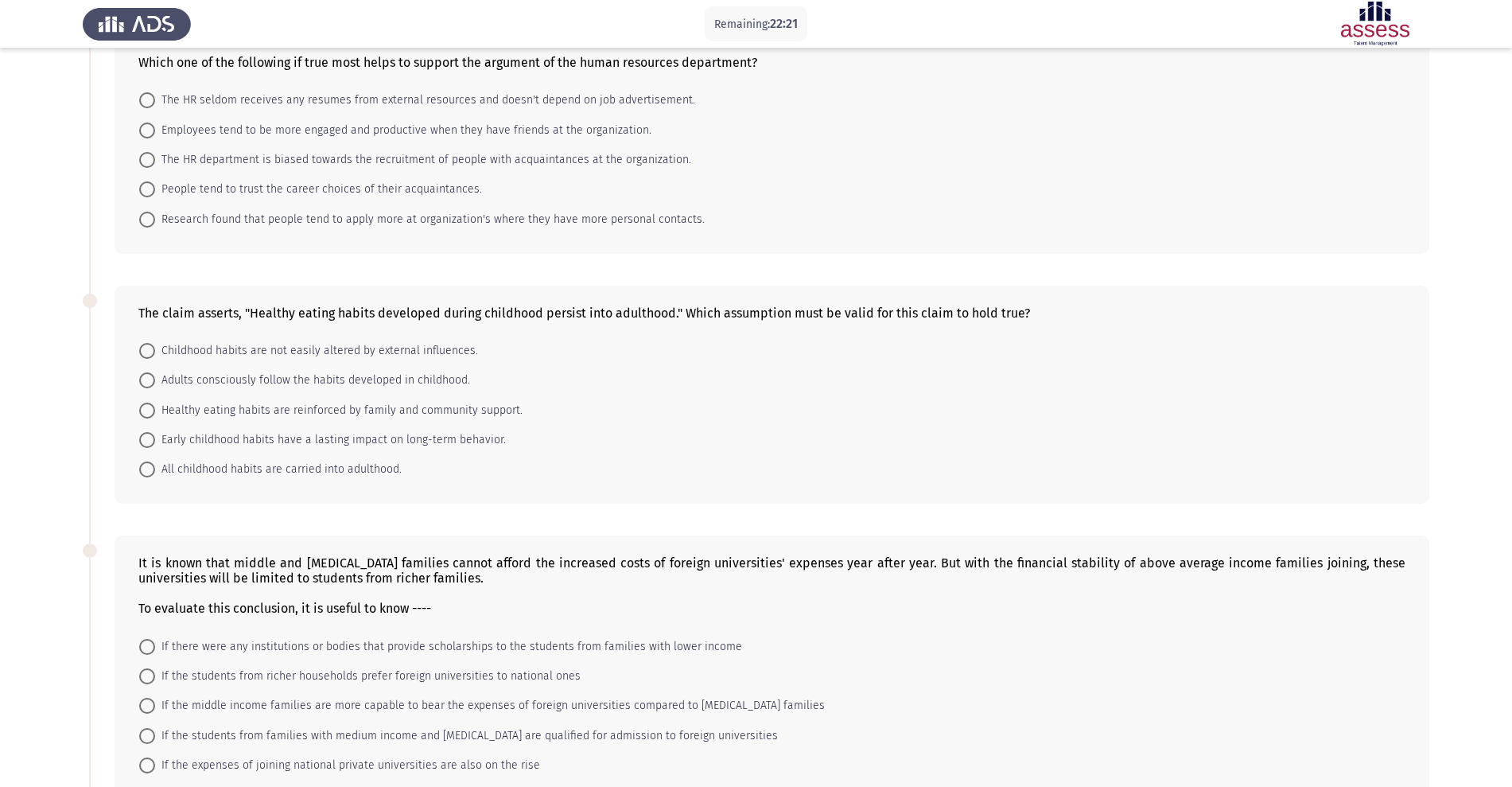
scroll to position [0, 0]
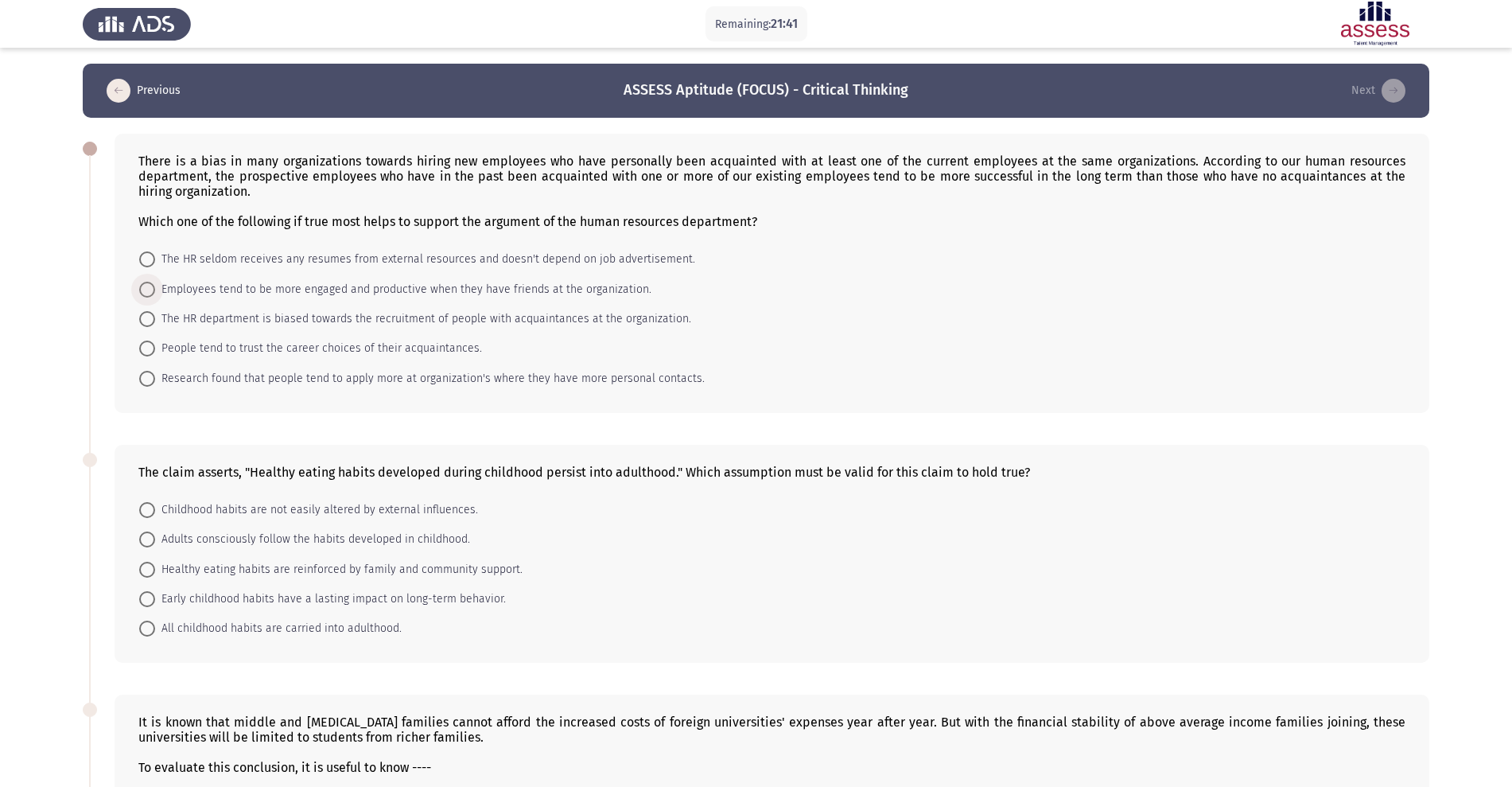
click at [293, 286] on span "Employees tend to be more engaged and productive when they have friends at the …" at bounding box center [403, 290] width 496 height 19
click at [155, 286] on input "Employees tend to be more engaged and productive when they have friends at the …" at bounding box center [147, 289] width 16 height 16
radio input "true"
click at [270, 505] on span "Childhood habits are not easily altered by external influences." at bounding box center [317, 509] width 323 height 19
click at [155, 505] on input "Childhood habits are not easily altered by external influences." at bounding box center [147, 509] width 16 height 16
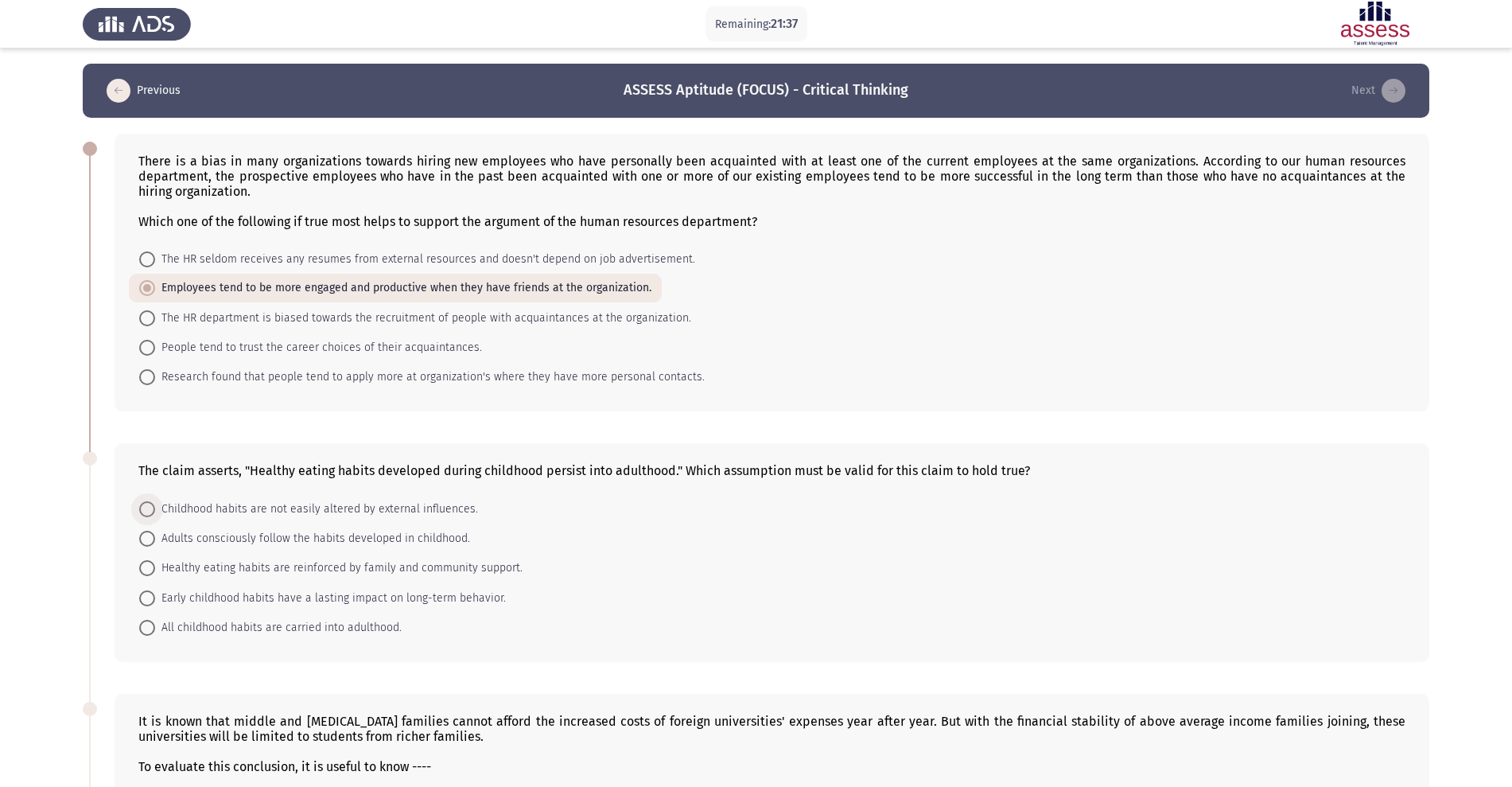
radio input "true"
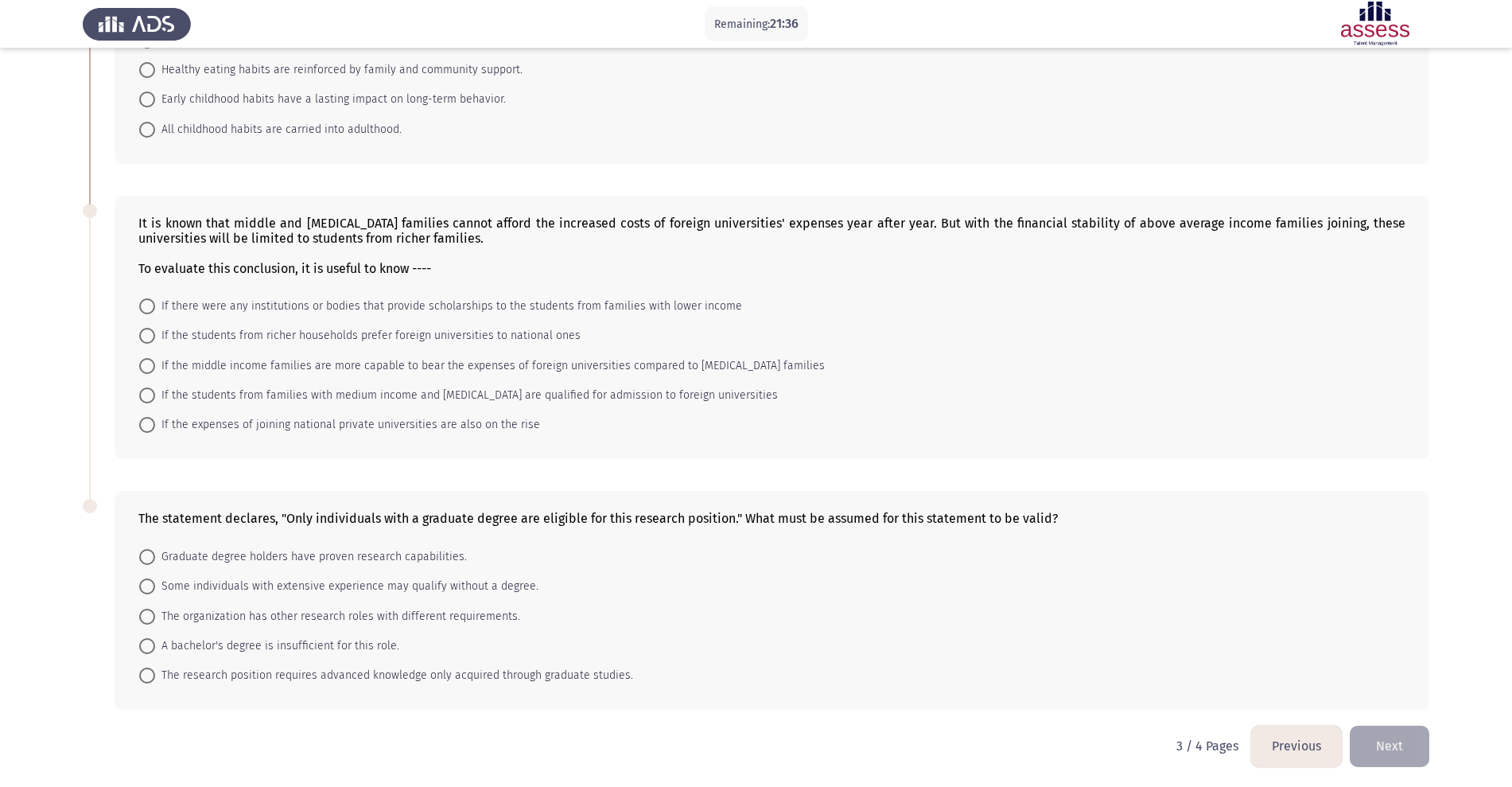
scroll to position [500, 0]
click at [192, 300] on span "If there were any institutions or bodies that provide scholarships to the stude…" at bounding box center [449, 304] width 587 height 19
click at [155, 300] on input "If there were any institutions or bodies that provide scholarships to the stude…" at bounding box center [147, 304] width 16 height 16
radio input "true"
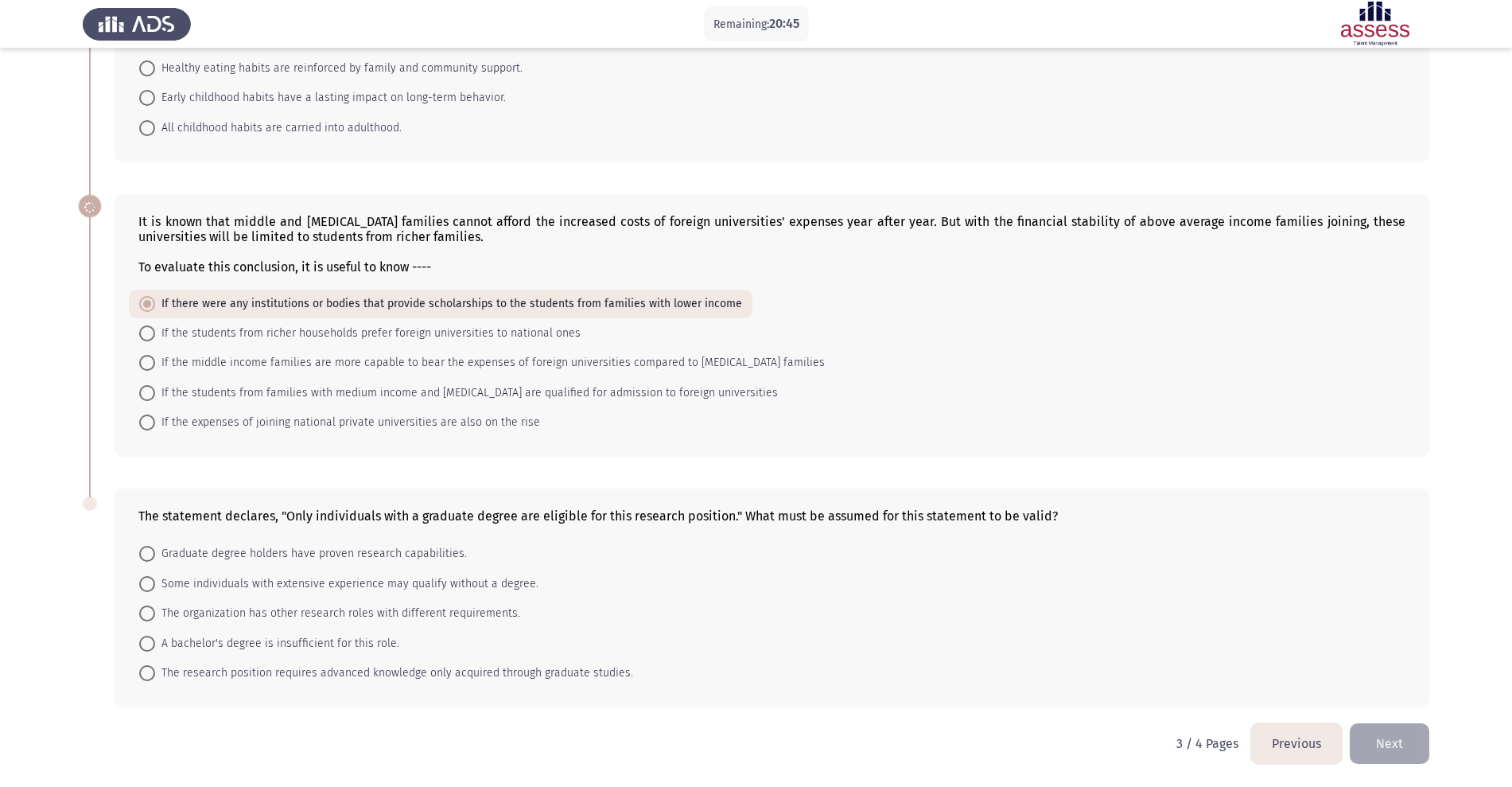
scroll to position [499, 0]
click at [210, 629] on span "The research position requires advanced knowledge only acquired through graduat…" at bounding box center [395, 673] width 478 height 19
click at [155, 629] on input "The research position requires advanced knowledge only acquired through graduat…" at bounding box center [147, 673] width 16 height 16
radio input "true"
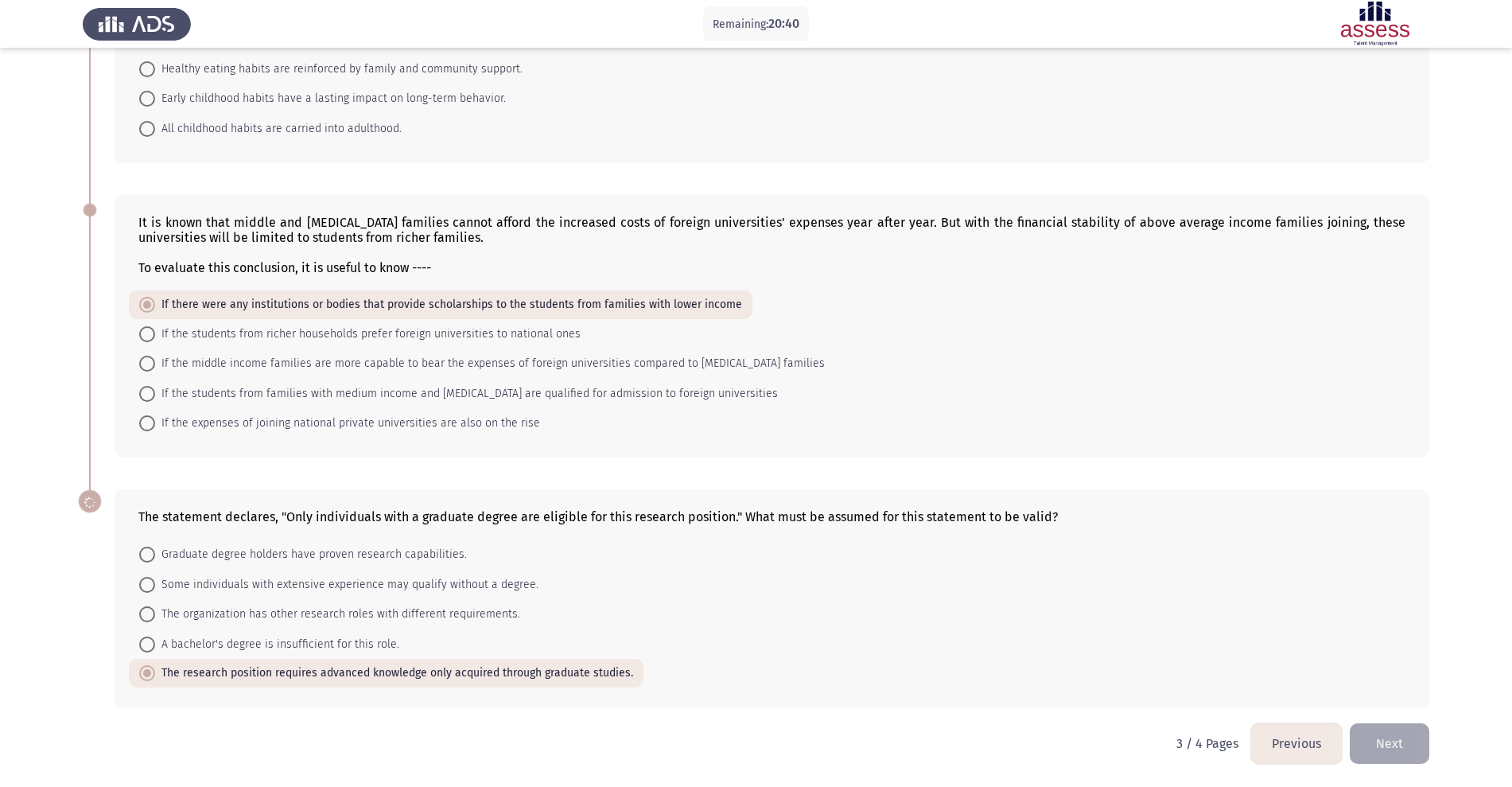
scroll to position [498, 0]
click at [1220, 629] on button "Next" at bounding box center [1389, 743] width 79 height 40
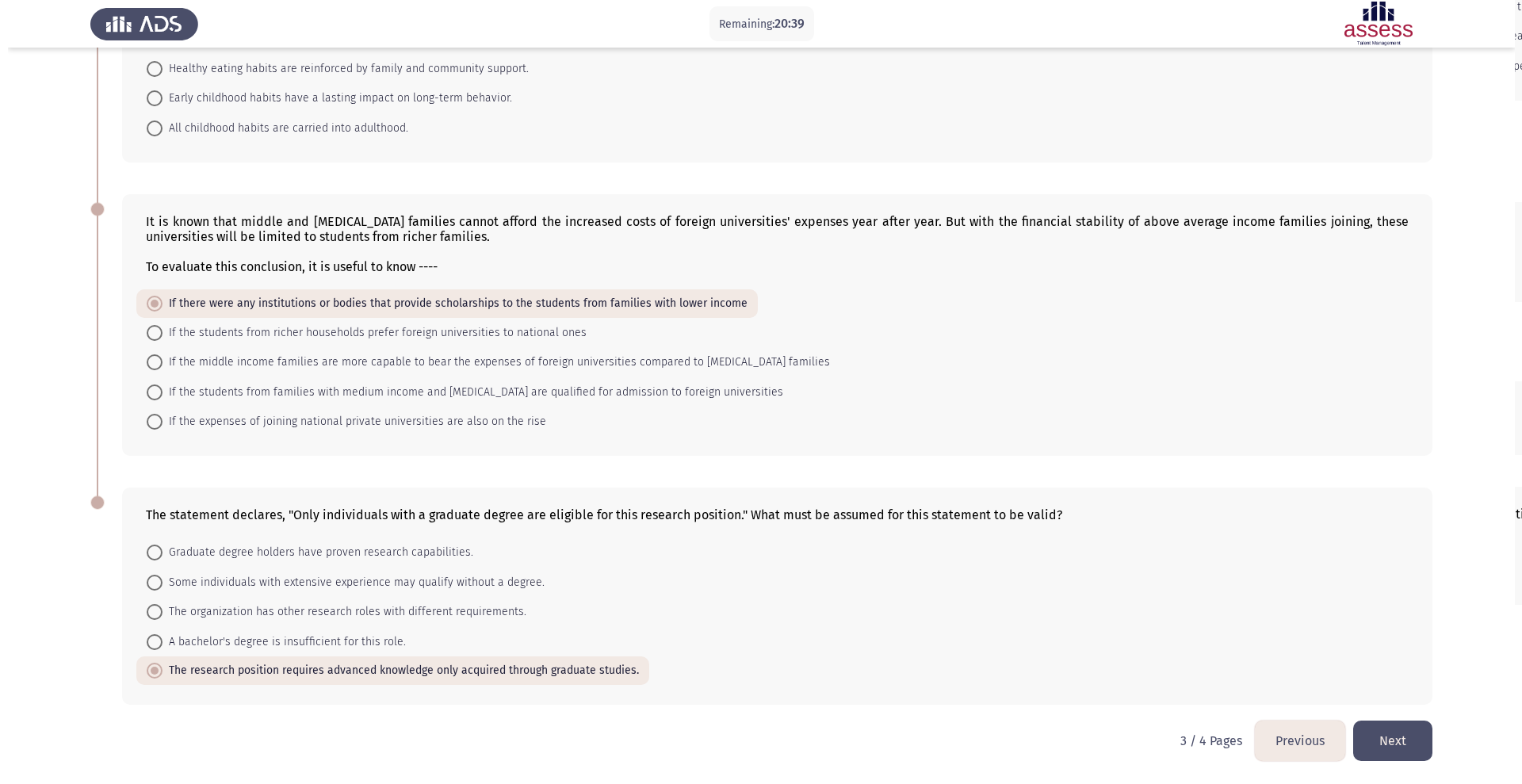
scroll to position [0, 0]
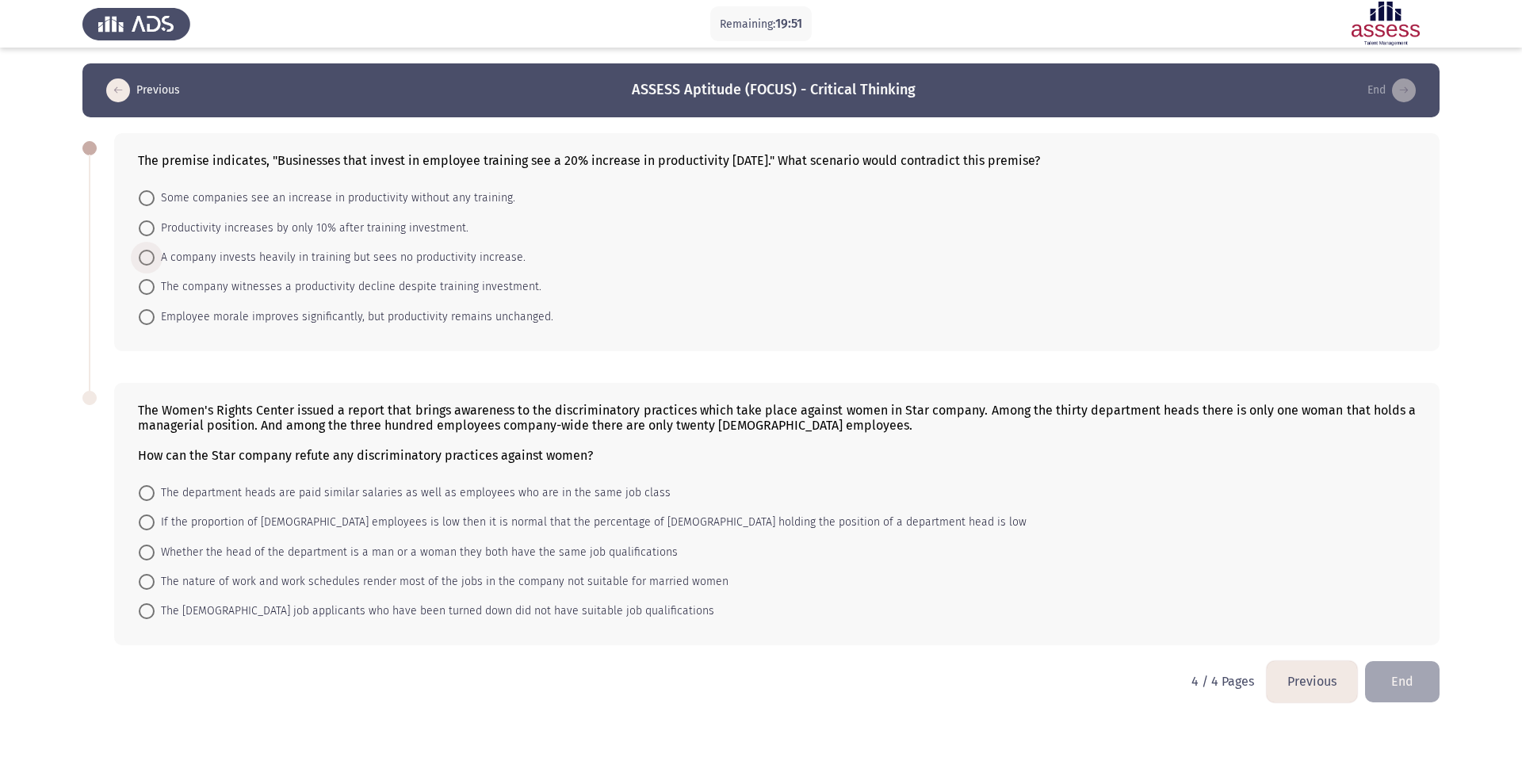
click at [204, 258] on span "A company invests heavily in training but sees no productivity increase." at bounding box center [340, 258] width 371 height 19
click at [155, 258] on input "A company invests heavily in training but sees no productivity increase." at bounding box center [146, 258] width 16 height 16
radio input "true"
click at [268, 613] on span "The [DEMOGRAPHIC_DATA] job applicants who have been turned down did not have su…" at bounding box center [434, 611] width 560 height 19
click at [155, 613] on input "The [DEMOGRAPHIC_DATA] job applicants who have been turned down did not have su…" at bounding box center [146, 610] width 16 height 16
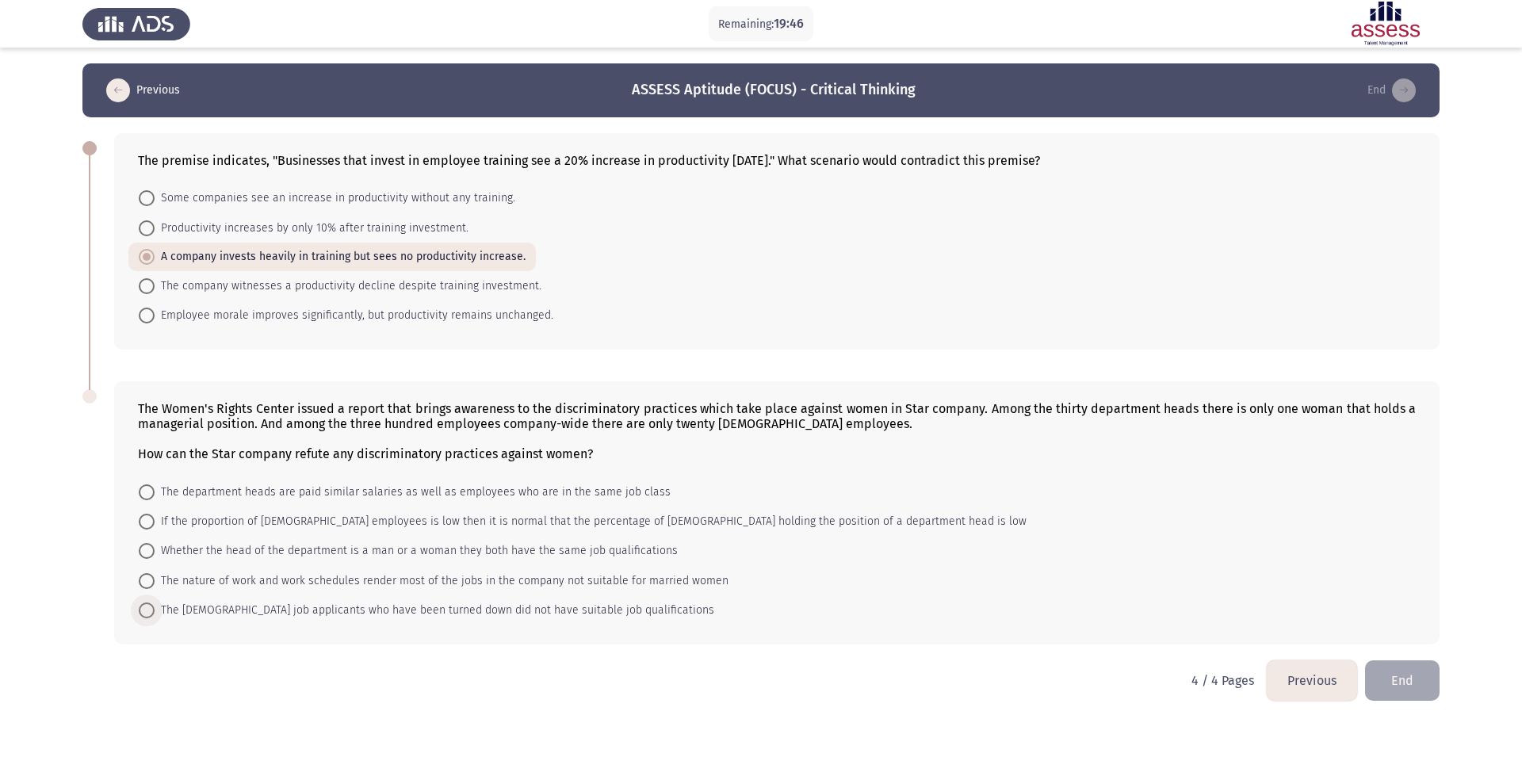
radio input "true"
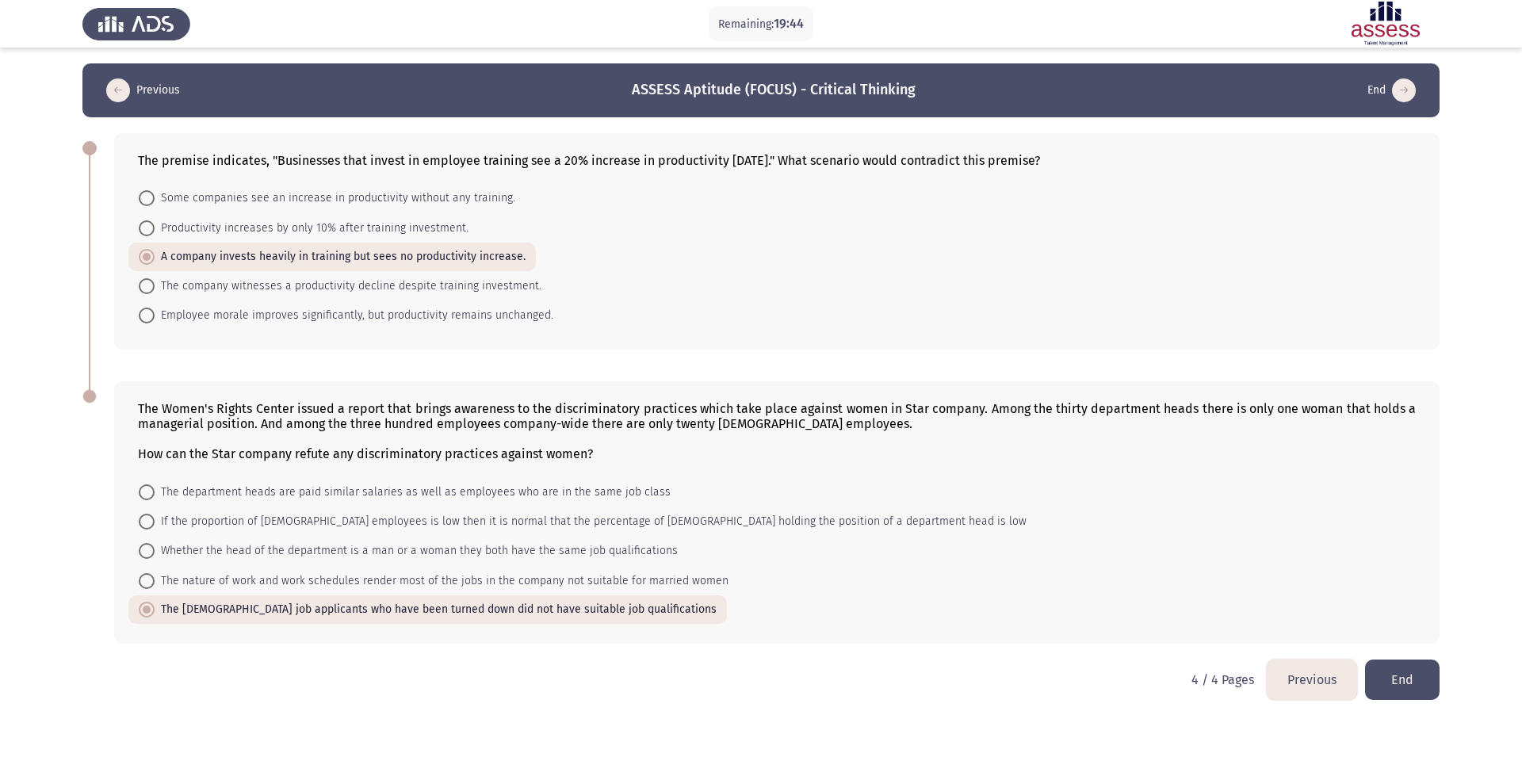
click at [1217, 627] on button "End" at bounding box center [1403, 680] width 75 height 40
